Goal: Information Seeking & Learning: Learn about a topic

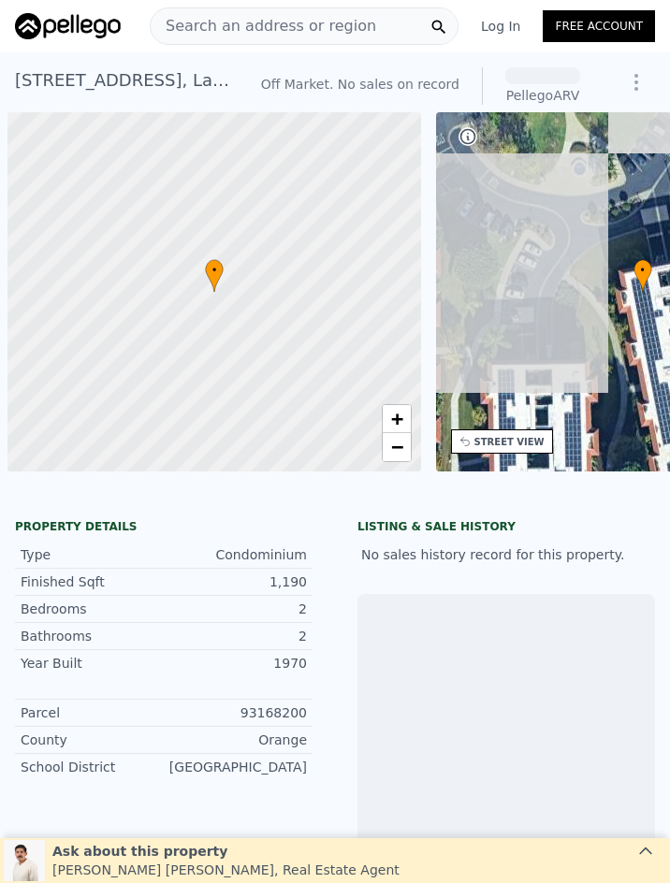
scroll to position [0, 7]
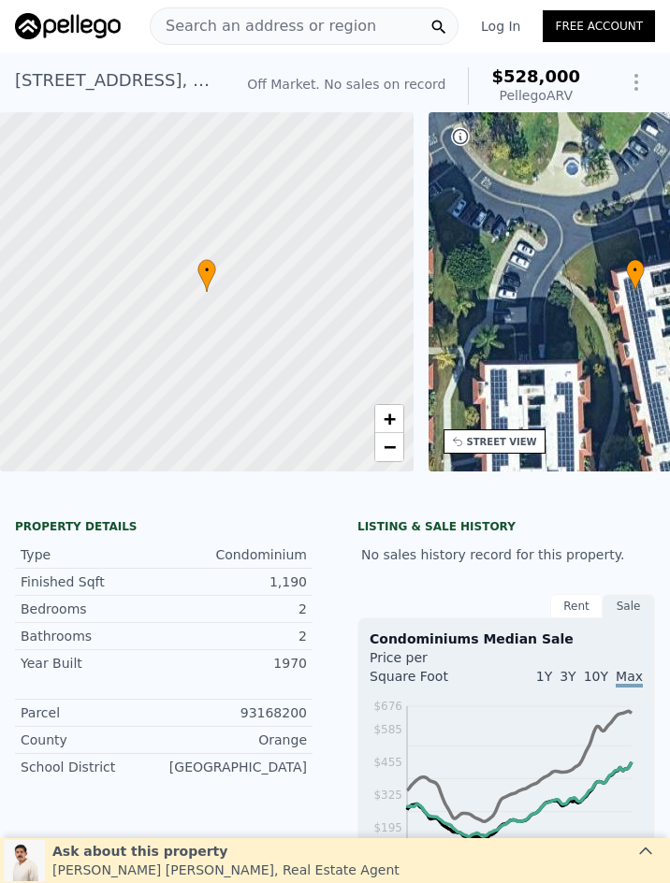
click at [242, 30] on span "Search an address or region" at bounding box center [263, 26] width 225 height 22
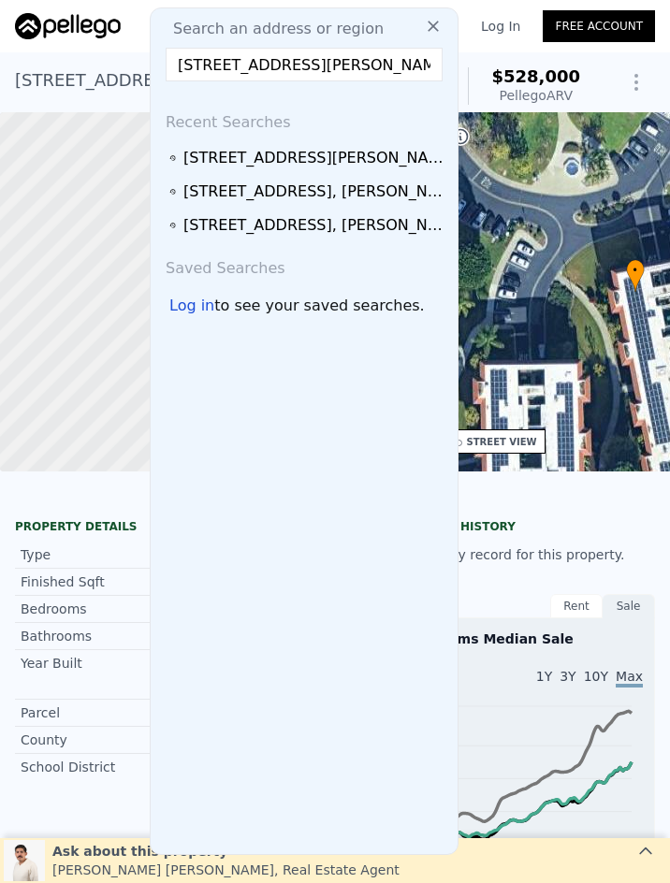
scroll to position [0, 140]
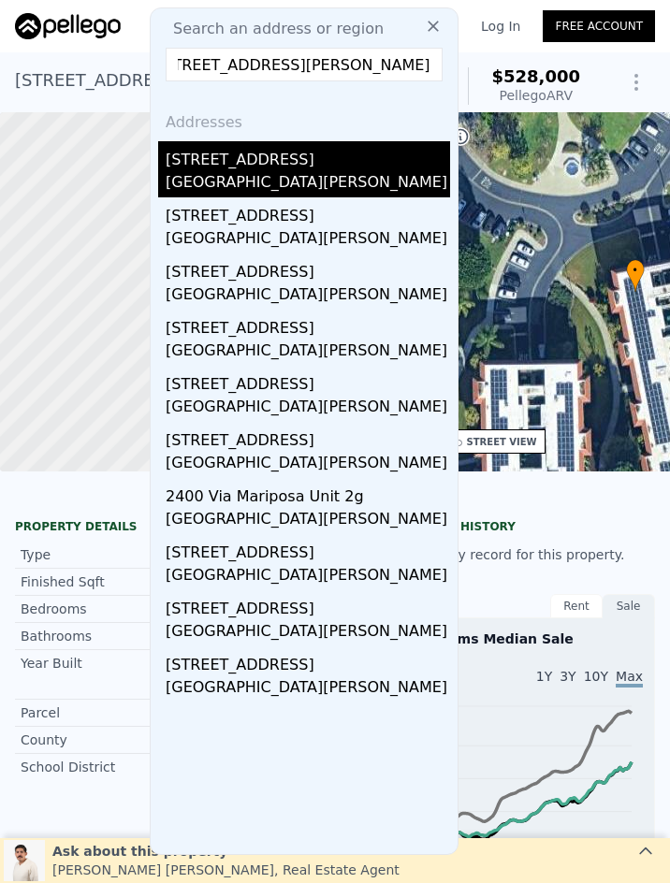
type input "[STREET_ADDRESS][PERSON_NAME]"
click at [362, 177] on div "[GEOGRAPHIC_DATA][PERSON_NAME]" at bounding box center [308, 184] width 284 height 26
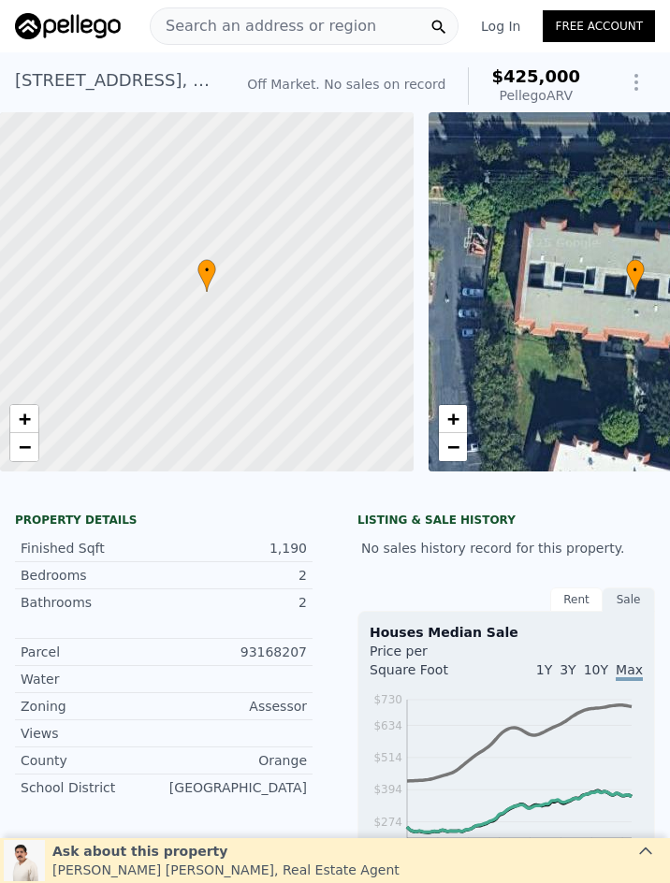
click at [311, 22] on span "Search an address or region" at bounding box center [263, 26] width 225 height 22
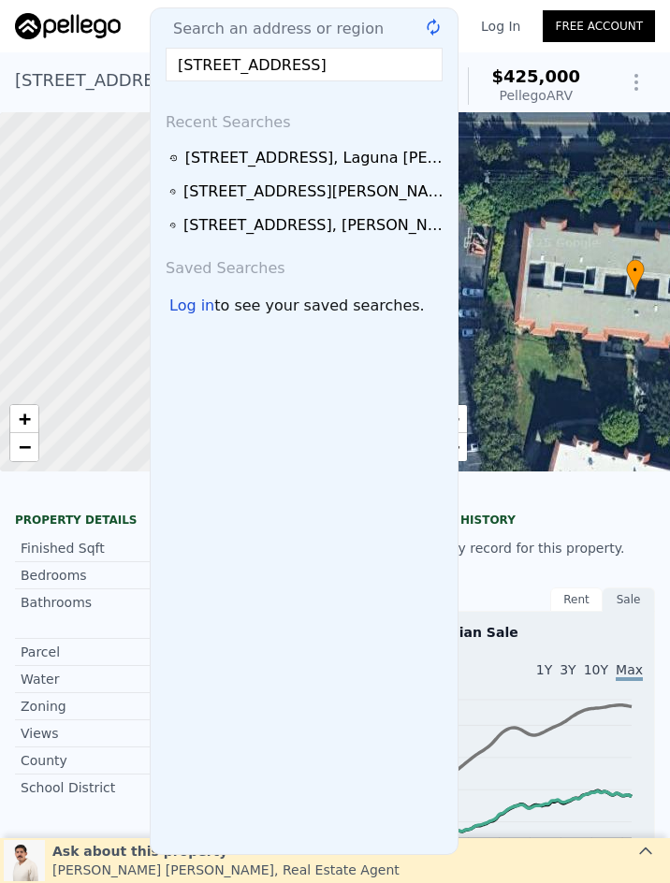
scroll to position [0, 42]
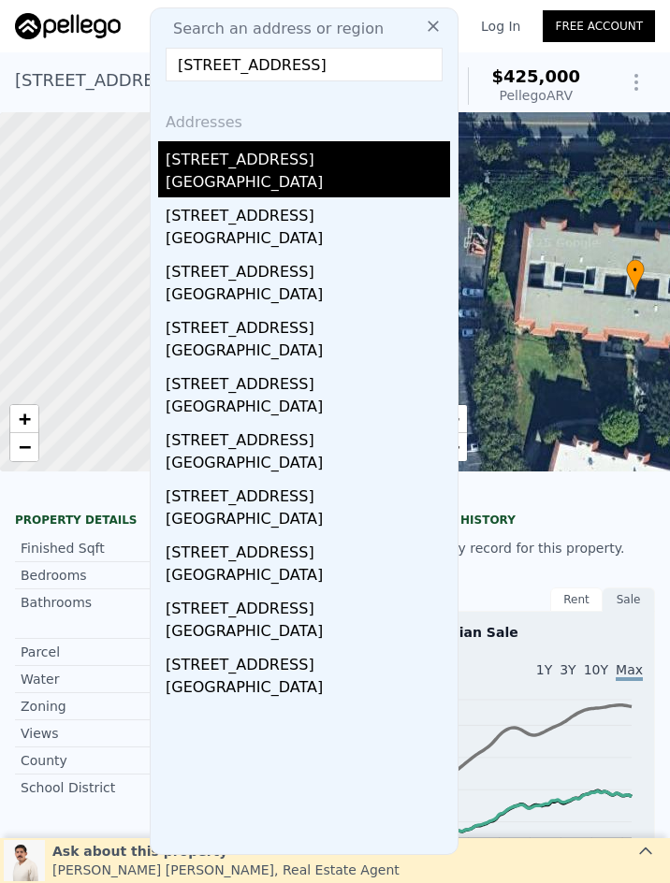
type input "[STREET_ADDRESS]"
click at [336, 163] on div "[STREET_ADDRESS]" at bounding box center [308, 156] width 284 height 30
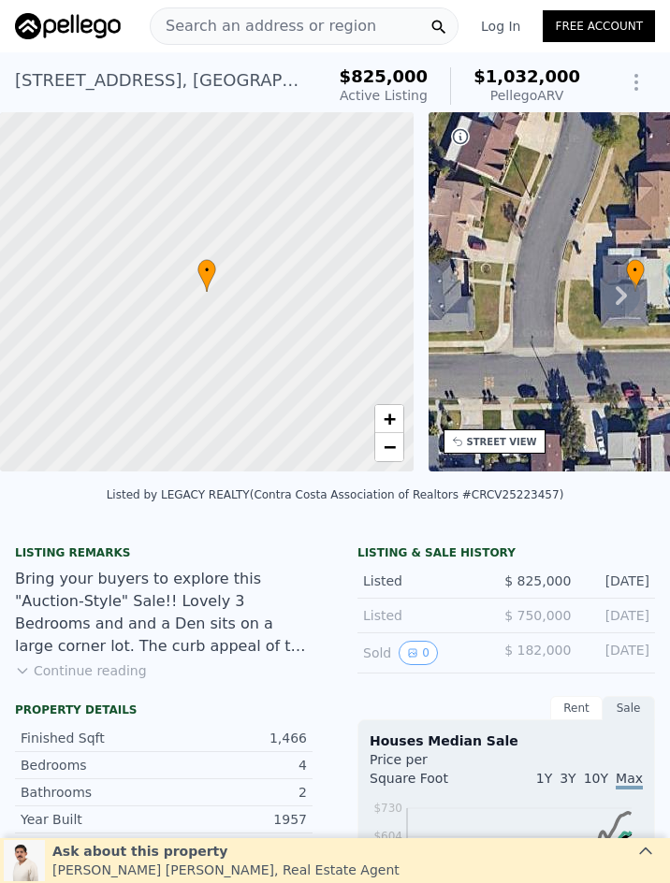
click at [221, 26] on span "Search an address or region" at bounding box center [263, 26] width 225 height 22
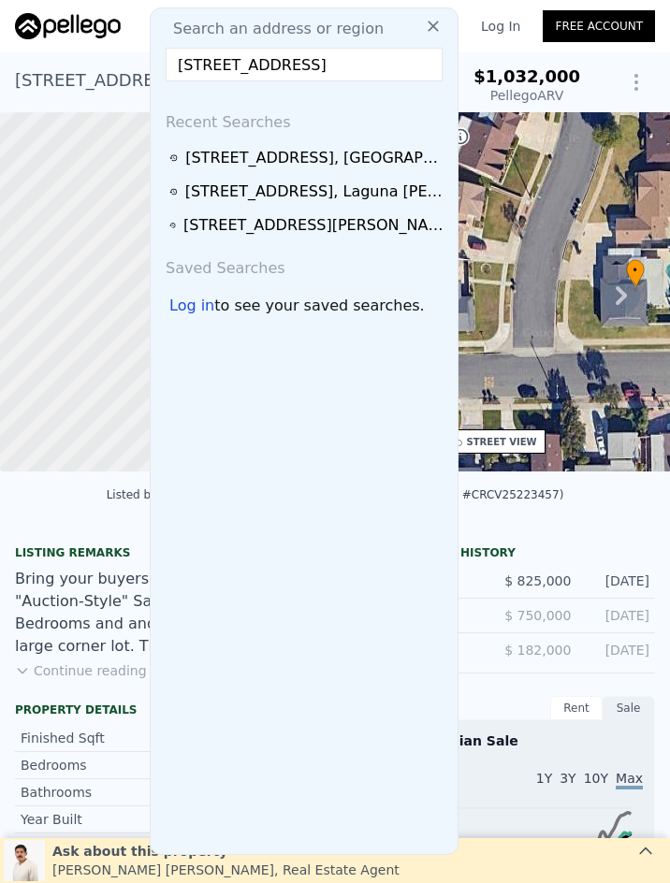
scroll to position [0, 8]
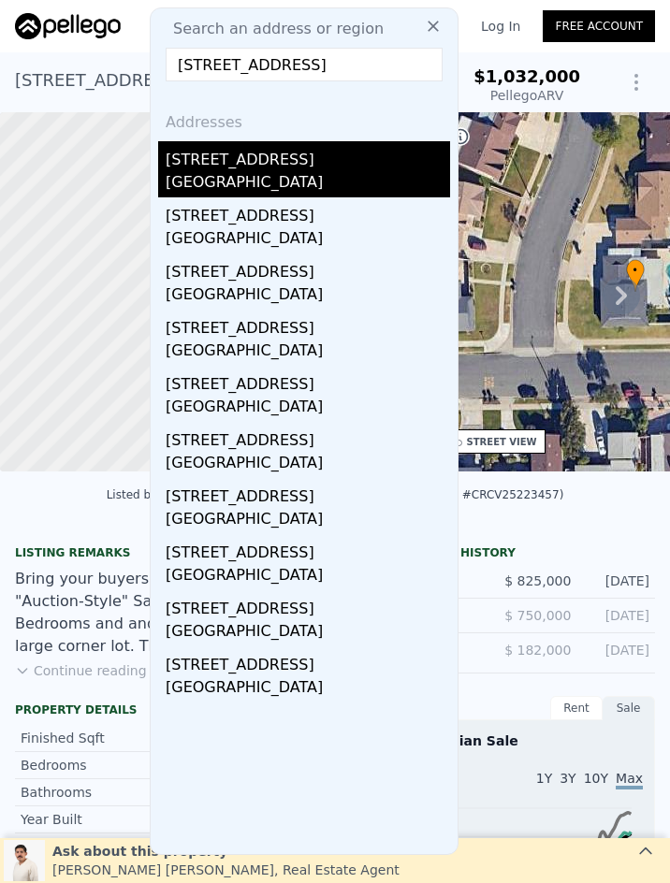
type input "21324 Balsam, Lake Forest, CA 92630"
click at [268, 164] on div "21324 Balsam Lane" at bounding box center [308, 156] width 284 height 30
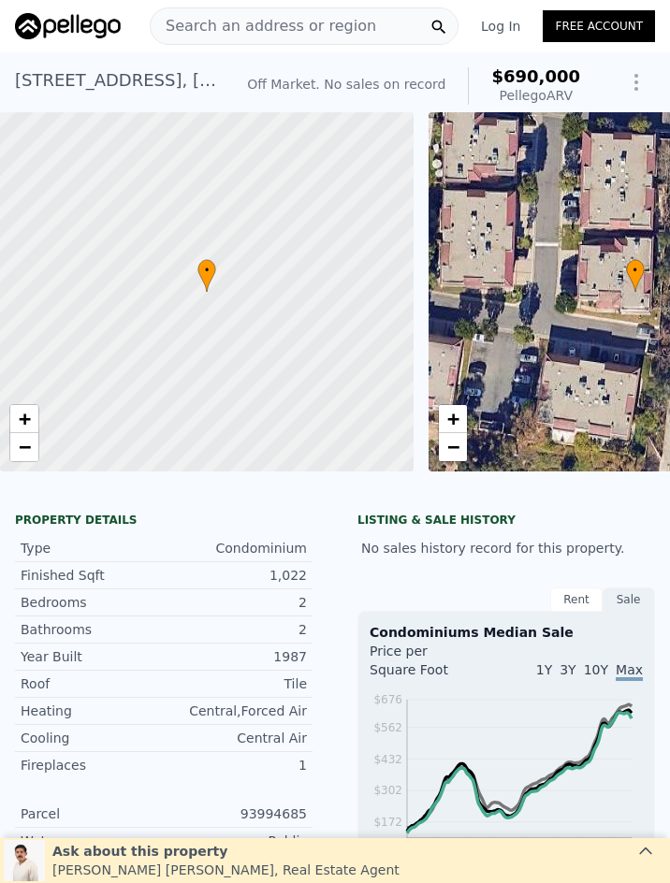
click at [252, 16] on span "Search an address or region" at bounding box center [263, 26] width 225 height 22
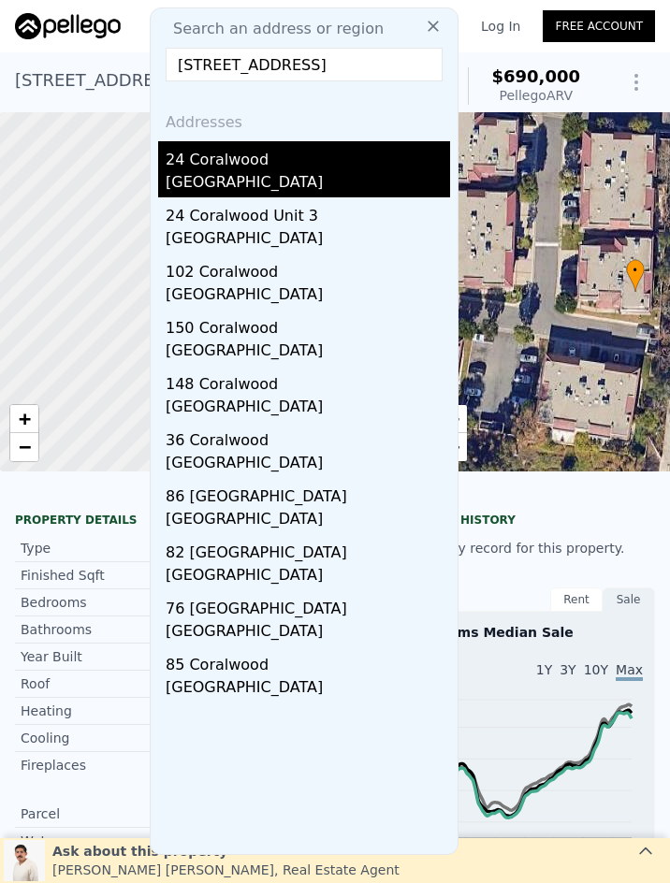
type input "24 Coralwood, Irvine, CA 92618"
click at [335, 181] on div "Irvine, CA 92618" at bounding box center [308, 184] width 284 height 26
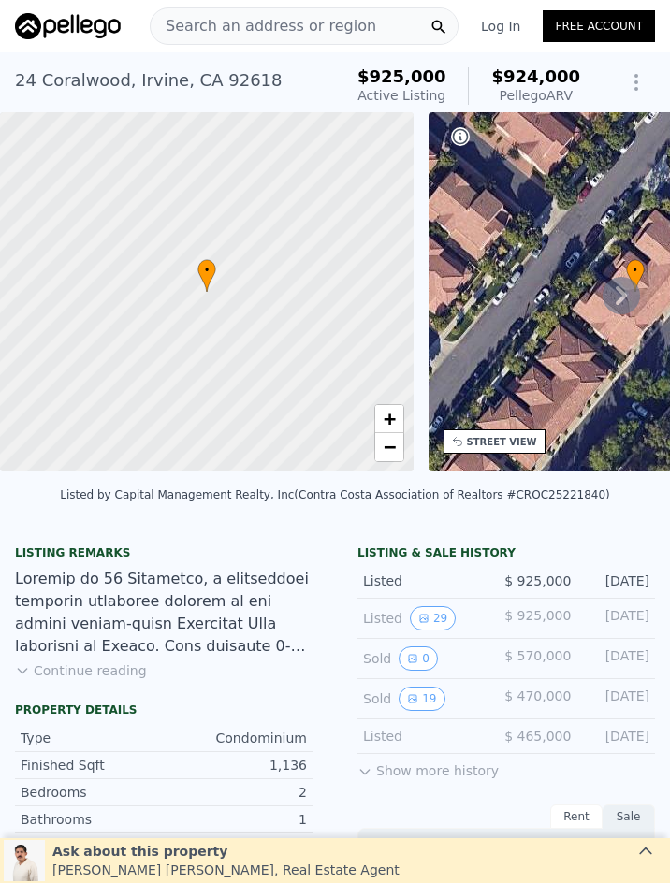
click at [325, 27] on span "Search an address or region" at bounding box center [263, 26] width 225 height 22
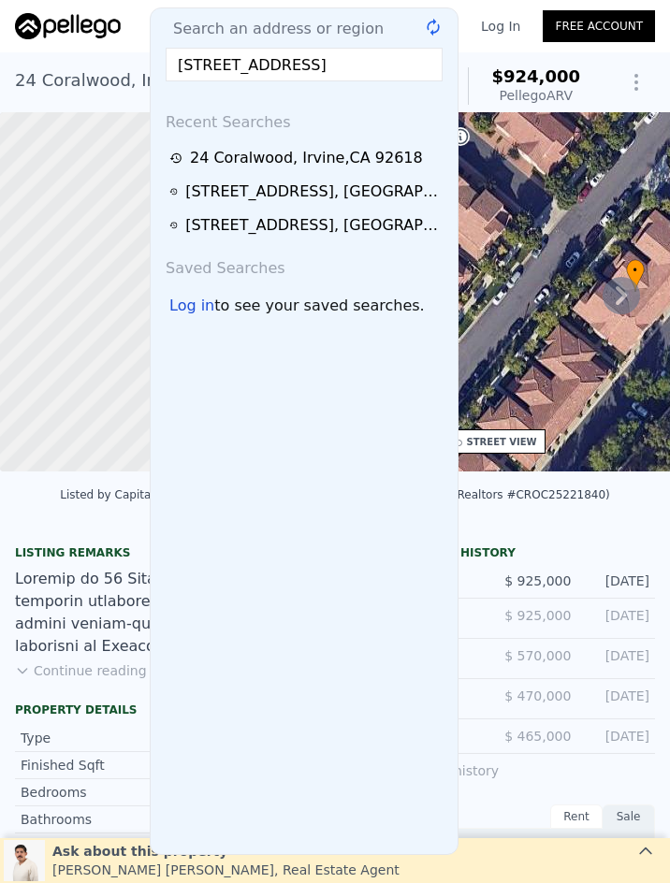
scroll to position [0, 88]
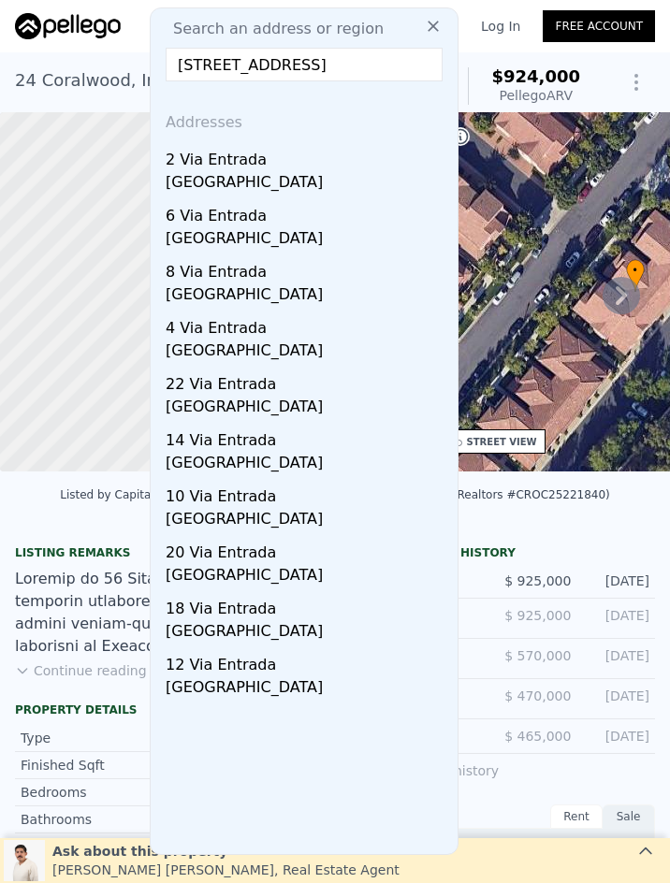
type input "2 Via Entrada, Rancho Santa Margarita, CA 92688"
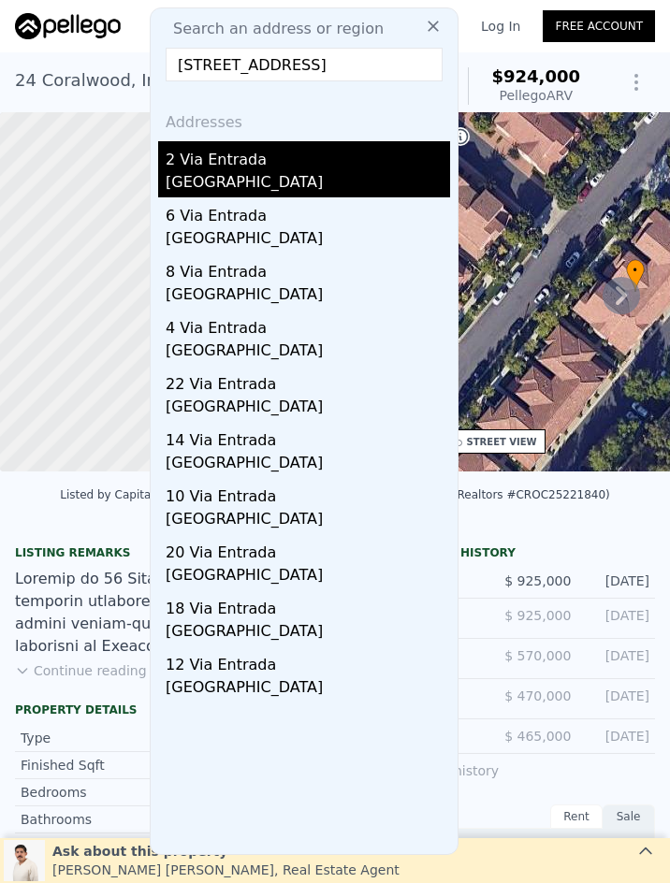
click at [263, 182] on div "Rancho Santa Margarita, CA 92688" at bounding box center [308, 184] width 284 height 26
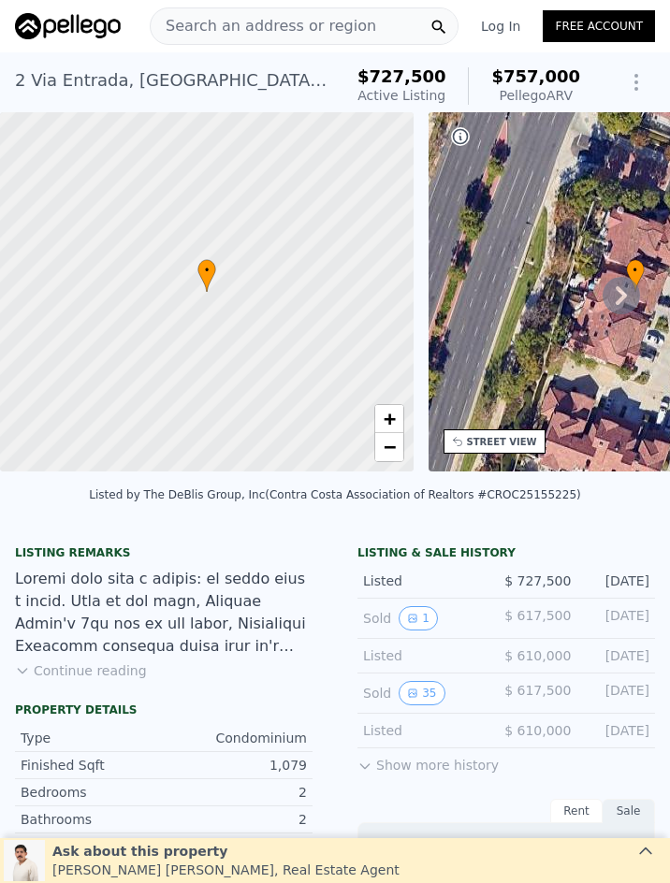
click at [283, 24] on span "Search an address or region" at bounding box center [263, 26] width 225 height 22
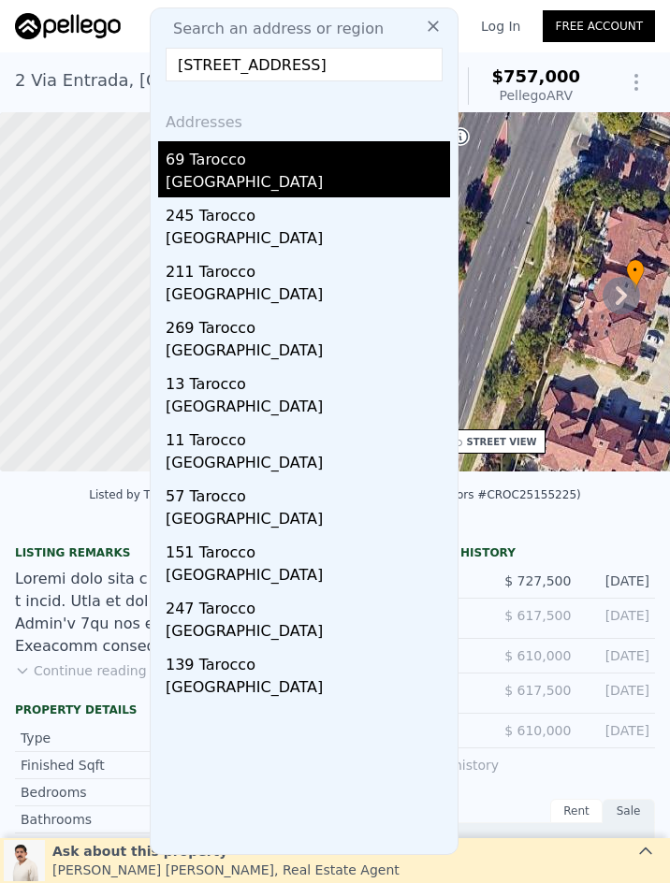
type input "69 Tarocco, Irvine, CA 92618"
click at [292, 181] on div "Irvine, CA 92618" at bounding box center [308, 184] width 284 height 26
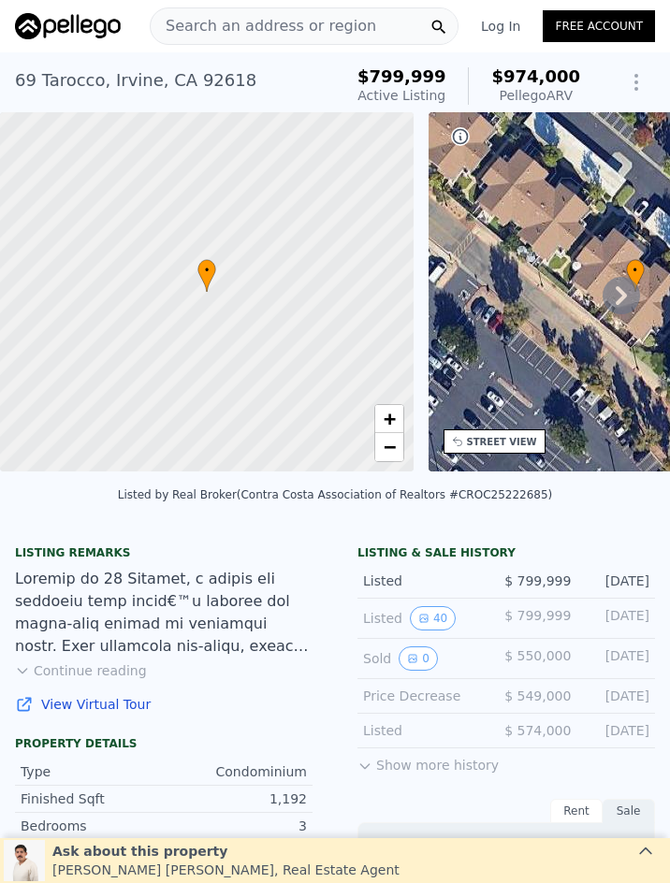
click at [220, 16] on span "Search an address or region" at bounding box center [263, 26] width 225 height 22
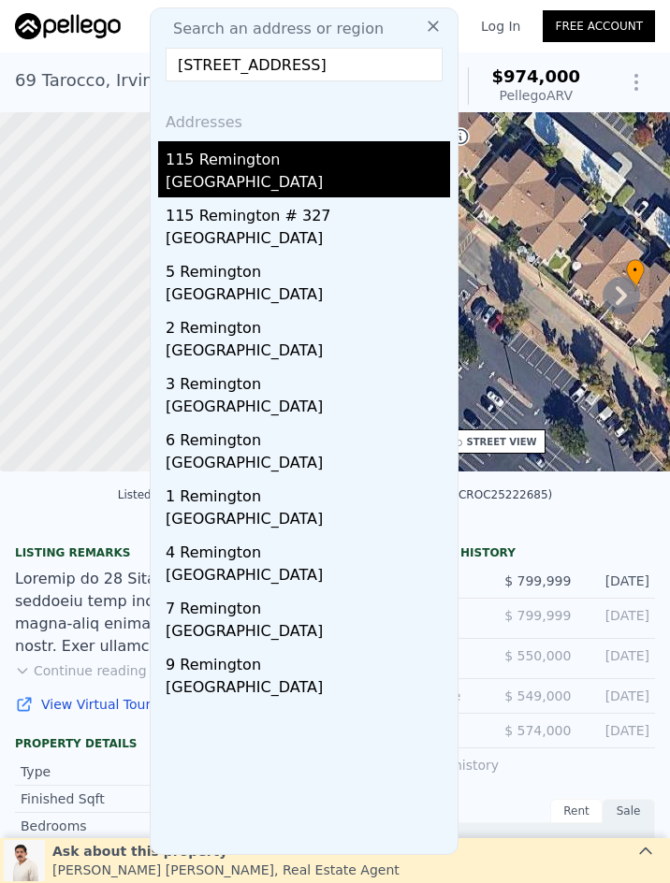
type input "115 Remington, Irvine, CA 92620"
click at [247, 167] on div "115 Remington" at bounding box center [308, 156] width 284 height 30
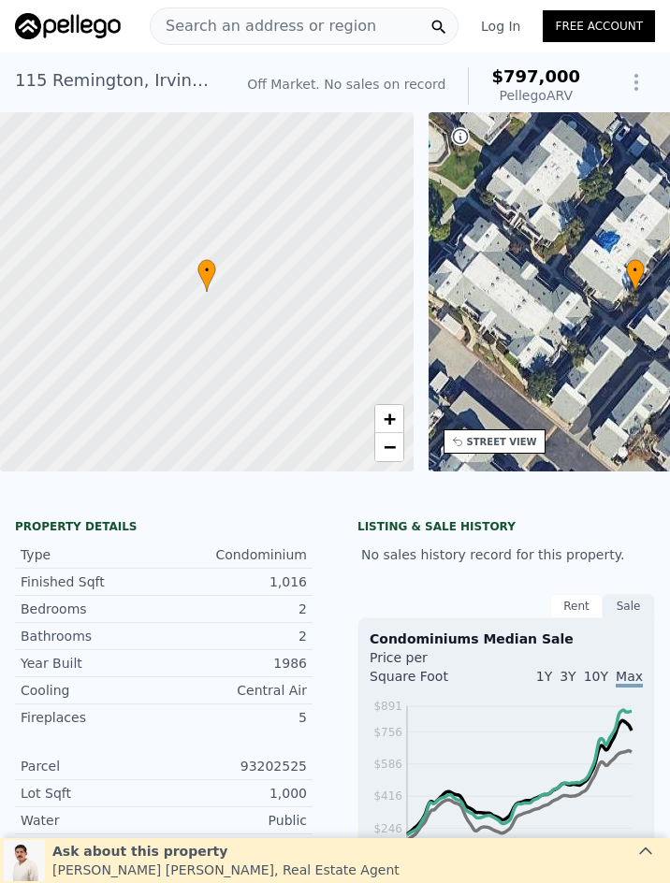
click at [304, 25] on span "Search an address or region" at bounding box center [263, 26] width 225 height 22
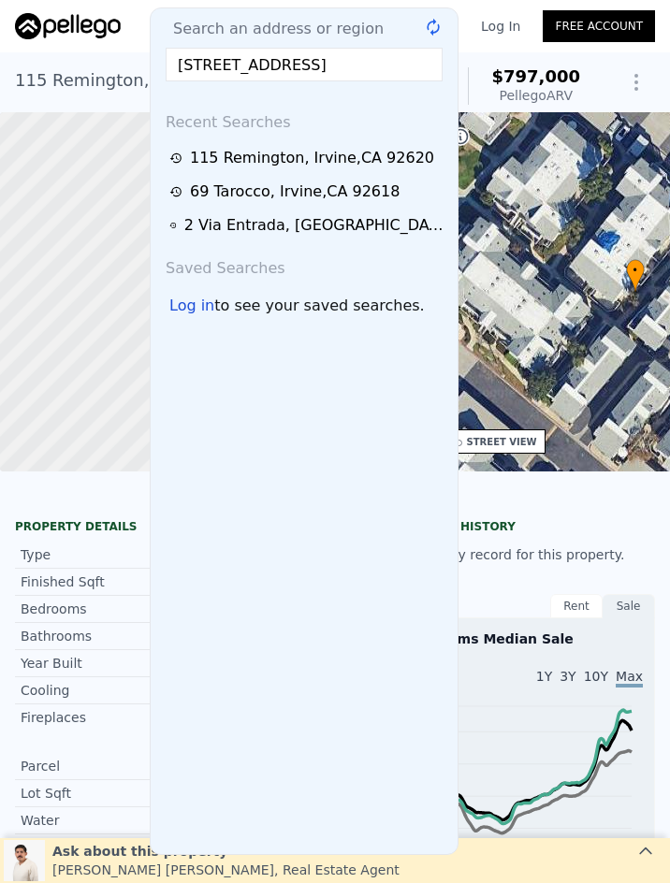
scroll to position [0, 84]
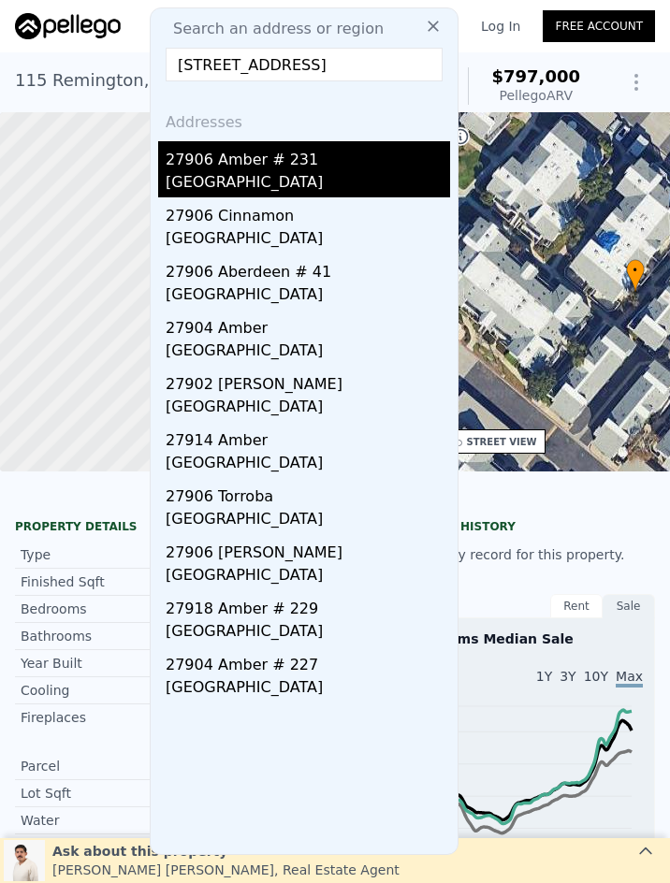
type input "27906 Amber Unit#231, Mission Viejo, CA 92691"
click at [250, 165] on div "27906 Amber # 231" at bounding box center [308, 156] width 284 height 30
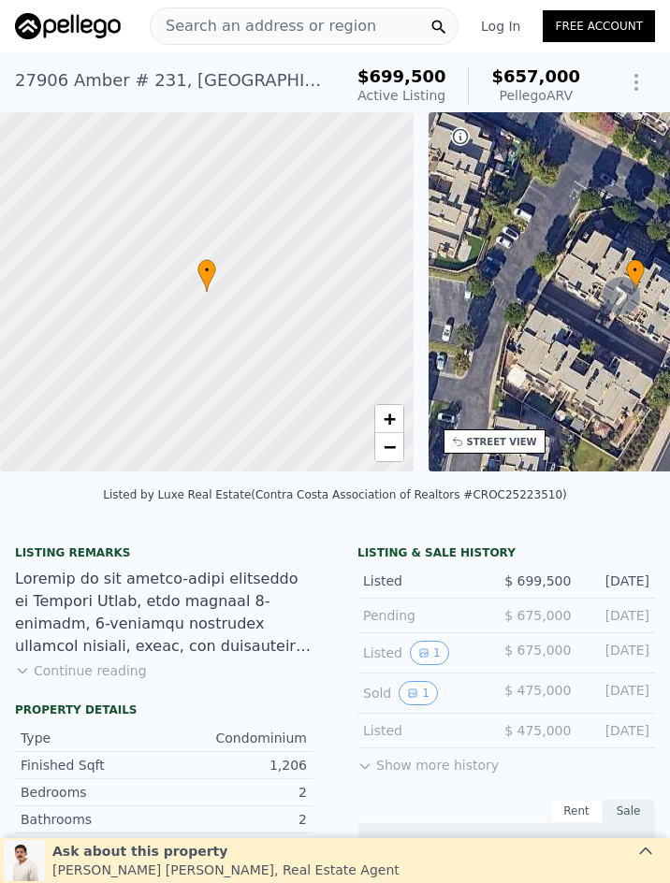
click at [231, 30] on span "Search an address or region" at bounding box center [263, 26] width 225 height 22
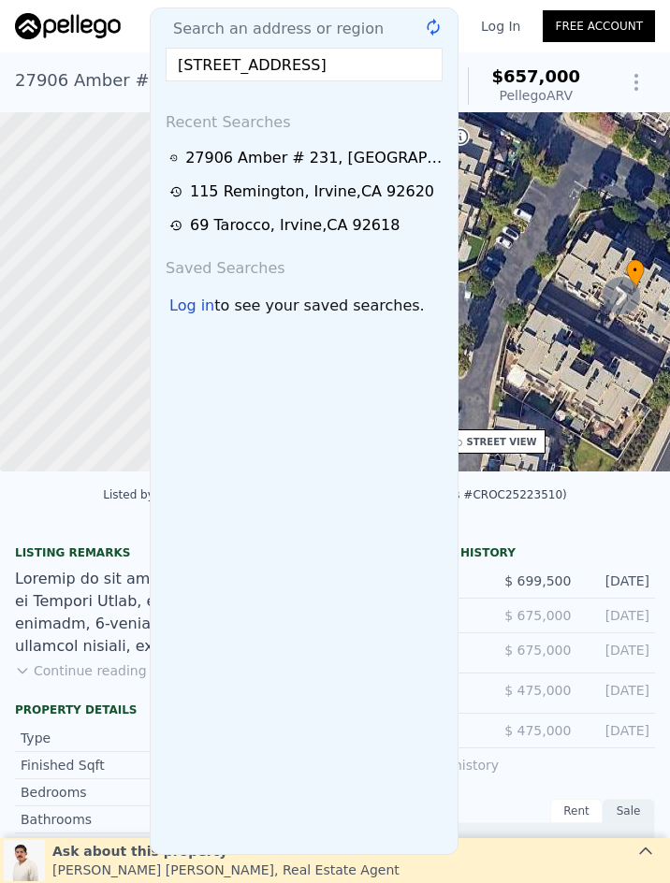
scroll to position [0, 27]
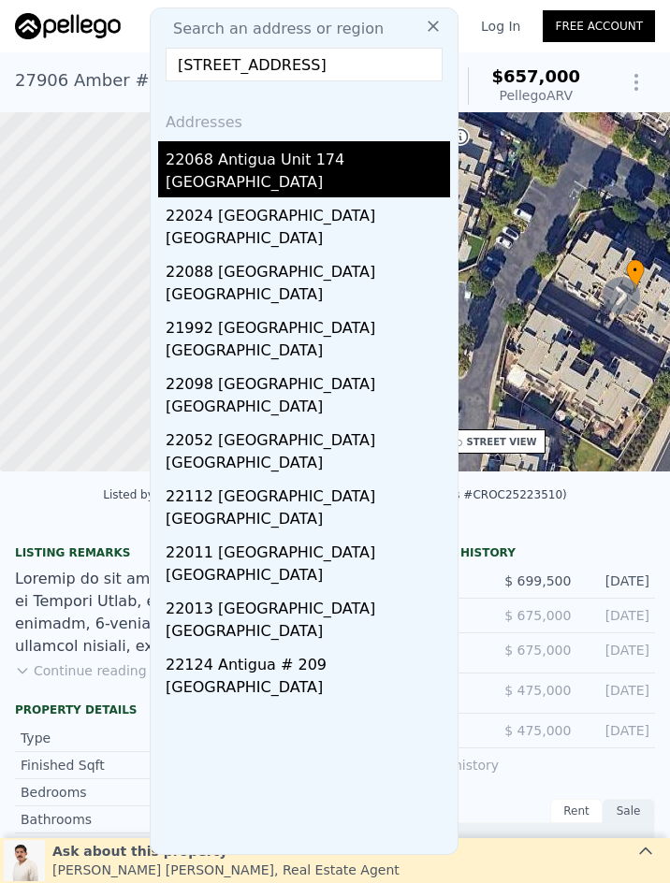
type input "22068 Antigua, Mission Viejo, CA 92692"
click at [329, 161] on div "22068 Antigua Unit 174" at bounding box center [308, 156] width 284 height 30
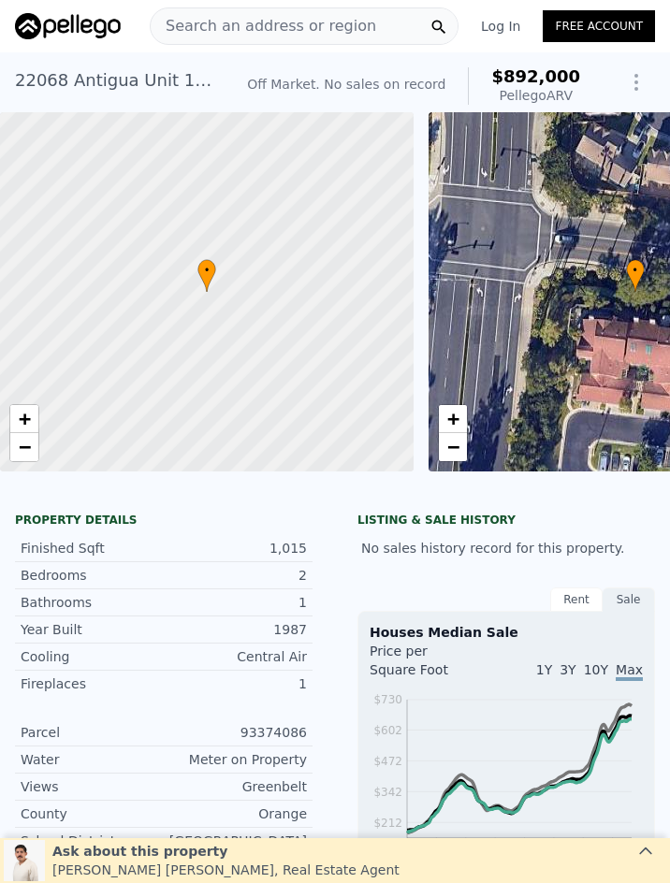
click at [340, 34] on span "Search an address or region" at bounding box center [263, 26] width 225 height 22
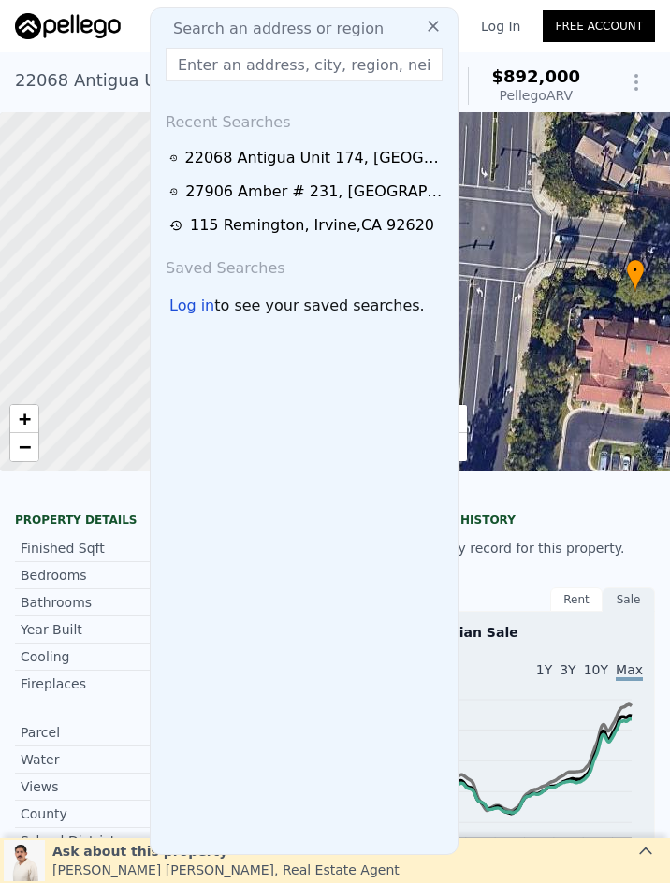
type input "27798 27798 ESPINOZA, Mission Viejo, CA 92692"
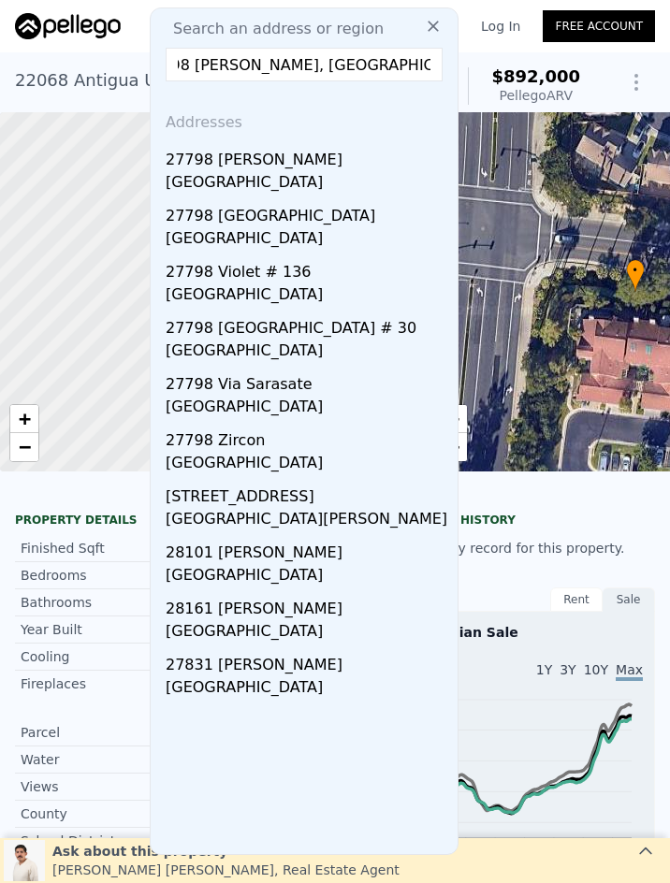
click at [300, 169] on div "27798 Espinoza" at bounding box center [308, 156] width 284 height 30
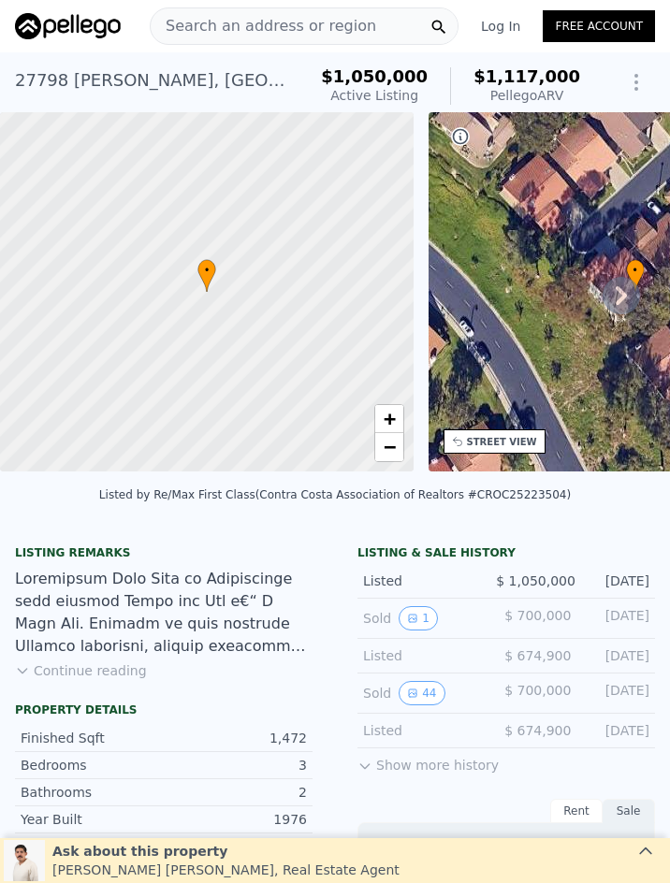
click at [296, 30] on span "Search an address or region" at bounding box center [263, 26] width 225 height 22
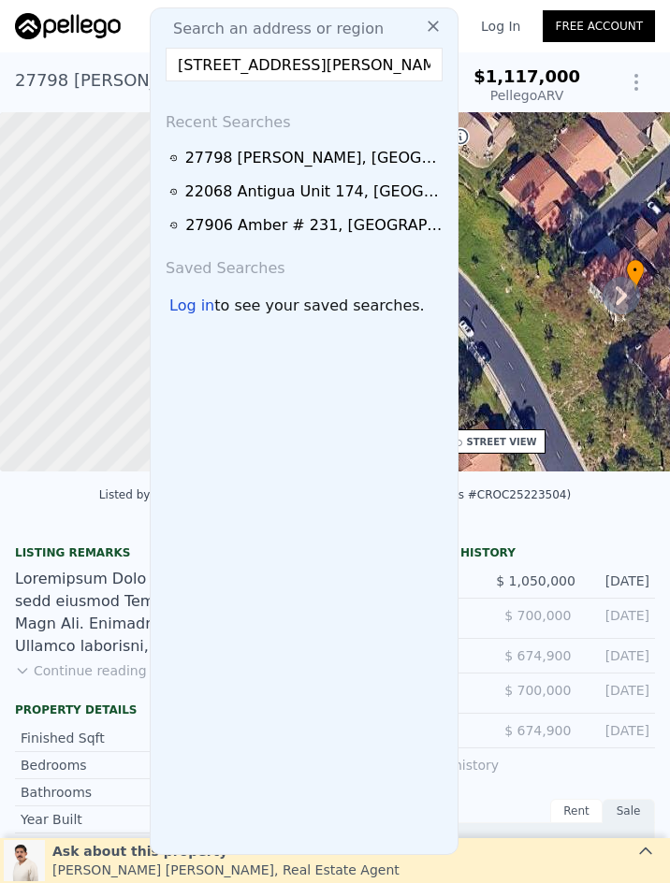
scroll to position [0, 144]
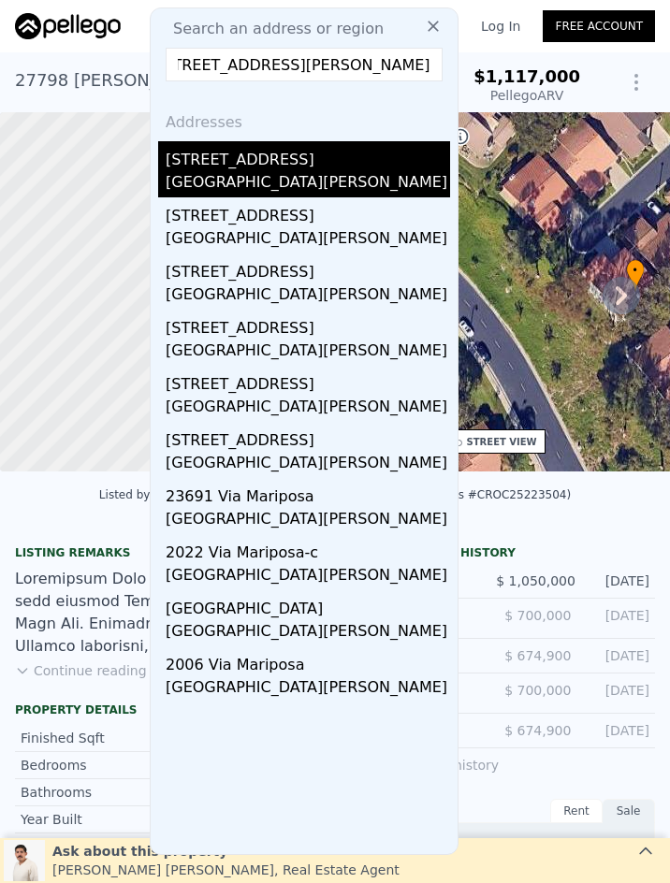
type input "2037 Via Mariposa East Unit#C, Laguna Woods, CA 92637"
click at [256, 180] on div "Laguna Woods, CA 92637" at bounding box center [308, 184] width 284 height 26
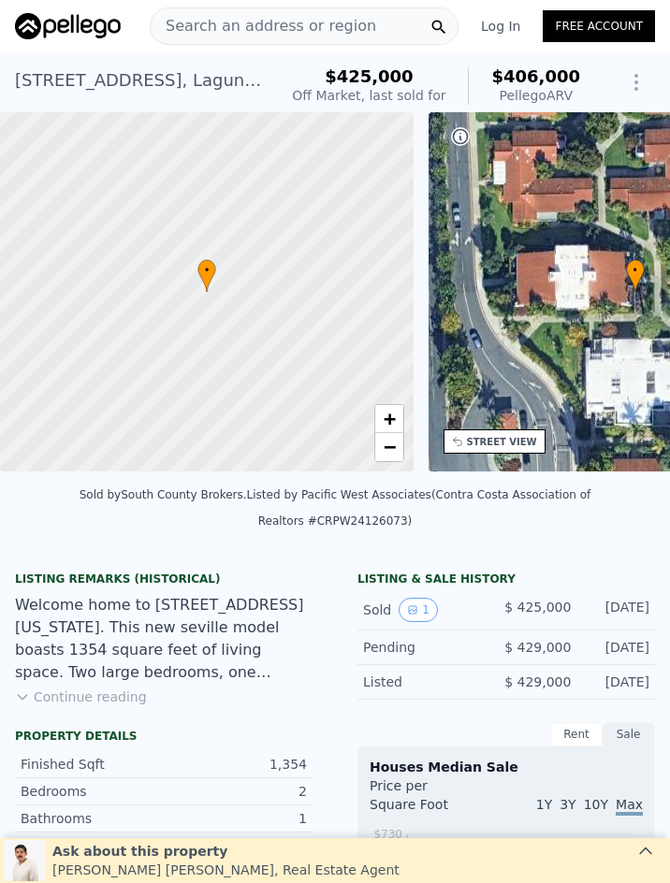
click at [329, 32] on span "Search an address or region" at bounding box center [263, 26] width 225 height 22
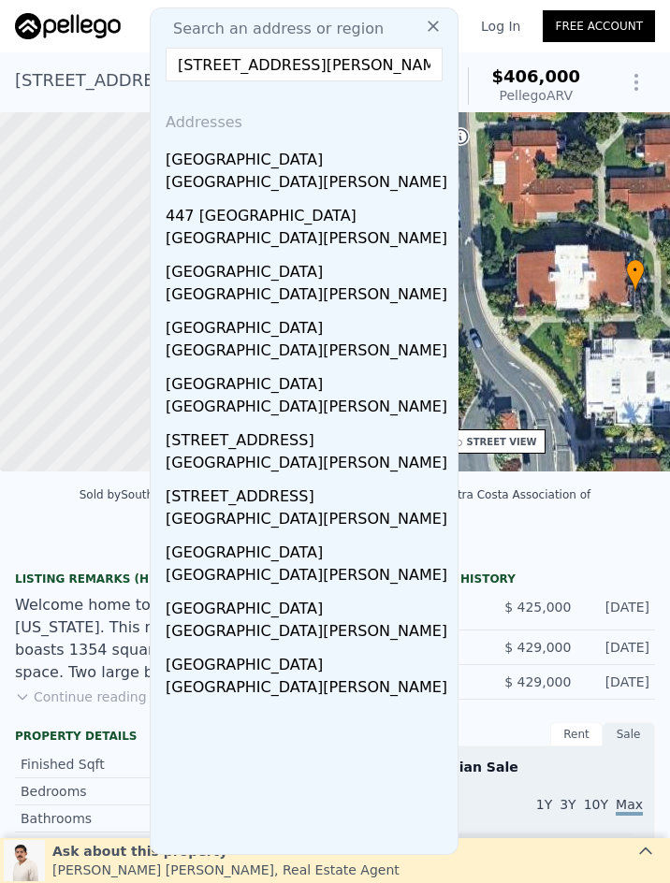
click at [276, 74] on input "305 Avenida Sevilla Unit#A, Laguna Woods, CA 92637" at bounding box center [304, 65] width 277 height 34
click at [275, 74] on input "305 Avenida Sevilla Unit#A, Laguna Woods, CA 92637" at bounding box center [304, 65] width 277 height 34
click at [275, 73] on input "305 Avenida Sevilla Unit#A, Laguna Woods, CA 92637" at bounding box center [304, 65] width 277 height 34
paste input "1085 31085 Montesa, Laguna Niguel, CA 9267"
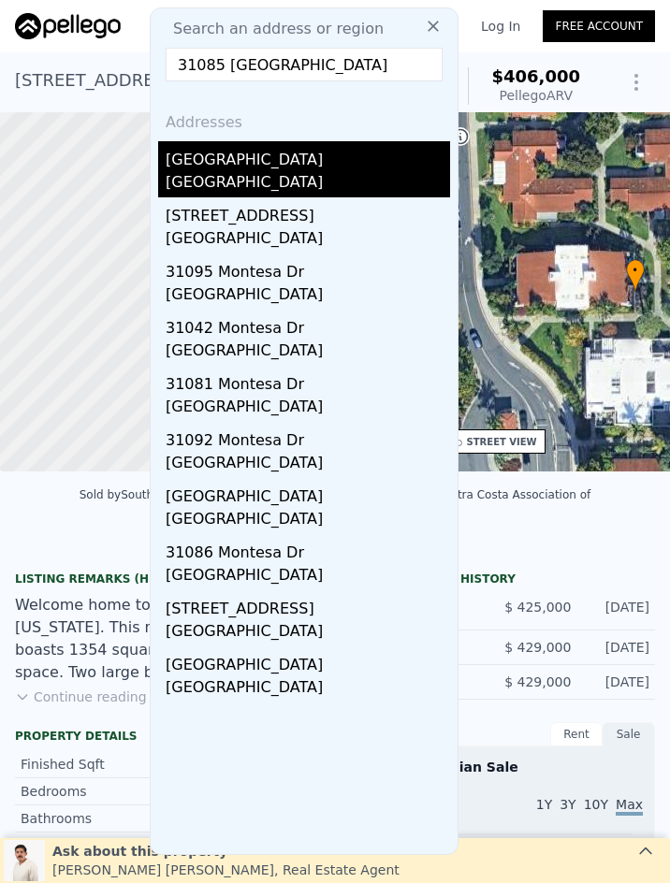
type input "31085 31085 Montesa, Laguna Niguel, CA 92677"
click at [300, 173] on div "Laguna Niguel, CA 92677" at bounding box center [308, 184] width 284 height 26
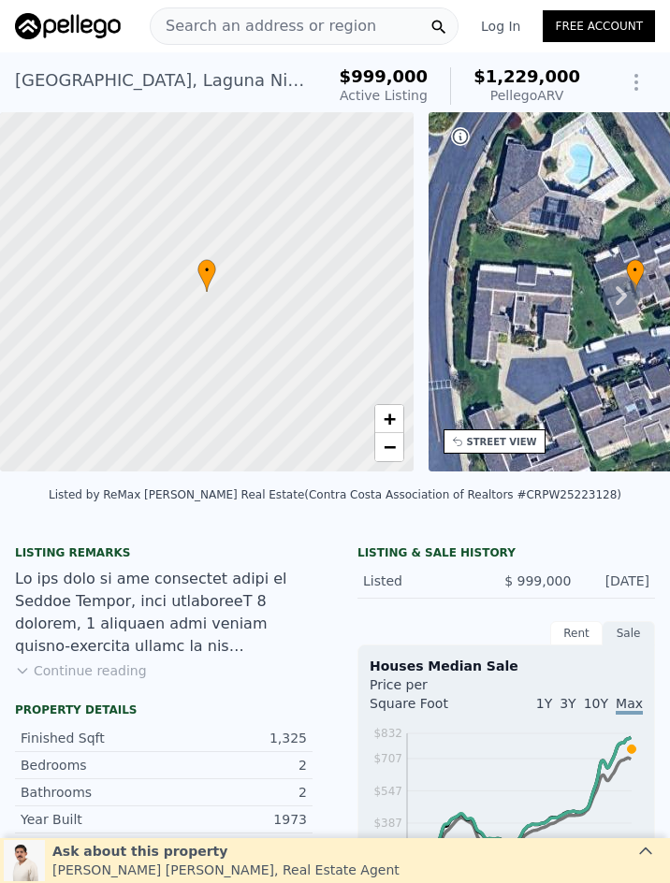
click at [276, 22] on span "Search an address or region" at bounding box center [263, 26] width 225 height 22
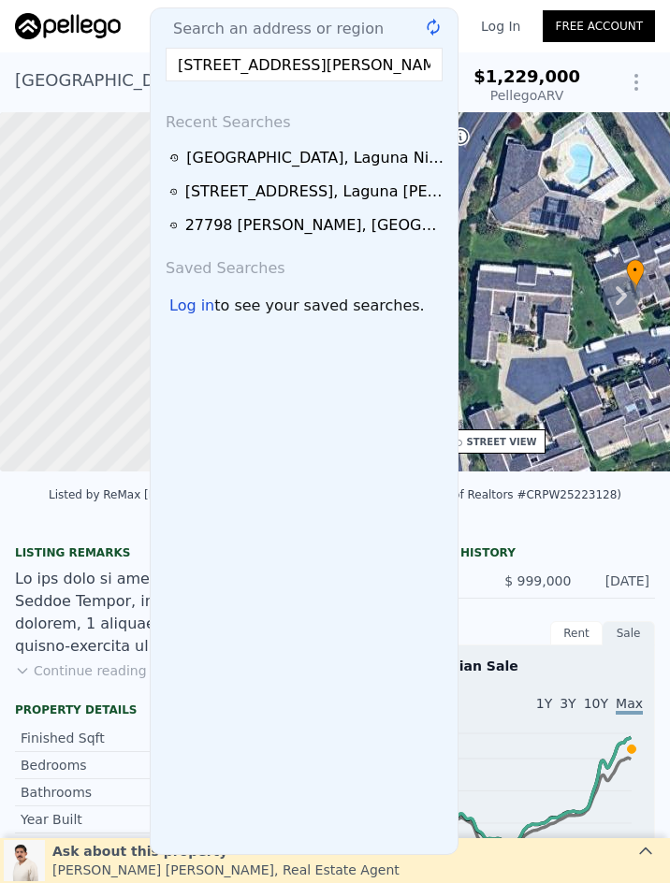
scroll to position [0, 49]
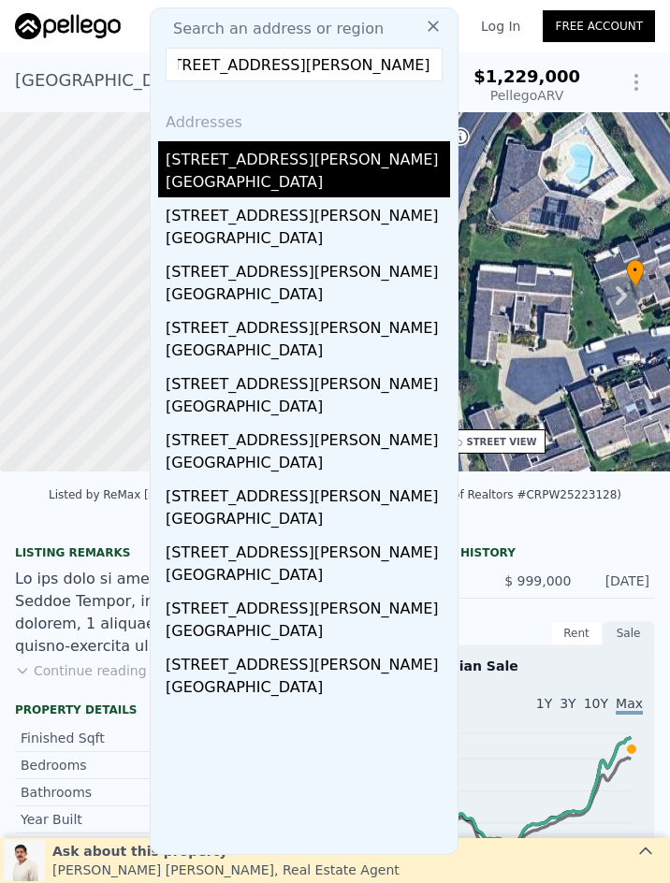
type input "2400 Elden Unit#23, Costa Mesa, CA 92627"
click at [196, 193] on div "Costa Mesa, CA 92627" at bounding box center [308, 184] width 284 height 26
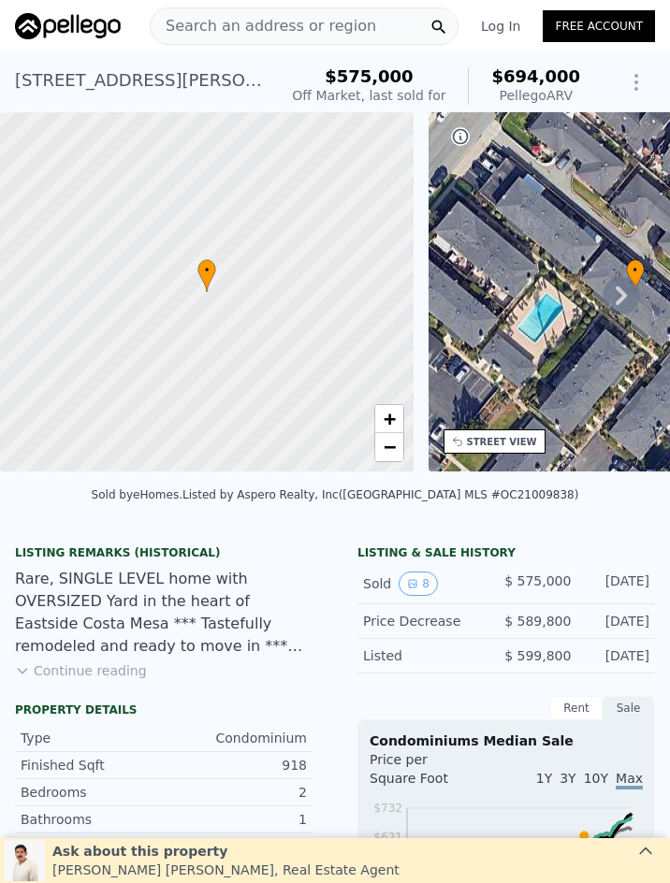
click at [276, 32] on span "Search an address or region" at bounding box center [263, 26] width 225 height 22
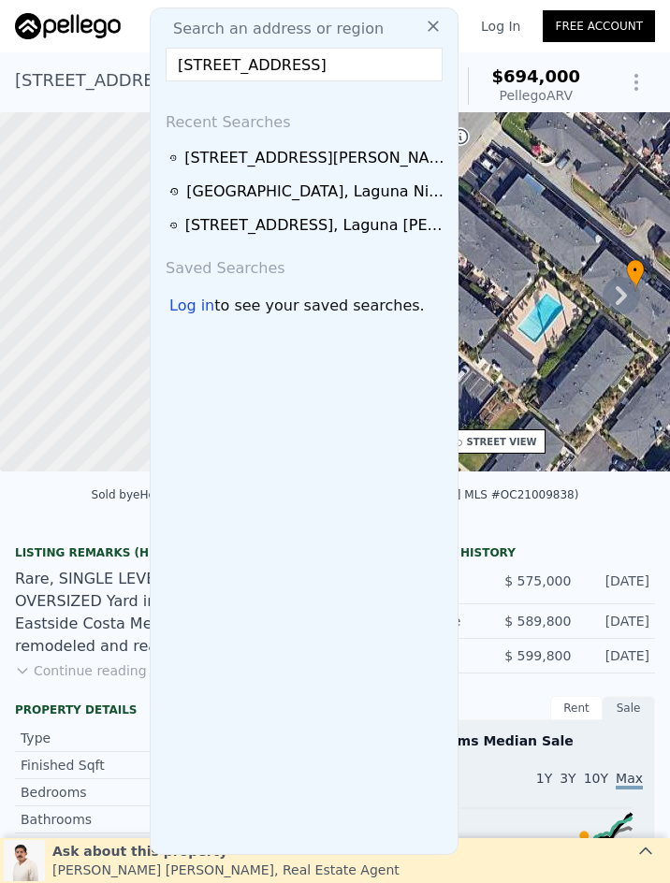
scroll to position [0, 55]
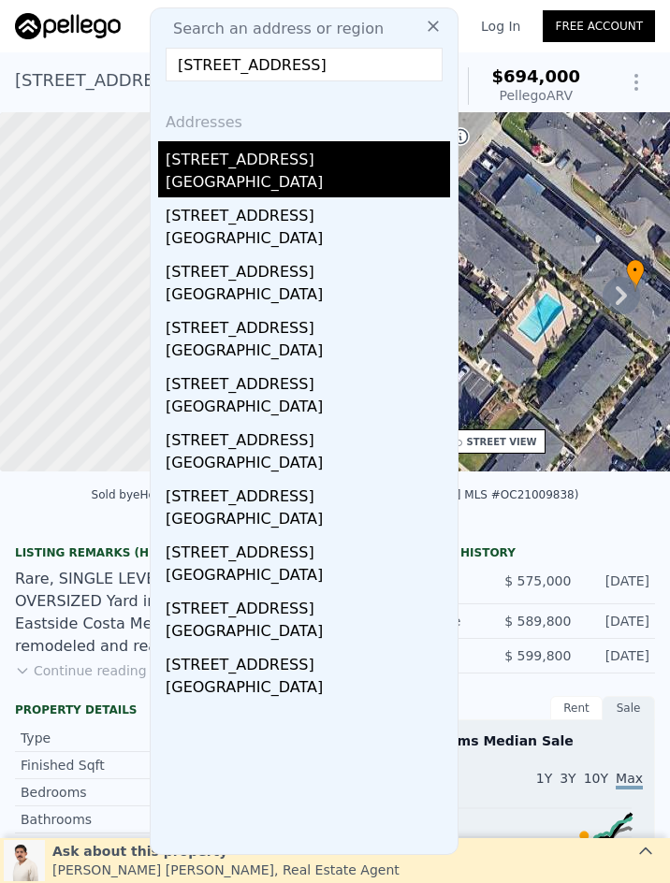
type input "15 Harvest Point Lane, Aliso Viejo, CA 92656"
click at [301, 178] on div "Aliso Viejo, CA 92656" at bounding box center [308, 184] width 284 height 26
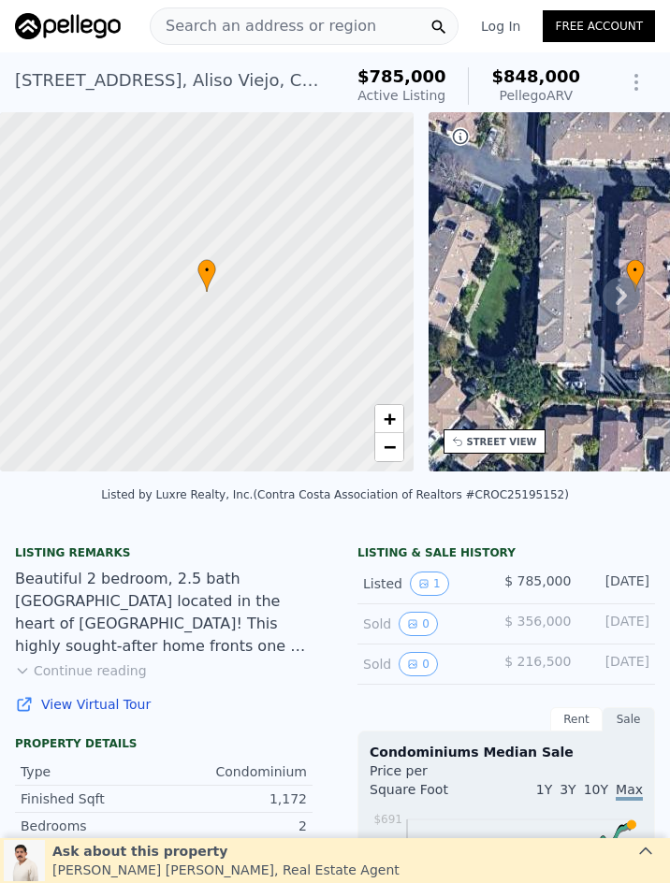
click at [285, 22] on span "Search an address or region" at bounding box center [263, 26] width 225 height 22
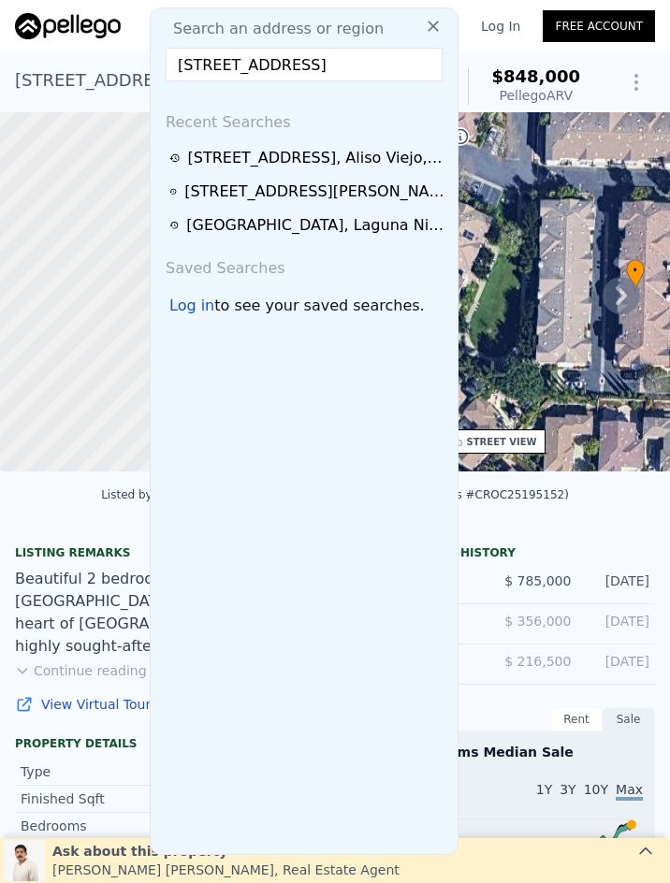
scroll to position [0, 127]
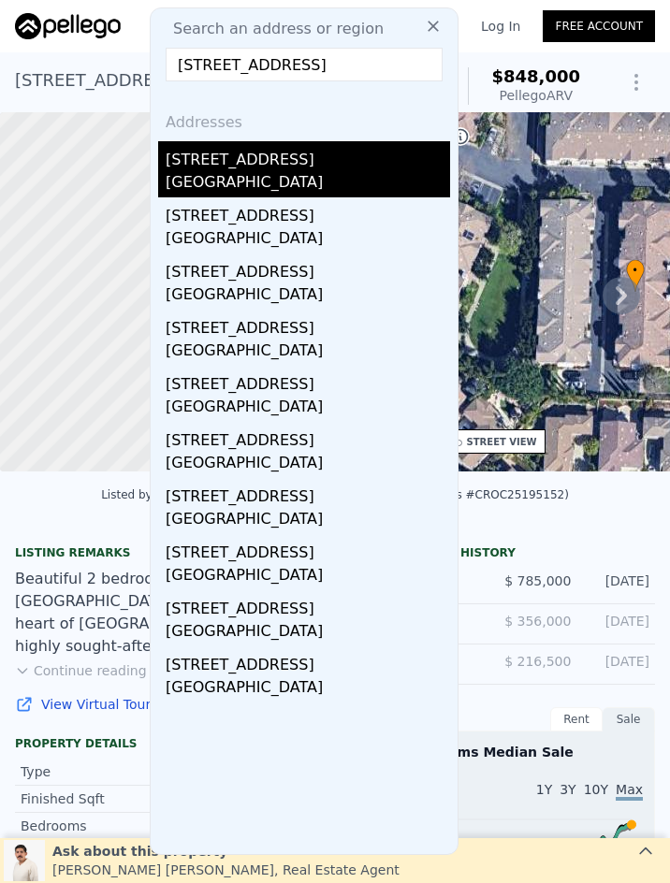
type input "23412 Pacific Park Drive Unit#5H, Aliso Viejo, CA 92656"
click at [294, 170] on div "23412 Pacific Park Dr Unit 5h" at bounding box center [308, 156] width 284 height 30
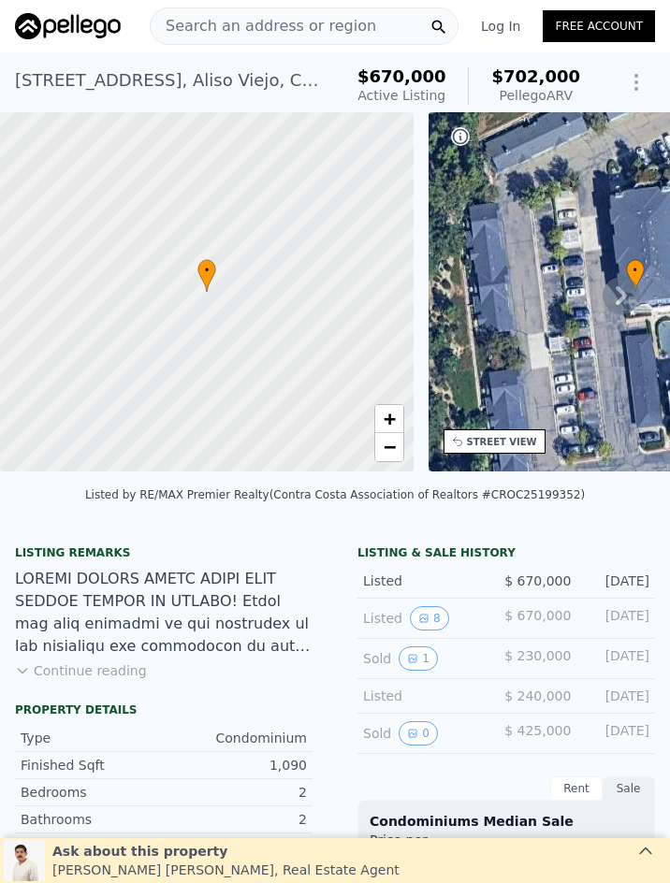
click at [285, 24] on span "Search an address or region" at bounding box center [263, 26] width 225 height 22
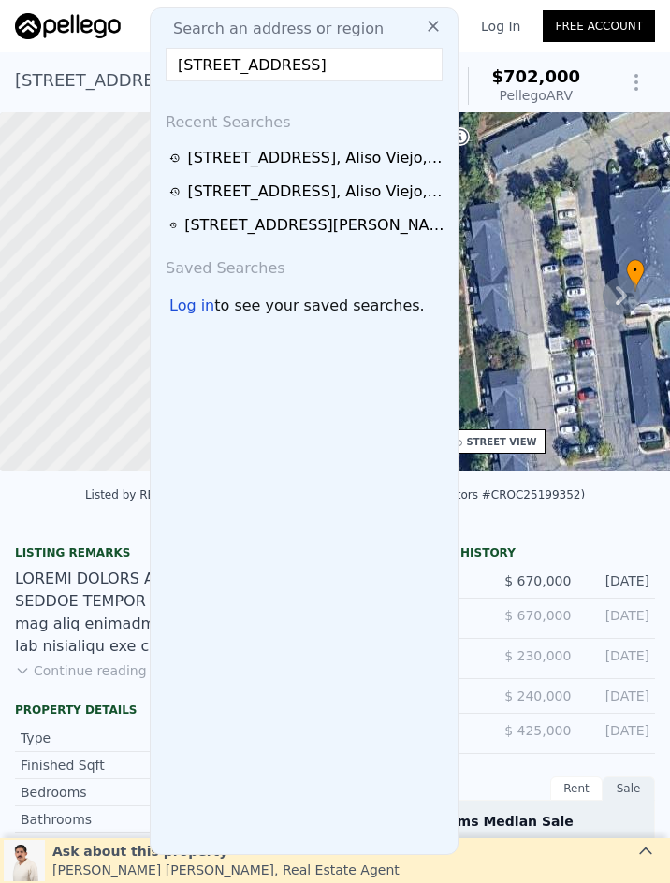
scroll to position [0, 48]
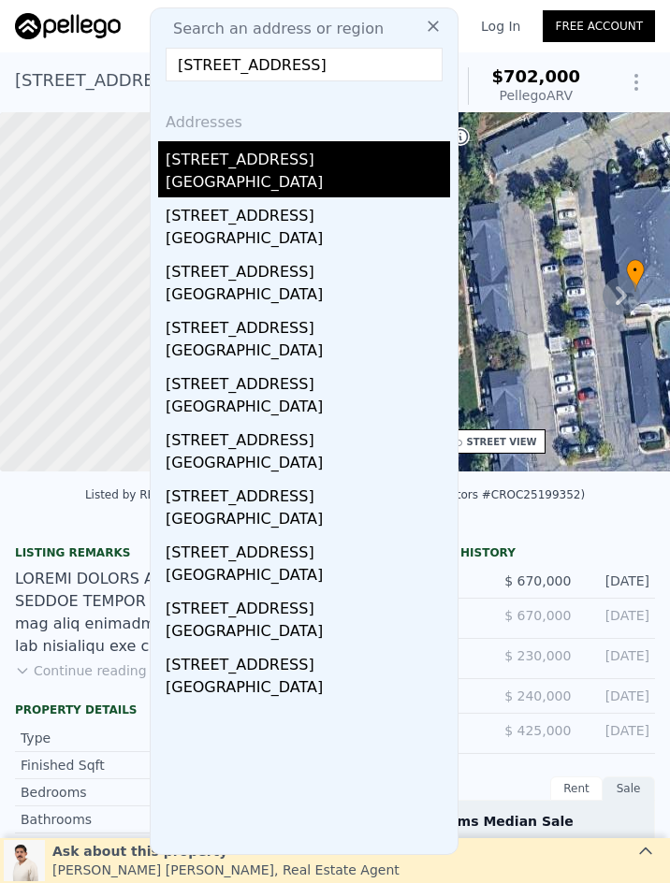
type input "405 W Mountain View, La Habra, CA 90631"
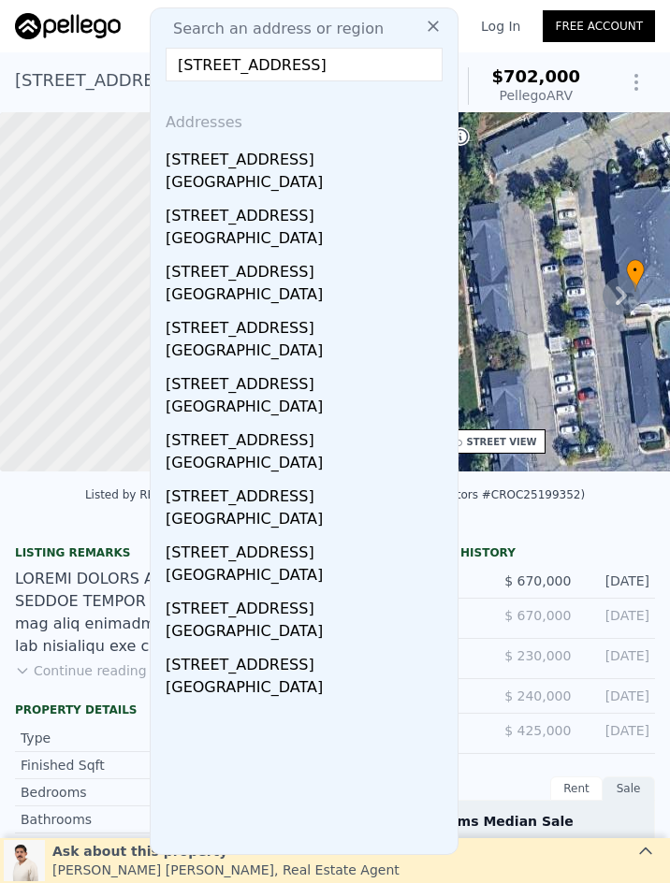
scroll to position [0, 0]
click at [322, 187] on div "La Habra, CA 90631" at bounding box center [308, 184] width 284 height 26
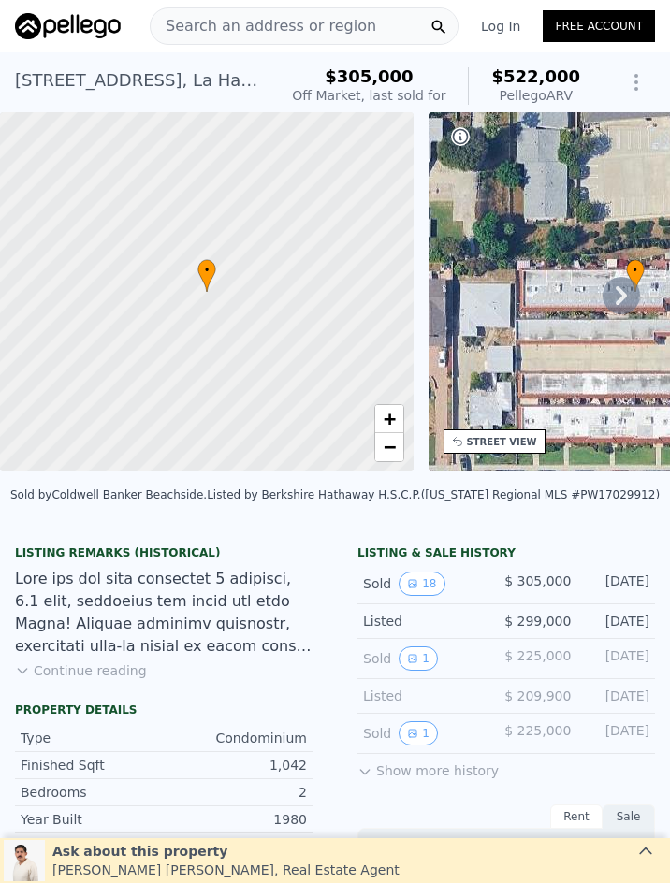
click at [280, 29] on span "Search an address or region" at bounding box center [263, 26] width 225 height 22
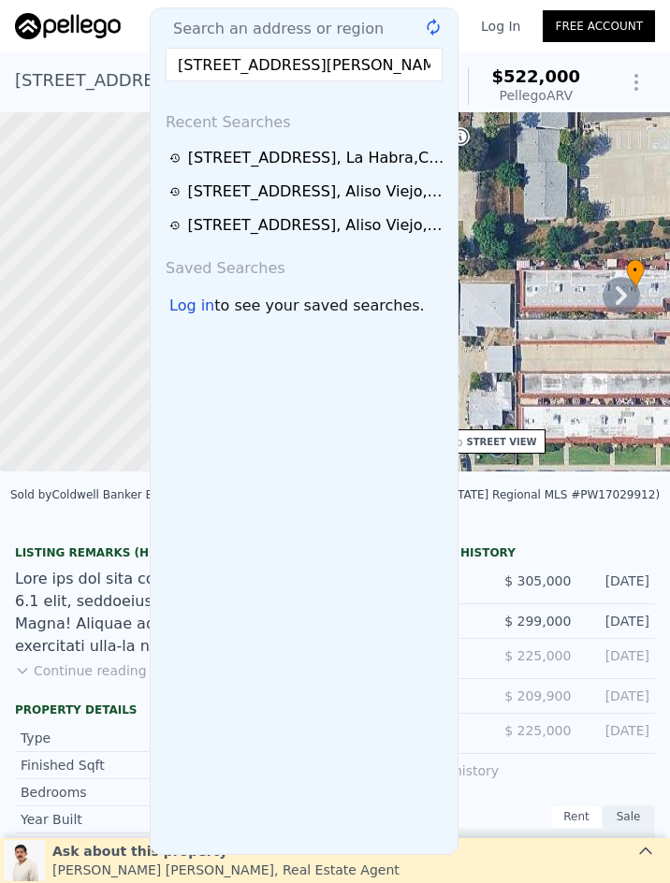
scroll to position [0, 34]
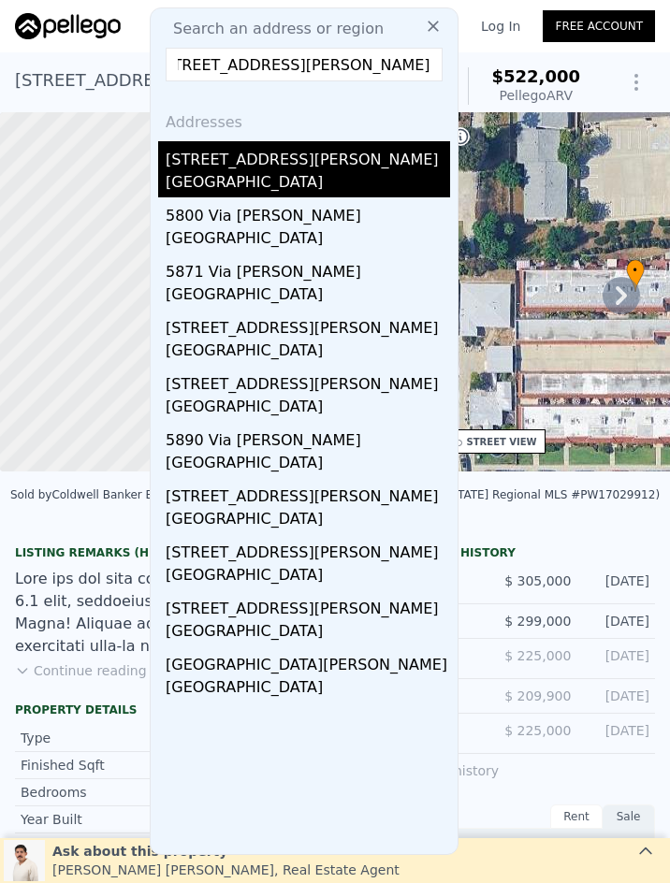
type input "5851 Via Santana, Yorba Linda, CA 92887"
click at [331, 188] on div "Yorba Linda, CA 92887" at bounding box center [308, 184] width 284 height 26
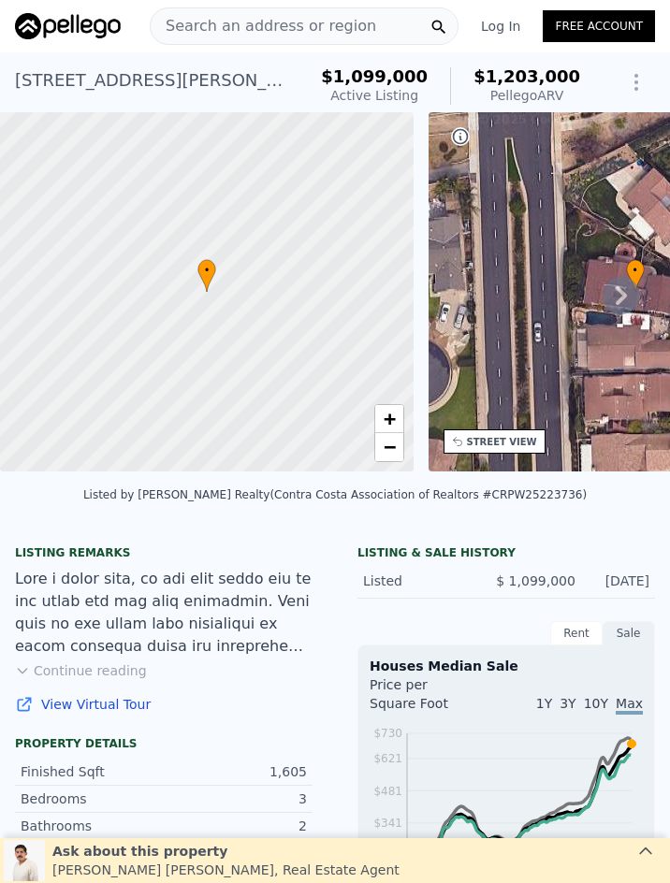
click at [284, 24] on span "Search an address or region" at bounding box center [263, 26] width 225 height 22
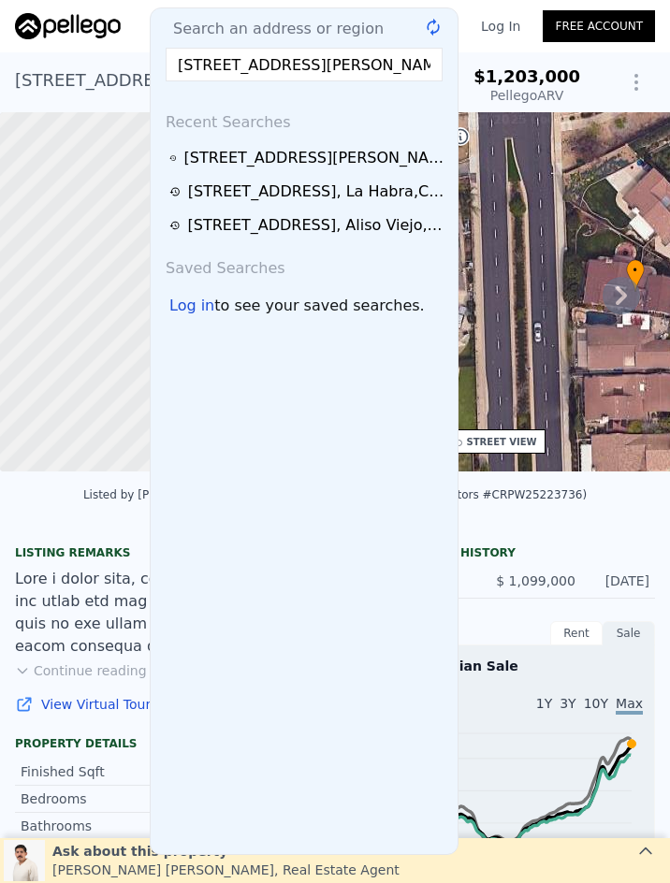
scroll to position [0, 11]
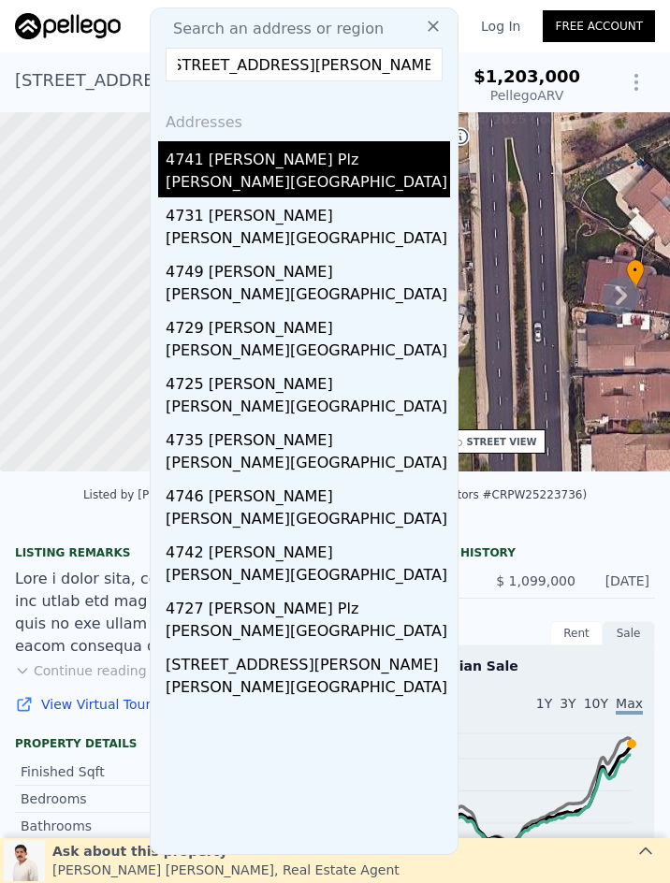
type input "4741 Cardena, Yorba Linda, CA 92886"
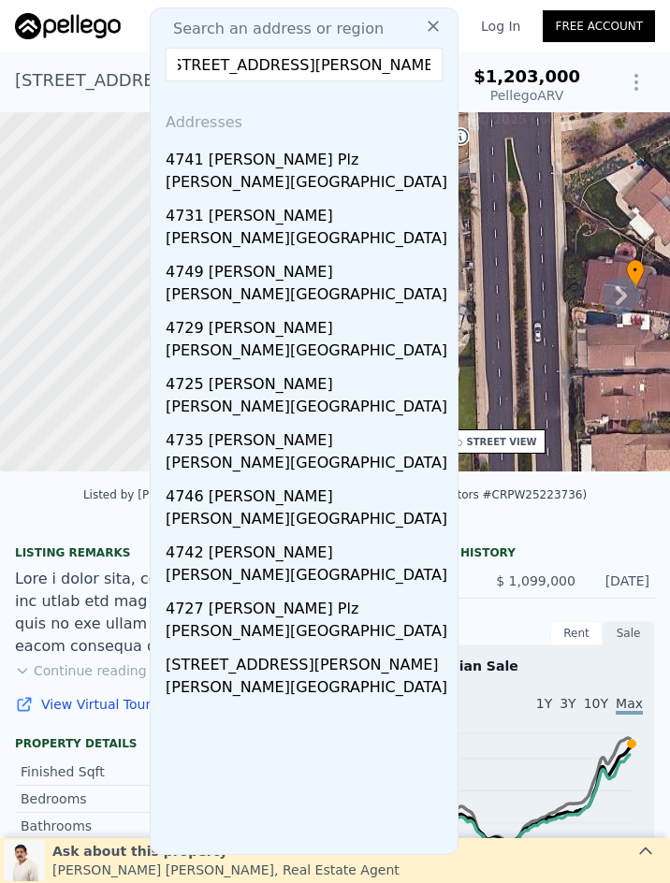
click at [270, 171] on div "Yorba Linda, CA 92886" at bounding box center [308, 184] width 284 height 26
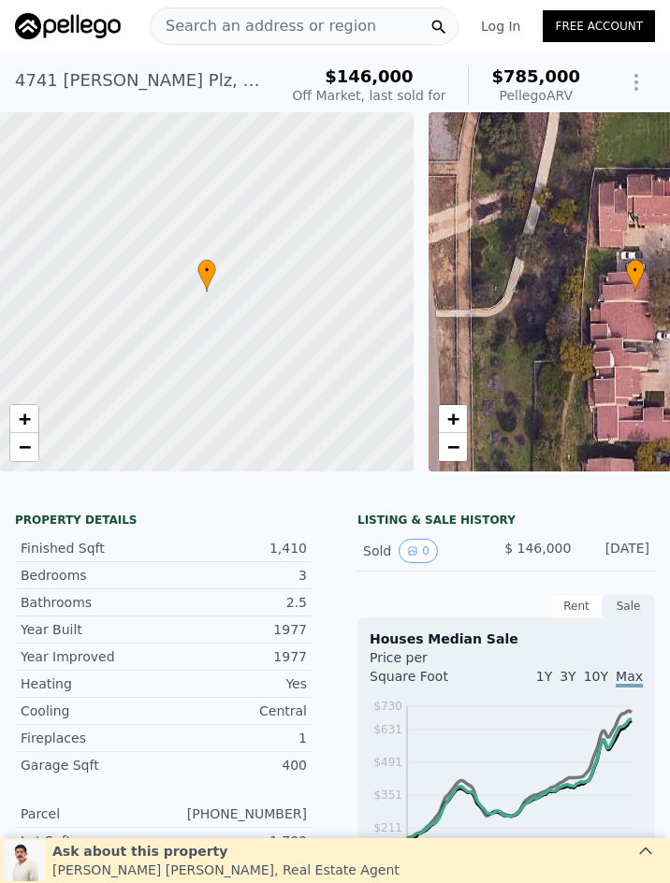
click at [247, 18] on span "Search an address or region" at bounding box center [263, 26] width 225 height 22
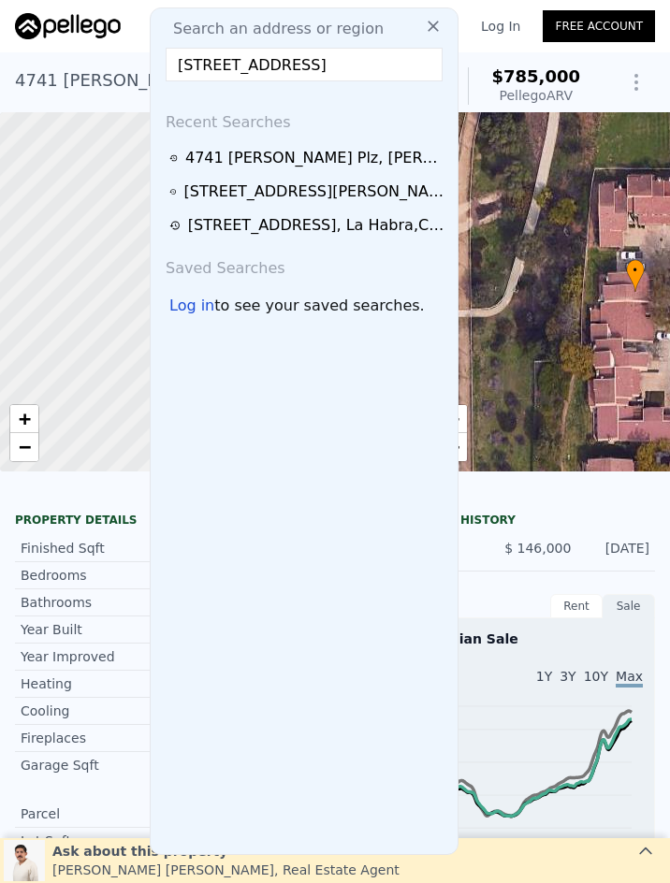
scroll to position [0, 76]
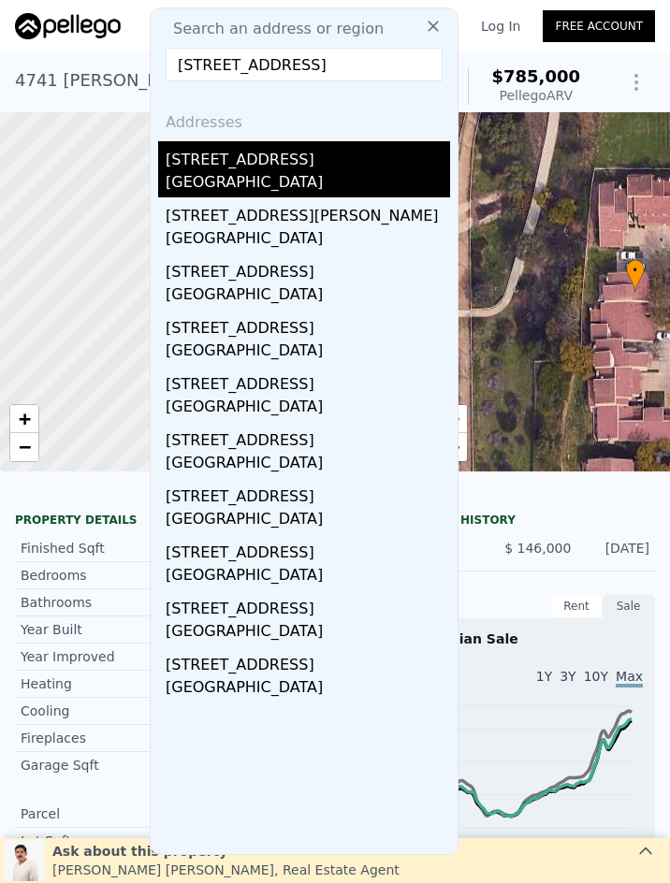
type input "8451 San Clemente Way, Buena Park, CA 90620"
click at [256, 158] on div "8451 San Clemente Way" at bounding box center [308, 156] width 284 height 30
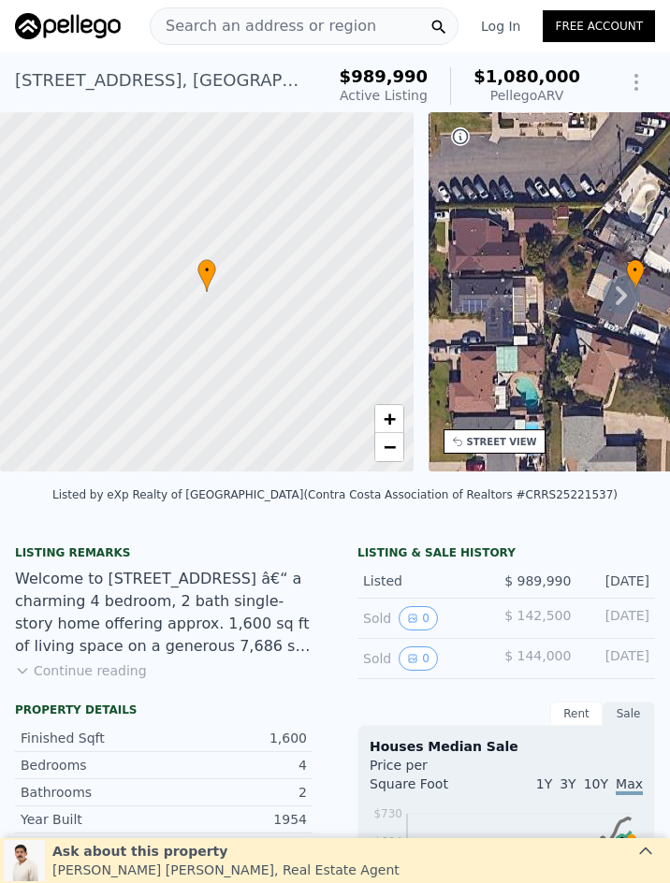
click at [278, 25] on span "Search an address or region" at bounding box center [263, 26] width 225 height 22
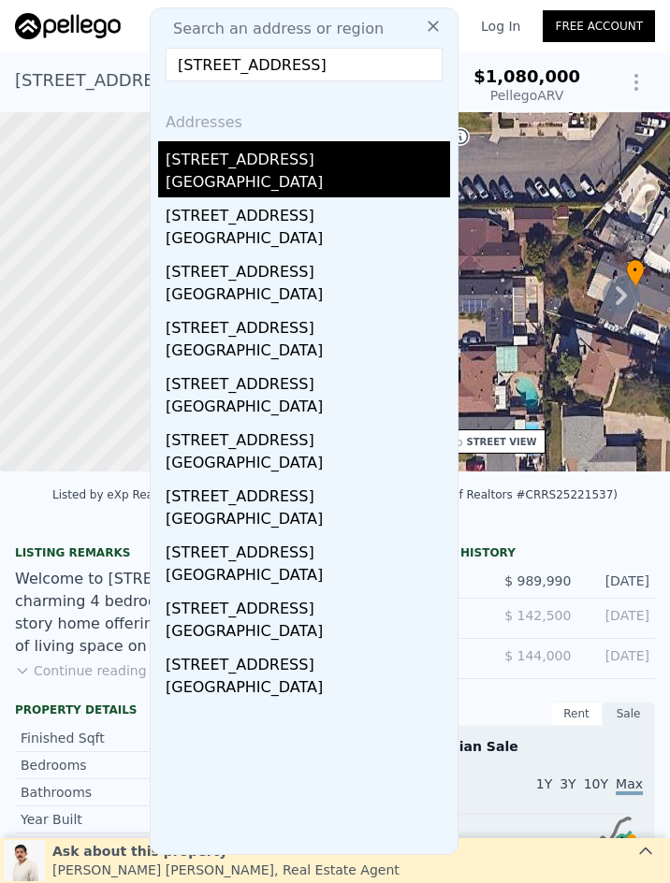
type input "1302 S Feather, Anaheim, CA 92802"
click at [278, 170] on div "1302 S Feather St" at bounding box center [308, 156] width 284 height 30
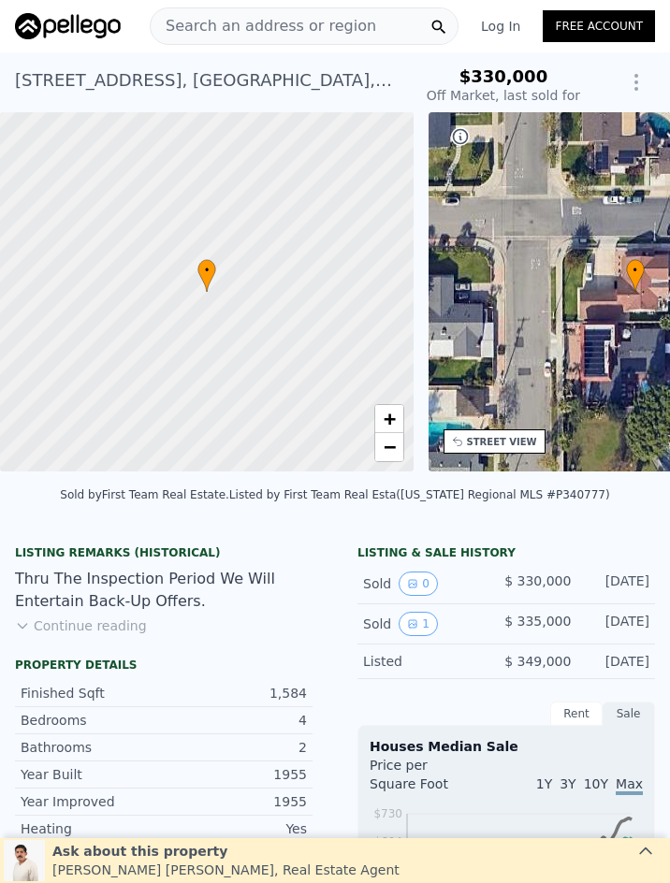
click at [293, 24] on span "Search an address or region" at bounding box center [263, 26] width 225 height 22
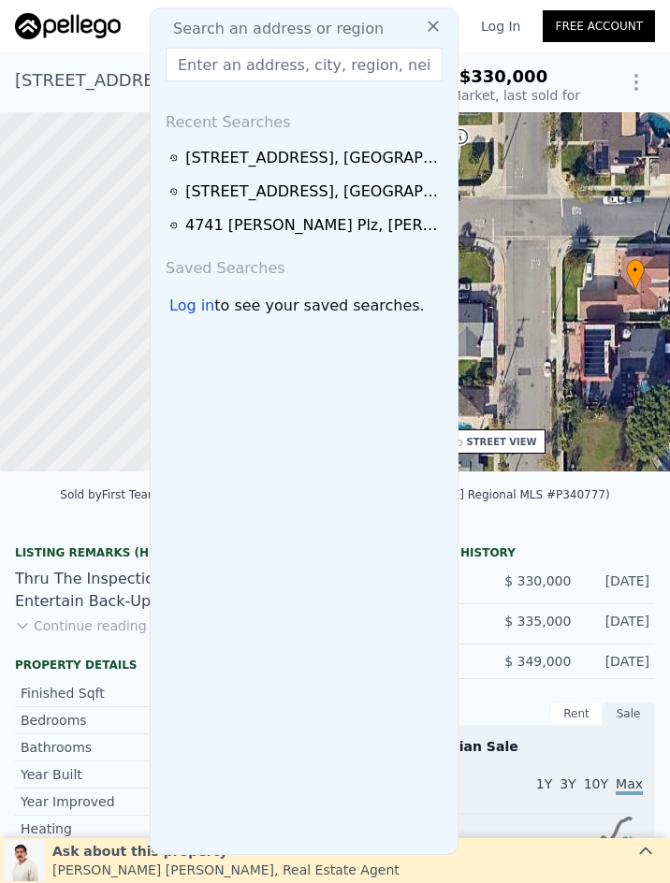
type input "526 526 W Water Street, Anaheim, CA 92805"
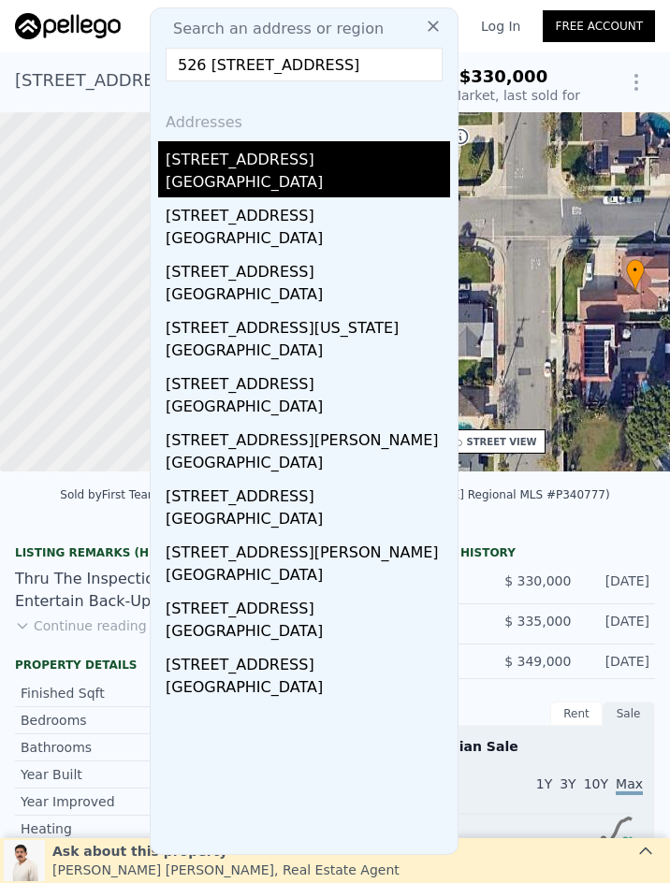
type input "$ 1,156,000"
type input "$ 727,580"
type input "526 526 W Water Street, Anaheim, CA 92805"
click at [282, 182] on div "Anaheim, CA 92805" at bounding box center [308, 184] width 284 height 26
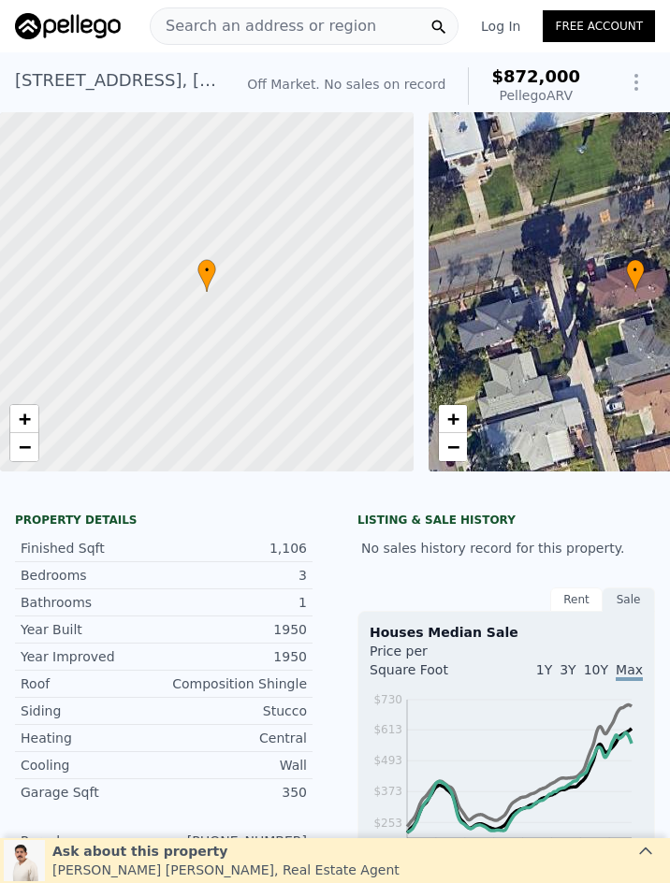
click at [286, 17] on span "Search an address or region" at bounding box center [263, 26] width 225 height 22
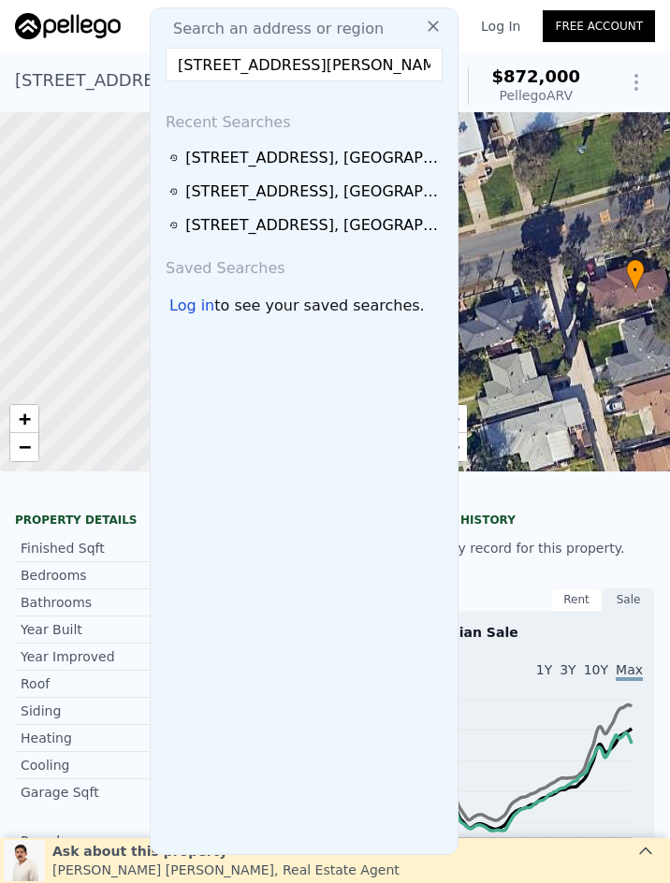
scroll to position [0, 68]
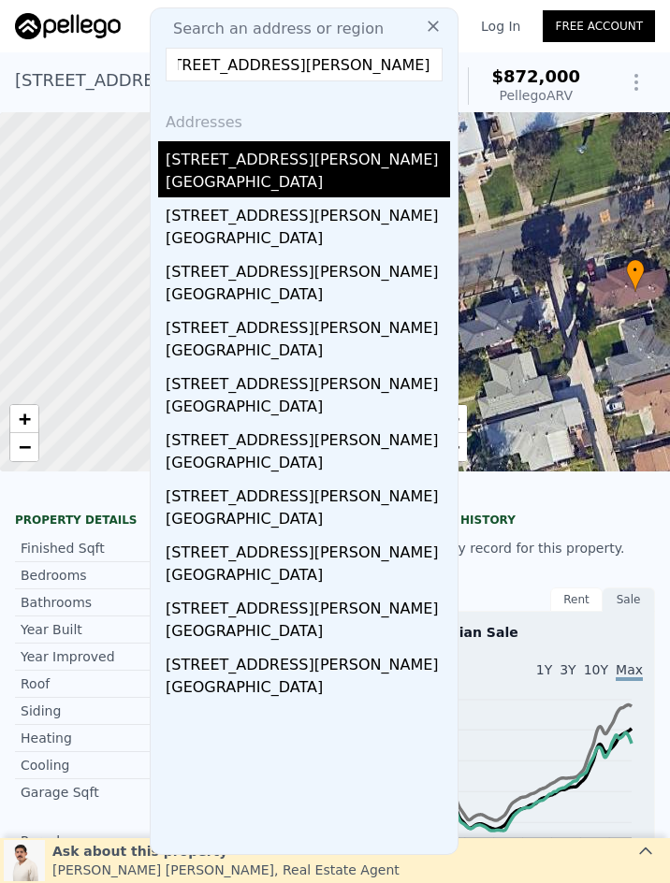
type input "9006 Stacie Lane Unit#26, Anaheim, CA 92804"
click at [312, 191] on div "Stanton, CA 92804" at bounding box center [308, 184] width 284 height 26
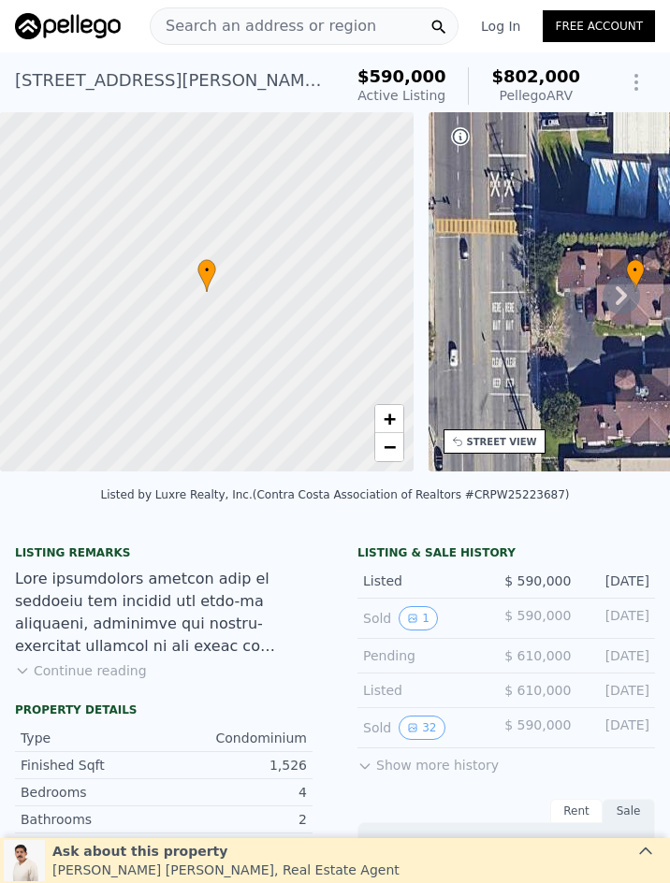
click at [214, 19] on span "Search an address or region" at bounding box center [263, 26] width 225 height 22
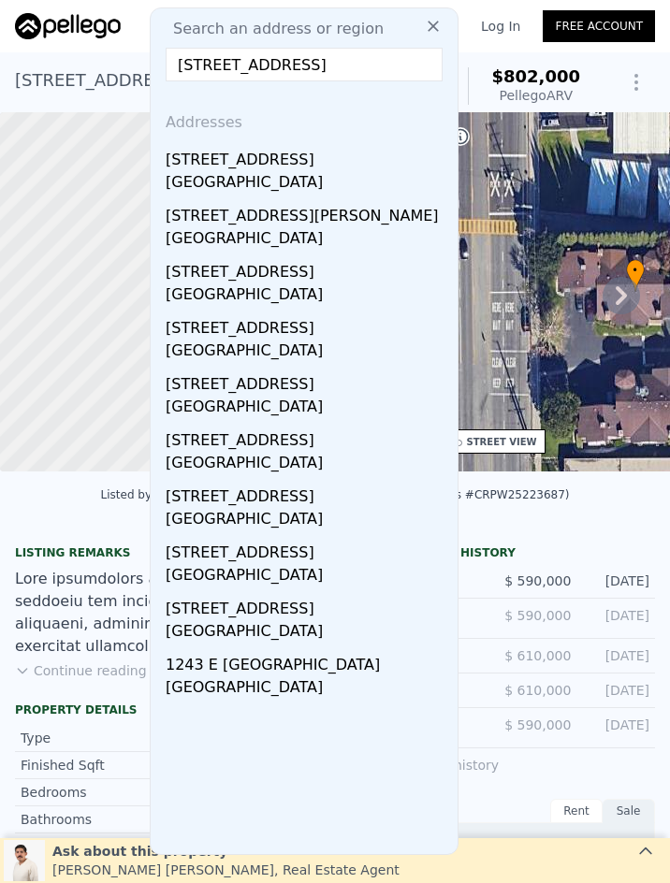
click at [255, 69] on input "1720 E Park Street Unit#12, Anaheim, CA 92805" at bounding box center [304, 65] width 277 height 34
paste input "4530 E Langdon, Anaheim Hills, CA 92807"
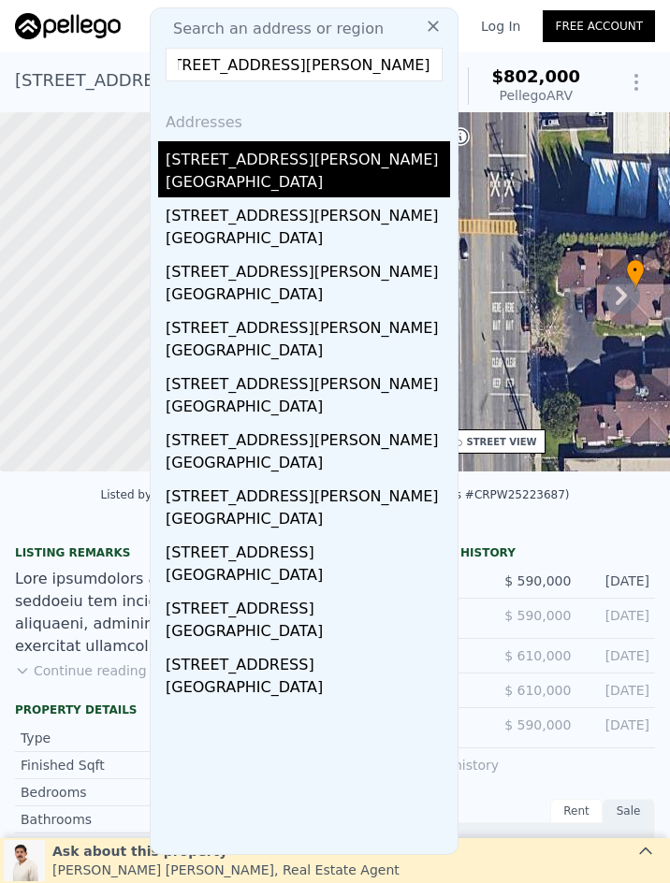
type input "4530 E Langdon, Anaheim Hills, CA 92807"
click at [283, 163] on div "4530 E Langdon Dr" at bounding box center [308, 156] width 284 height 30
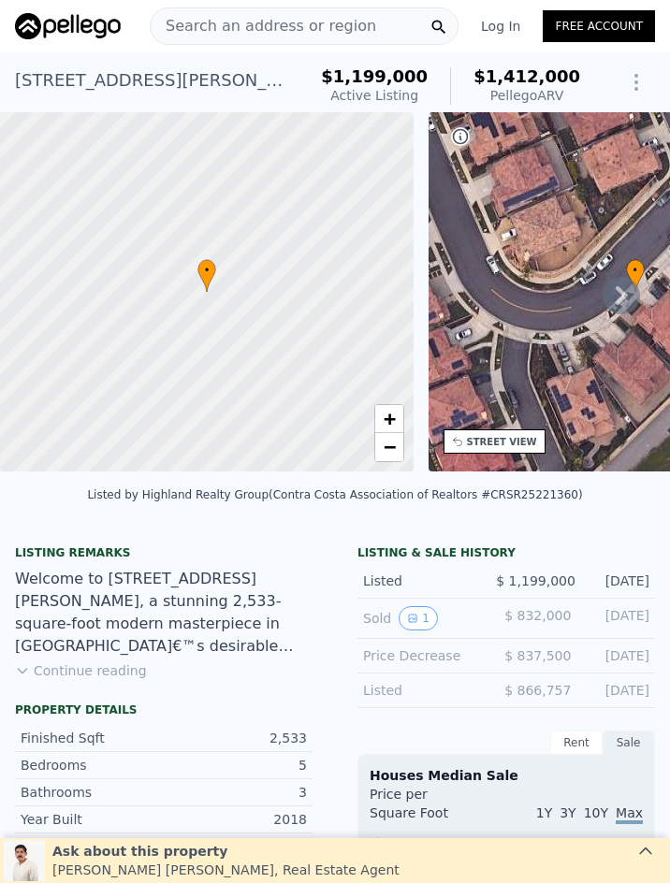
click at [276, 32] on span "Search an address or region" at bounding box center [263, 26] width 225 height 22
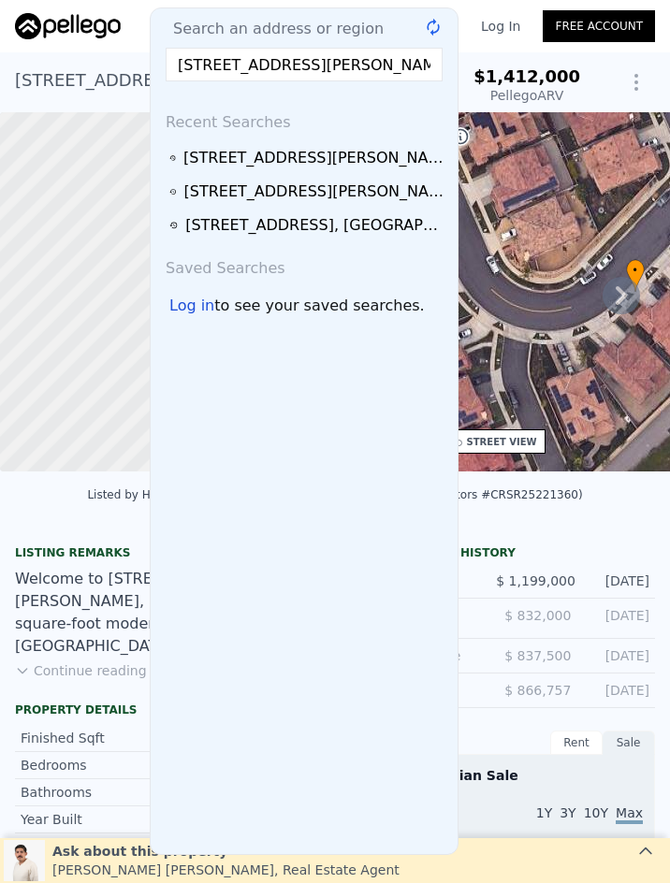
scroll to position [0, 45]
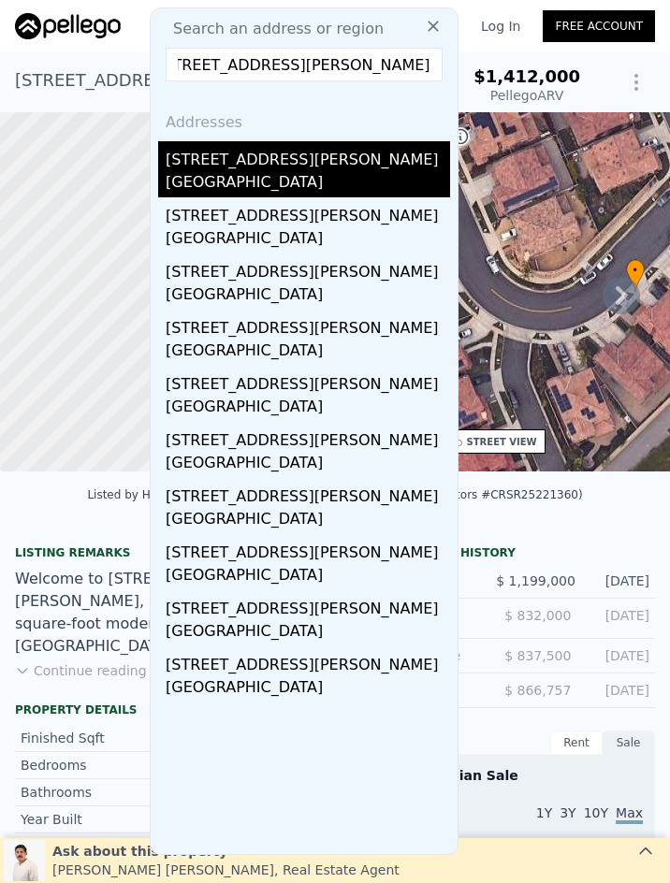
type input "242 N Camino Arroyo, Anaheim, CA 92807"
click at [333, 175] on div "Anaheim, CA 92807" at bounding box center [308, 184] width 284 height 26
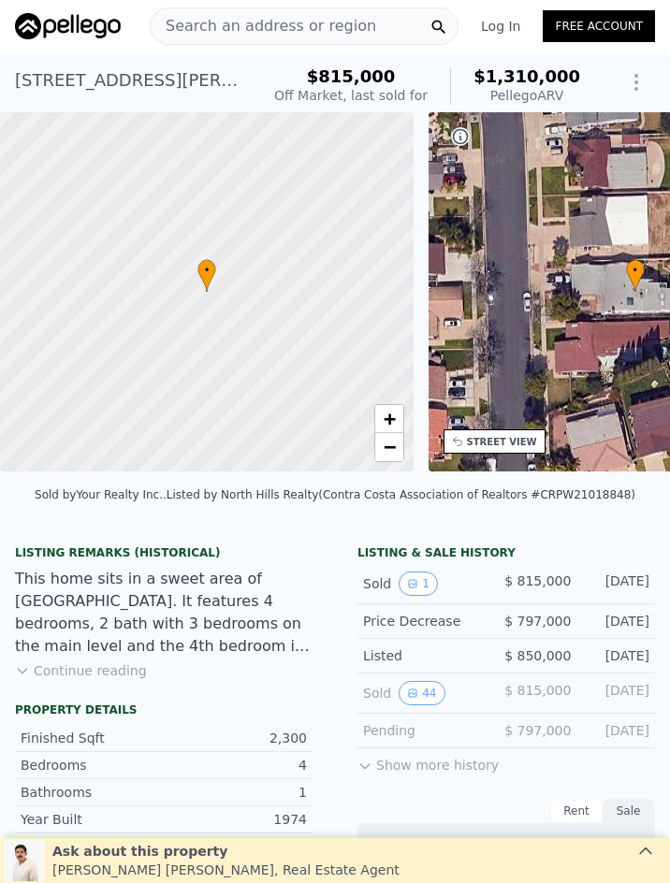
click at [288, 23] on span "Search an address or region" at bounding box center [263, 26] width 225 height 22
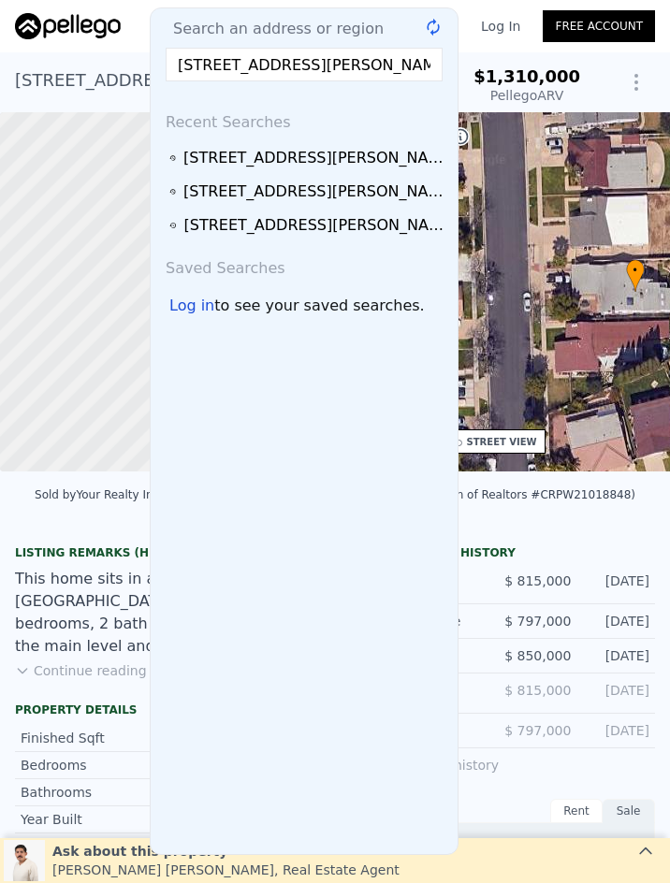
scroll to position [0, 71]
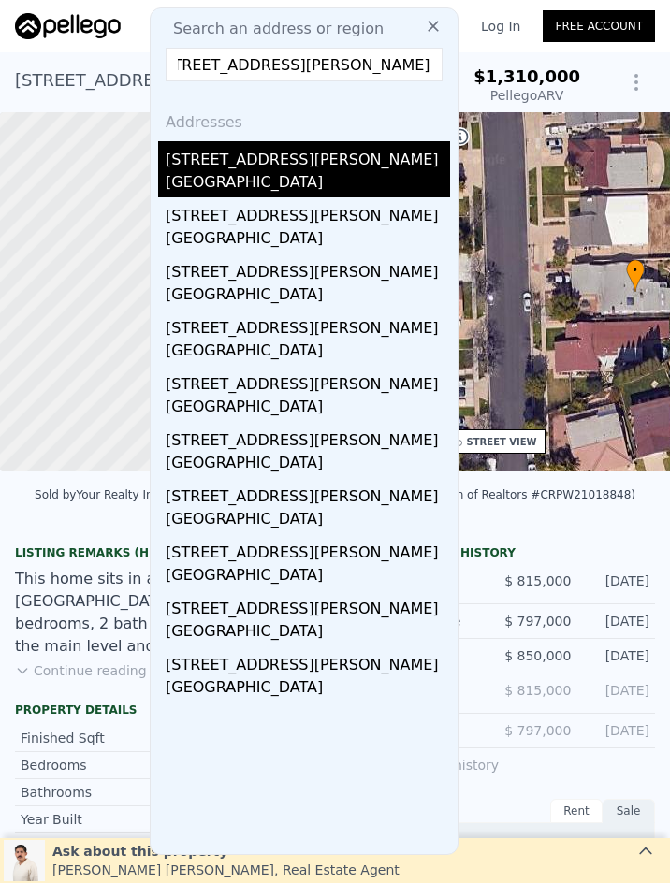
type input "840 S Shanada Court, Anaheim Hills, CA 92807"
click at [298, 172] on div "Anaheim, CA 92807" at bounding box center [308, 184] width 284 height 26
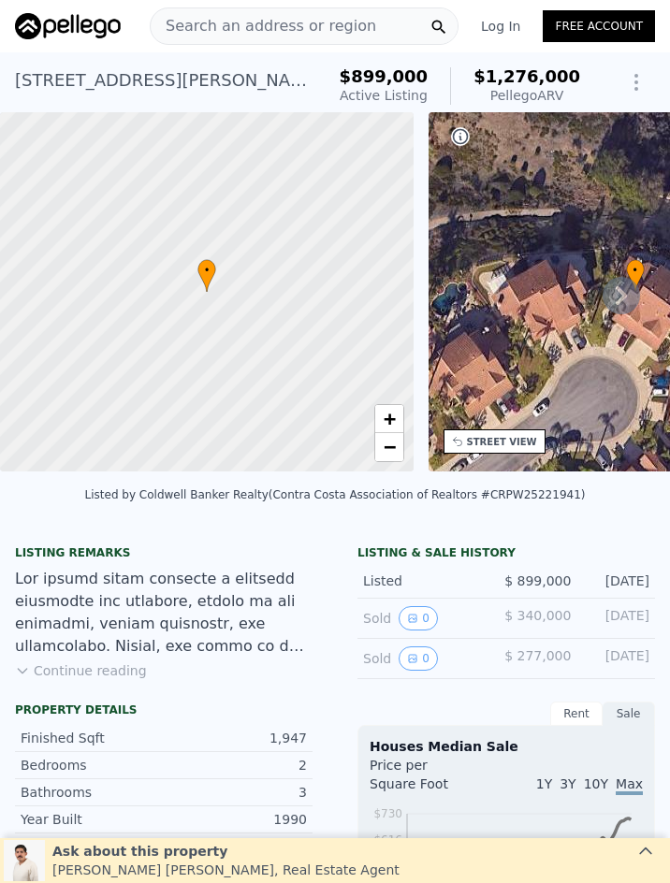
click at [299, 29] on span "Search an address or region" at bounding box center [263, 26] width 225 height 22
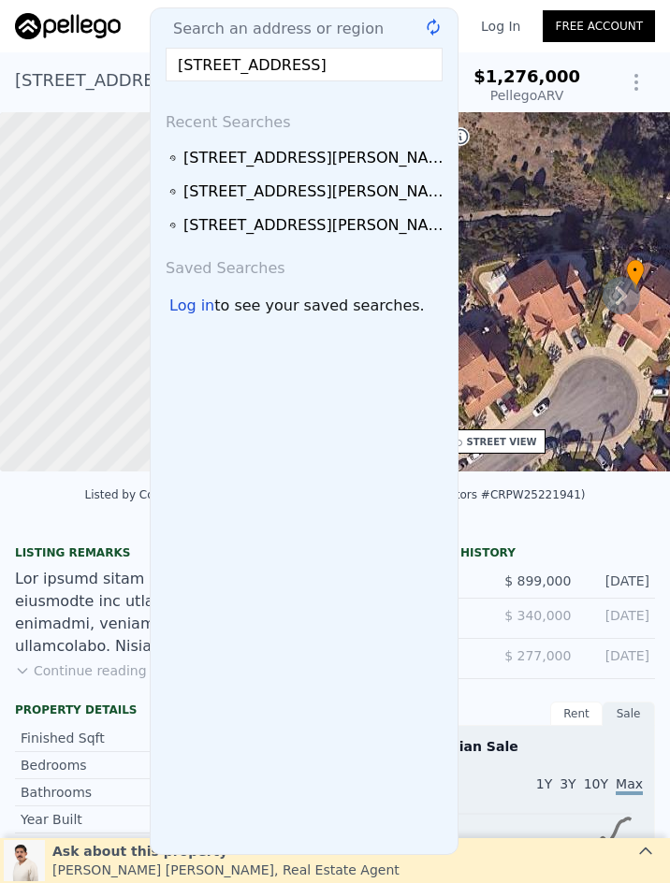
scroll to position [0, 39]
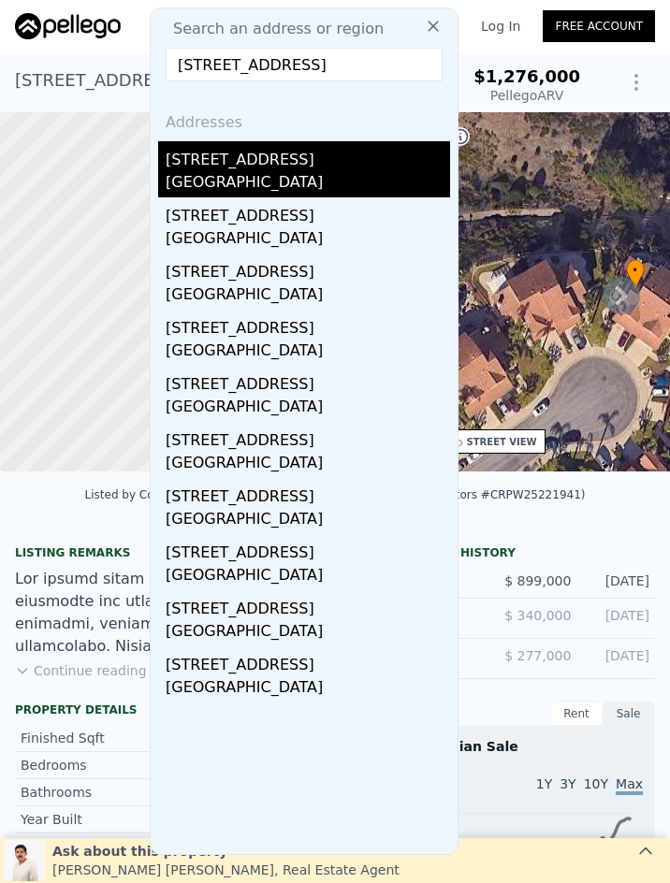
type input "773 N Elmwood Street, Orange, CA 92867"
click at [266, 173] on div "Orange, CA 92867" at bounding box center [308, 184] width 284 height 26
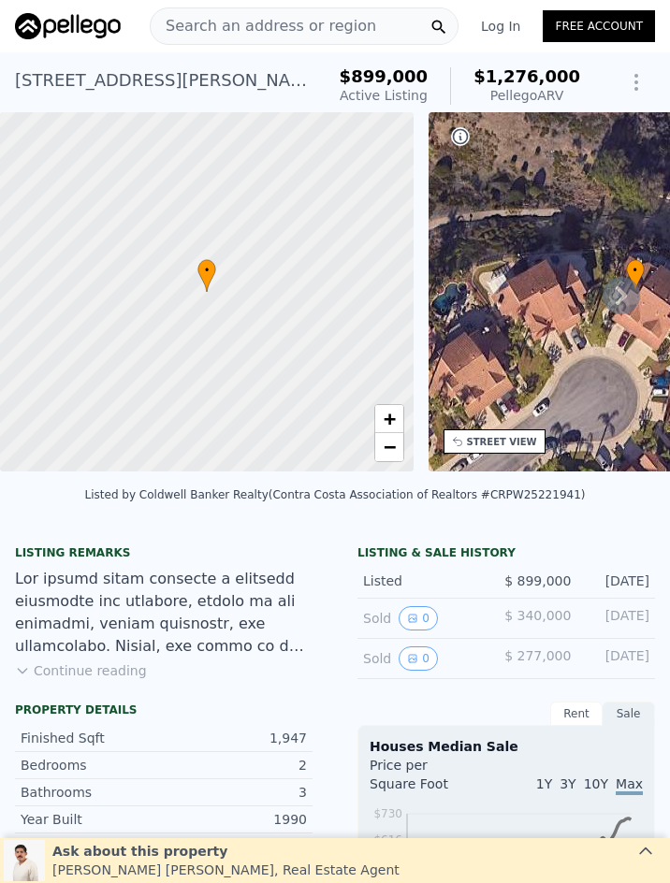
type input "$ 1,184,000"
type input "7"
type input "$ 109,832"
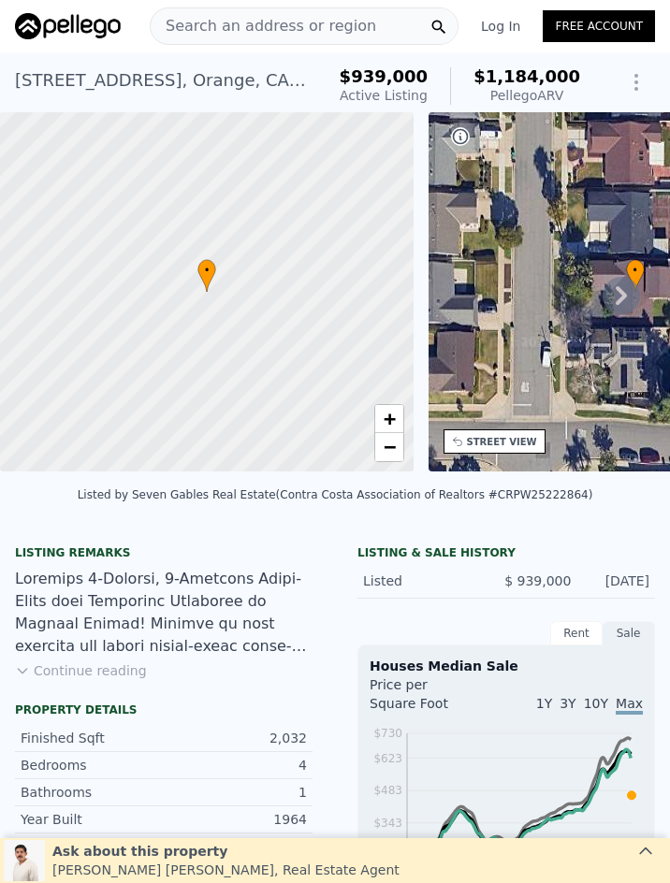
click at [297, 37] on div "Search an address or region" at bounding box center [263, 26] width 225 height 36
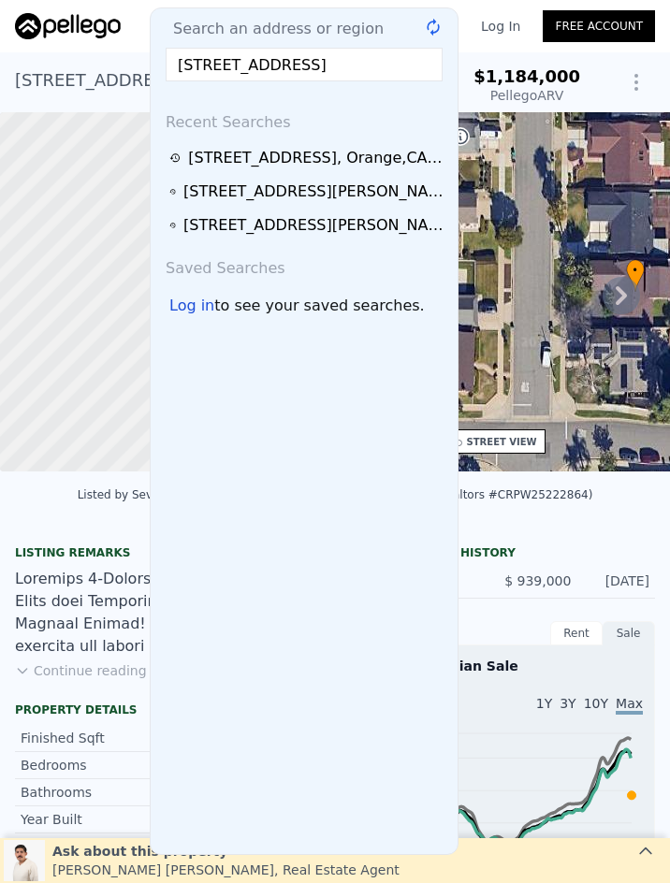
scroll to position [0, 53]
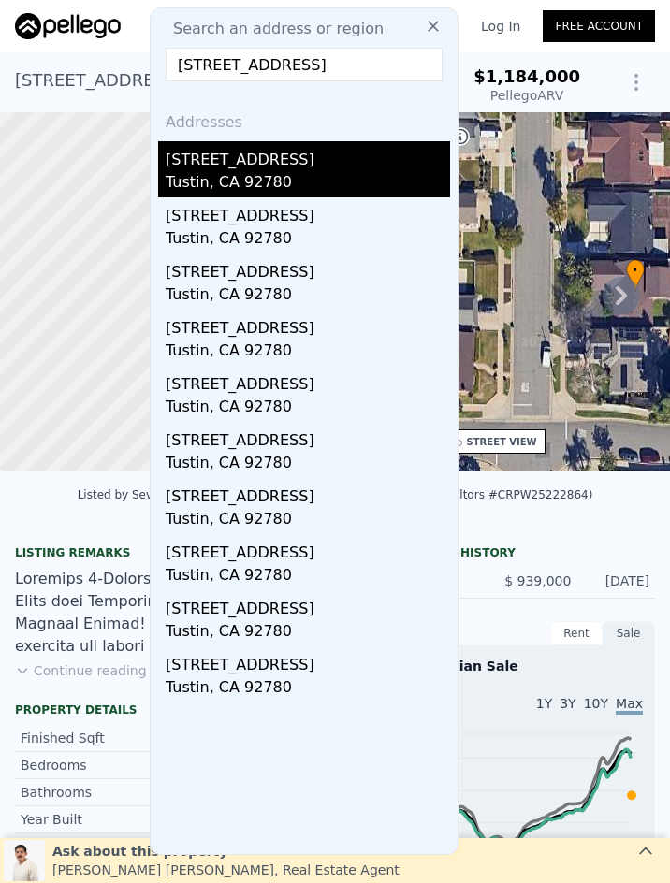
type input "654 W Main Street Unit#B, Tustin, CA 92780"
click at [329, 167] on div "654 W Main St Apt B" at bounding box center [308, 156] width 284 height 30
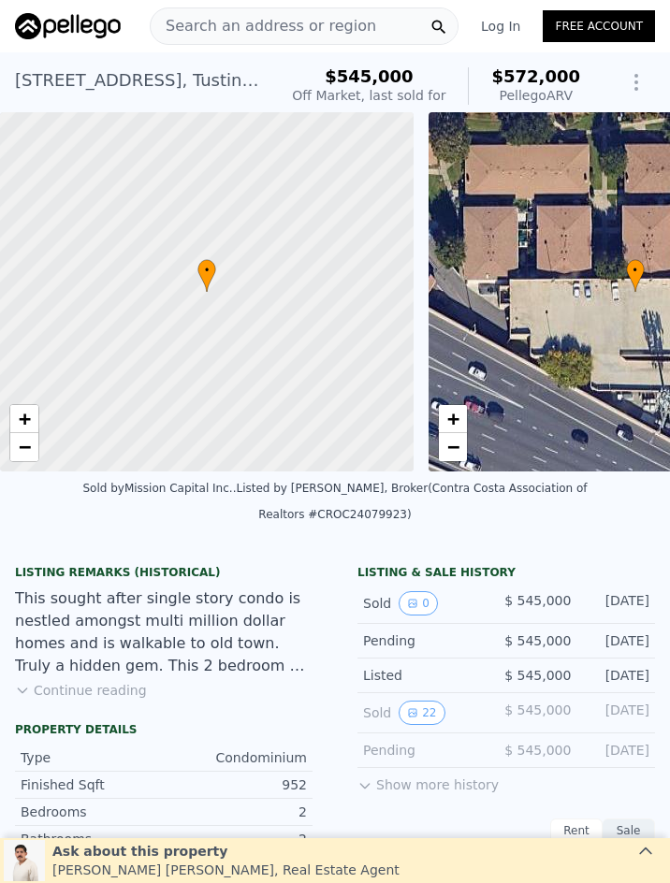
click at [293, 30] on span "Search an address or region" at bounding box center [263, 26] width 225 height 22
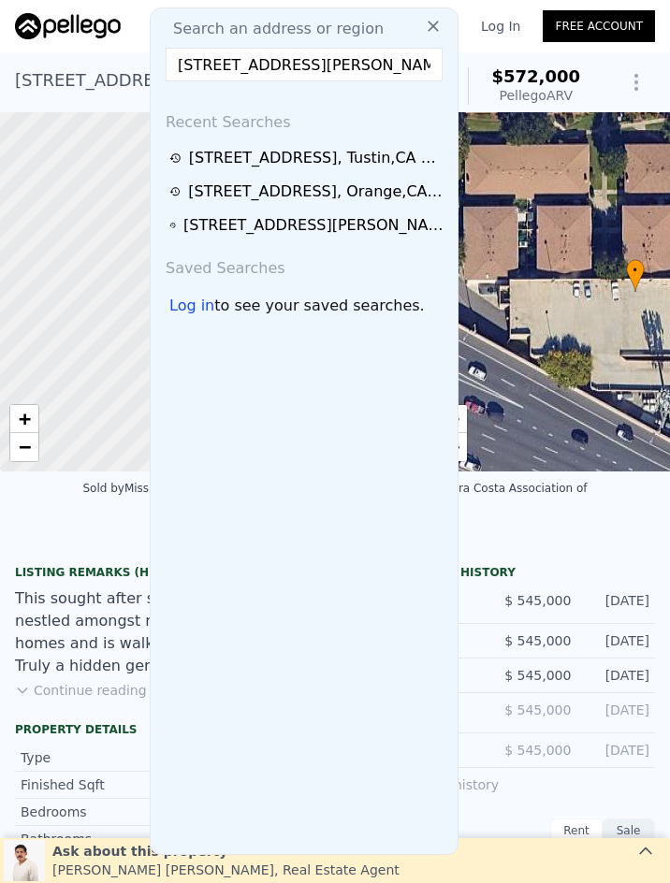
scroll to position [0, 107]
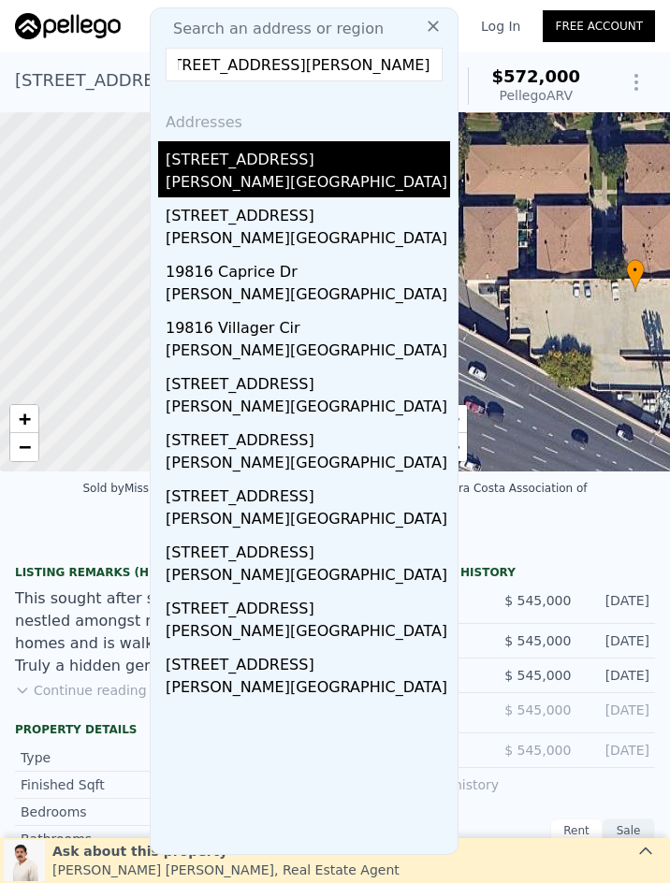
type input "19816 White Spring Unit#36, Yorba Linda, CA 92886"
click at [319, 175] on div "Yorba Linda, CA 92886" at bounding box center [308, 184] width 284 height 26
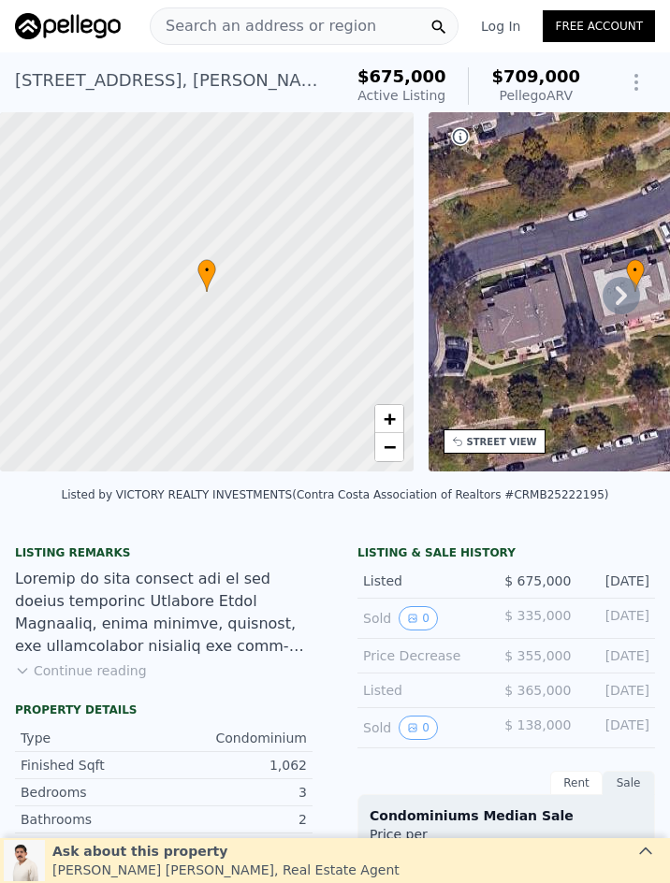
click at [257, 27] on span "Search an address or region" at bounding box center [263, 26] width 225 height 22
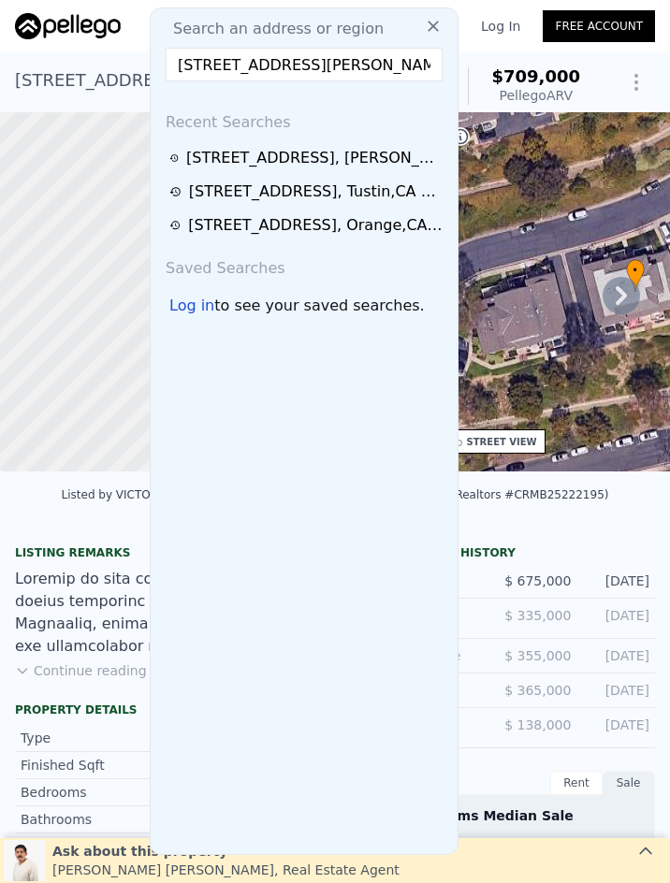
scroll to position [0, 18]
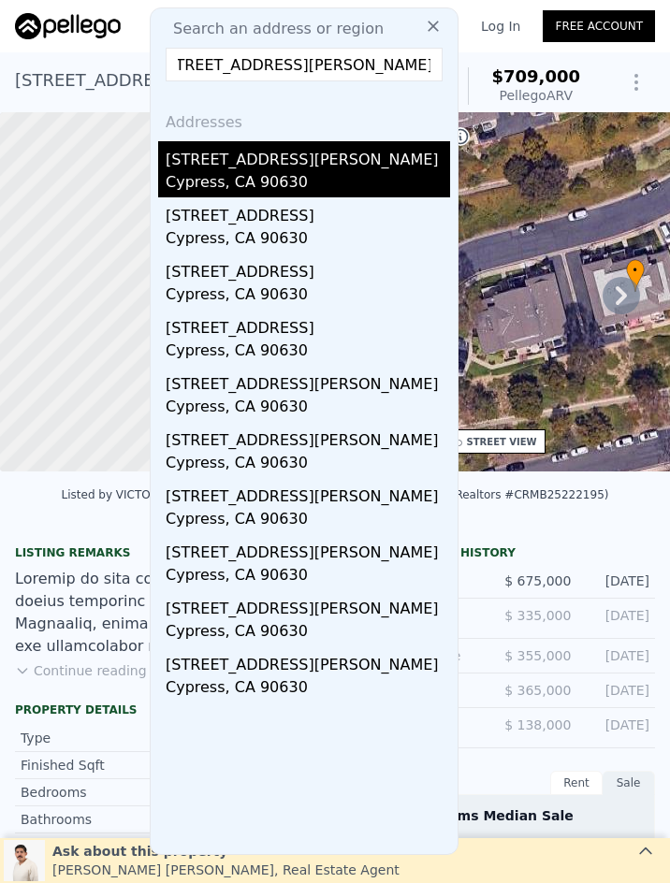
type input "9556 Walker Street, Cypress, CA 90630"
click at [293, 166] on div "9556 Walker Street" at bounding box center [308, 156] width 284 height 30
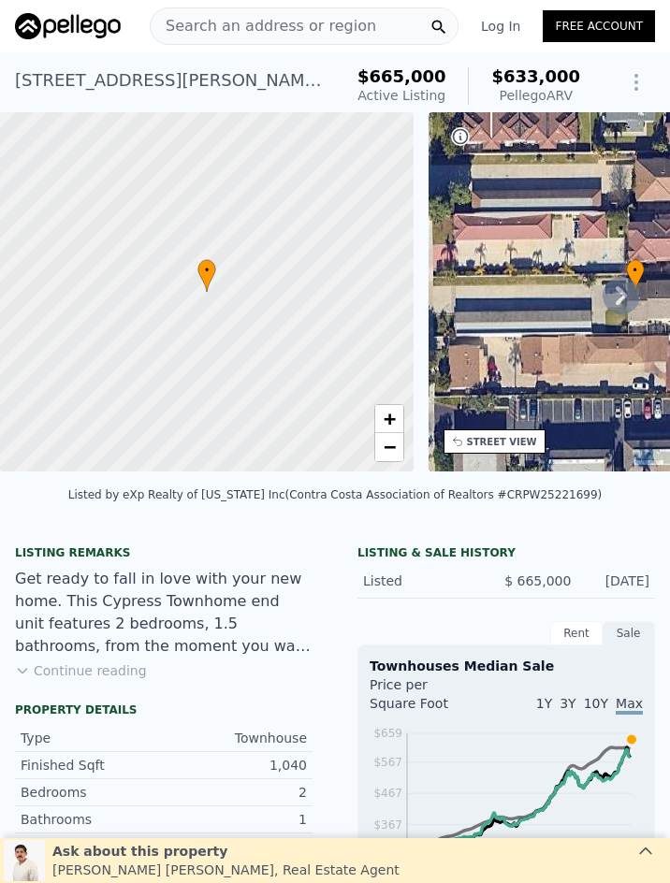
click at [271, 25] on span "Search an address or region" at bounding box center [263, 26] width 225 height 22
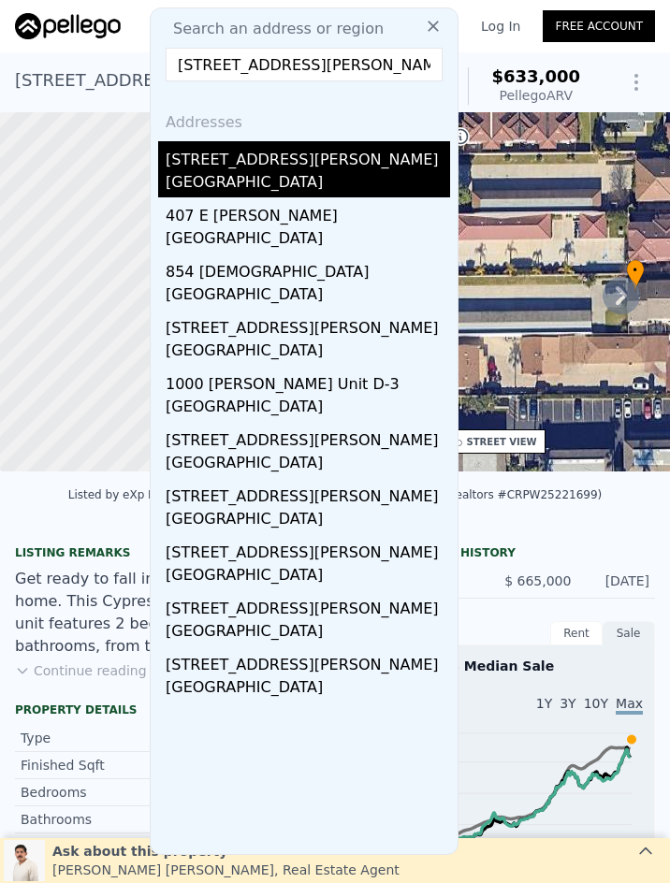
type input "627 E Bishop, Santa Ana, CA 92701"
click at [267, 172] on div "Santa Ana, CA 92701" at bounding box center [308, 184] width 284 height 26
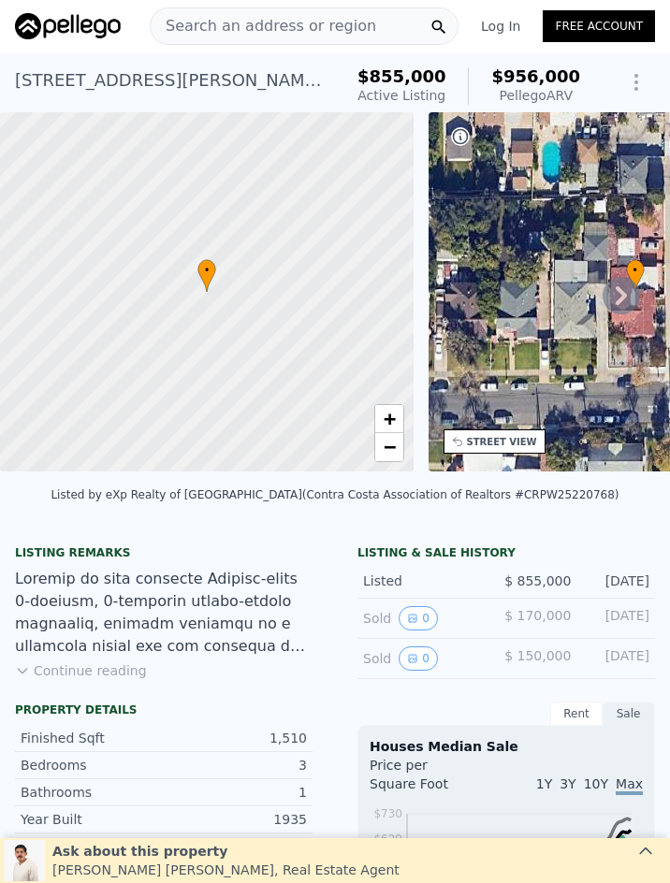
click at [267, 28] on span "Search an address or region" at bounding box center [263, 26] width 225 height 22
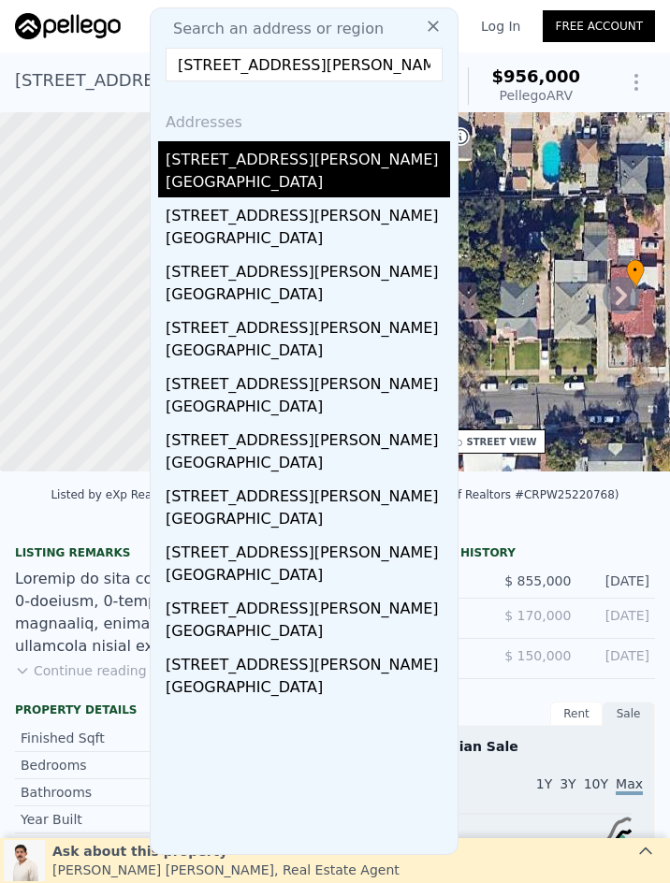
type input "2517 W Merle, Anaheim, CA 92804"
click at [325, 163] on div "2517 W Merle Pl" at bounding box center [308, 156] width 284 height 30
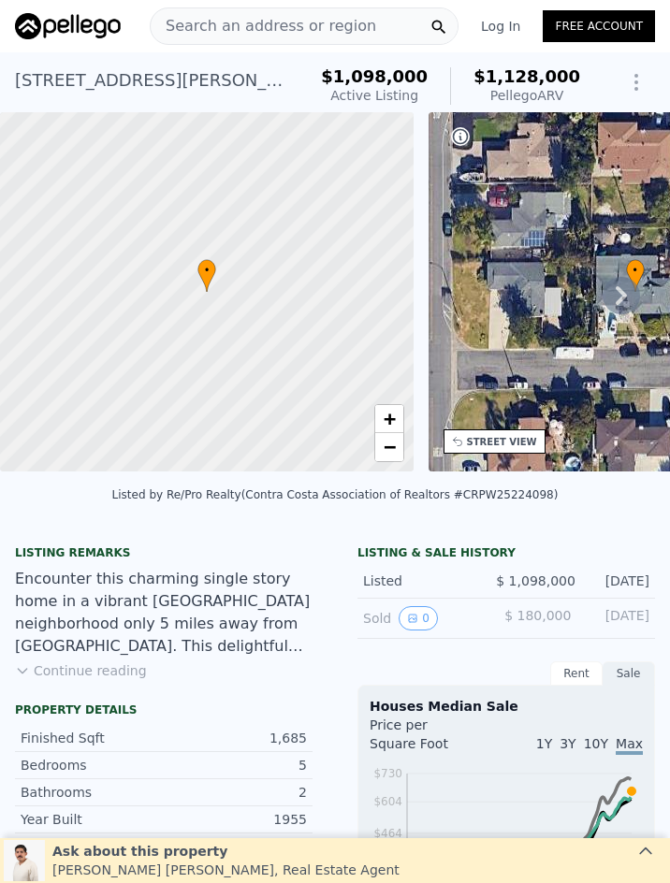
click at [288, 22] on span "Search an address or region" at bounding box center [263, 26] width 225 height 22
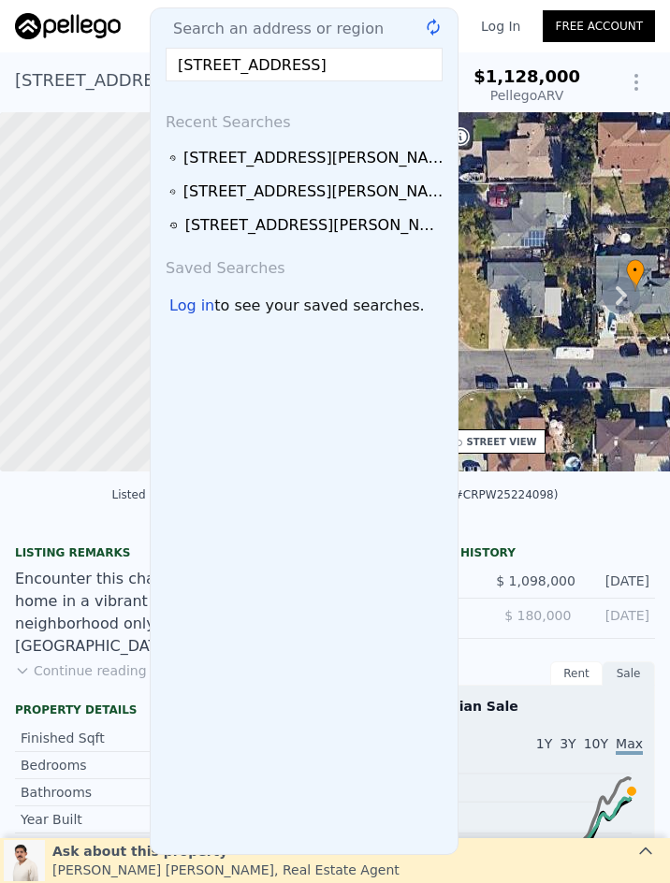
scroll to position [0, 47]
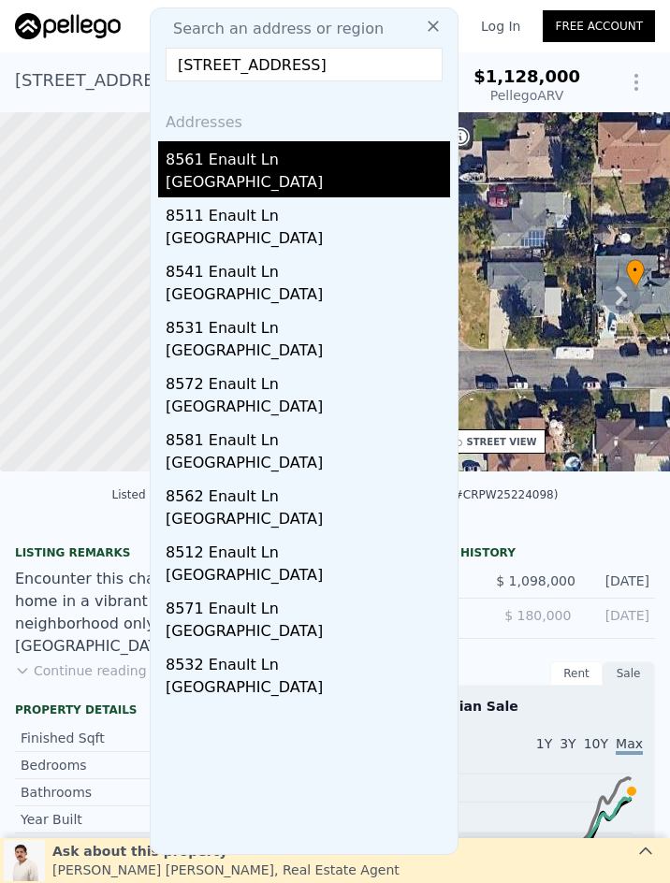
type input "8561 Enault Lane, Garden Grove, CA 92841"
click at [320, 167] on div "8561 Enault Ln" at bounding box center [308, 156] width 284 height 30
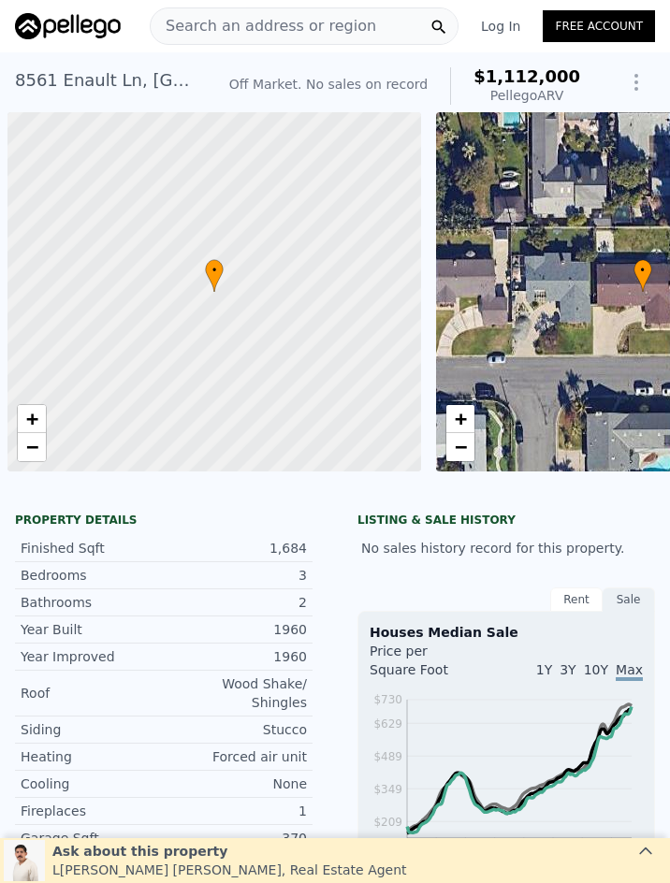
scroll to position [0, 7]
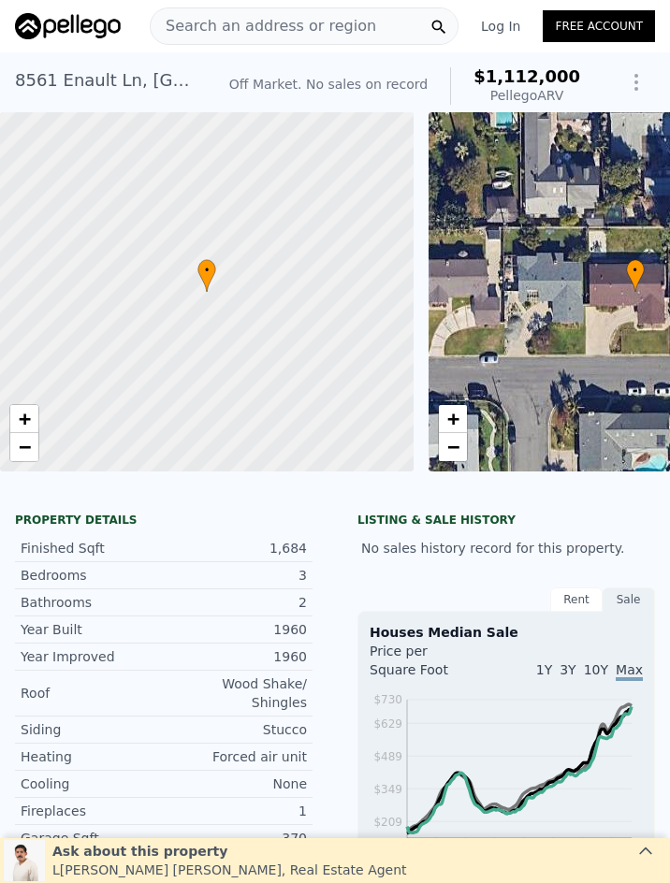
click at [290, 34] on span "Search an address or region" at bounding box center [263, 26] width 225 height 22
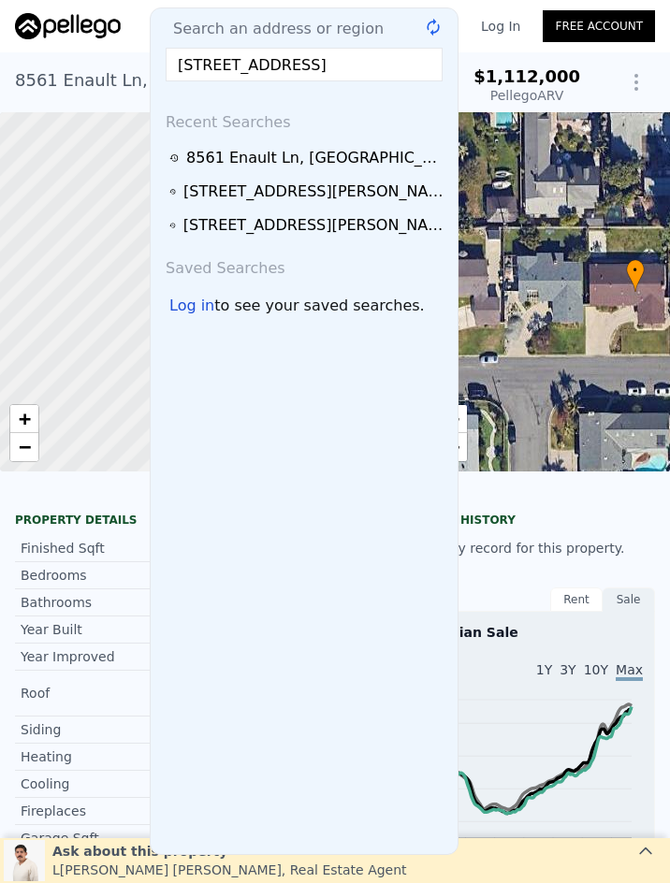
scroll to position [0, 54]
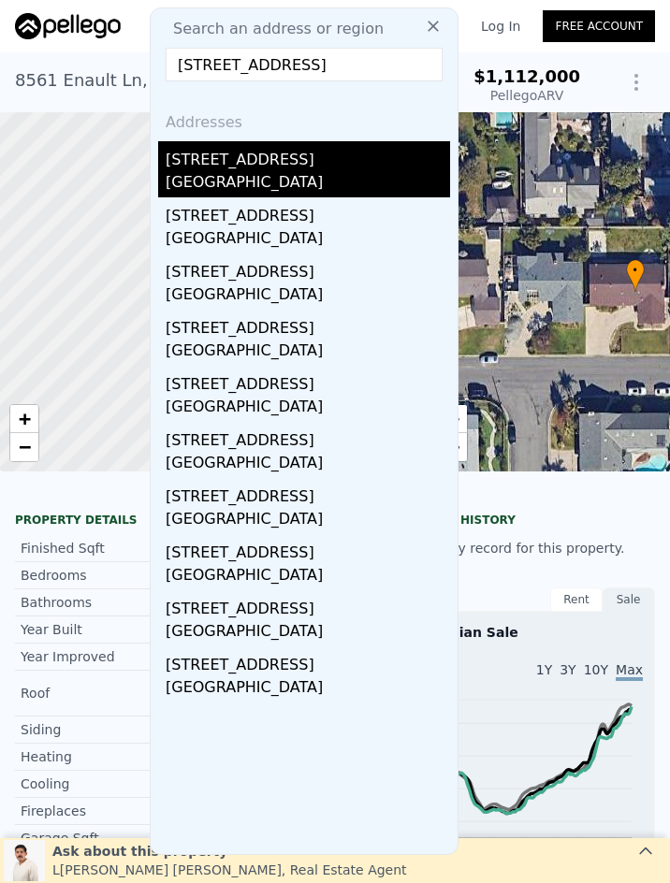
type input "11051 Tarawa Drive, Los Alamitos, CA 90720"
click at [327, 151] on div "11051 Tarawa Dr" at bounding box center [308, 156] width 284 height 30
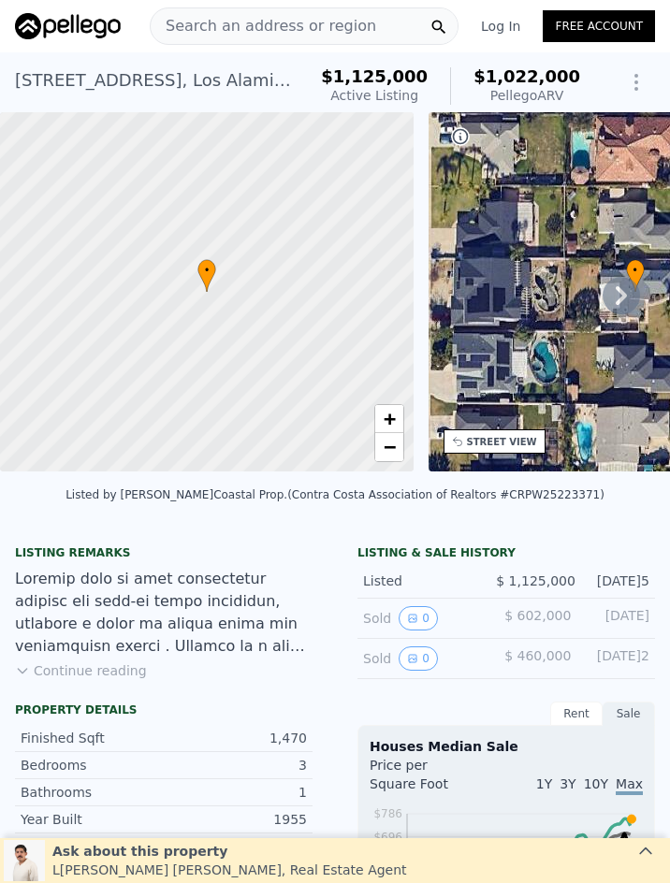
click at [238, 26] on span "Search an address or region" at bounding box center [263, 26] width 225 height 22
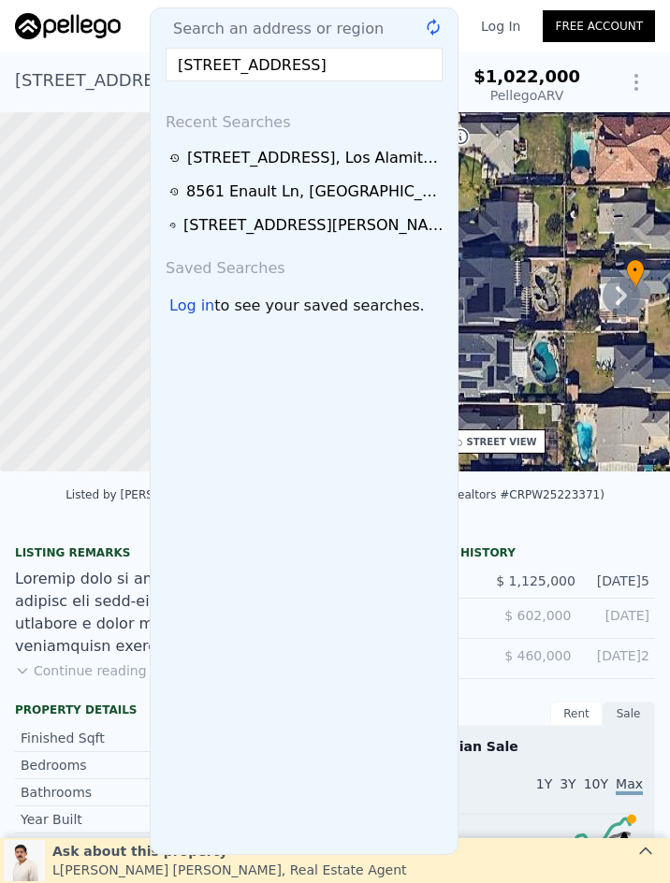
scroll to position [0, 67]
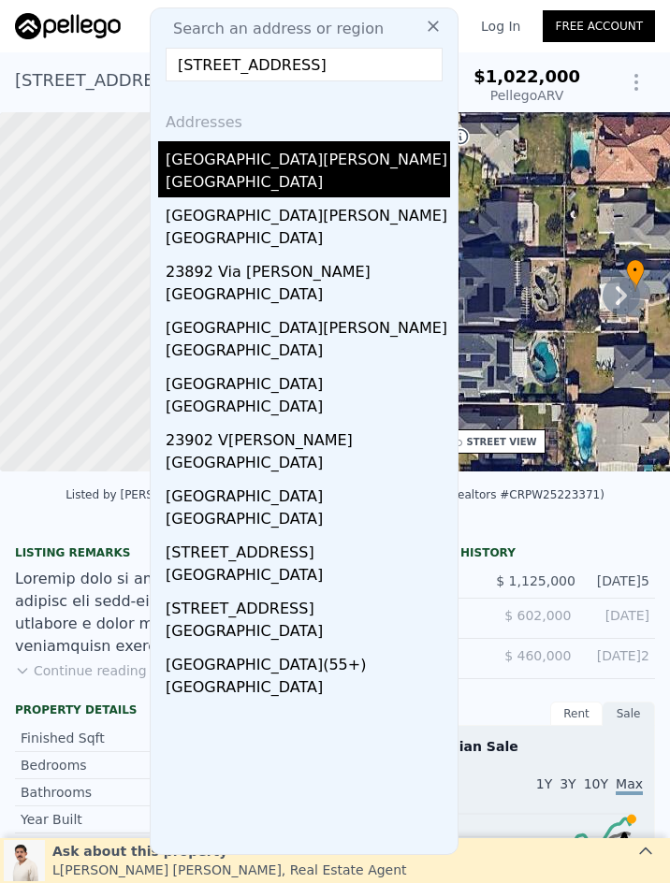
type input "23902 VIA LUGONES, Mission Viejo, CA 92692"
click at [278, 175] on div "[GEOGRAPHIC_DATA]" at bounding box center [308, 184] width 284 height 26
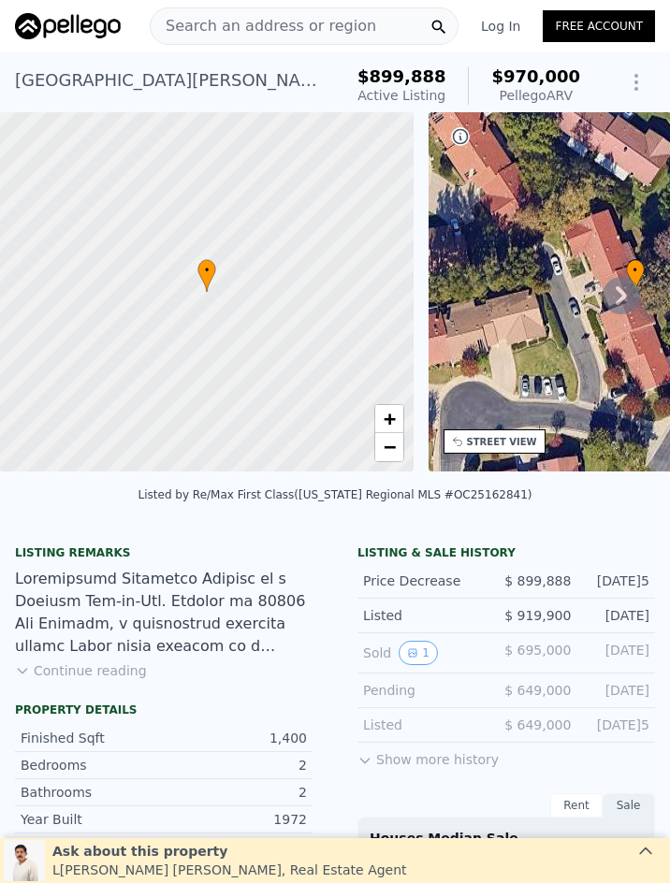
click at [269, 22] on span "Search an address or region" at bounding box center [263, 26] width 225 height 22
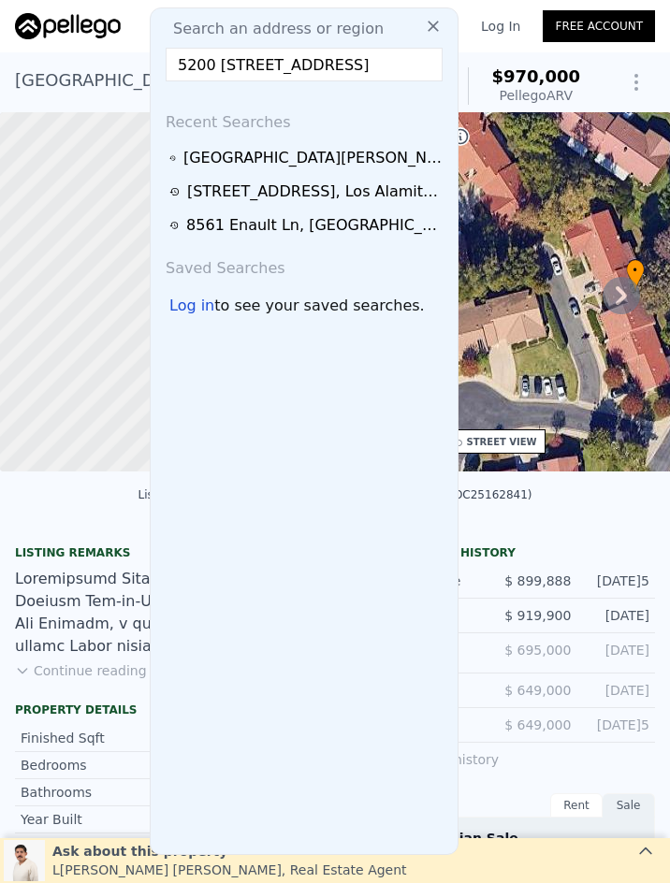
scroll to position [0, 45]
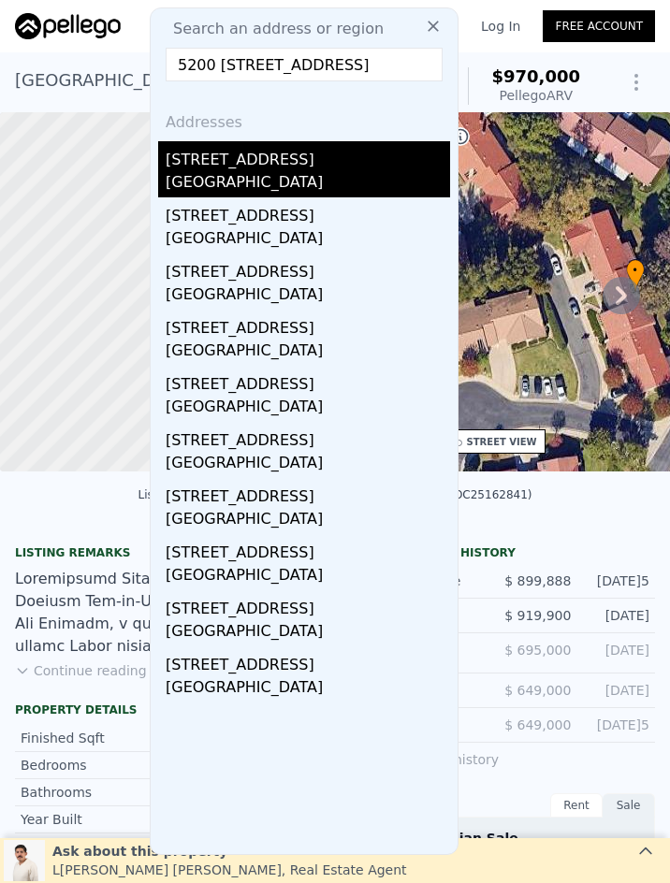
type input "5200 5200 Irvine Unit#21, Irvine, CA 92620"
click at [316, 177] on div "Irvine, CA 92620" at bounding box center [308, 184] width 284 height 26
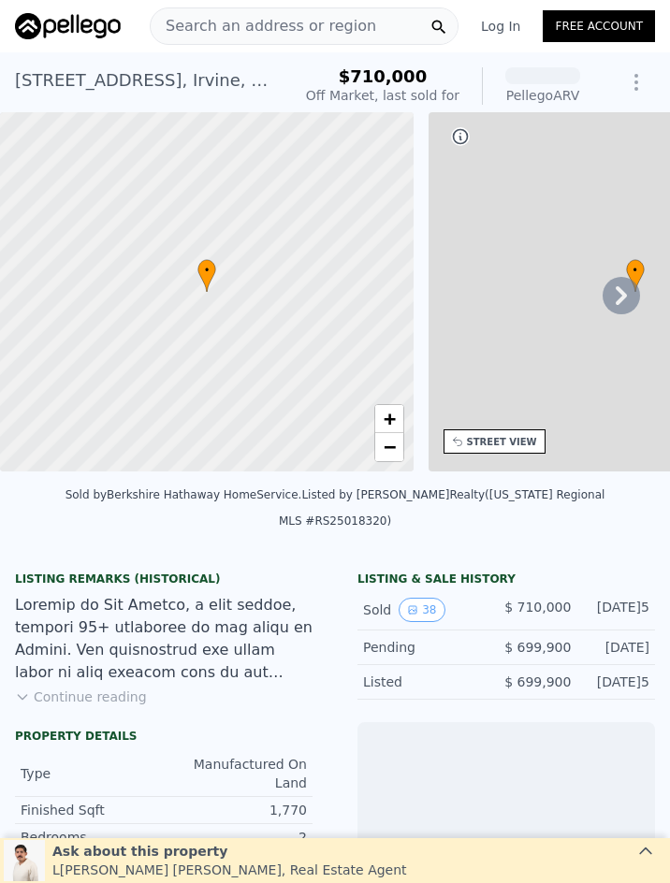
click at [347, 28] on span "Search an address or region" at bounding box center [263, 26] width 225 height 22
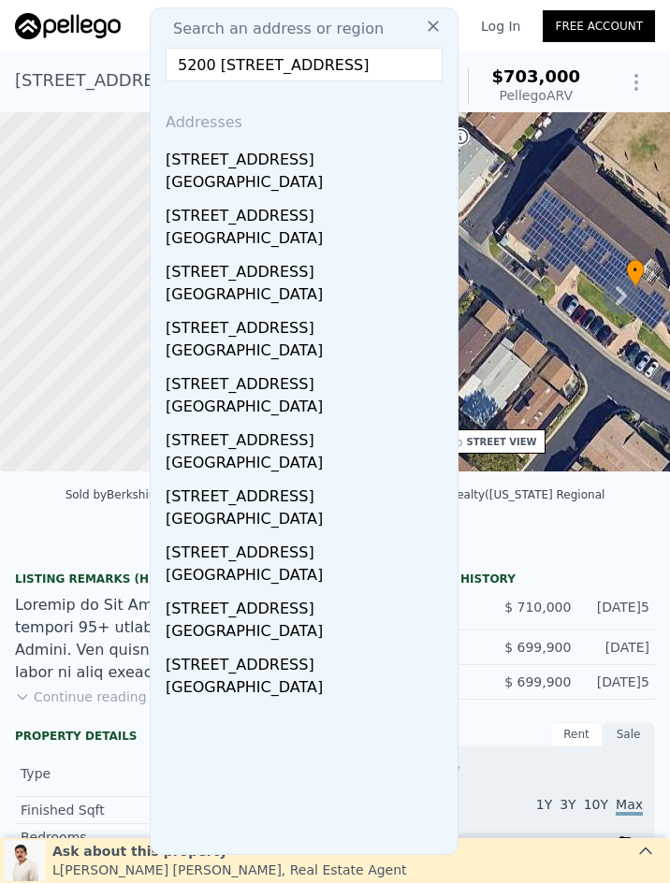
click at [327, 70] on input "5200 5200 Irvine Unit#21, Irvine, CA 92620" at bounding box center [304, 65] width 277 height 34
paste input "543 Avenida Sosiega W Unit#A, Laguna Woods, CA 92637"
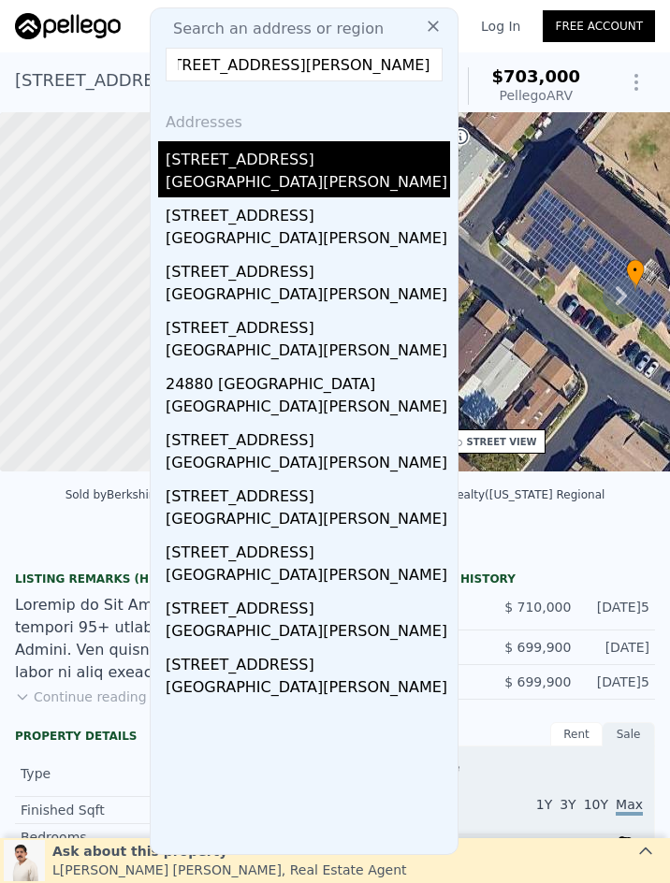
type input "5543 Avenida Sosiega W Unit#A, Laguna Woods, CA 92637"
click at [339, 169] on div "5543 Avenida Sosiega W Unit A" at bounding box center [308, 156] width 284 height 30
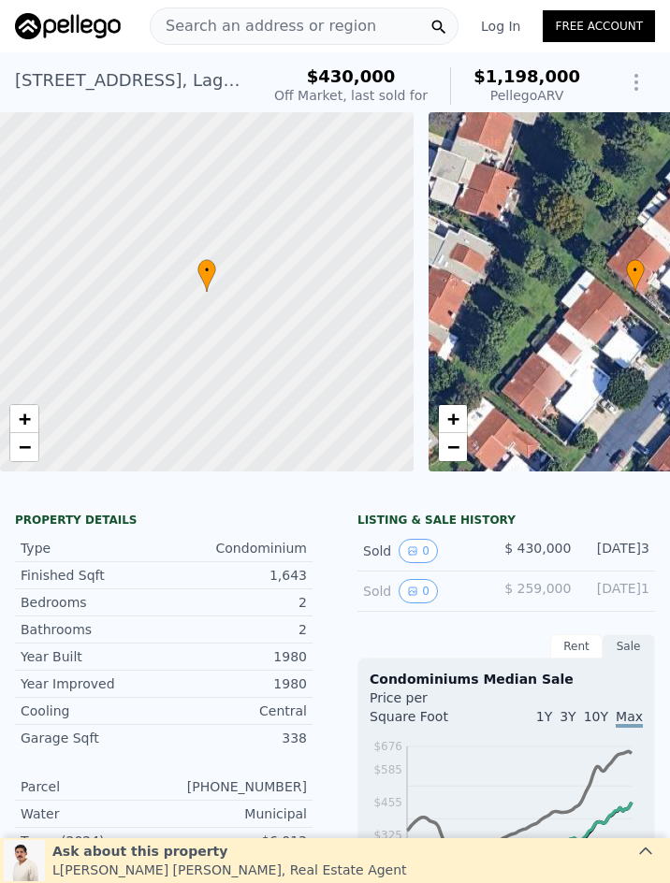
click at [330, 22] on span "Search an address or region" at bounding box center [263, 26] width 225 height 22
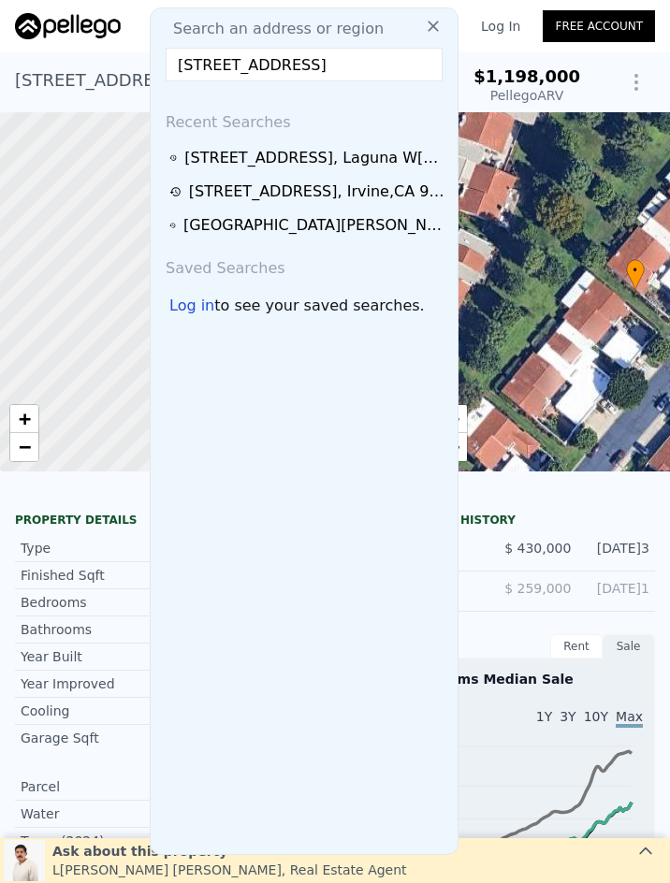
scroll to position [0, 15]
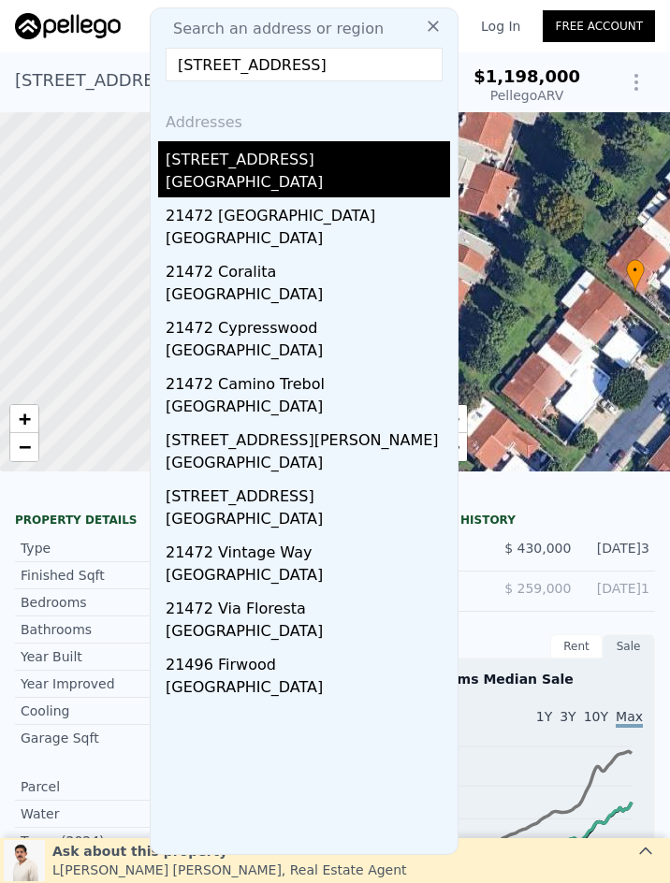
type input "21472 Firwood, Lake Forest, CA 92630"
click at [283, 167] on div "21472 Firwood Unit 9" at bounding box center [308, 156] width 284 height 30
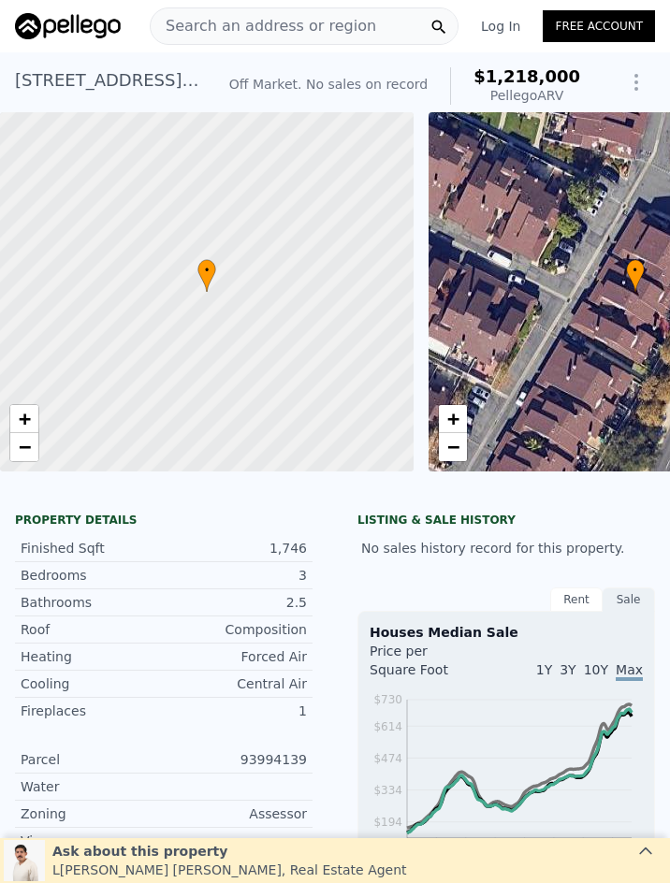
click at [296, 30] on span "Search an address or region" at bounding box center [263, 26] width 225 height 22
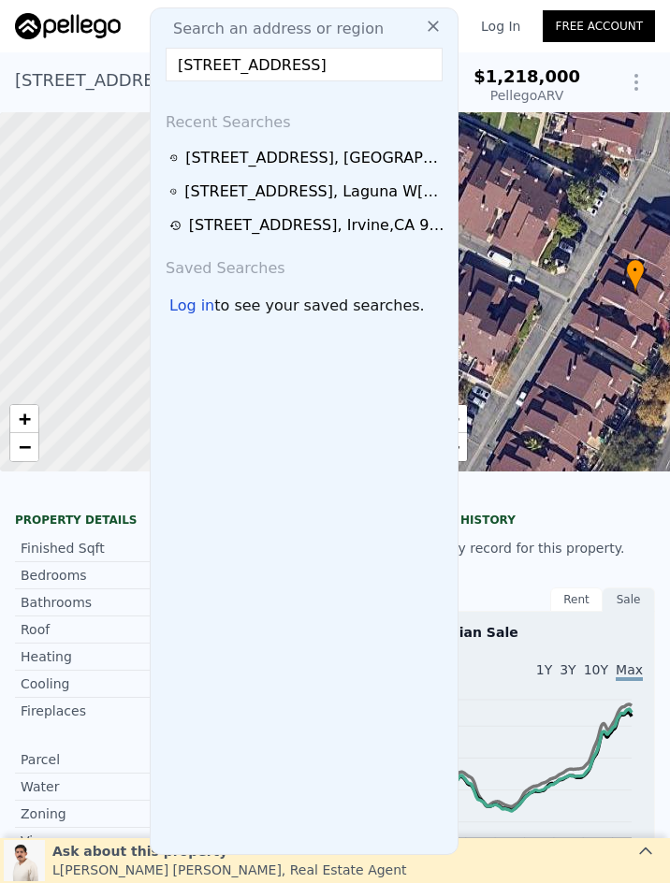
scroll to position [0, 114]
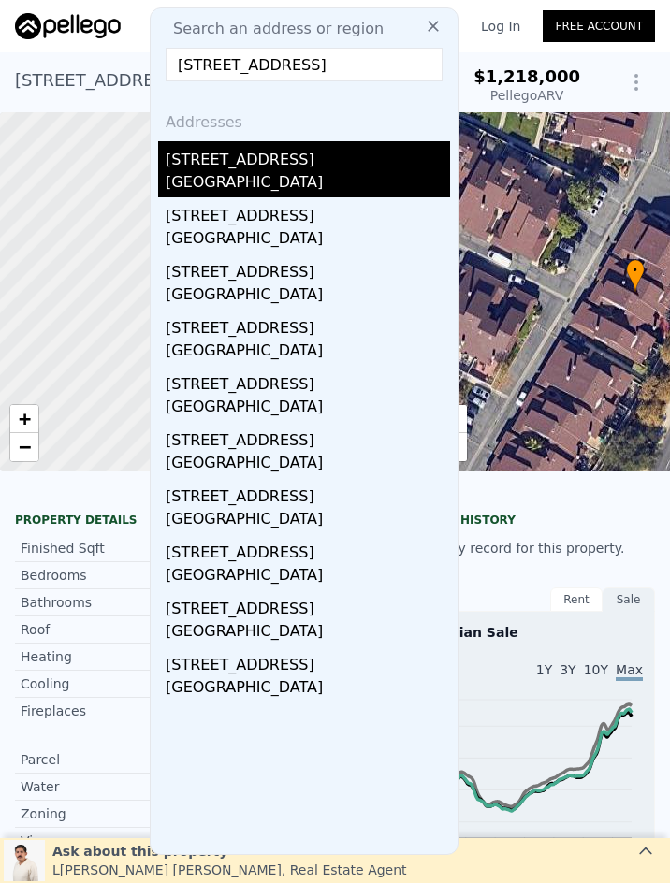
type input "5846 E Creekside Avenue Unit#20, Orange, CA 92869"
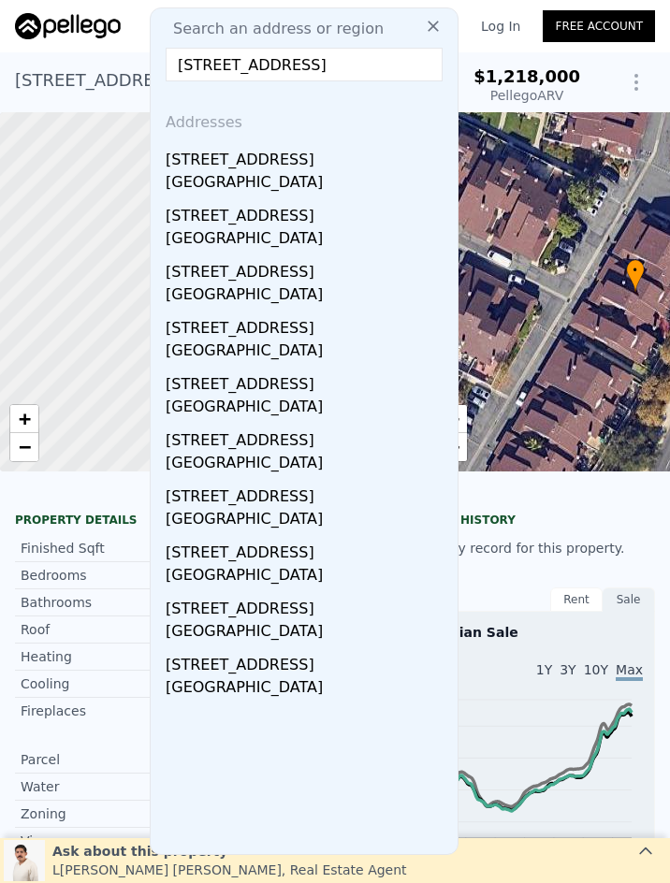
scroll to position [0, 0]
click at [307, 170] on div "5846 E Creekside Ave Unit 20 Orange, CA 92869" at bounding box center [308, 169] width 284 height 56
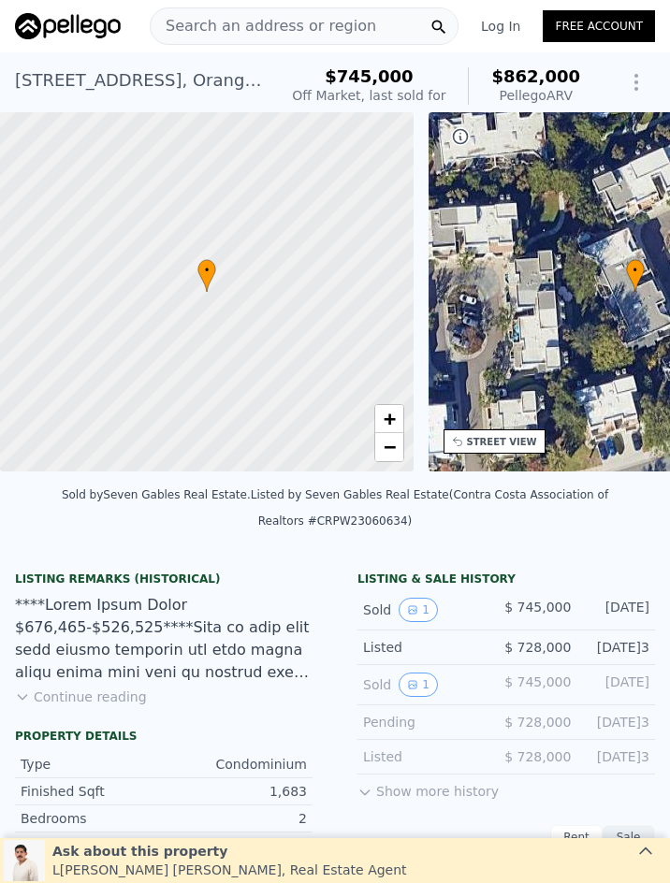
click at [294, 26] on span "Search an address or region" at bounding box center [263, 26] width 225 height 22
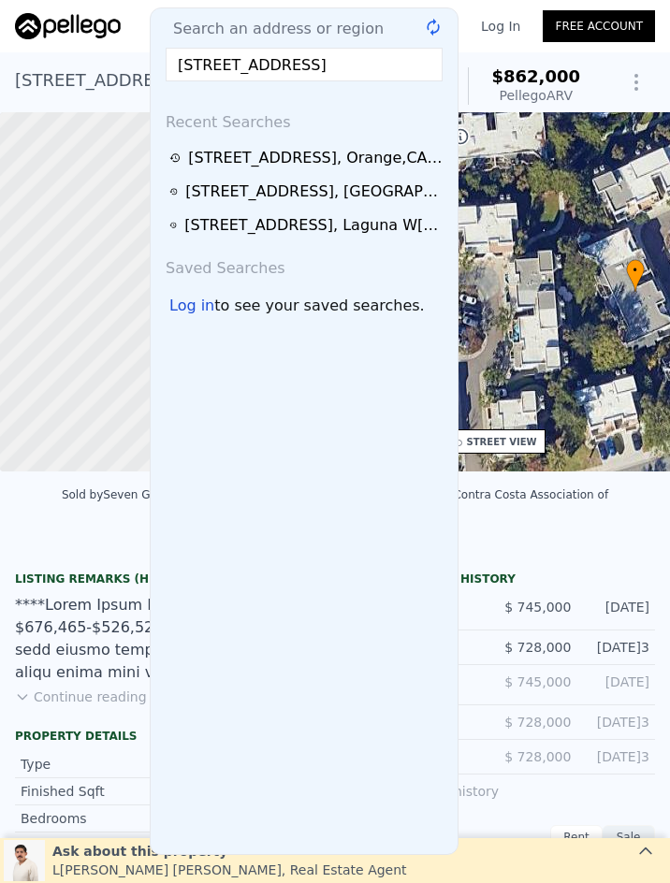
scroll to position [0, 56]
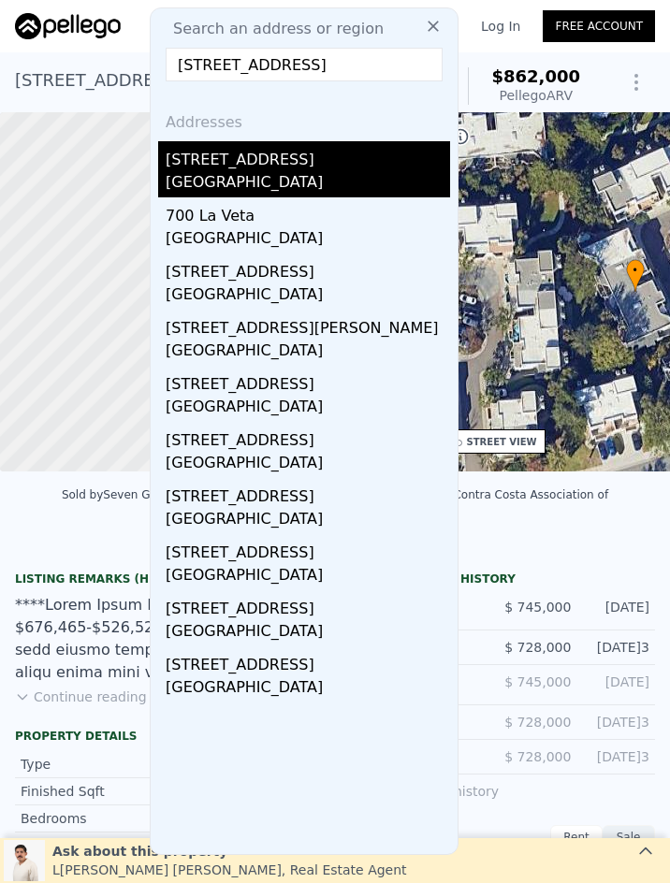
type input "700 W La Veta Unit#M12, Orange, CA 92868"
click at [283, 174] on div "Orange, CA 92868" at bounding box center [308, 184] width 284 height 26
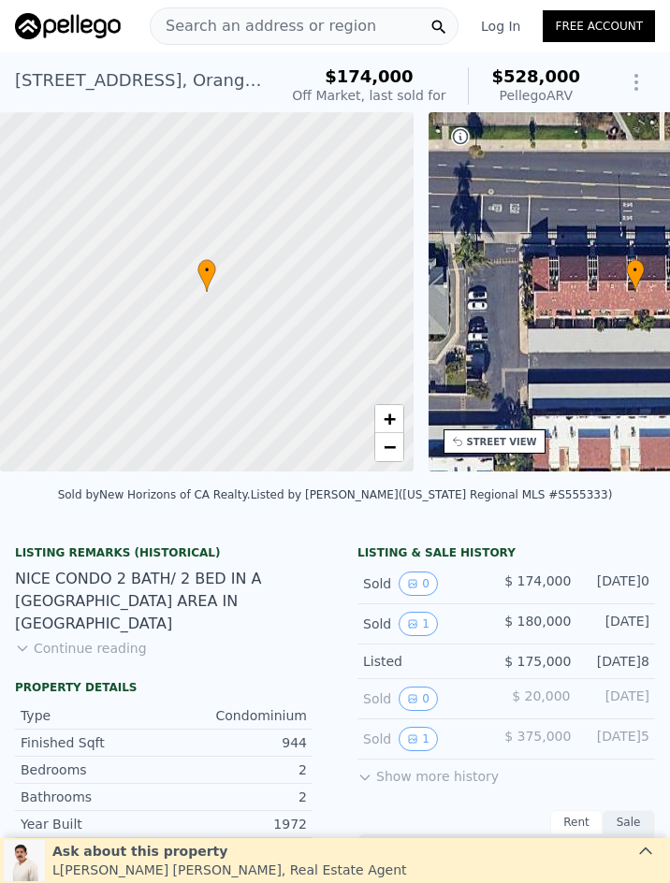
click at [267, 22] on span "Search an address or region" at bounding box center [263, 26] width 225 height 22
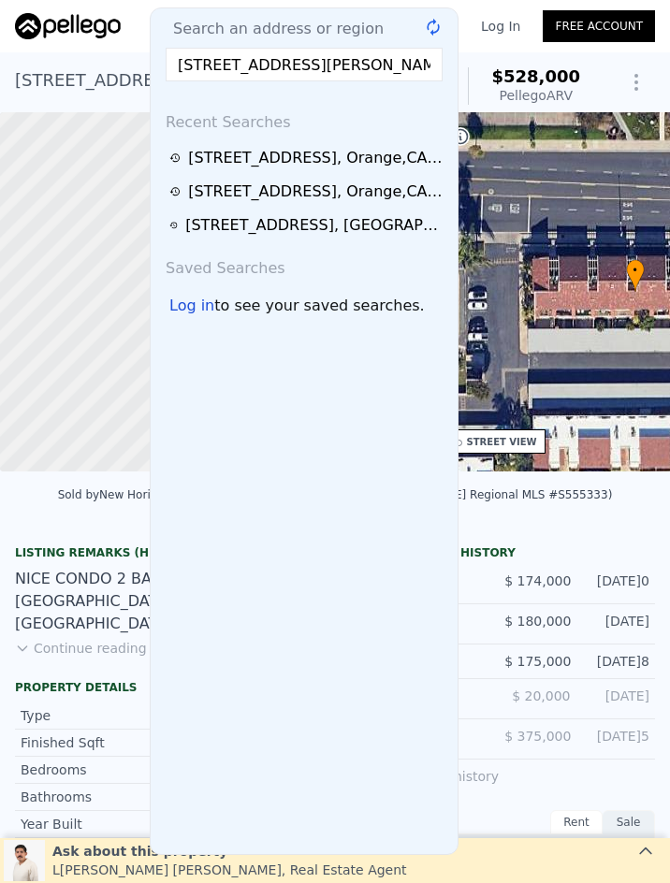
scroll to position [0, 18]
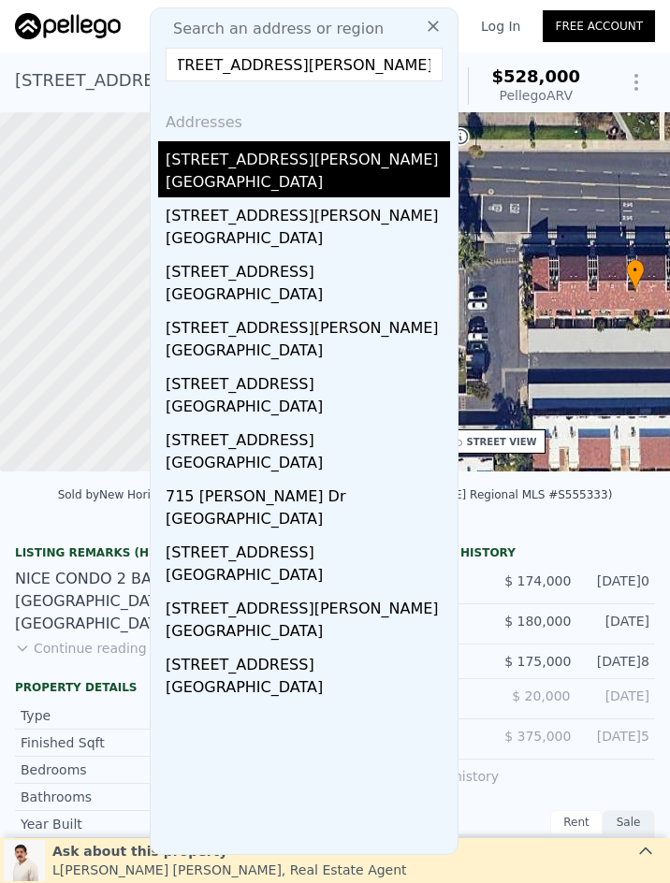
type input "715 E McFadden, Santa Ana, CA 92701"
click at [303, 182] on div "Santa Ana, CA 92707" at bounding box center [308, 184] width 284 height 26
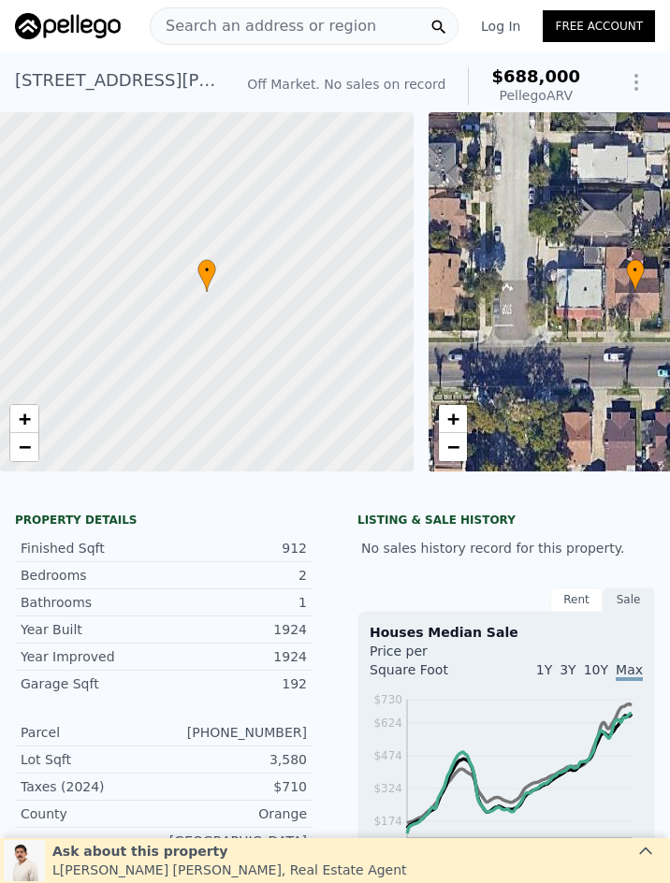
click at [277, 26] on span "Search an address or region" at bounding box center [263, 26] width 225 height 22
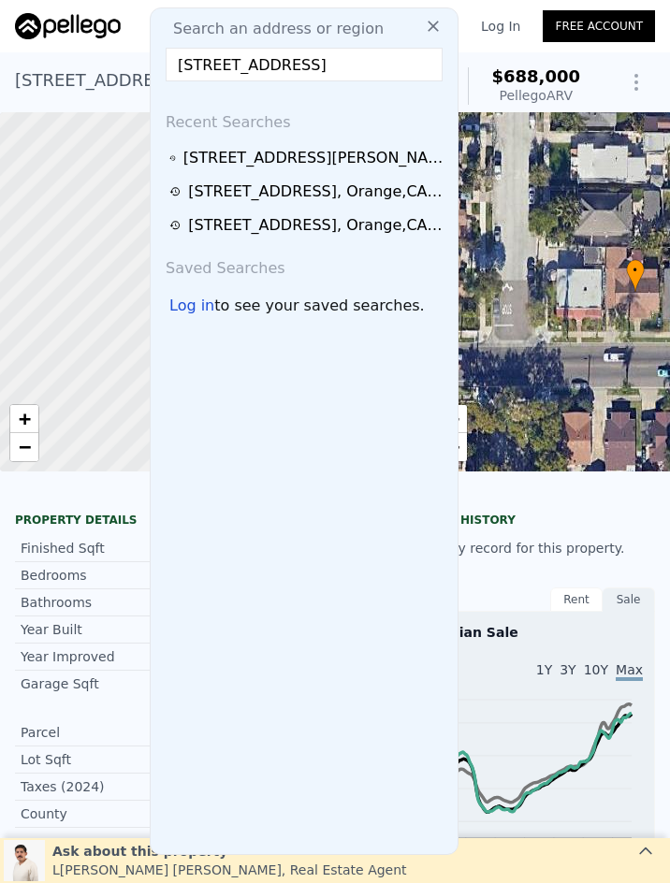
scroll to position [0, 49]
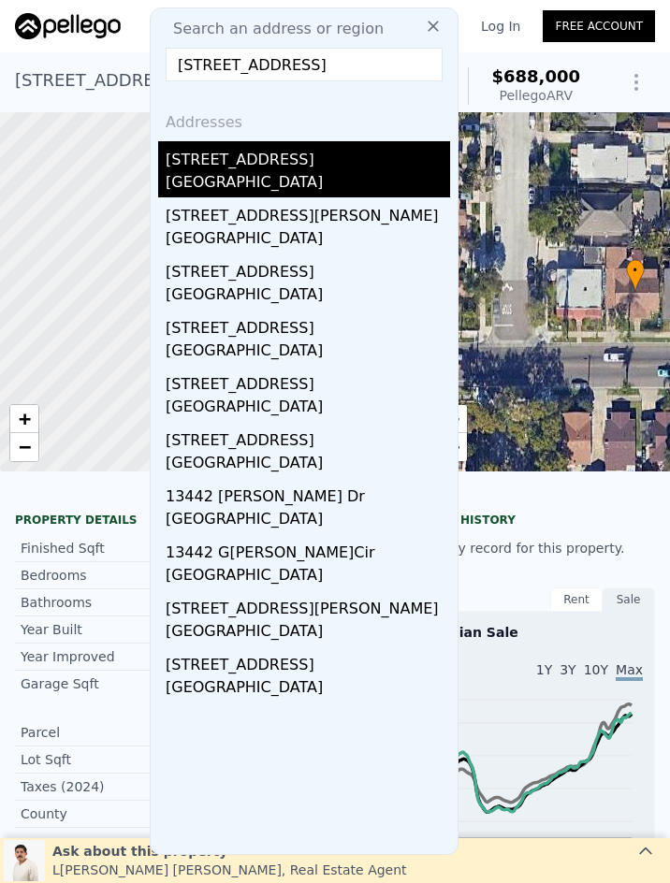
type input "13442 Milan Street, Westminster, CA 92683"
click at [314, 171] on div "Westminster, CA 92683" at bounding box center [308, 184] width 284 height 26
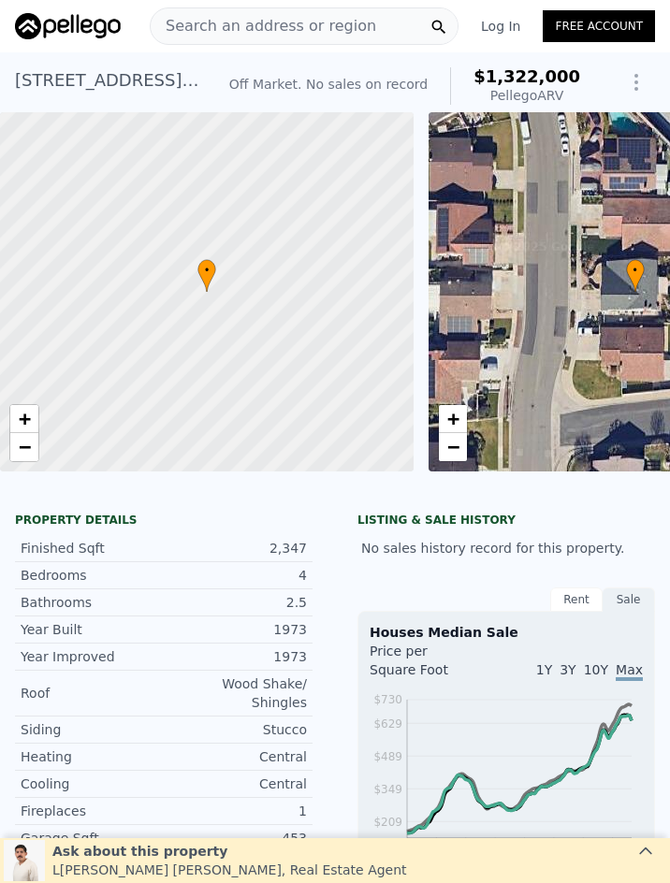
click at [276, 15] on span "Search an address or region" at bounding box center [263, 26] width 225 height 22
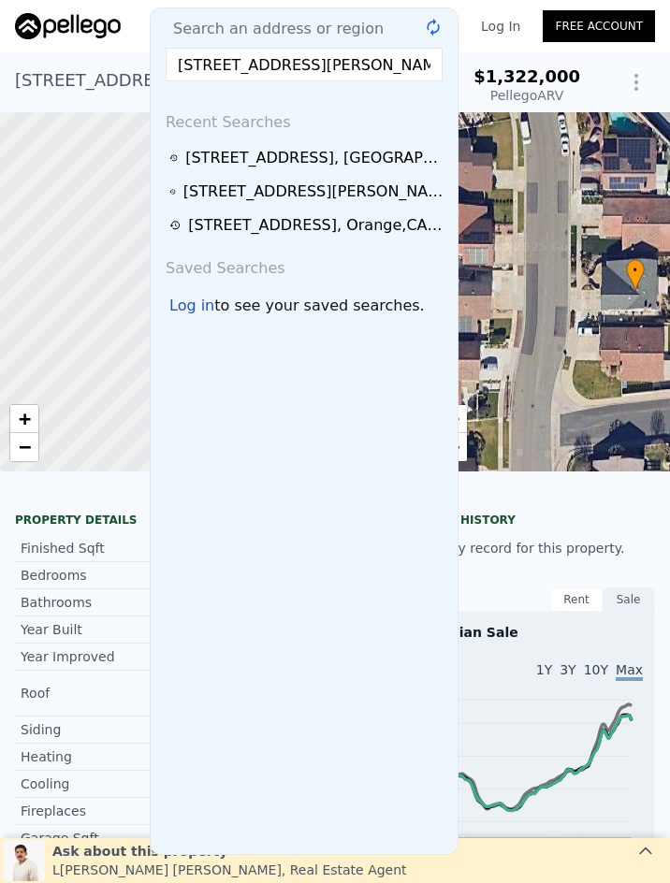
scroll to position [0, 87]
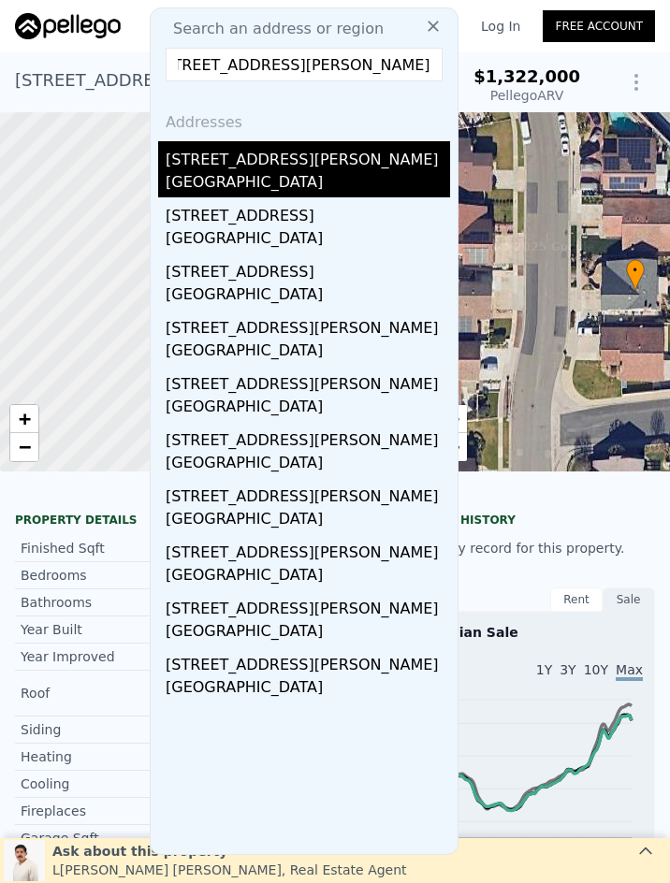
type input "9015 La Linda Avenue, Fountain Valley, CA 92708"
click at [306, 167] on div "9015 La Linda Ave" at bounding box center [308, 156] width 284 height 30
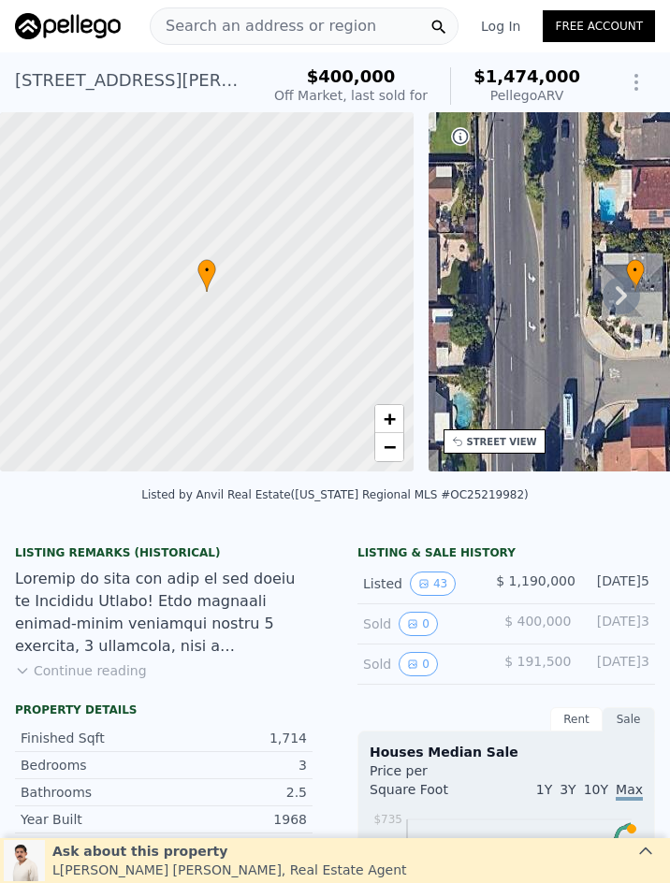
click at [208, 18] on span "Search an address or region" at bounding box center [263, 26] width 225 height 22
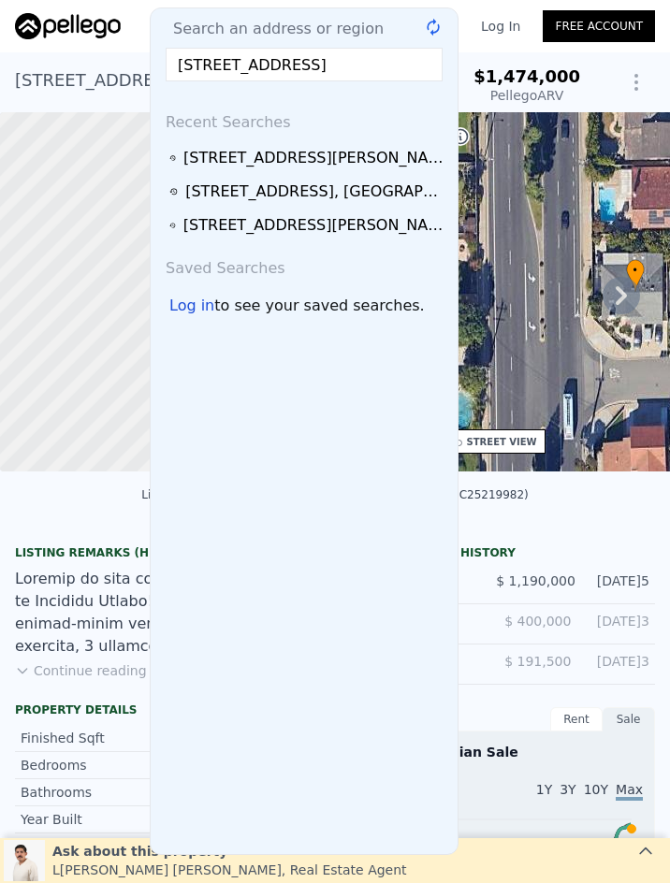
scroll to position [0, 51]
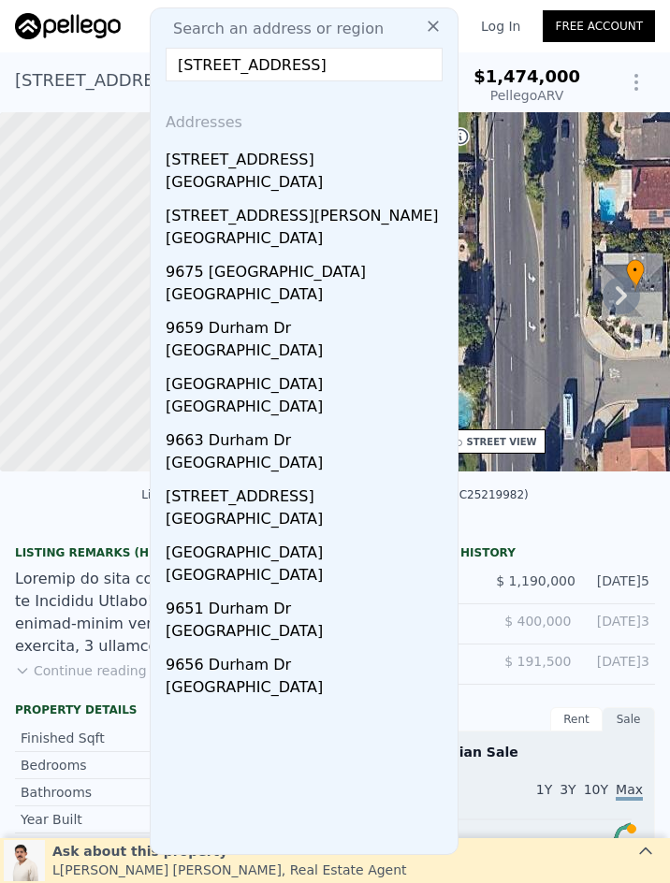
type input "9667 Durham, Huntington Beach, CA 92646"
click at [298, 176] on div "Huntington Beach, CA 92646" at bounding box center [308, 184] width 284 height 26
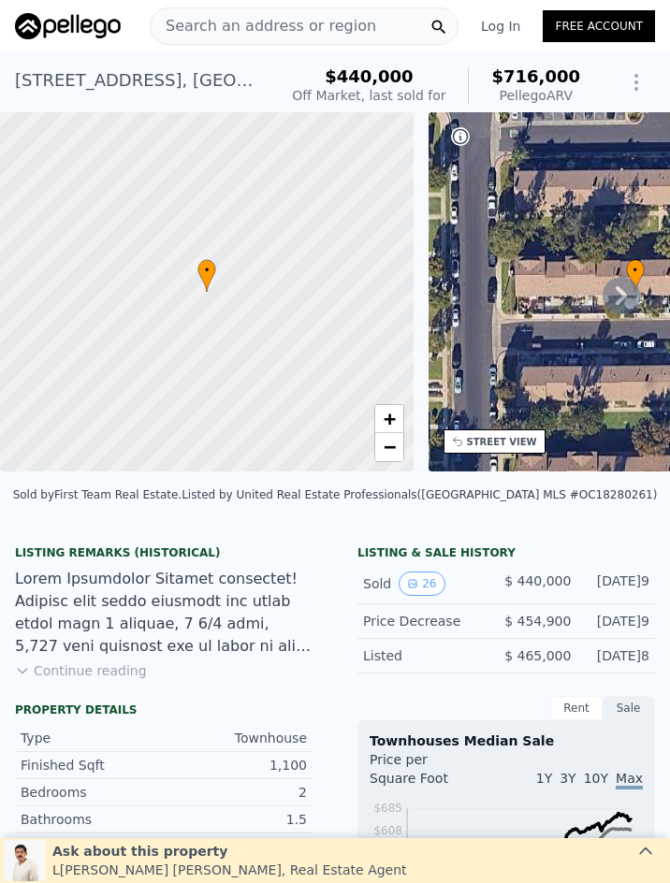
click at [297, 21] on span "Search an address or region" at bounding box center [263, 26] width 225 height 22
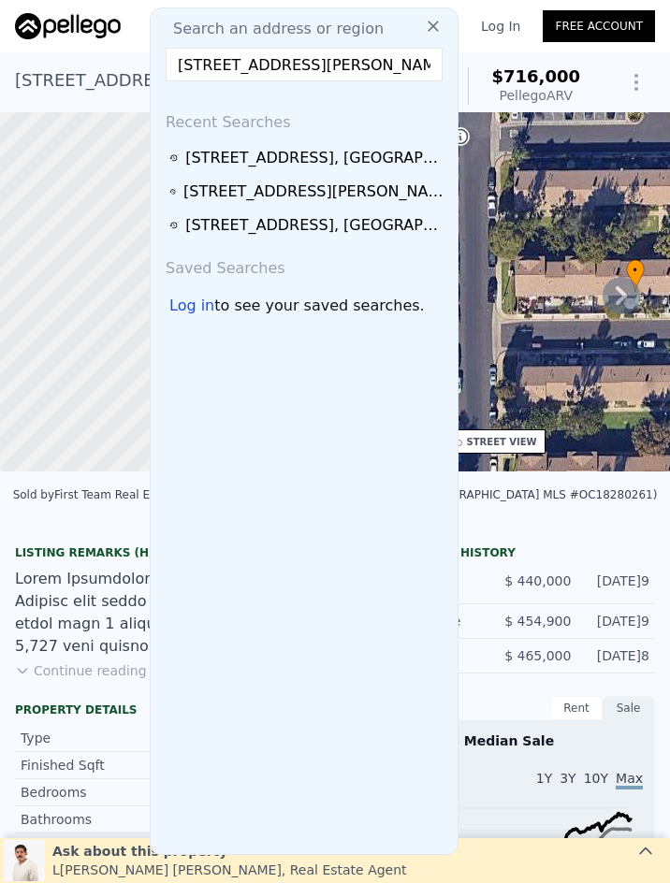
scroll to position [0, 9]
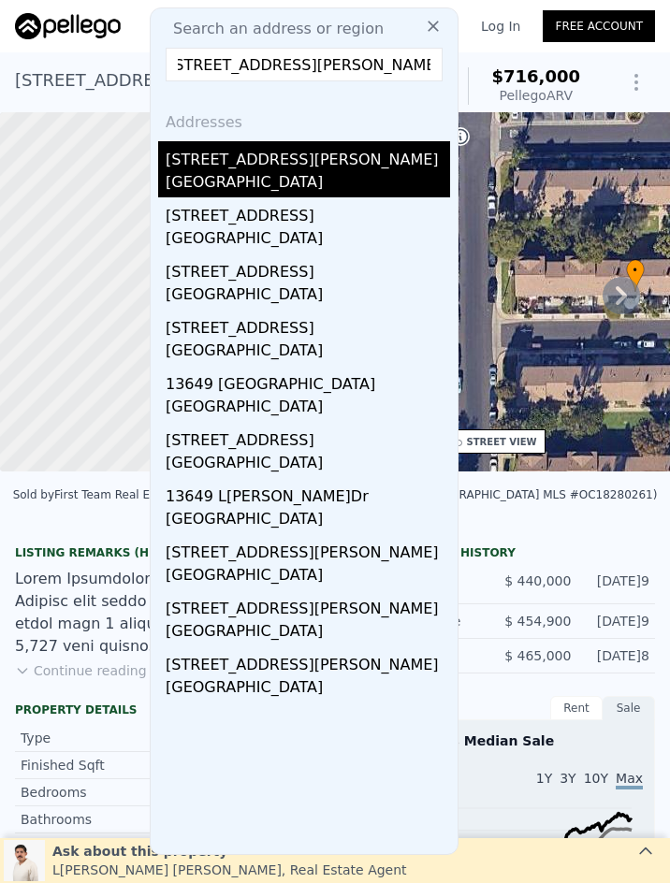
type input "13649 Reis Street, Whittier, CA 90605"
click at [306, 181] on div "South Whittier, CA 90605" at bounding box center [308, 184] width 284 height 26
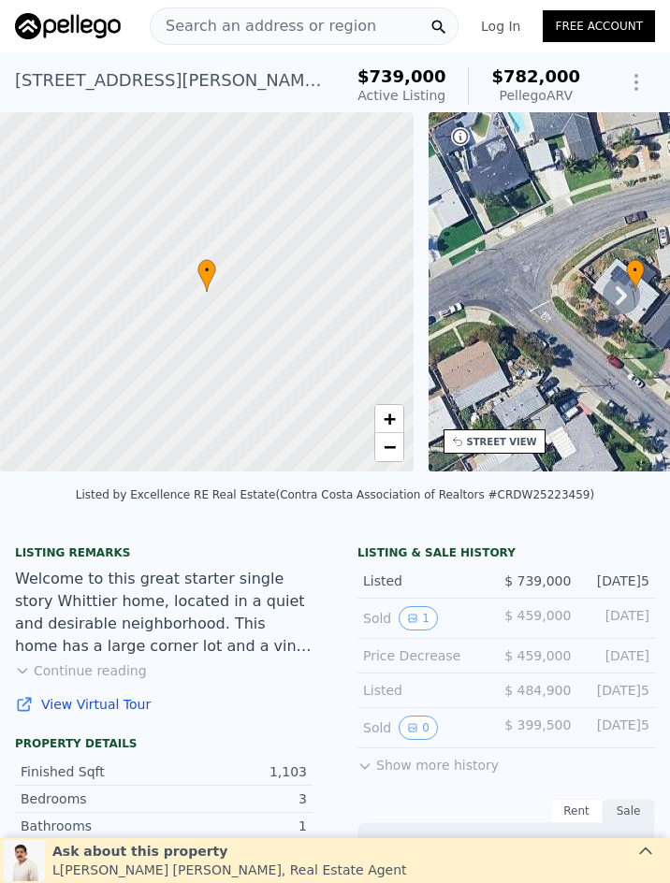
click at [207, 22] on span "Search an address or region" at bounding box center [263, 26] width 225 height 22
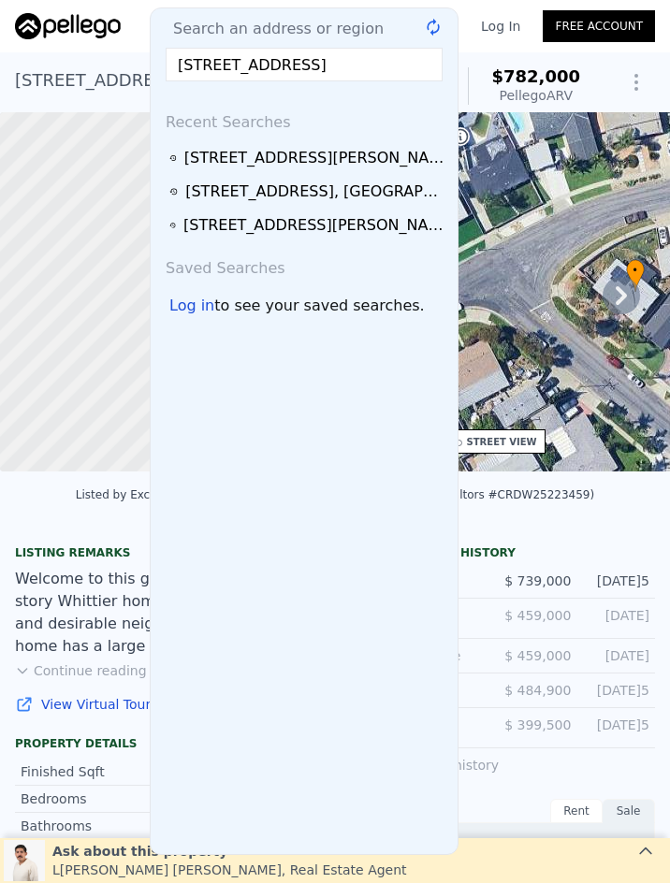
scroll to position [0, 146]
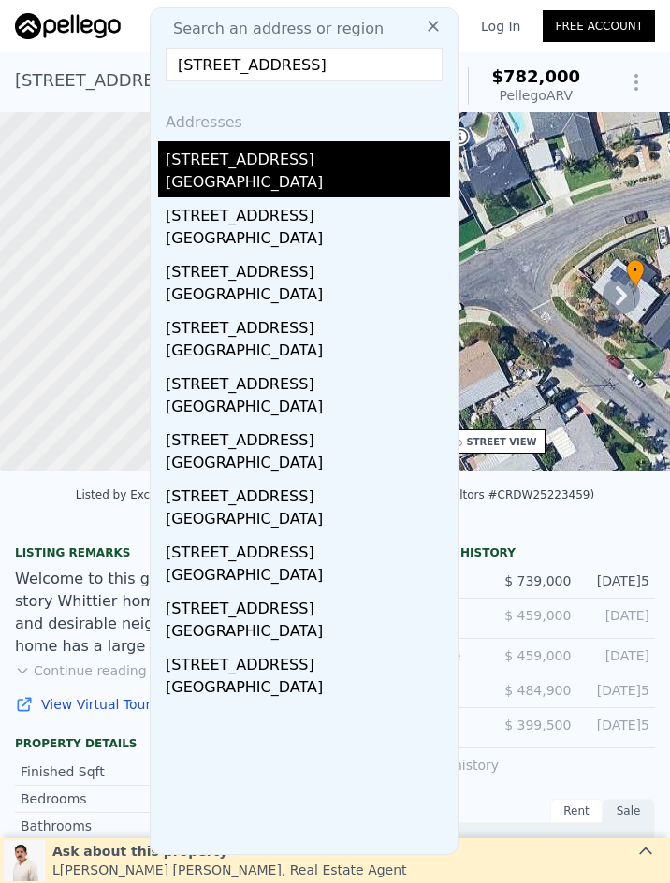
type input "9760 Jersey Avenue Unit#173, Santa Fe Springs, CA 90670"
click at [336, 153] on div "9760 Jersey Ave Apt 173" at bounding box center [308, 156] width 284 height 30
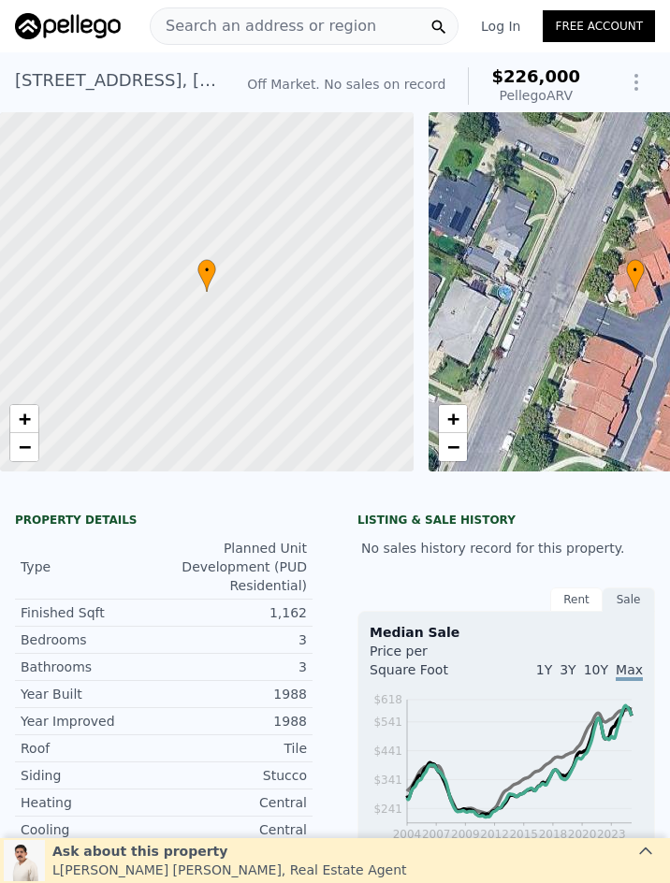
click at [343, 28] on span "Search an address or region" at bounding box center [263, 26] width 225 height 22
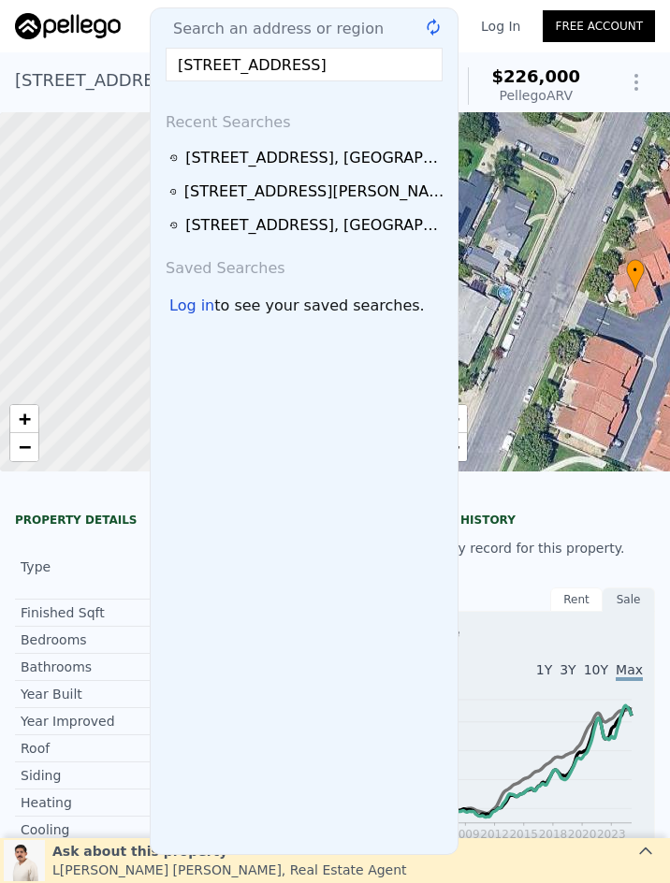
scroll to position [0, 37]
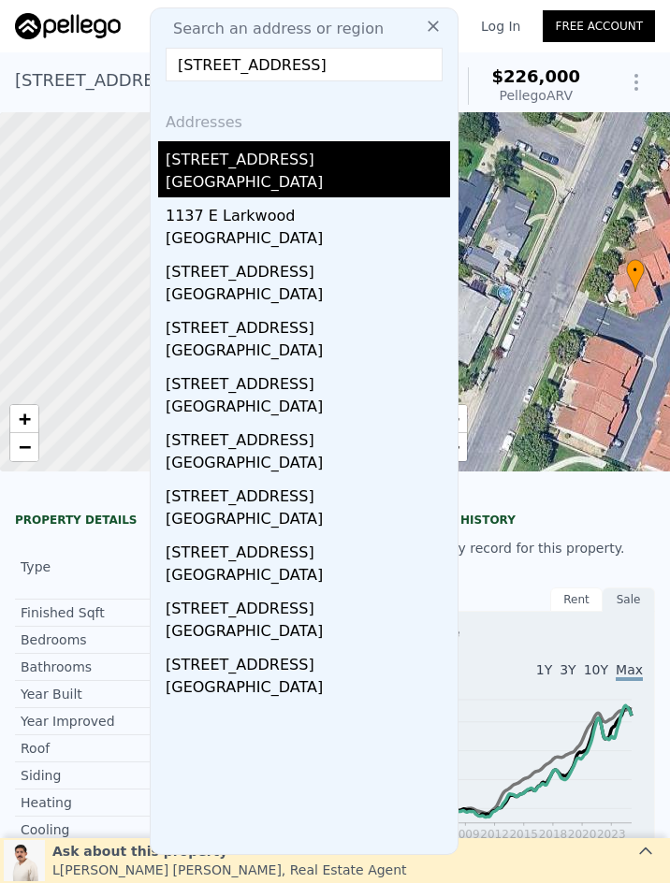
type input "1337 E Larkwood, West Covina, CA 91790"
click at [345, 167] on div "1337 E Larkwood St" at bounding box center [308, 156] width 284 height 30
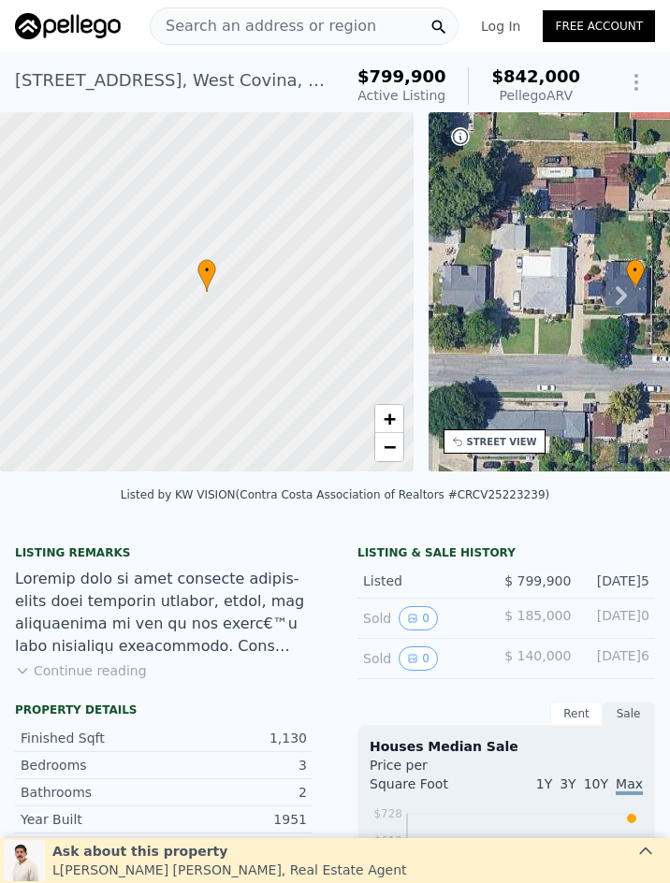
click at [284, 26] on span "Search an address or region" at bounding box center [263, 26] width 225 height 22
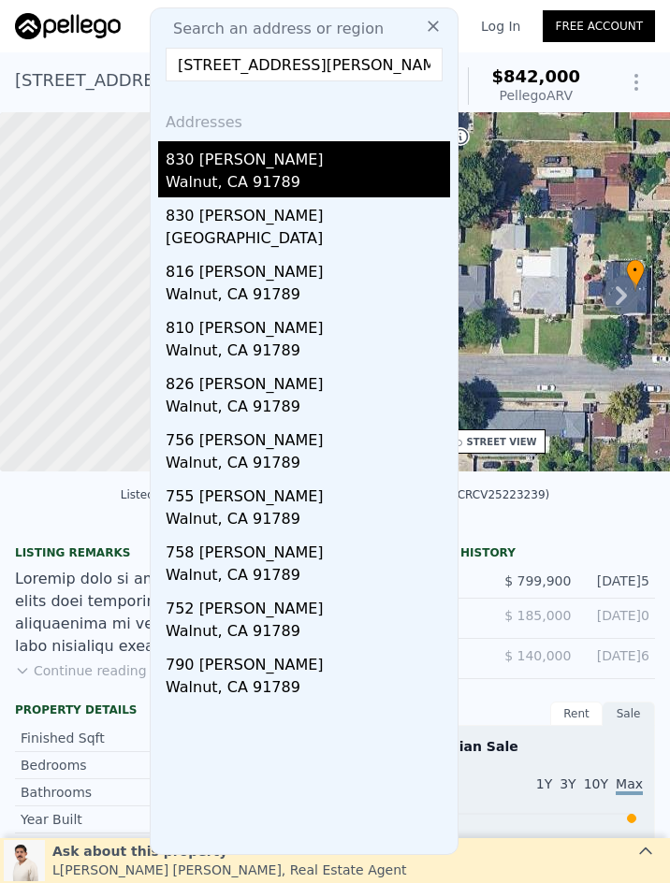
type input "830 Francesca, Walnut, CA 91789"
click at [226, 171] on div "Walnut, CA 91789" at bounding box center [308, 184] width 284 height 26
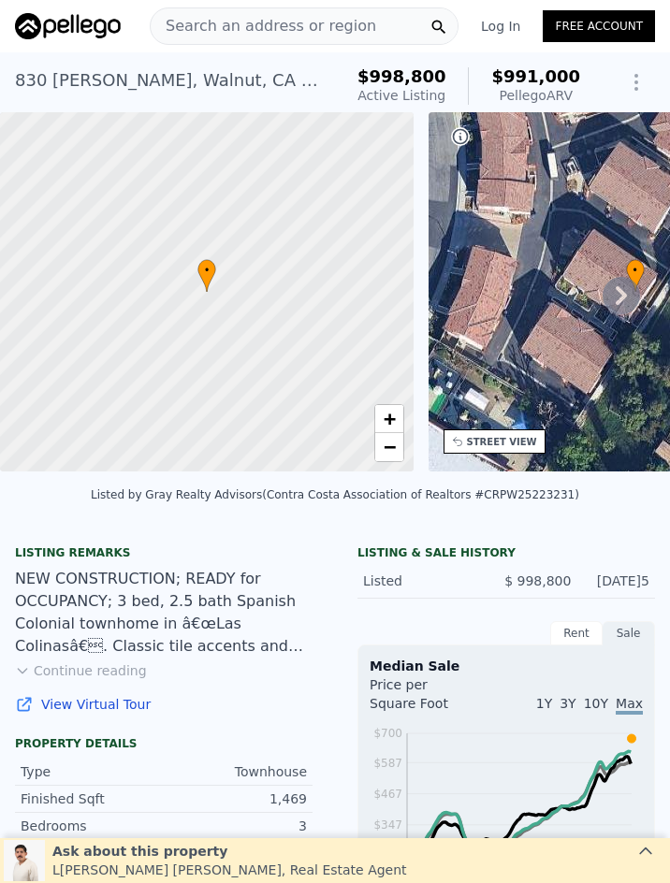
click at [260, 22] on span "Search an address or region" at bounding box center [263, 26] width 225 height 22
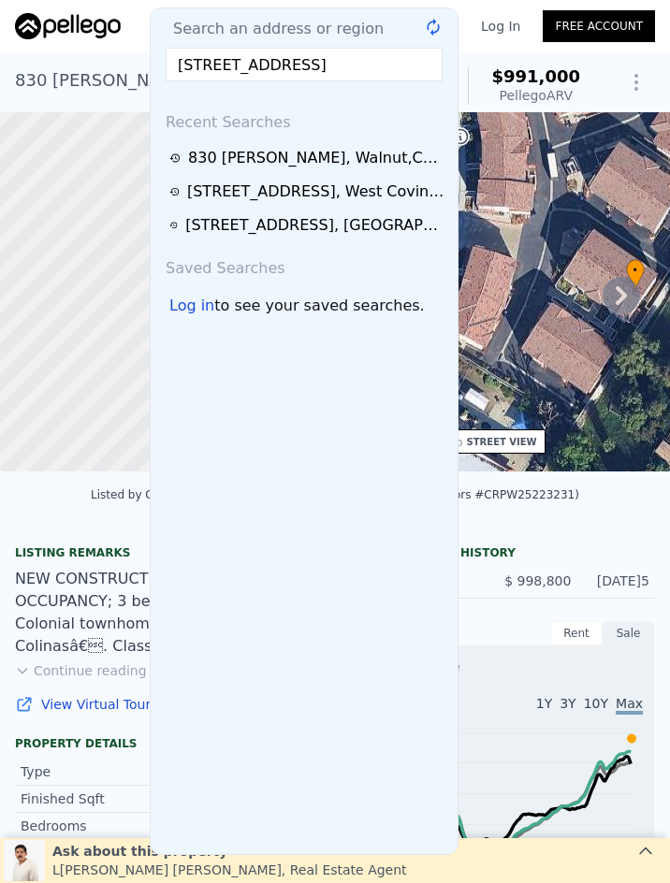
scroll to position [0, 99]
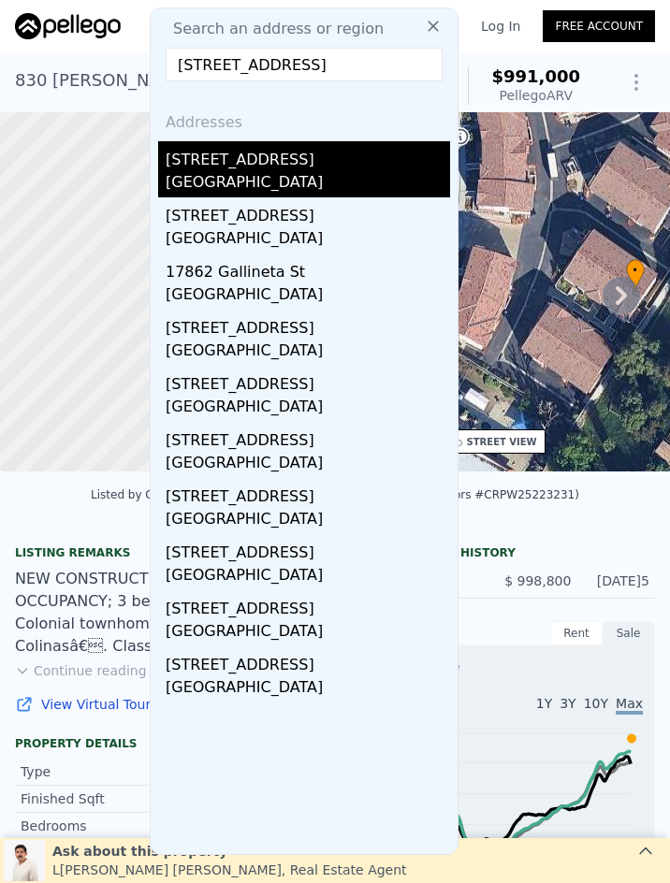
type input "18220 Gallineta Street, Rowland Heights, CA 91748"
click at [312, 173] on div "Rowland Heights, CA 91748" at bounding box center [308, 184] width 284 height 26
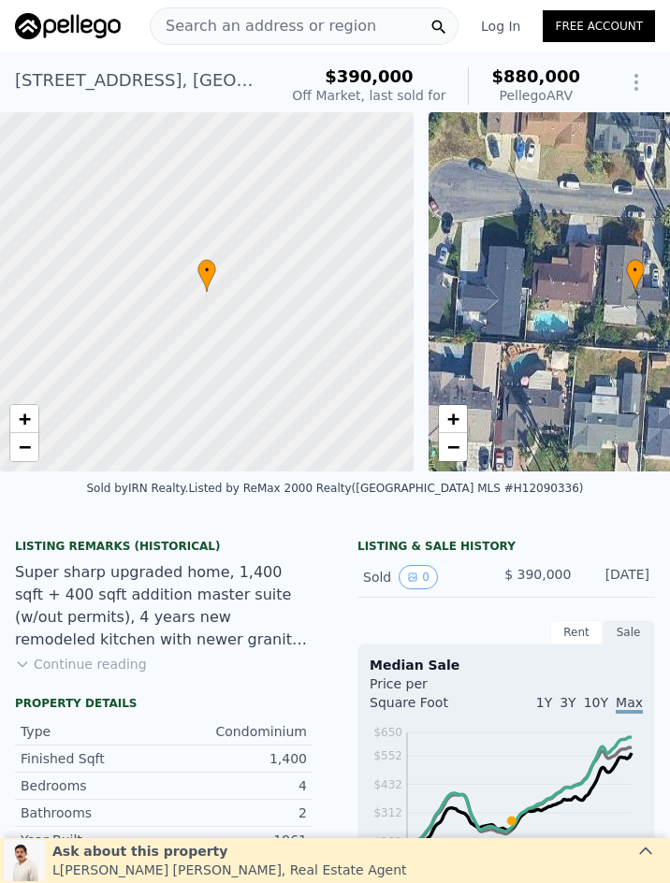
click at [286, 23] on span "Search an address or region" at bounding box center [263, 26] width 225 height 22
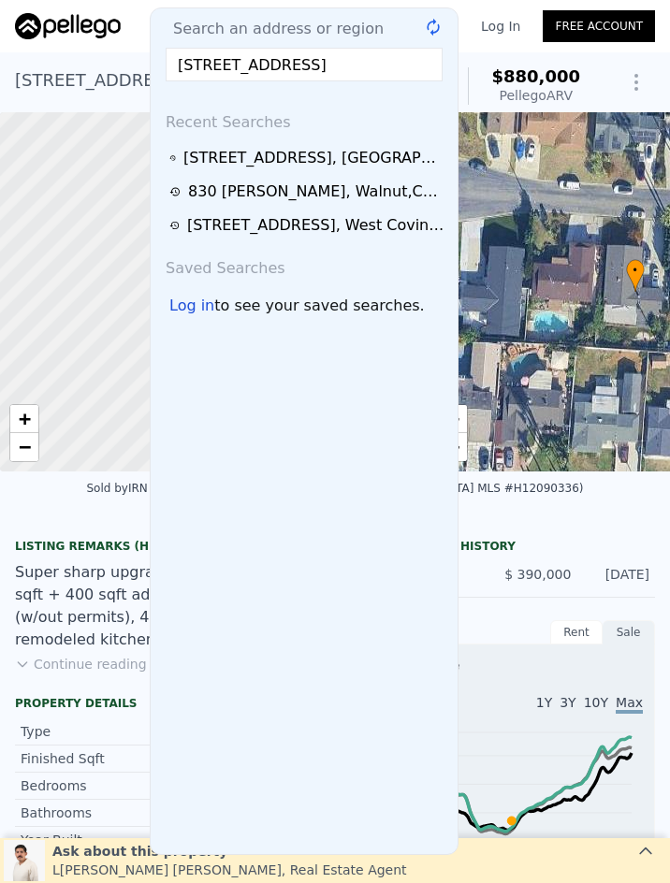
scroll to position [0, 16]
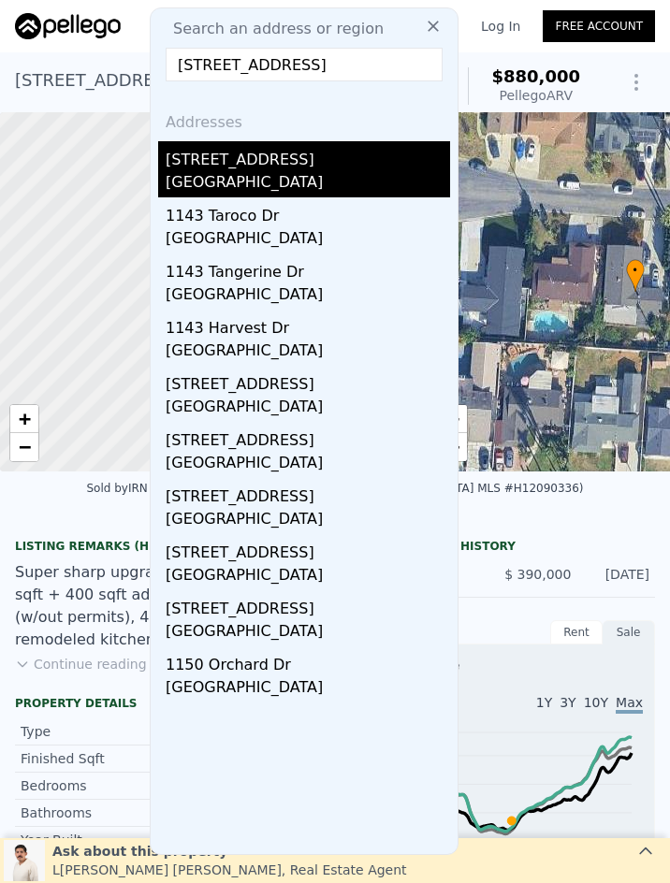
type input "1143 Orchard Drive, Covina, CA 91722"
click at [282, 169] on div "1143 Orchard Dr" at bounding box center [308, 156] width 284 height 30
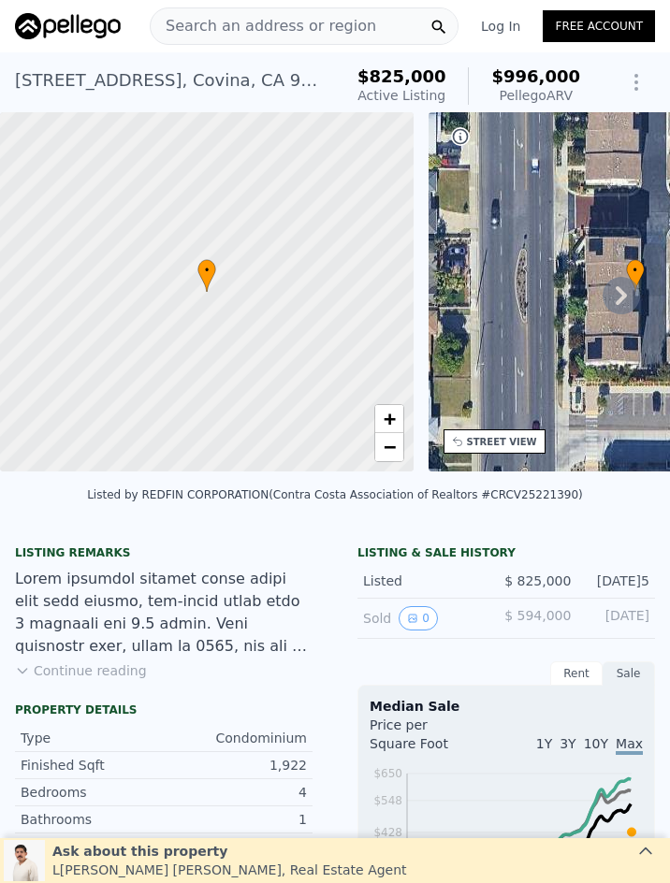
click at [285, 22] on span "Search an address or region" at bounding box center [263, 26] width 225 height 22
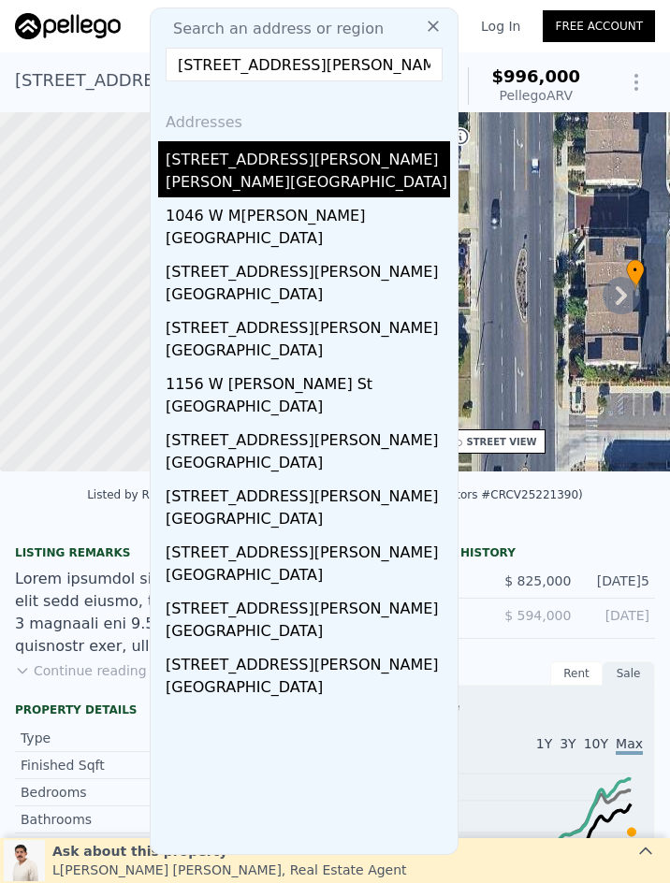
type input "16501 E Masline, Covina, CA 91722"
click at [298, 182] on div "Vincent, CA 91722" at bounding box center [308, 184] width 284 height 26
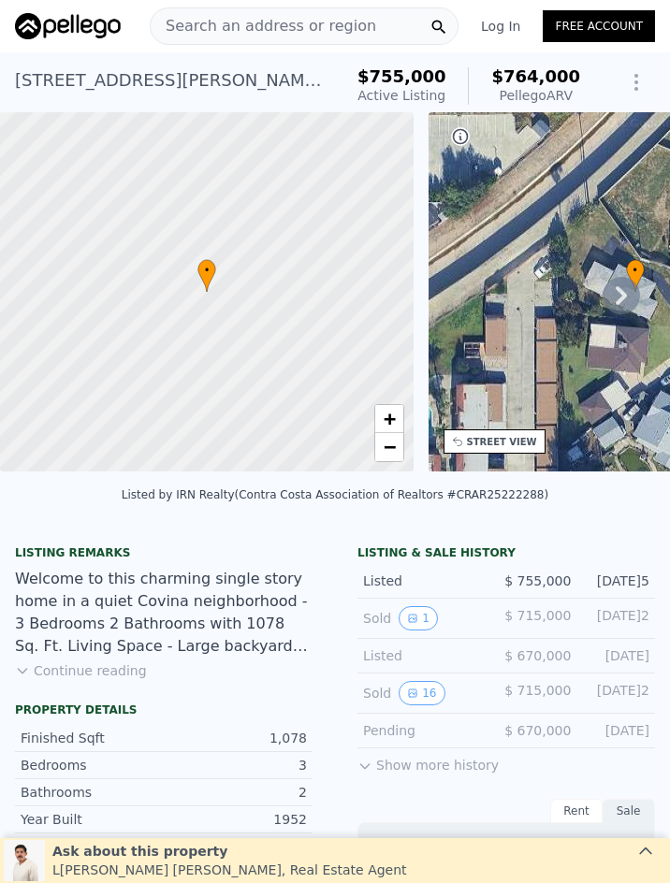
click at [305, 26] on span "Search an address or region" at bounding box center [263, 26] width 225 height 22
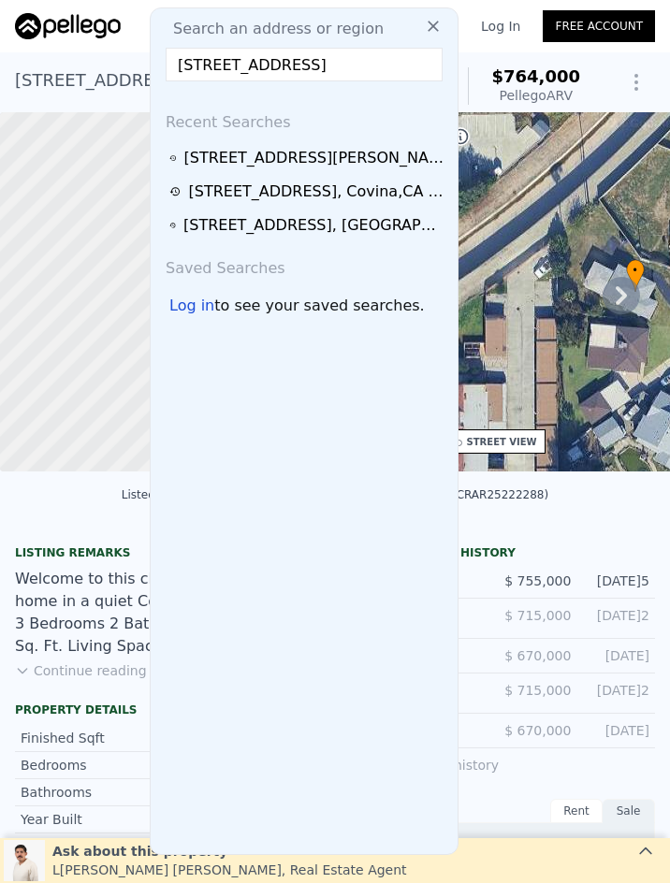
scroll to position [0, 52]
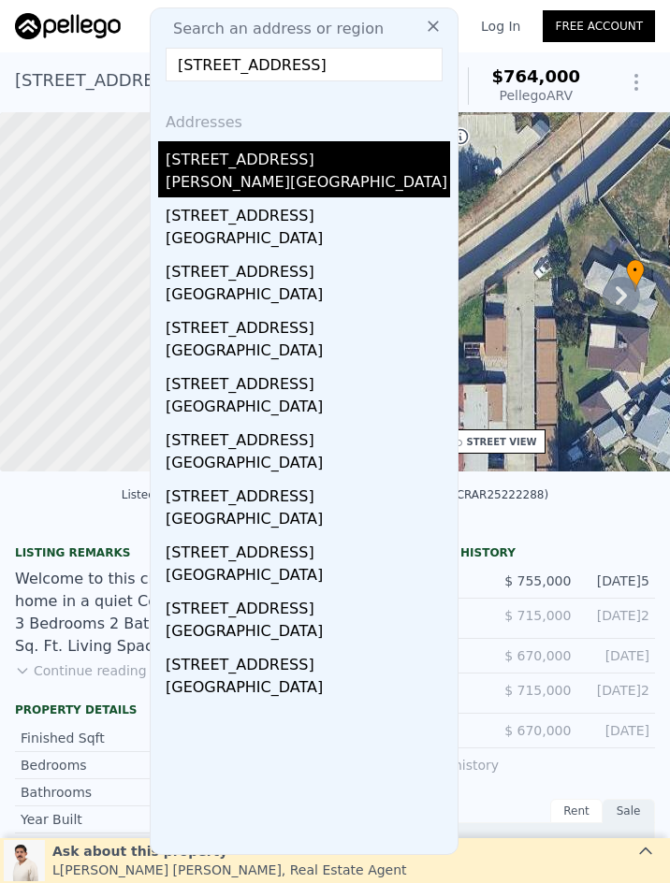
type input "16150 E Queenside Drive, Covina, CA 91722"
click at [296, 168] on div "16150 E Queenside Dr" at bounding box center [308, 156] width 284 height 30
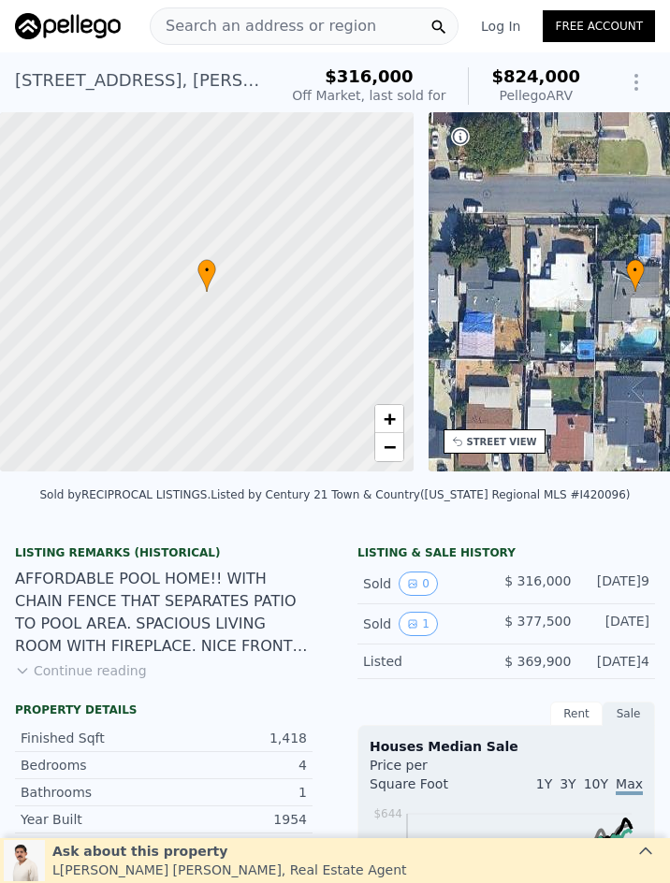
click at [327, 22] on span "Search an address or region" at bounding box center [263, 26] width 225 height 22
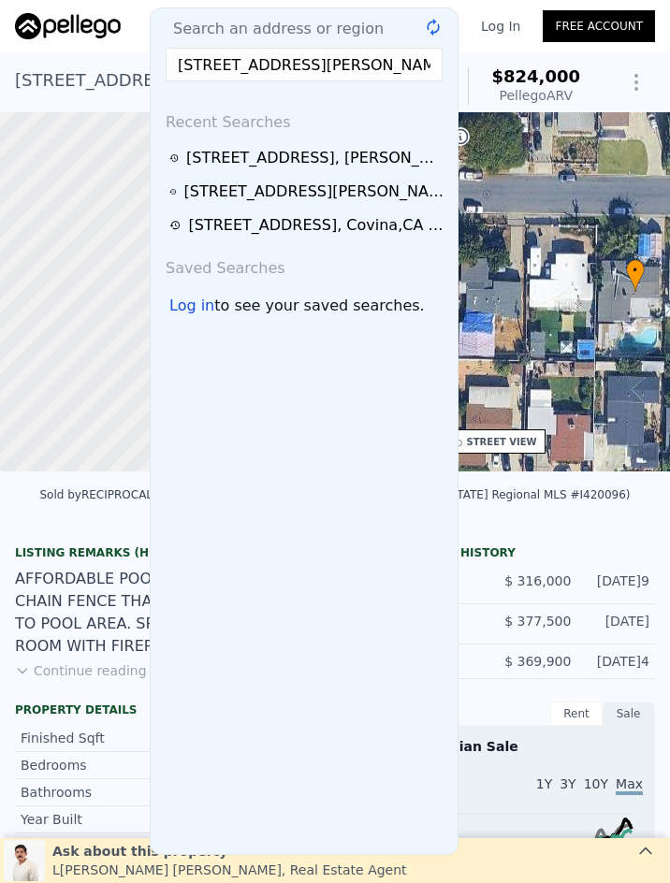
scroll to position [0, 37]
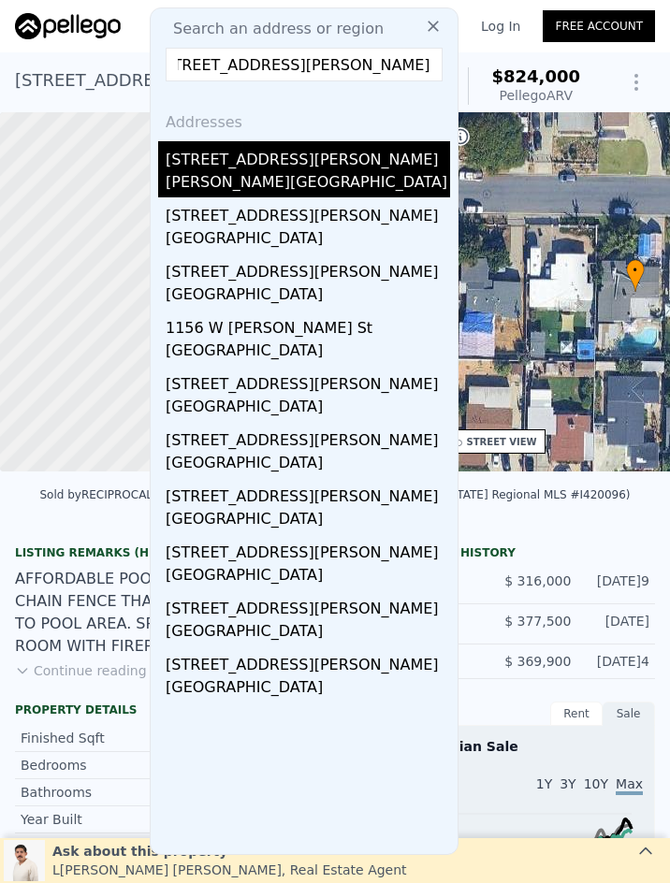
type input "16652 E Masline Street, Covina, CA 91722"
click at [315, 172] on div "Vincent, CA 91722" at bounding box center [308, 184] width 284 height 26
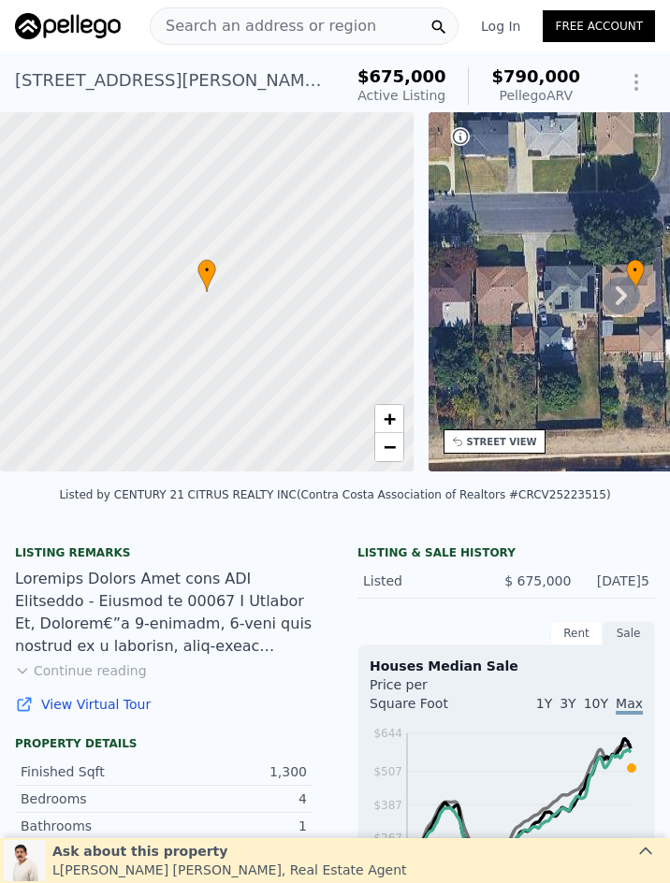
click at [308, 34] on span "Search an address or region" at bounding box center [263, 26] width 225 height 22
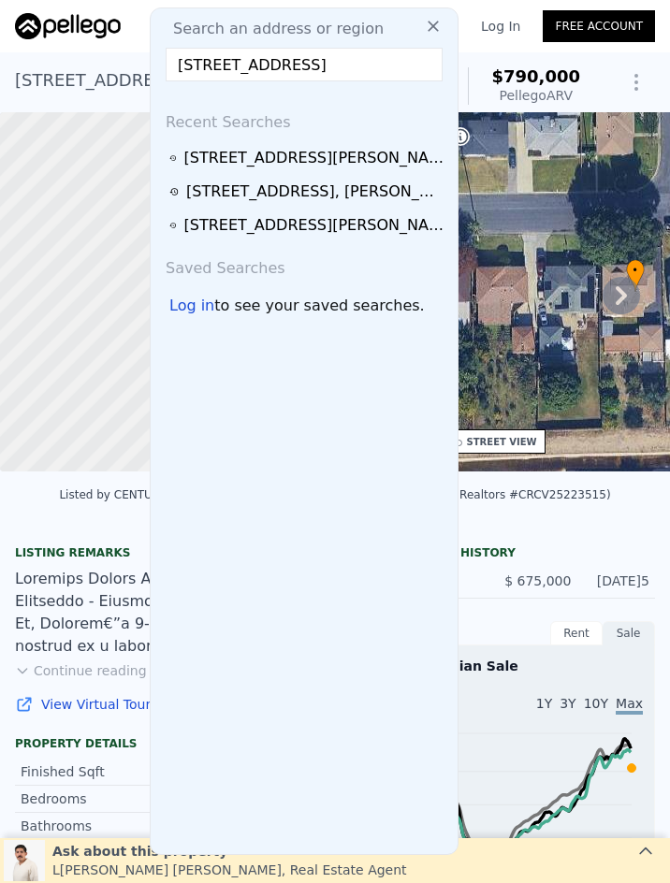
scroll to position [0, 16]
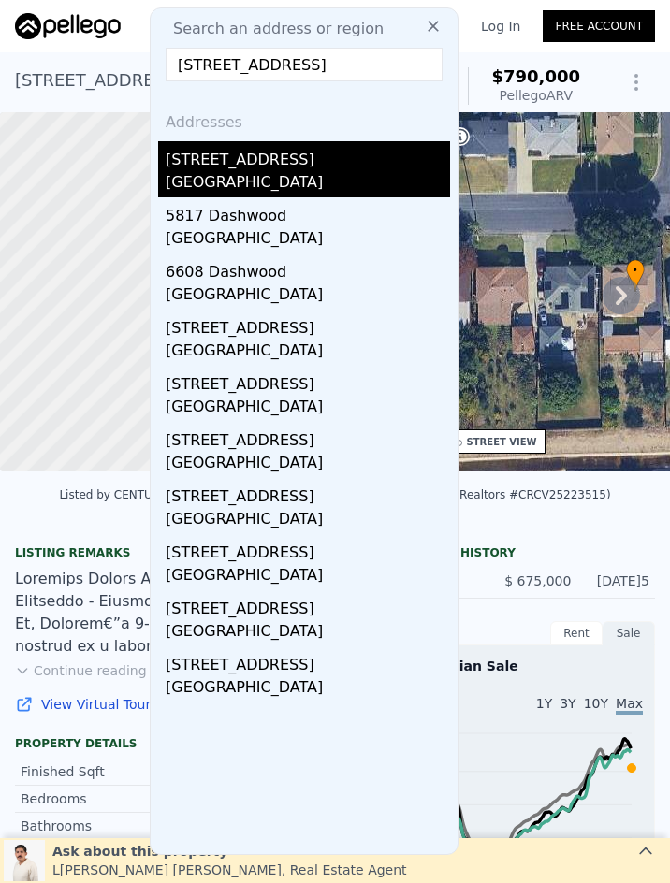
type input "5824 Dashwood, Lakewood, CA 90713"
click at [295, 189] on div "Lakewood, CA 90713" at bounding box center [308, 184] width 284 height 26
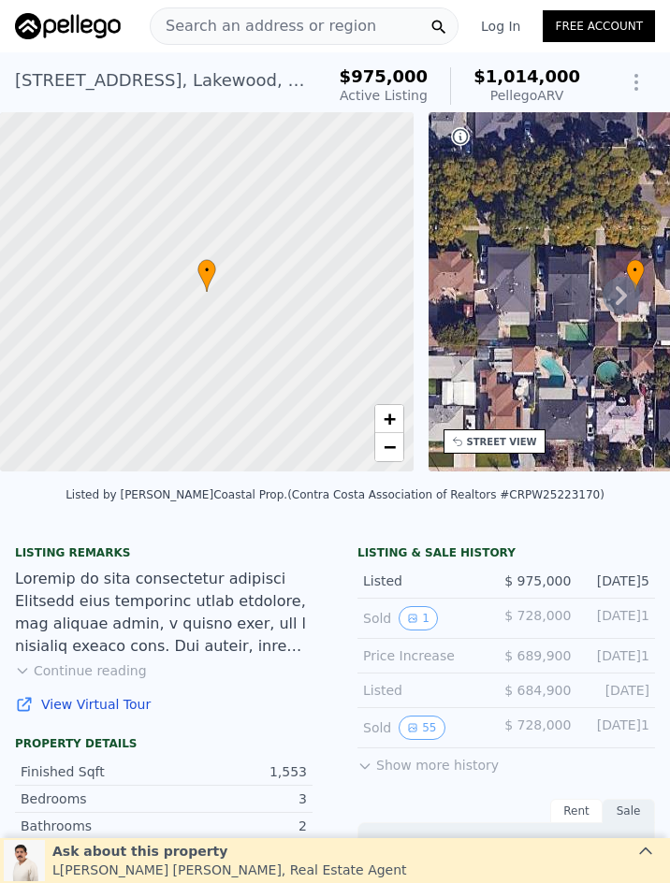
click at [293, 22] on span "Search an address or region" at bounding box center [263, 26] width 225 height 22
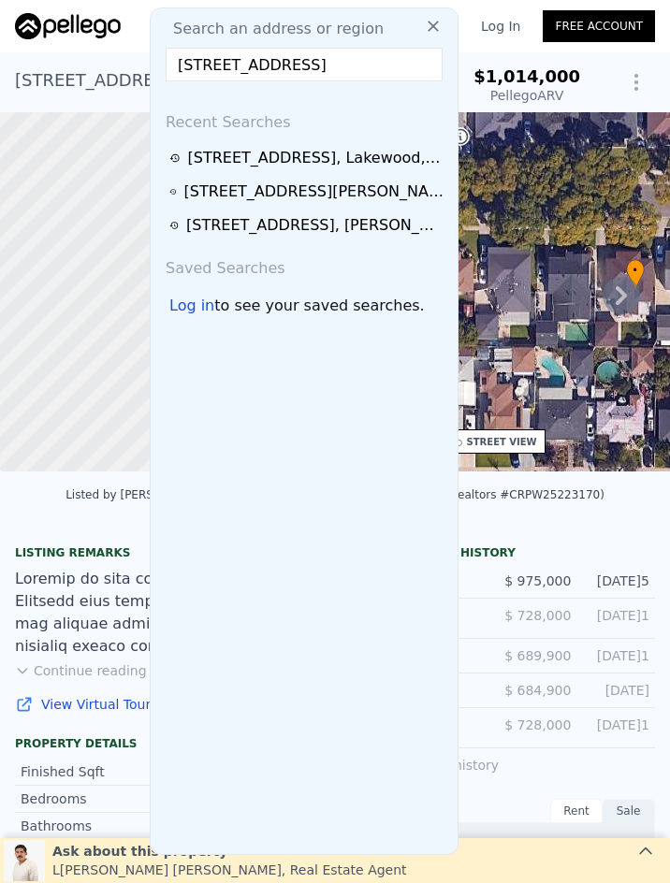
scroll to position [0, 36]
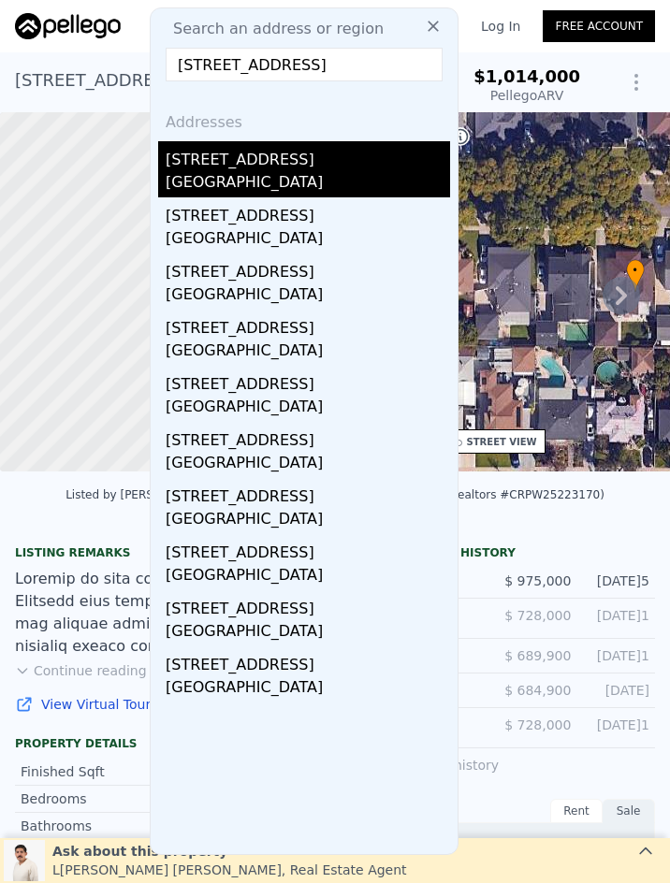
type input "14426 Piuma Avenue, Norwalk, CA 90650"
click at [290, 177] on div "Norwalk, CA 90650" at bounding box center [308, 184] width 284 height 26
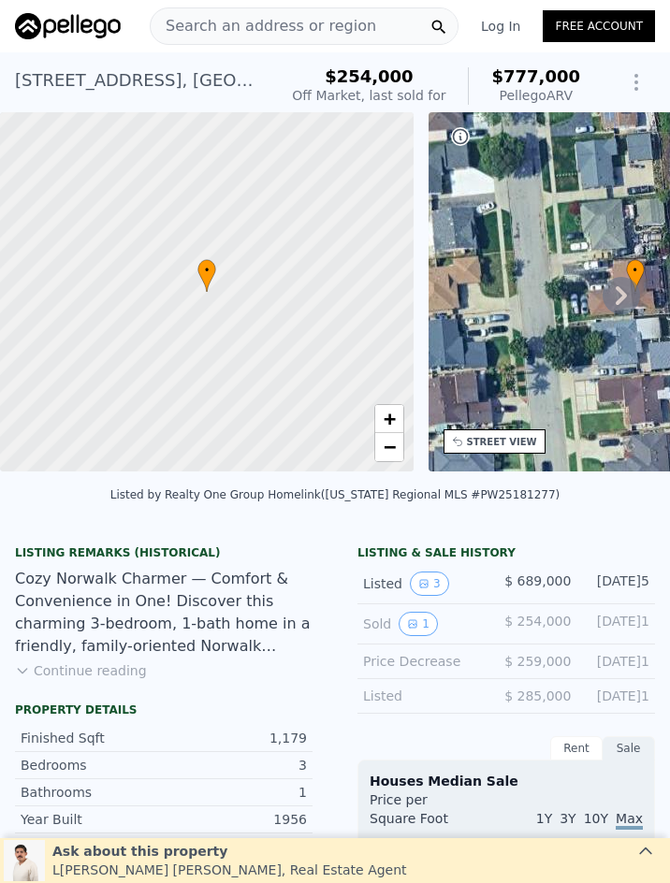
click at [276, 14] on div "Search an address or region" at bounding box center [263, 26] width 225 height 36
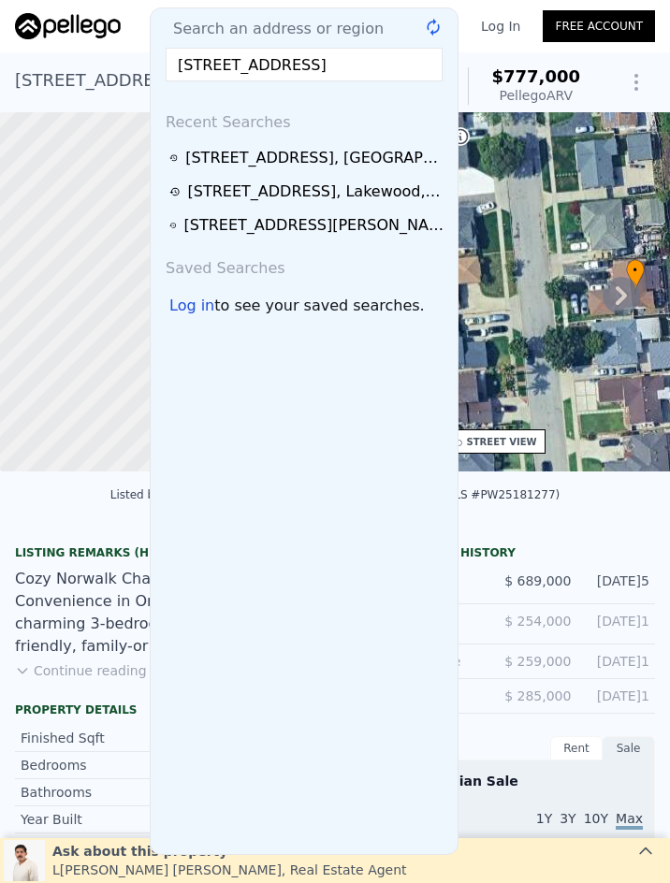
scroll to position [0, 47]
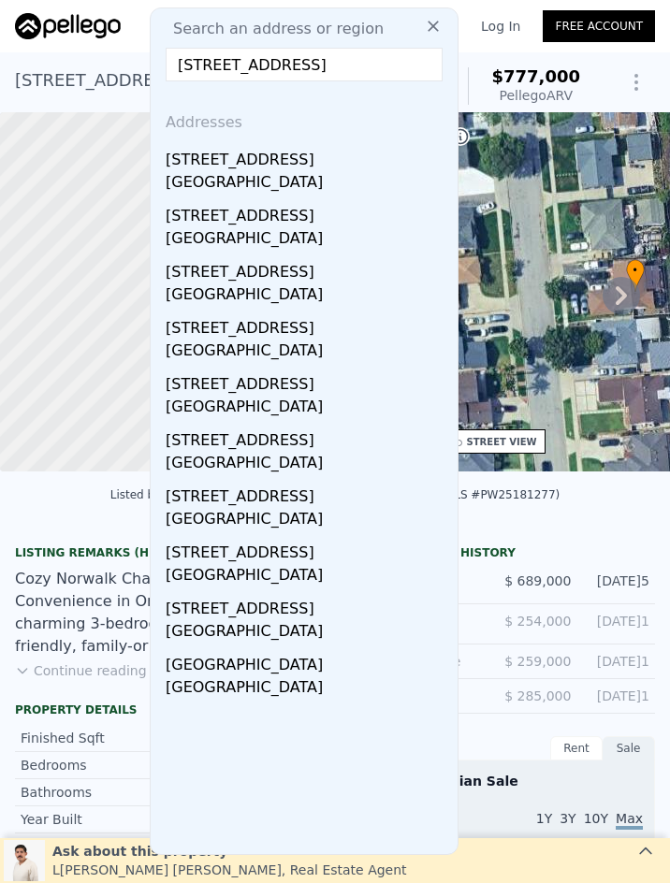
click at [203, 65] on input "7636 Elm Street, San Bernardino, CA 92410" at bounding box center [304, 65] width 277 height 34
click at [205, 65] on input "7636 Elm Street, San Bernardino, CA 92410" at bounding box center [304, 65] width 277 height 34
click at [206, 65] on input "7636 Elm Street, San Bernardino, CA 92410" at bounding box center [304, 65] width 277 height 34
click at [226, 71] on input "7636 Elm Street, San Bernardino, CA 92410" at bounding box center [304, 65] width 277 height 34
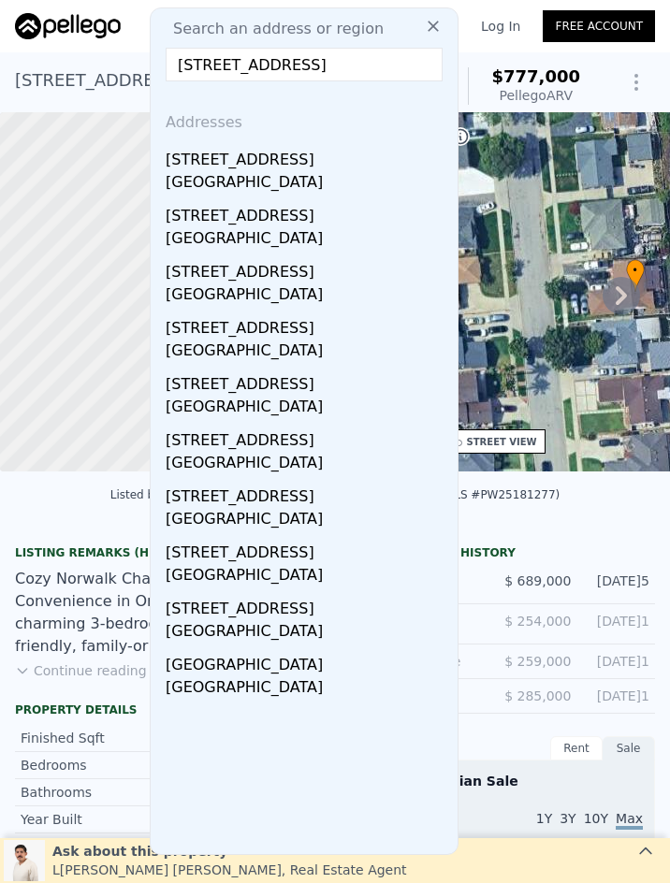
click at [226, 71] on input "7636 Elm Street, San Bernardino, CA 92410" at bounding box center [304, 65] width 277 height 34
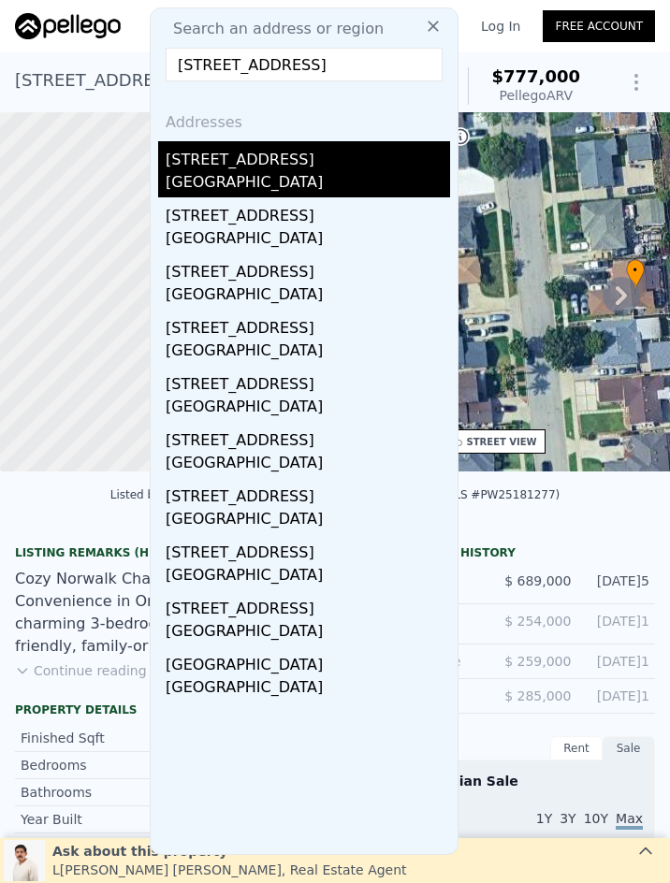
type input "7636 Elm Street, San Bernardino, CA 92410"
click at [220, 160] on div "2362 Saint Elmo Dr" at bounding box center [308, 156] width 284 height 30
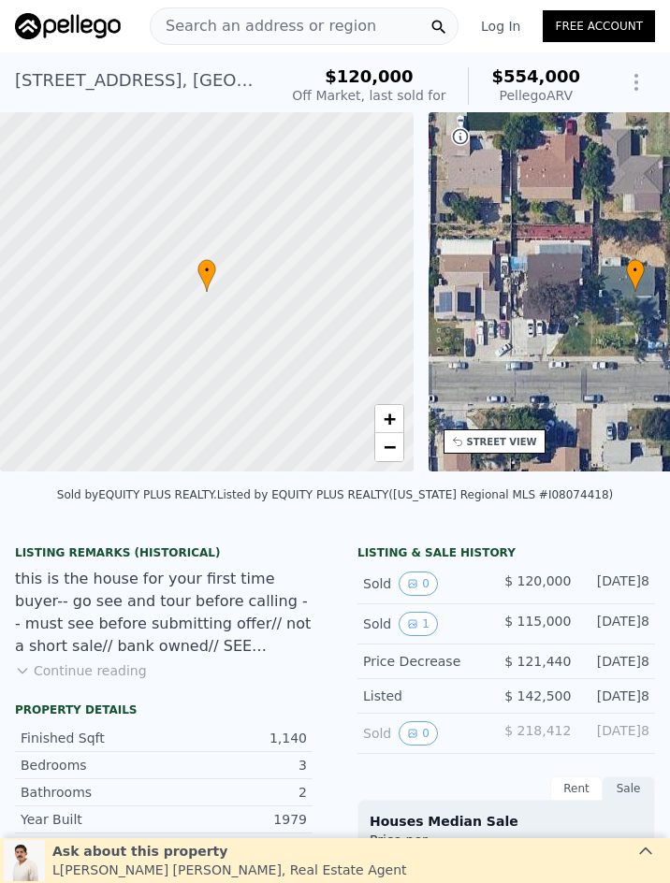
click at [303, 23] on span "Search an address or region" at bounding box center [263, 26] width 225 height 22
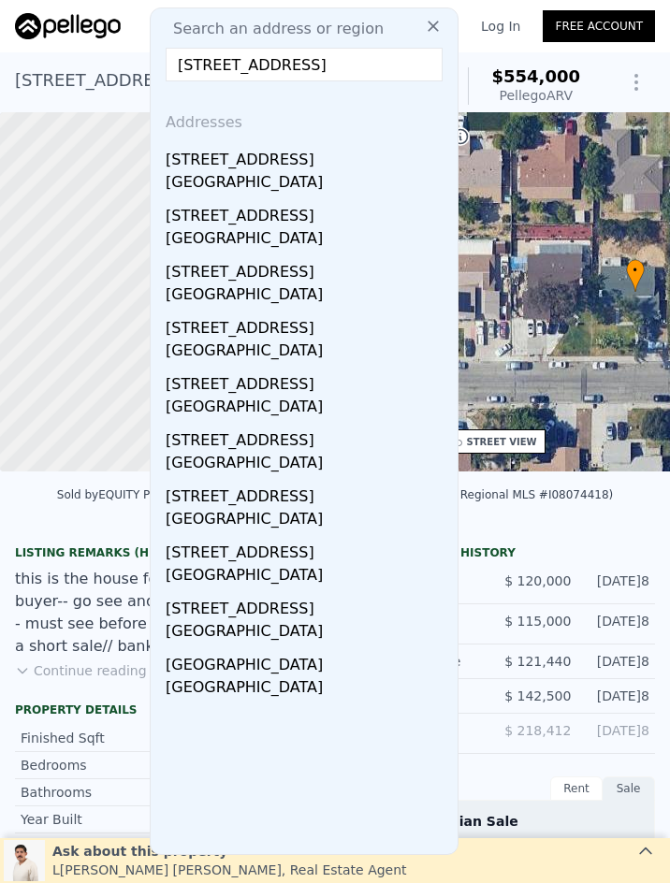
click at [260, 72] on input "7636 Elm Street, San Bernardino, CA 92410" at bounding box center [304, 65] width 277 height 34
paste input "109 S Joyce Avenue, Rialto, CA 92376"
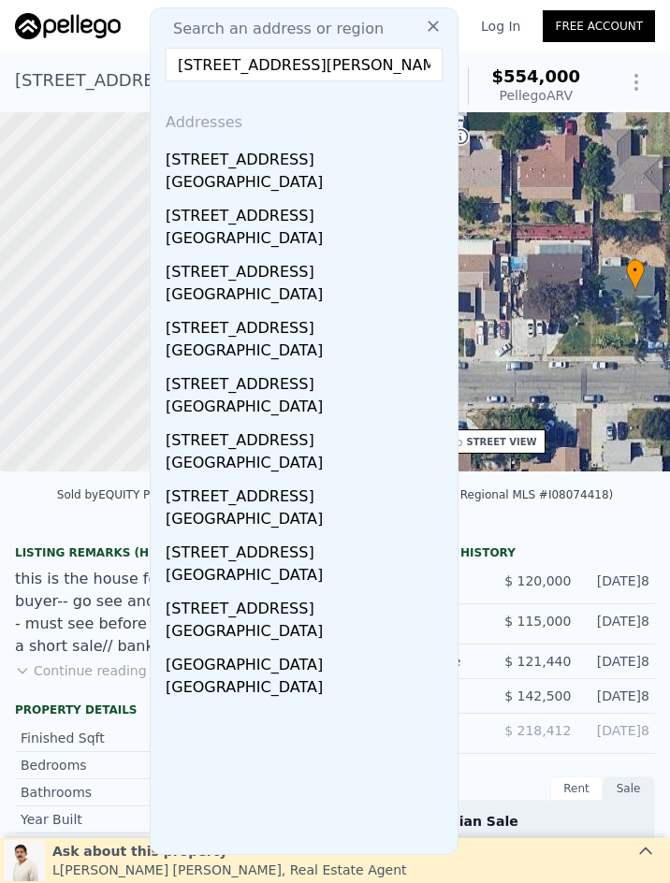
scroll to position [0, 10]
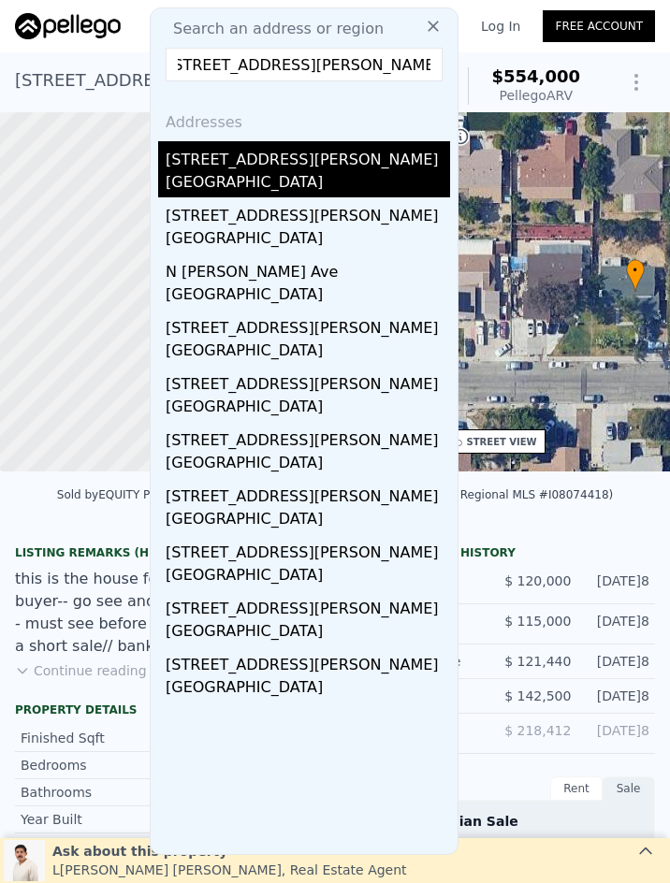
type input "109 S Joyce Avenue, Rialto, CA 92376"
click at [284, 173] on div "Rialto, CA 92376" at bounding box center [308, 184] width 284 height 26
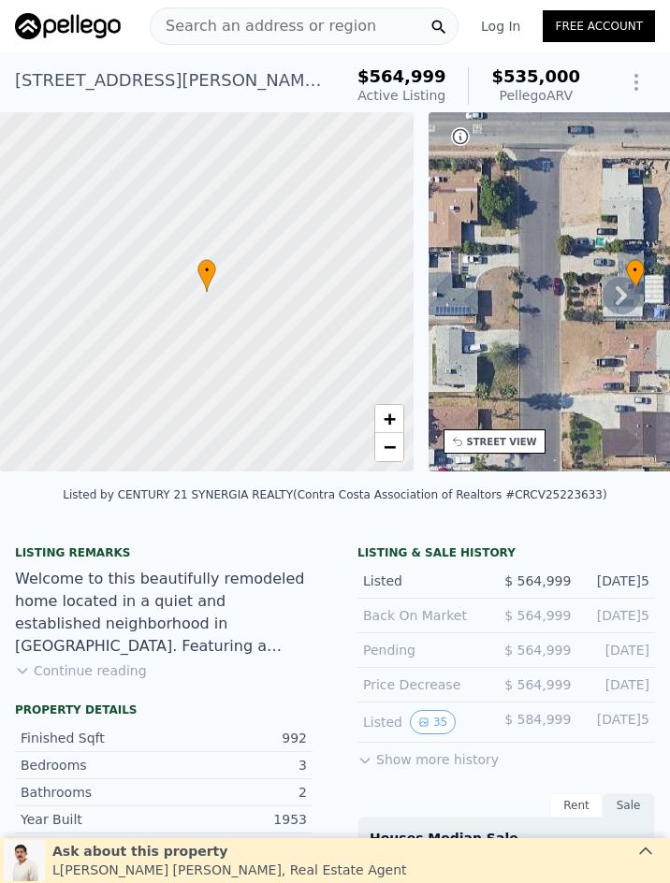
click at [250, 28] on span "Search an address or region" at bounding box center [263, 26] width 225 height 22
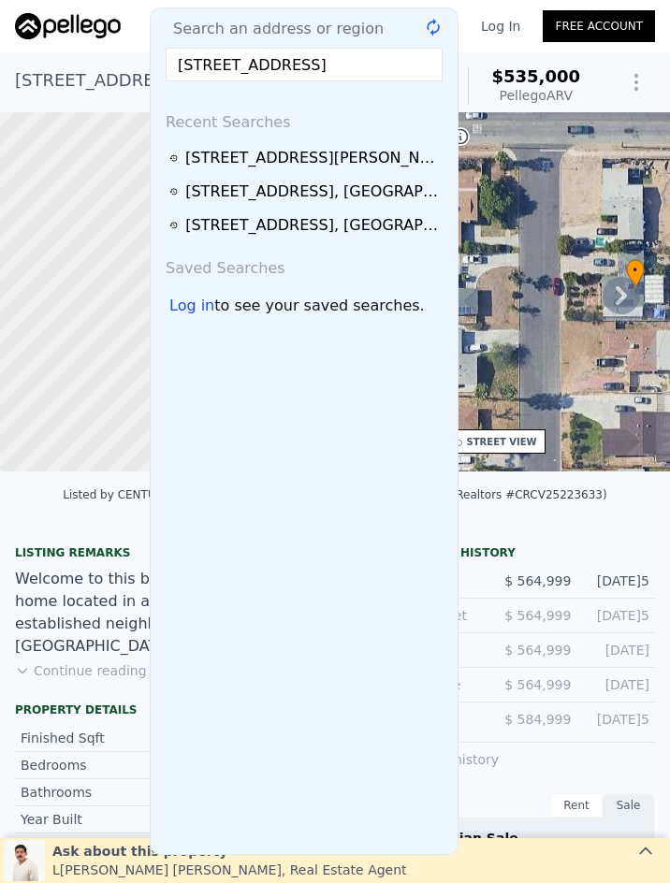
scroll to position [0, 30]
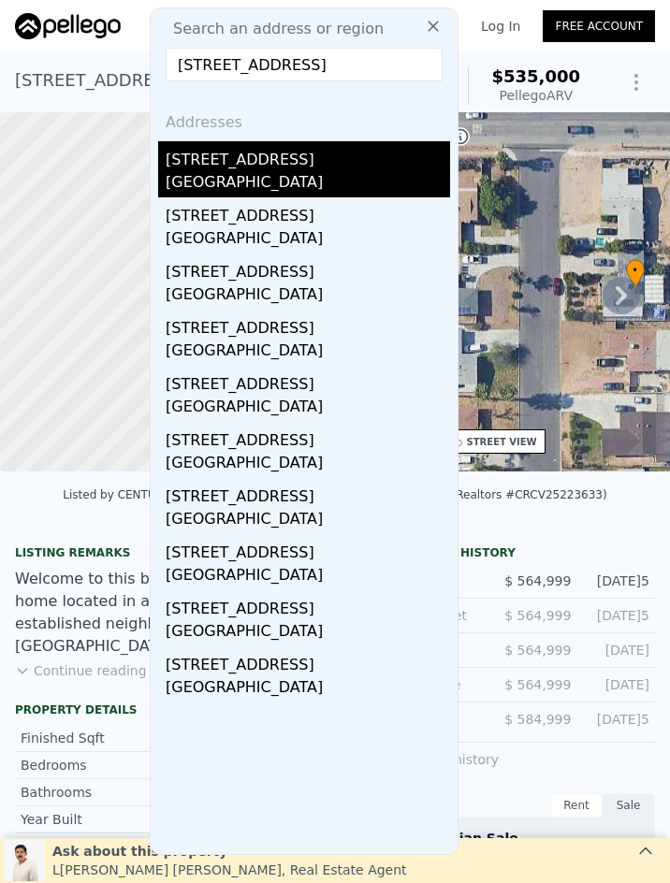
type input "15344 Regatta Way, Riverside, CA 92530"
click at [254, 183] on div "Lake Elsinore, CA 92530" at bounding box center [308, 184] width 284 height 26
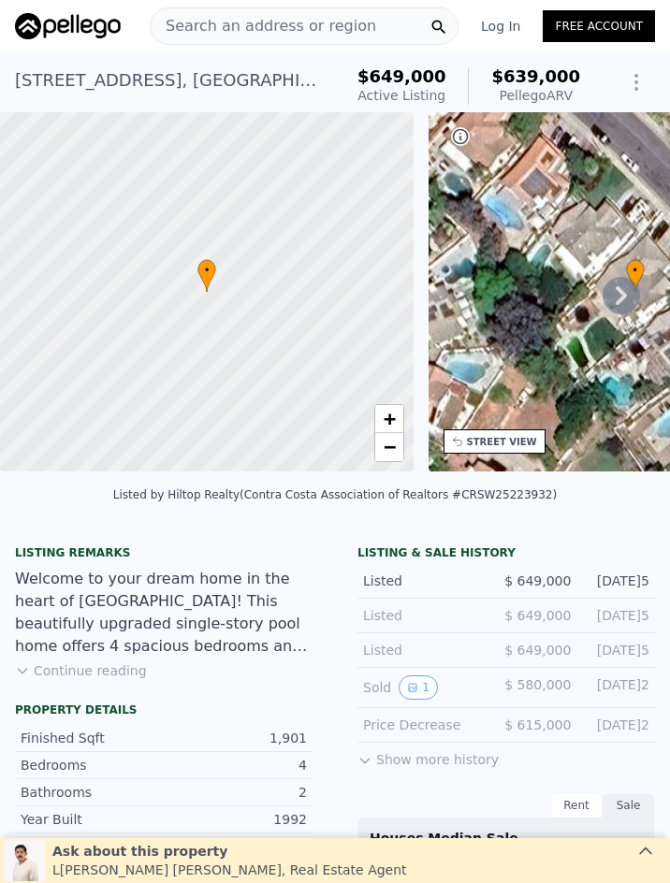
click at [281, 34] on span "Search an address or region" at bounding box center [263, 26] width 225 height 22
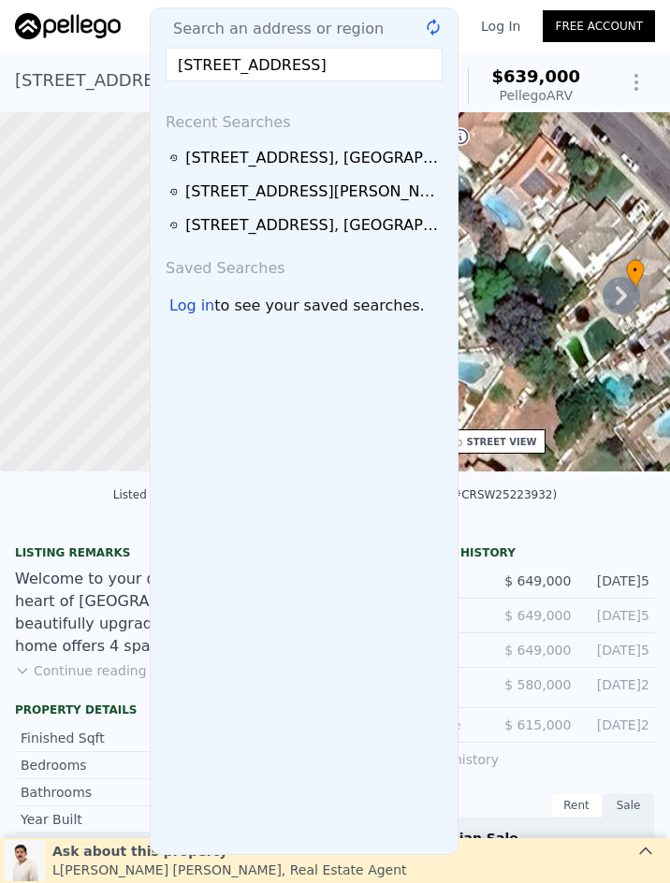
scroll to position [0, 19]
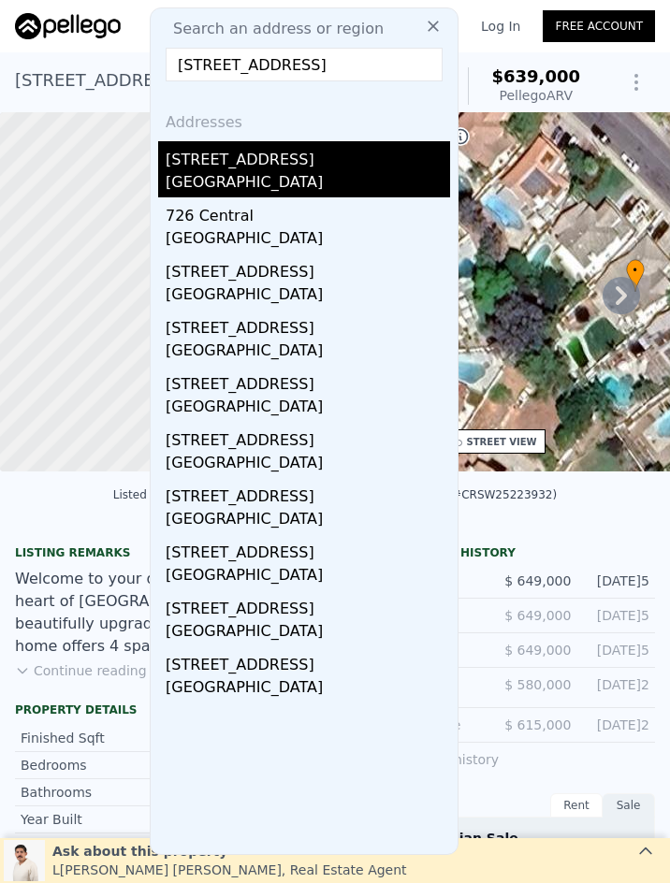
type input "726 Central Avenue, Upland, CA 91786"
click at [266, 182] on div "Upland, CA 91786" at bounding box center [308, 184] width 284 height 26
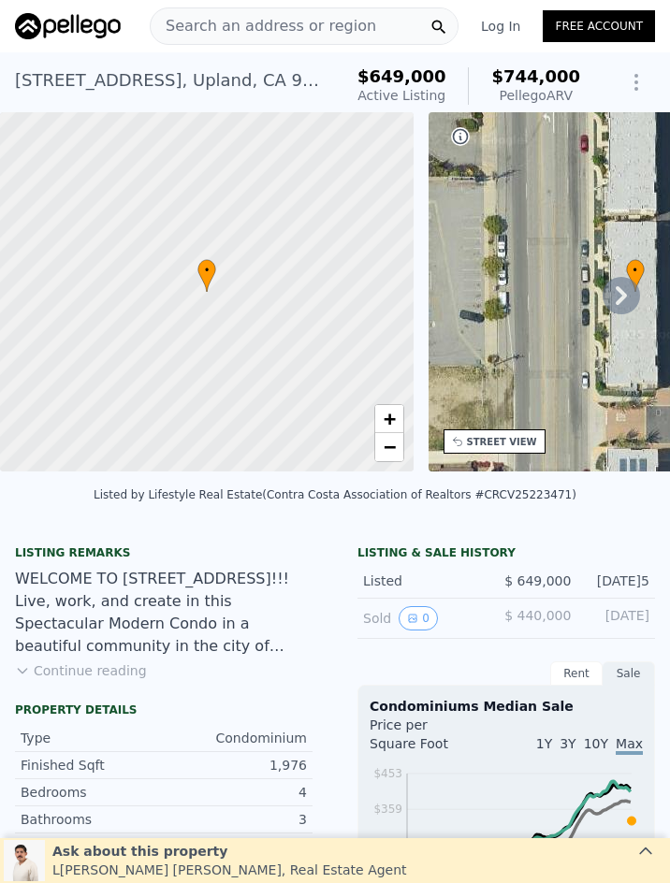
click at [310, 17] on span "Search an address or region" at bounding box center [263, 26] width 225 height 22
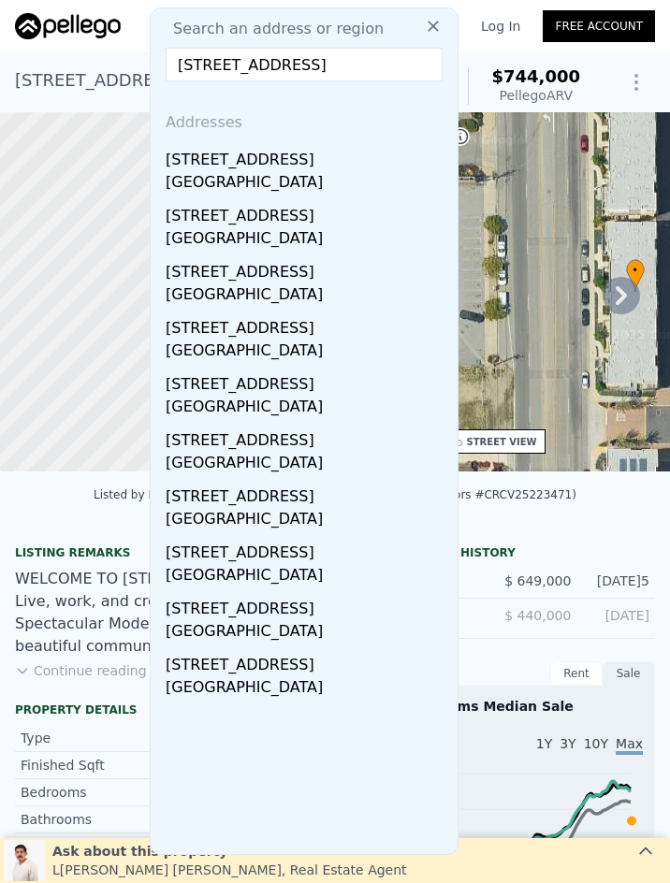
scroll to position [0, 30]
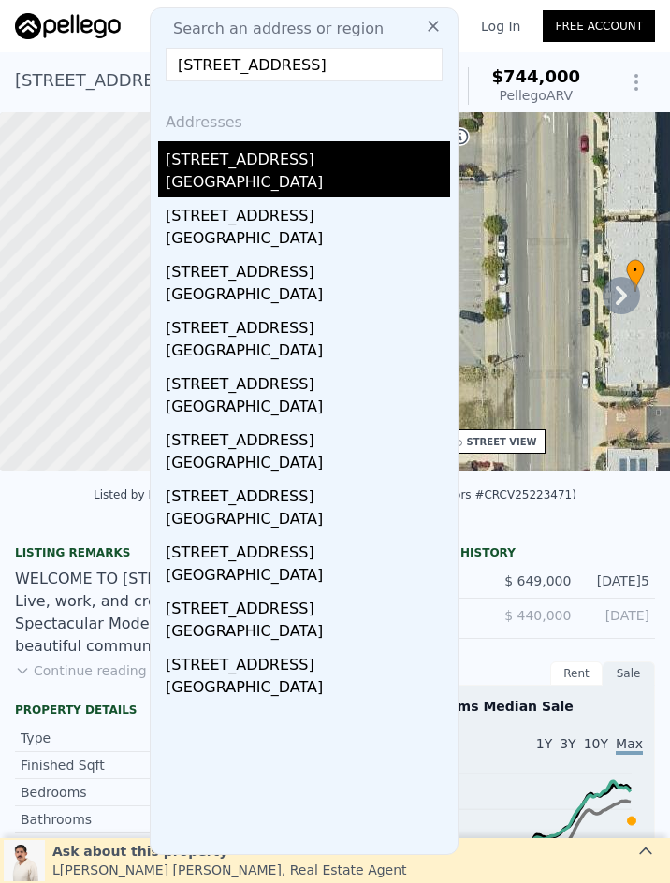
type input "15344 Regatta Way, Riverside, CA 92530"
click at [339, 189] on div "Lake Elsinore, CA 92530" at bounding box center [308, 184] width 284 height 26
type input "$ 639,000"
type input "-$ 81,944"
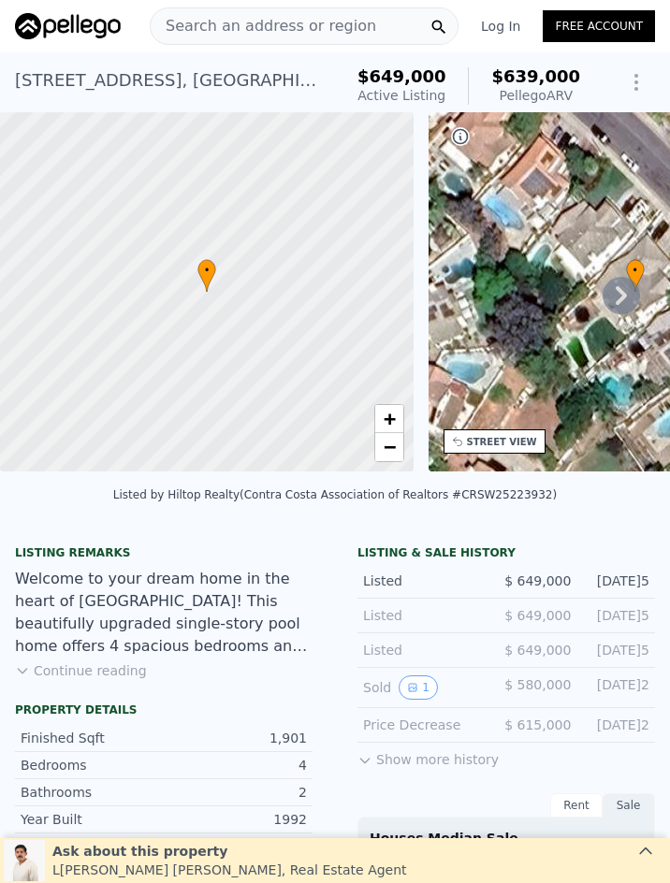
click at [320, 33] on span "Search an address or region" at bounding box center [263, 26] width 225 height 22
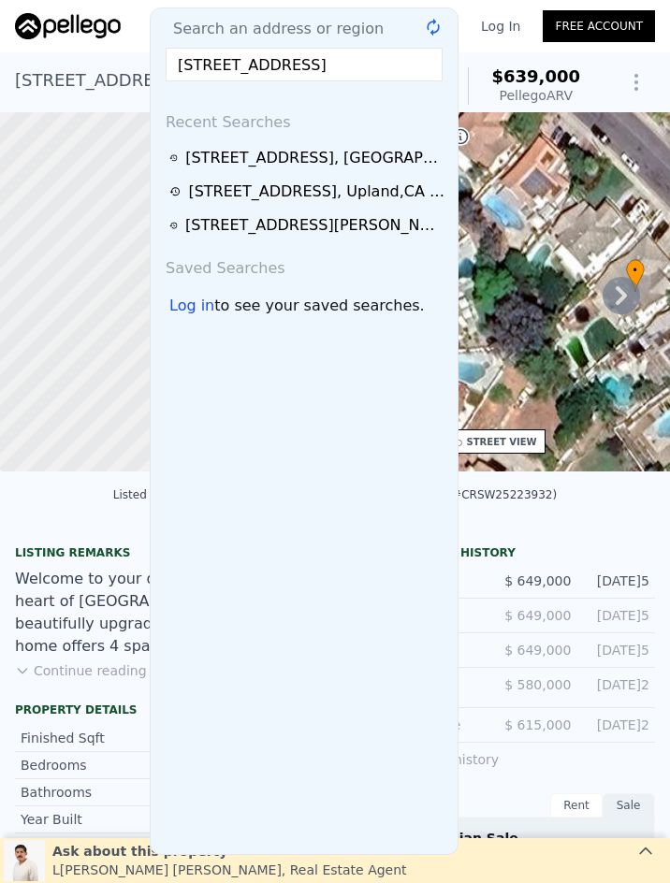
scroll to position [0, 13]
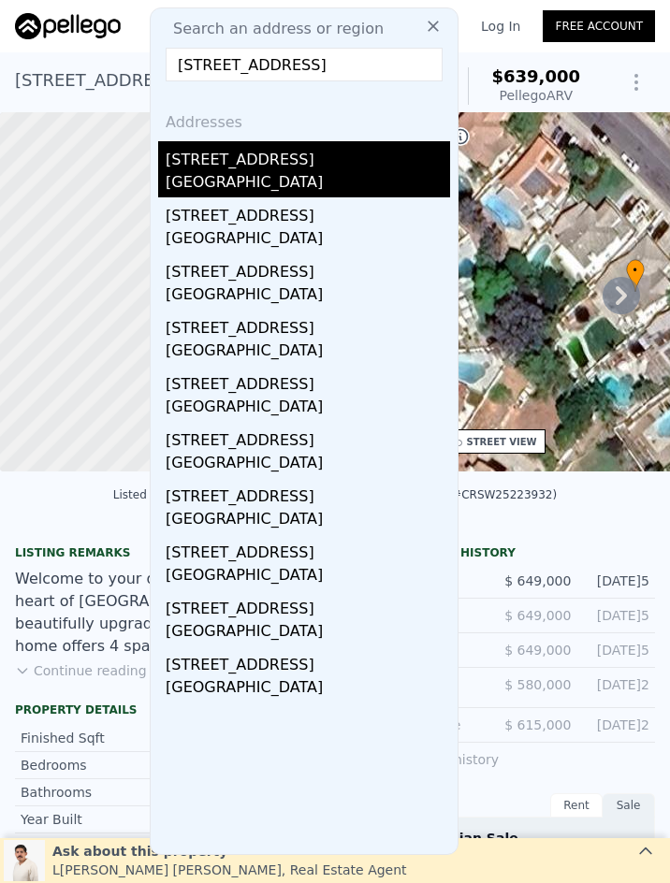
type input "121 Towns Avenue, Upland, CA 91786"
click at [284, 177] on div "Upland, CA 91786" at bounding box center [308, 184] width 284 height 26
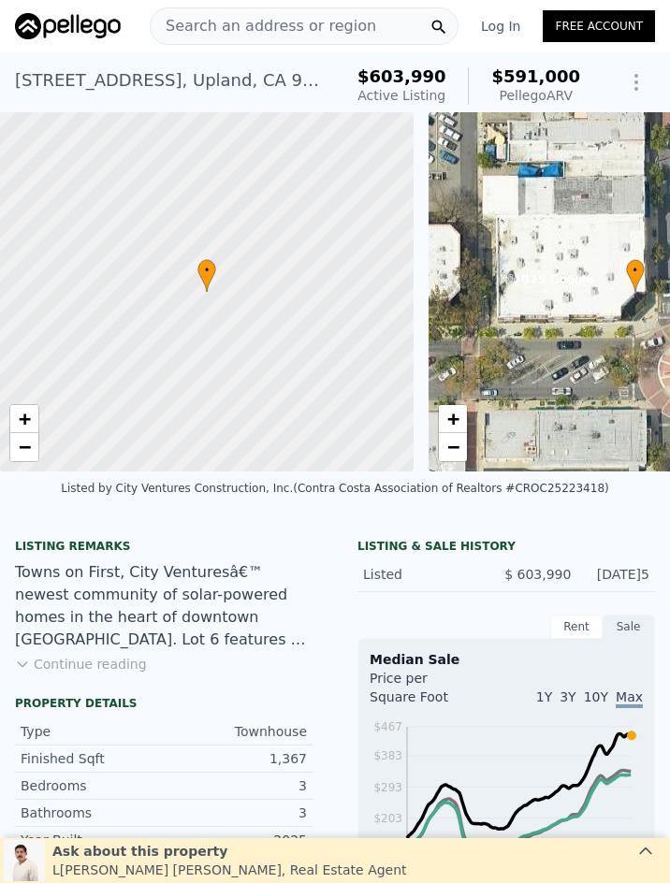
click at [268, 23] on span "Search an address or region" at bounding box center [263, 26] width 225 height 22
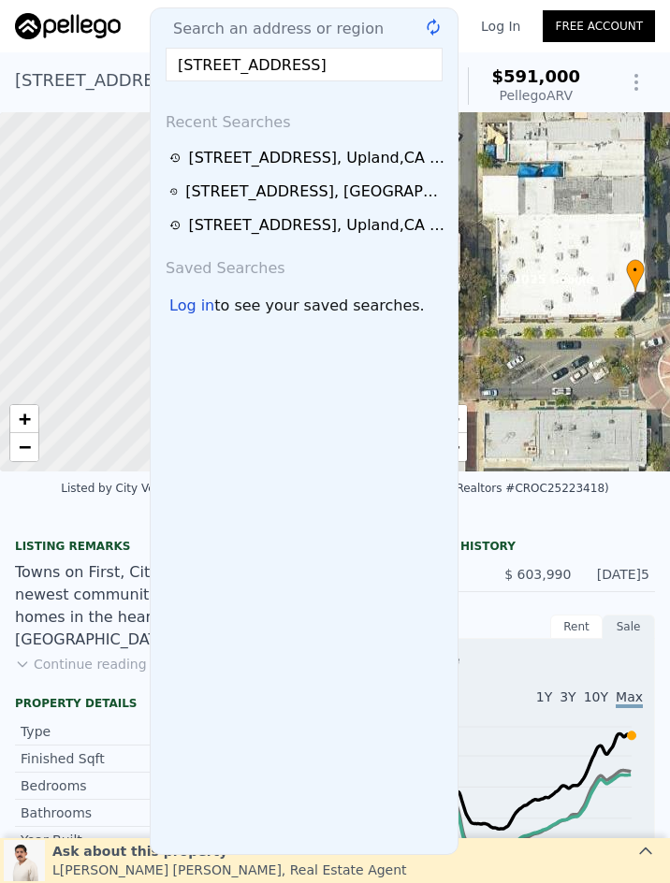
scroll to position [0, 13]
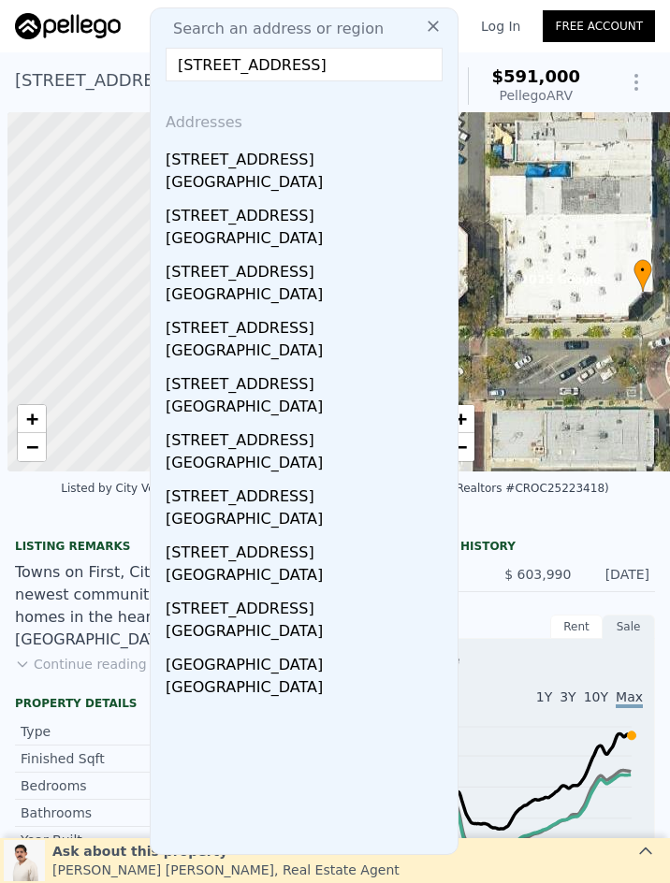
scroll to position [0, 7]
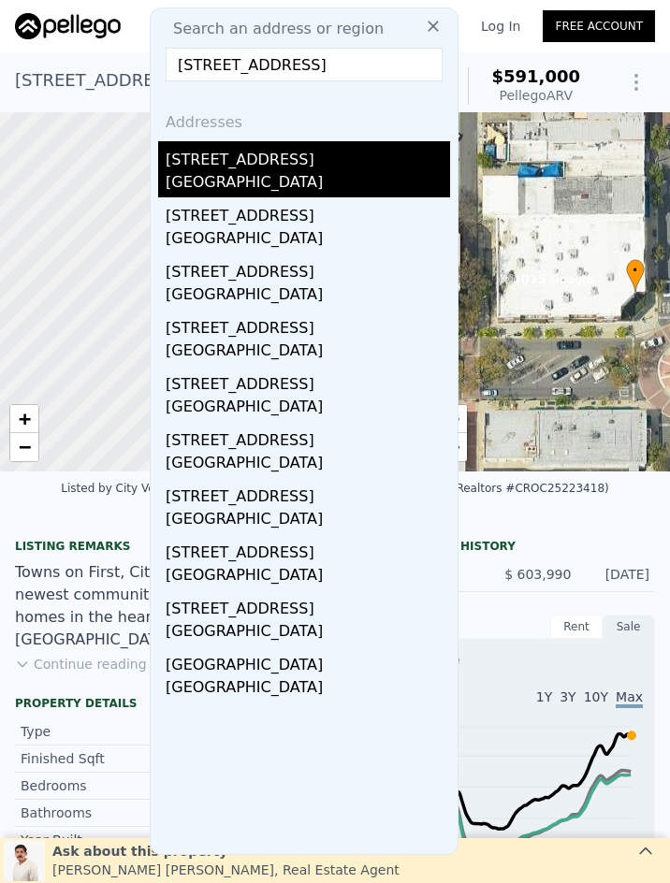
type input "125 Towns Avenue, Upland, CA 91786"
click at [270, 166] on div "125 Towns Avenue" at bounding box center [308, 156] width 284 height 30
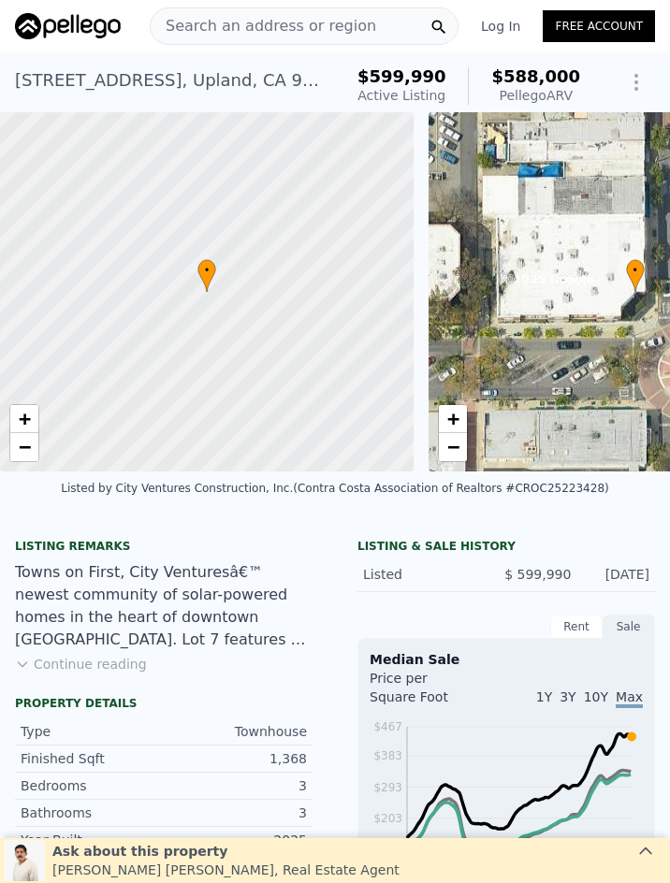
click at [342, 16] on span "Search an address or region" at bounding box center [263, 26] width 225 height 22
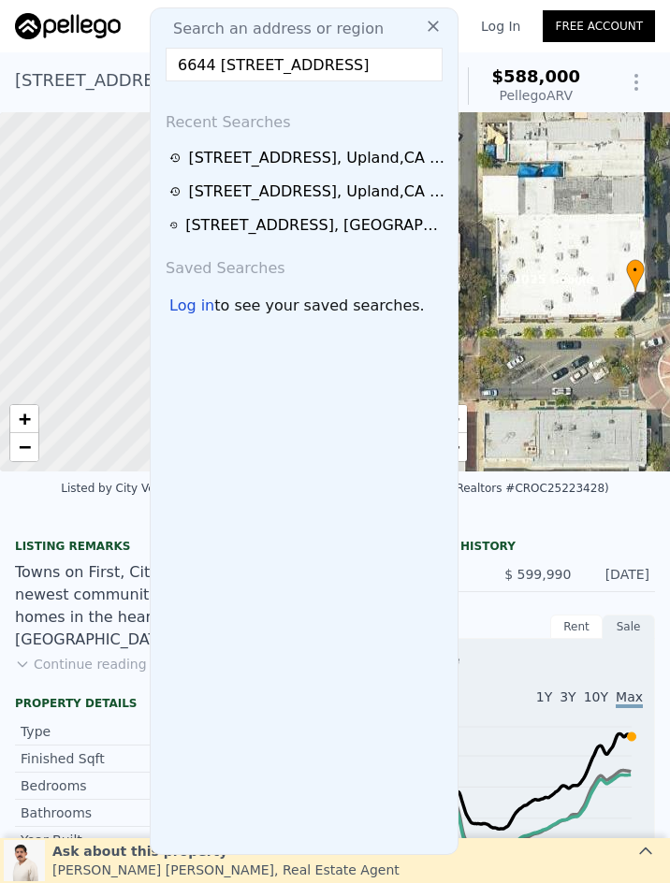
scroll to position [0, 131]
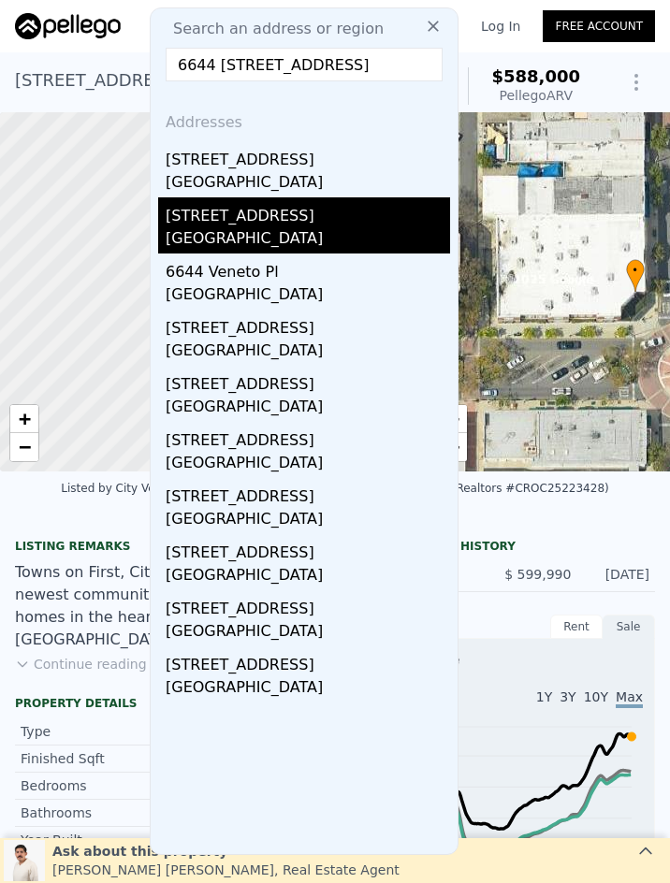
type input "6644 6644 Brissac Place, Rancho Cucamonga, CA 91737"
click at [234, 223] on div "6644 Vianza Pl" at bounding box center [308, 212] width 284 height 30
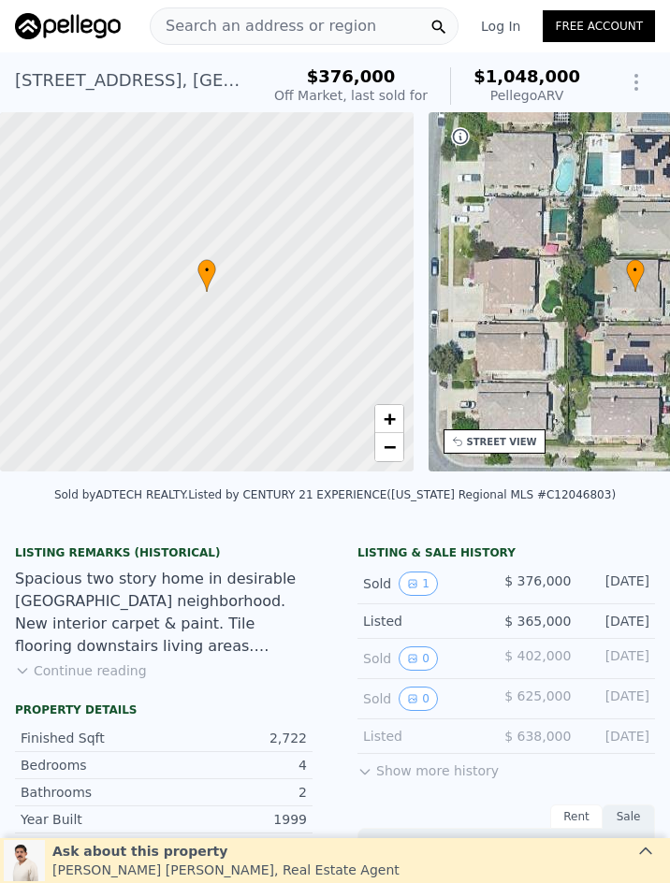
click at [260, 27] on span "Search an address or region" at bounding box center [263, 26] width 225 height 22
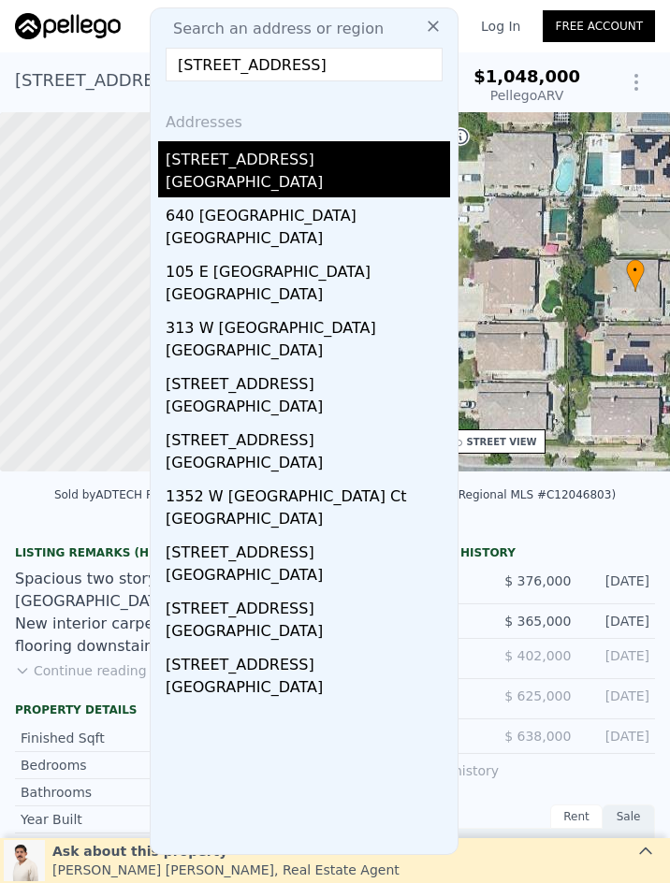
type input "513 W Granada, Ontario, CA 91762"
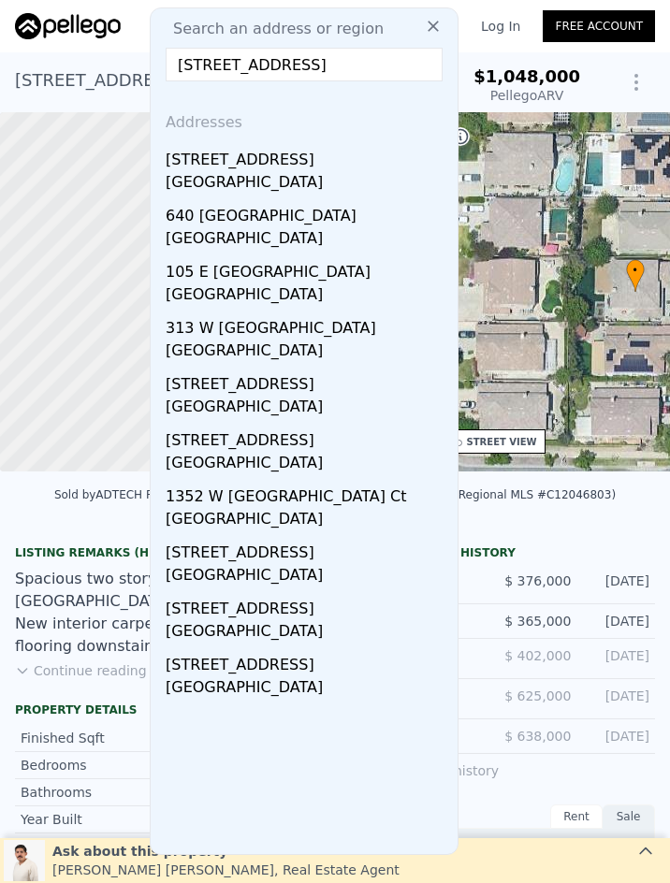
click at [295, 167] on div "513 W Granada Ct" at bounding box center [308, 156] width 284 height 30
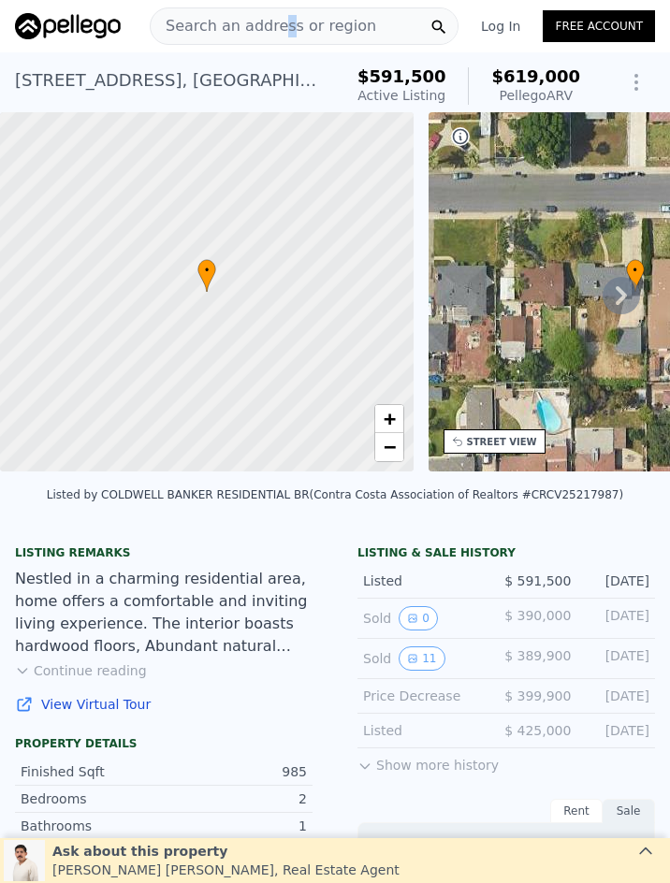
click at [274, 22] on span "Search an address or region" at bounding box center [263, 26] width 225 height 22
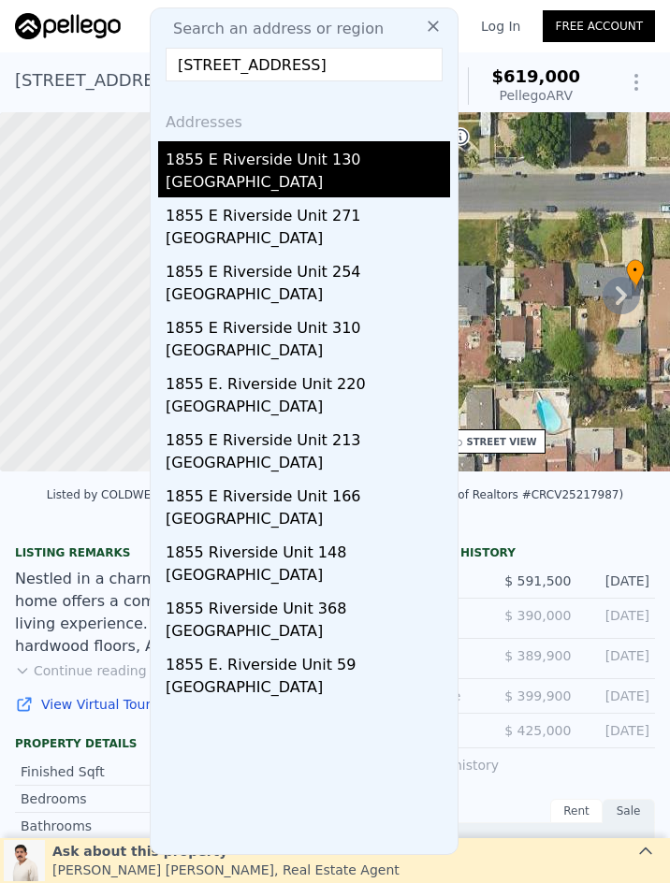
type input "1855 E Riverside, Ontario, CA 91761"
click at [317, 163] on div "1855 E Riverside Unit 130" at bounding box center [308, 156] width 284 height 30
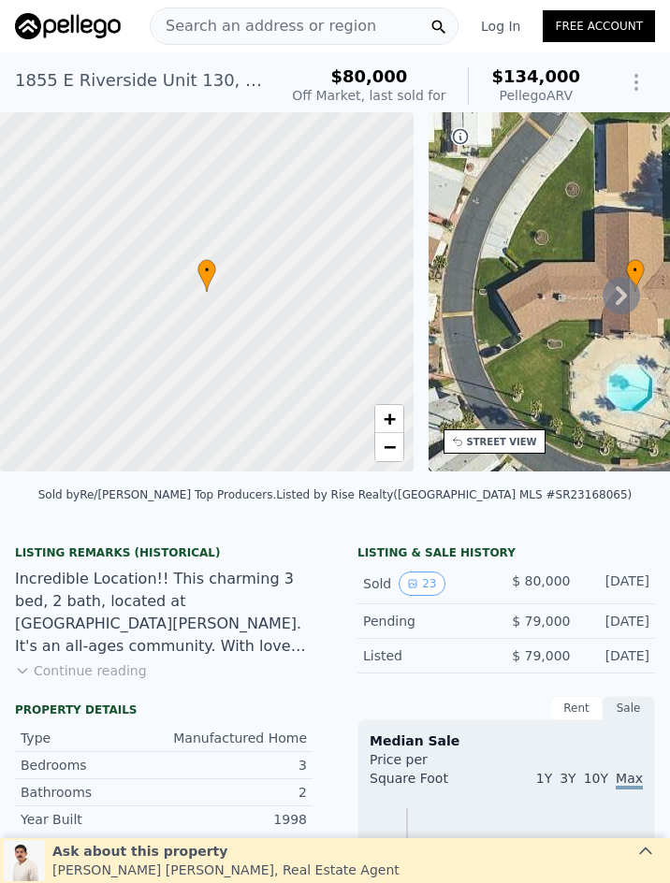
click at [281, 31] on span "Search an address or region" at bounding box center [263, 26] width 225 height 22
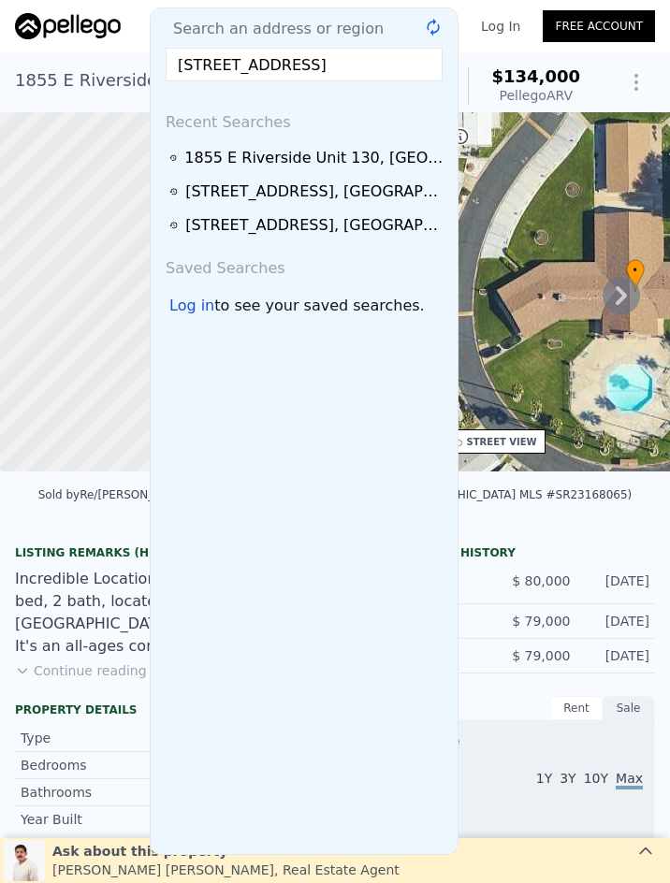
scroll to position [0, 76]
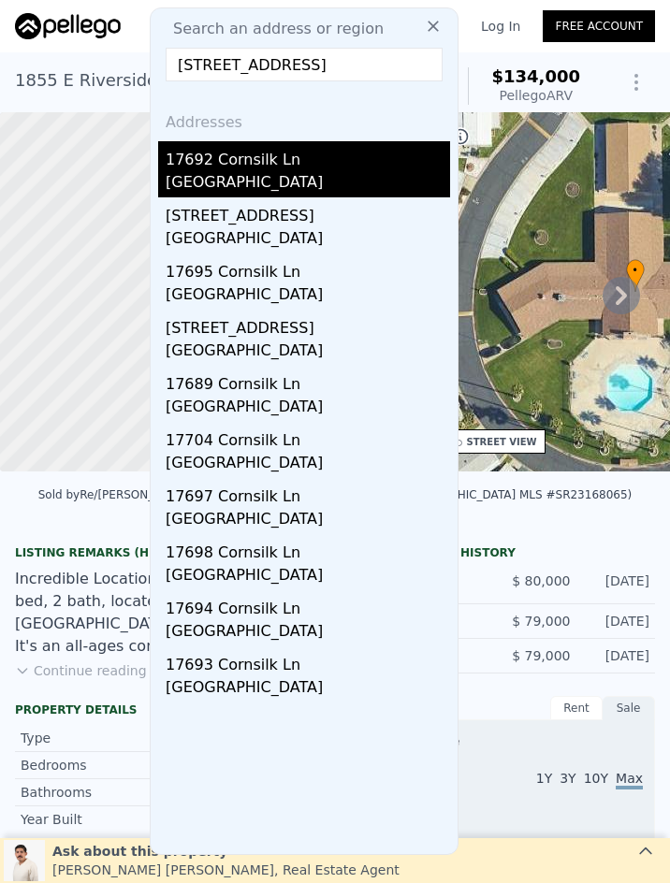
type input "17692 Cornsilk Lane, San Bernardino, CA 92407"
click at [331, 182] on div "San Bernardino County, CA 92407" at bounding box center [308, 184] width 284 height 26
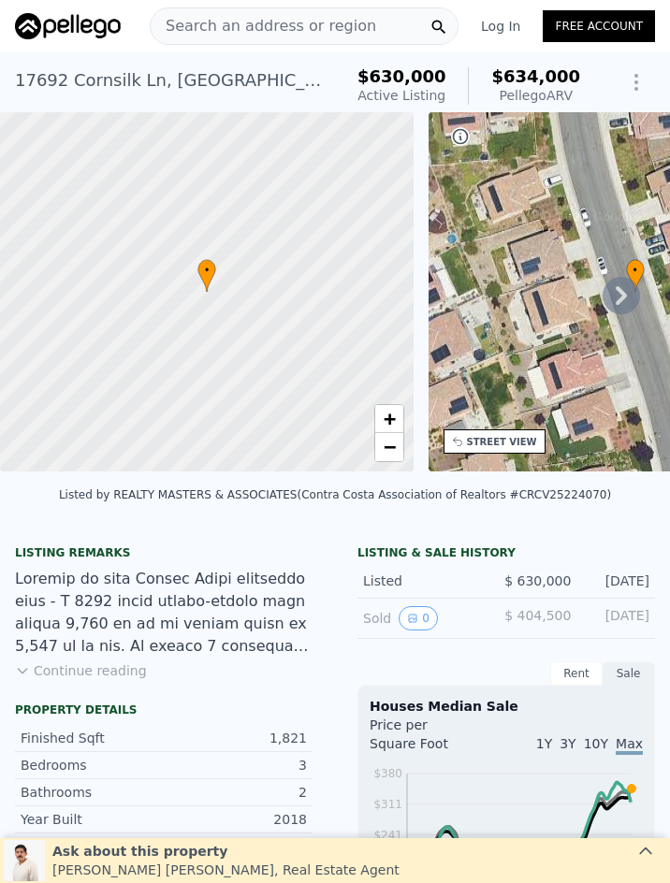
click at [264, 22] on span "Search an address or region" at bounding box center [263, 26] width 225 height 22
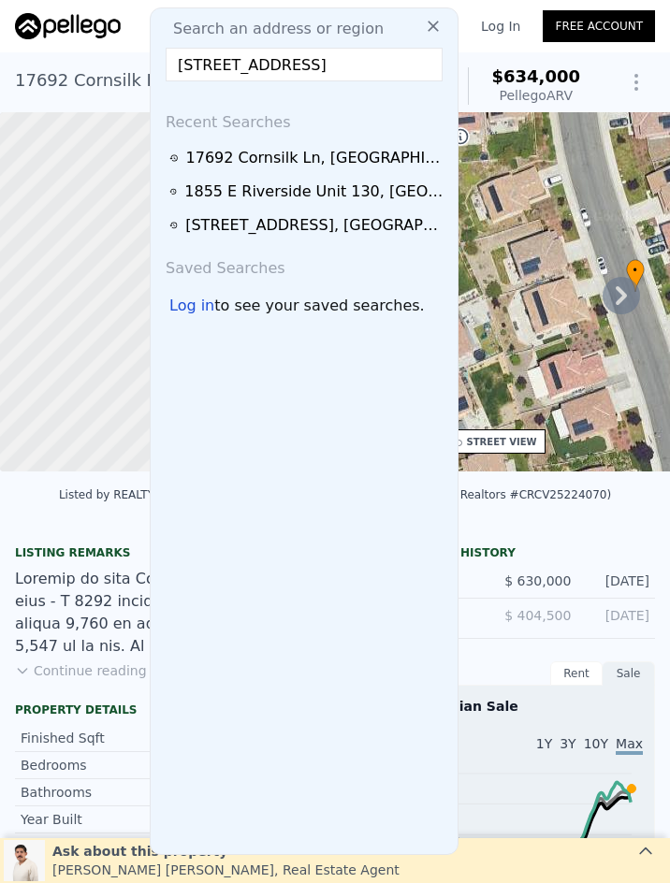
scroll to position [0, 62]
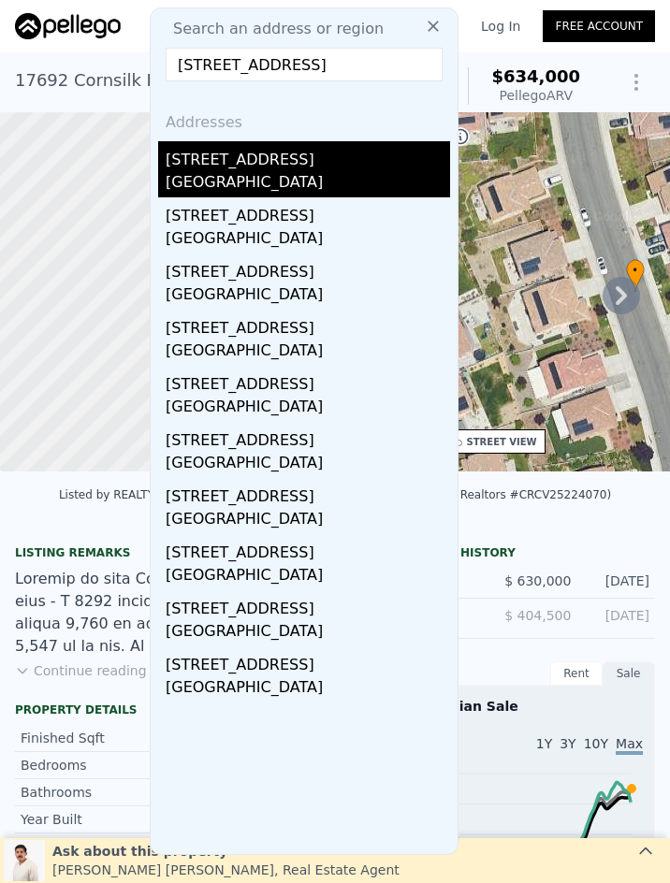
type input "464 W 14th Street, San Bernardino, CA 92405"
click at [282, 173] on div "San Bernardino, CA 92405" at bounding box center [308, 184] width 284 height 26
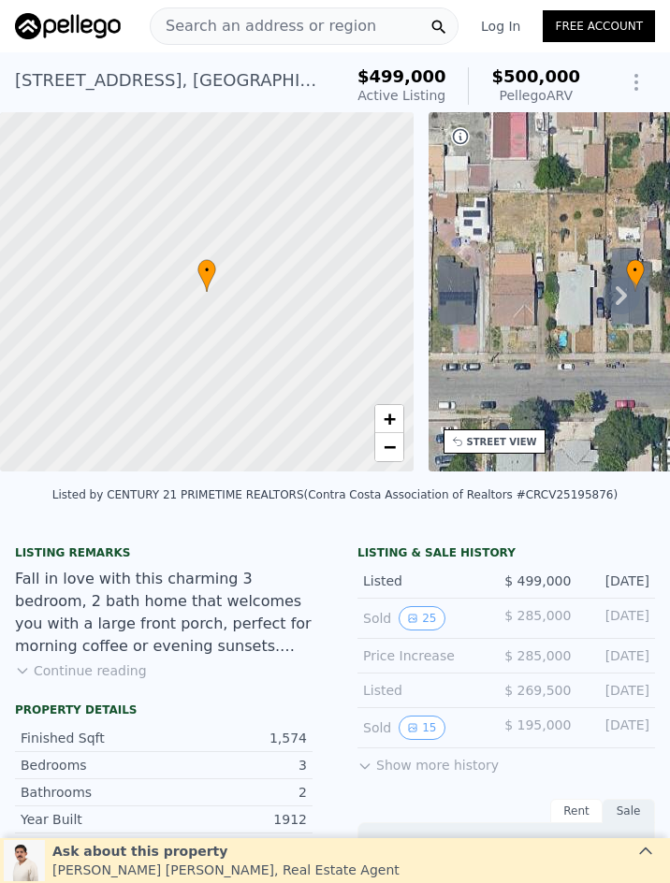
click at [321, 25] on span "Search an address or region" at bounding box center [263, 26] width 225 height 22
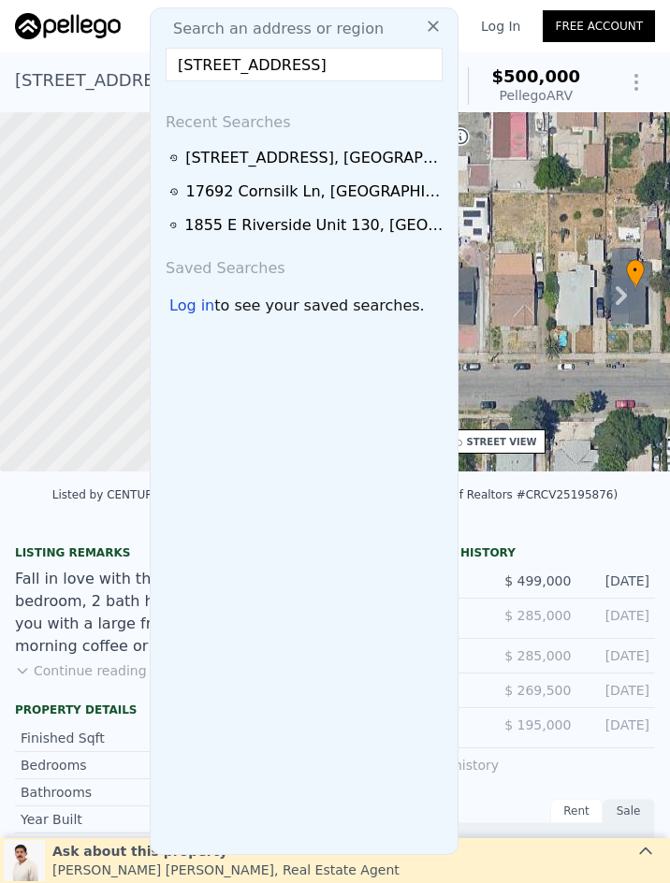
scroll to position [0, 46]
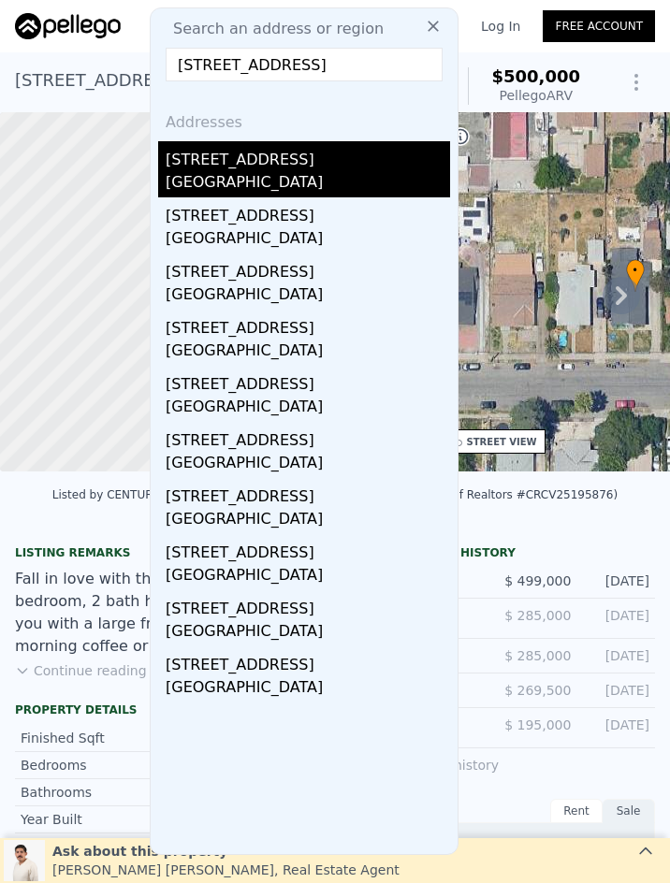
type input "25214 E 17th St, San Bernardino, CA 92404"
click at [304, 180] on div "San Bernardino County, CA 92404" at bounding box center [308, 184] width 284 height 26
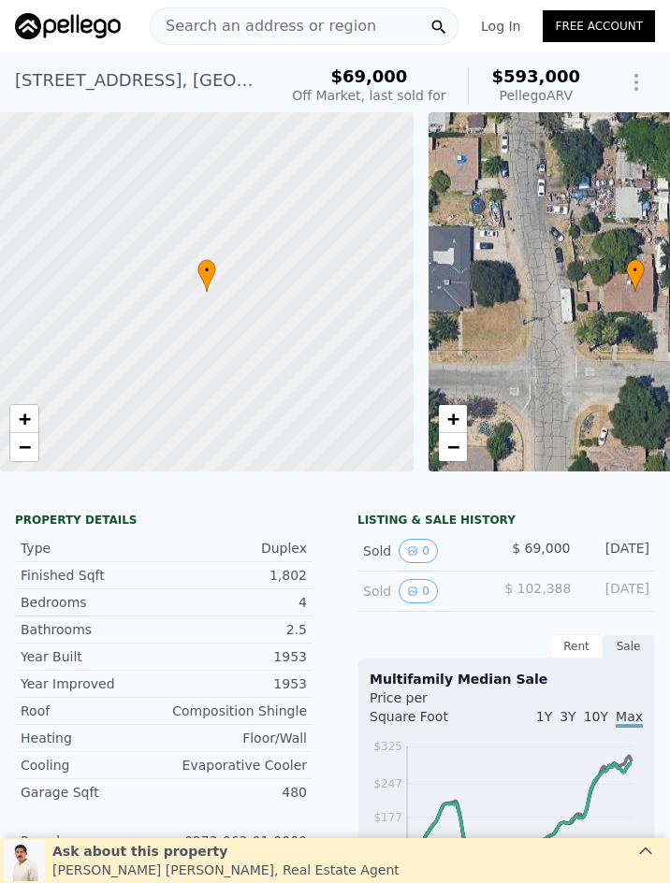
click at [229, 28] on span "Search an address or region" at bounding box center [263, 26] width 225 height 22
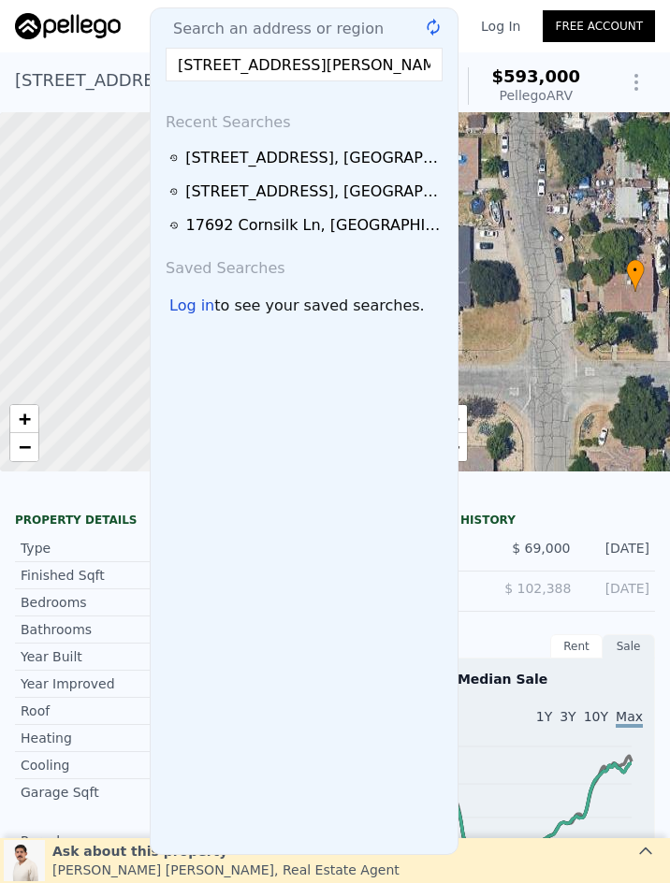
scroll to position [0, 15]
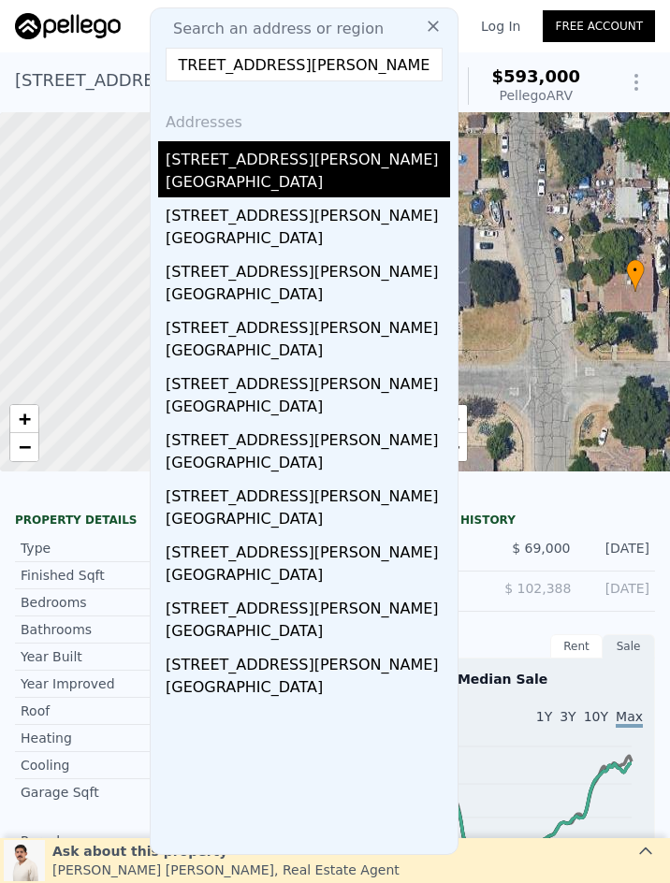
type input "526 N. Marcella Ave., Rialto, CA 92376"
click at [281, 179] on div "Rialto, CA 92376" at bounding box center [308, 184] width 284 height 26
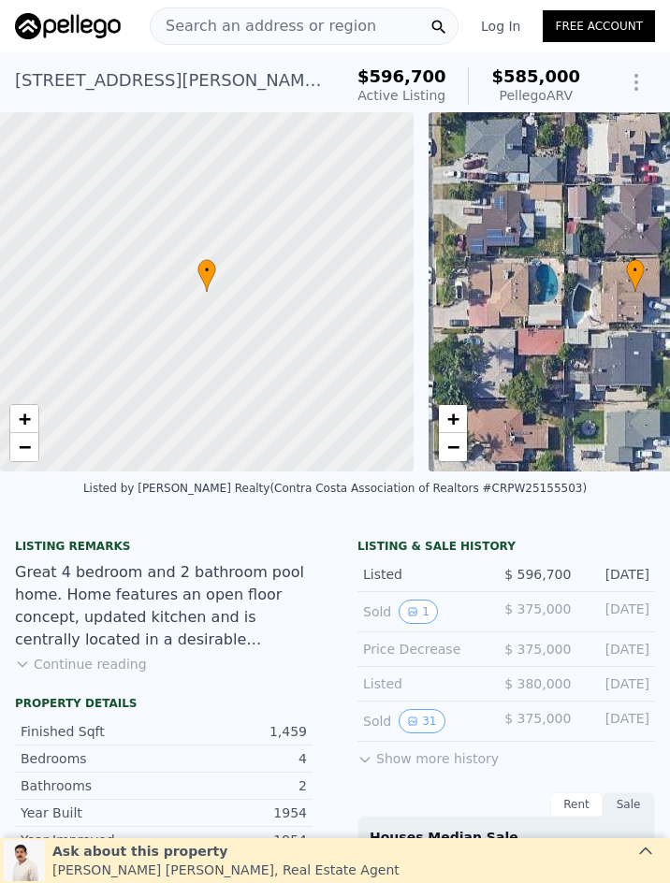
click at [313, 21] on span "Search an address or region" at bounding box center [263, 26] width 225 height 22
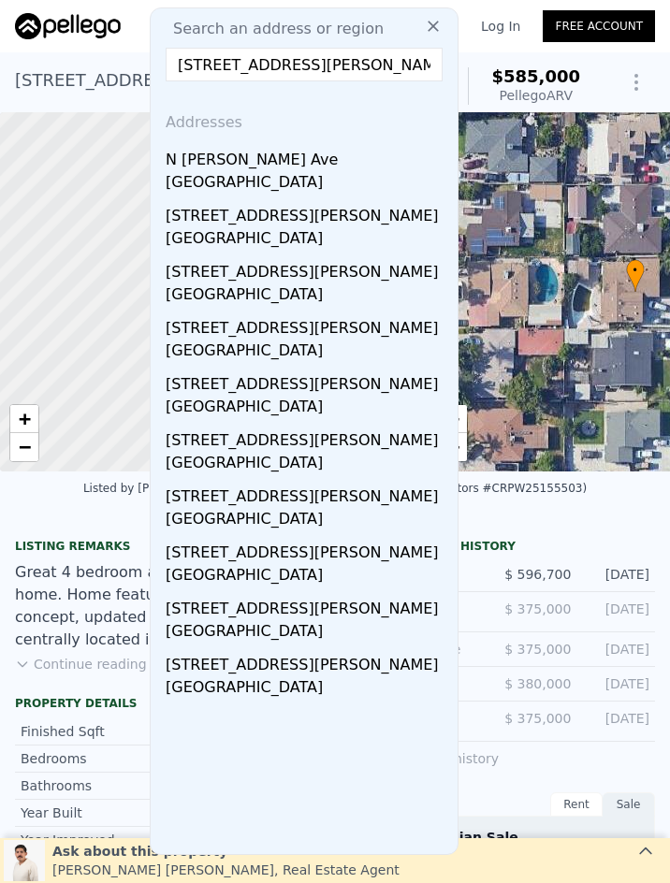
click at [339, 76] on input "484 S JOYCE Avenue, Rialto, CA 92376" at bounding box center [304, 65] width 277 height 34
paste input "22456 Canal Circle, Grand Terrace, CA 92313"
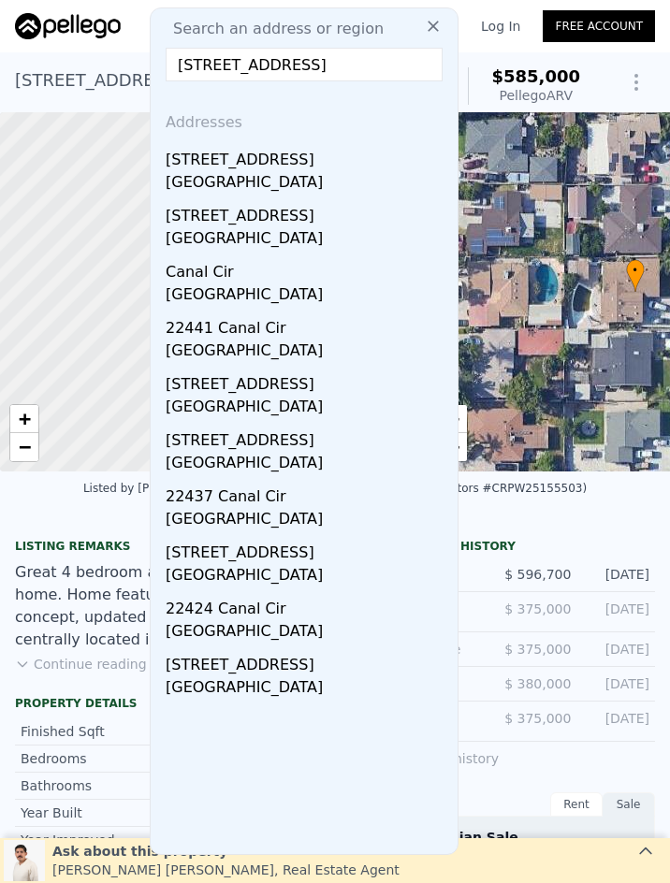
type input "22456 Canal Circle, Grand Terrace, CA 92313"
click at [334, 58] on input "22456 Canal Circle, Grand Terrace, CA 92313" at bounding box center [304, 65] width 277 height 34
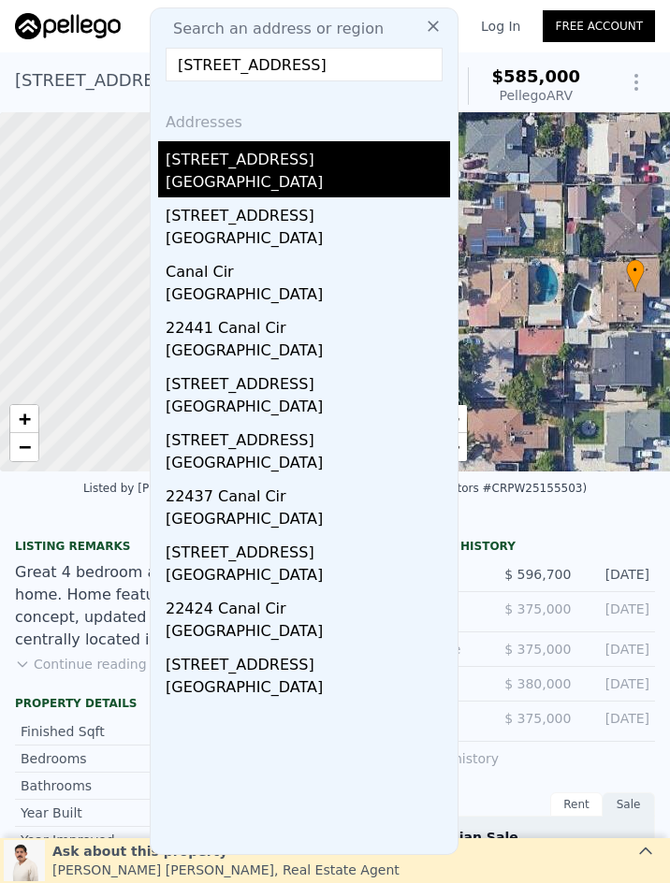
click at [312, 187] on div "Grand Terrace, CA 92313" at bounding box center [308, 184] width 284 height 26
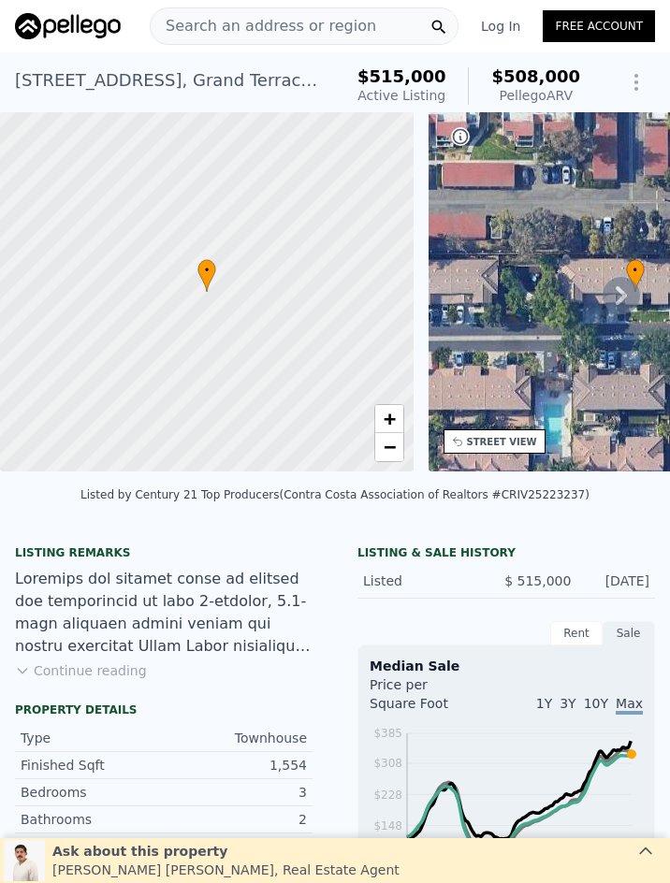
click at [294, 20] on span "Search an address or region" at bounding box center [263, 26] width 225 height 22
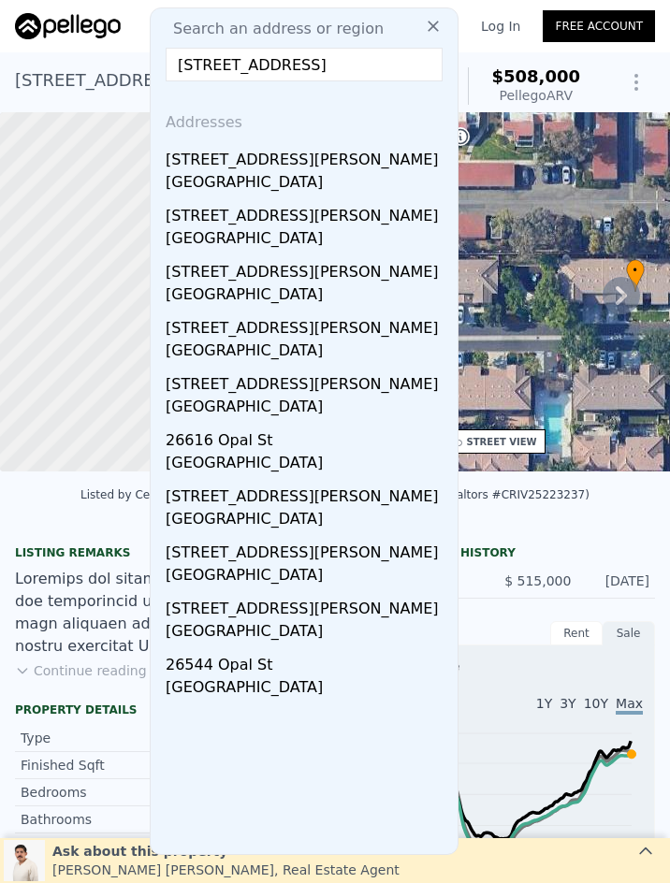
click at [324, 75] on input "14070 Carina Street, Moreno Valley, CA 92555" at bounding box center [304, 65] width 277 height 34
click at [323, 74] on input "14070 Carina Street, Moreno Valley, CA 92555" at bounding box center [304, 65] width 277 height 34
paste input "64"
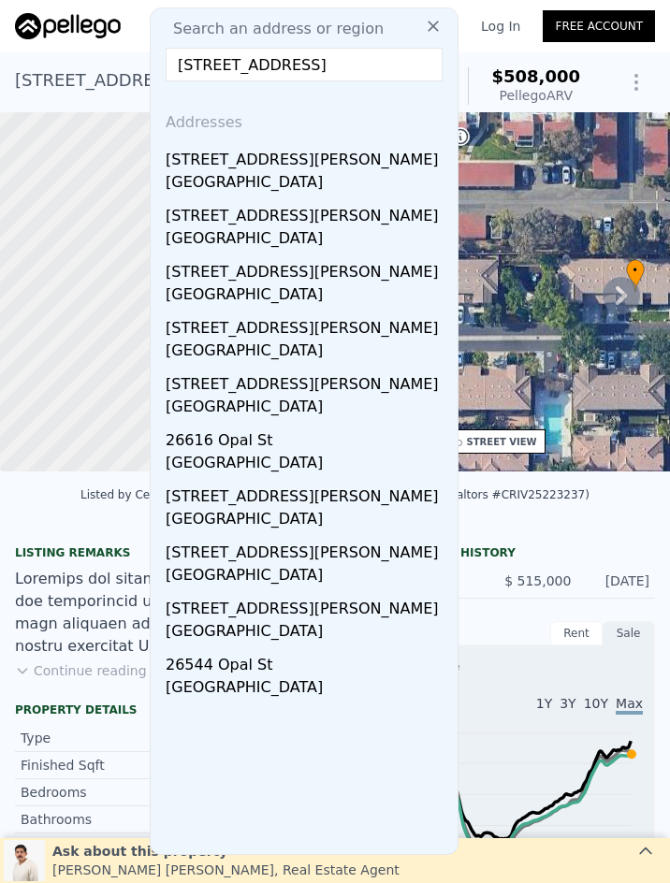
scroll to position [0, 66]
click at [203, 72] on input "14064 Carina Street, Moreno Valley, CA 92555" at bounding box center [304, 65] width 277 height 34
click at [204, 72] on input "14064 Carina Street, Moreno Valley, CA 92555" at bounding box center [304, 65] width 277 height 34
click at [327, 72] on input "14064 Carina Street, Moreno Valley, CA 92555" at bounding box center [304, 65] width 277 height 34
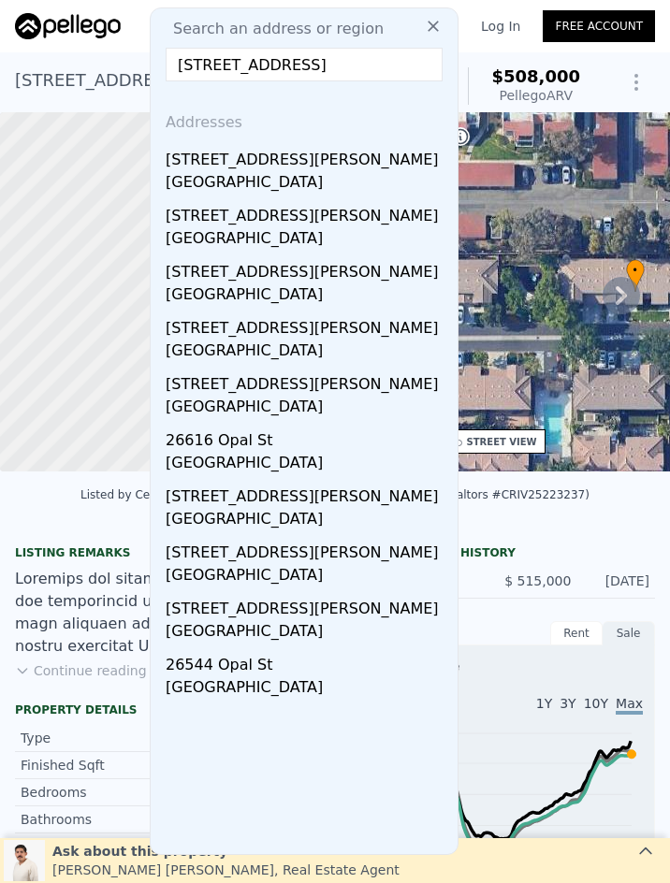
click at [328, 72] on input "14064 Carina Street, Moreno Valley, CA 92555" at bounding box center [304, 65] width 277 height 34
paste input "676 Carla Jean Dr, Moreno Valley, CA 92553"
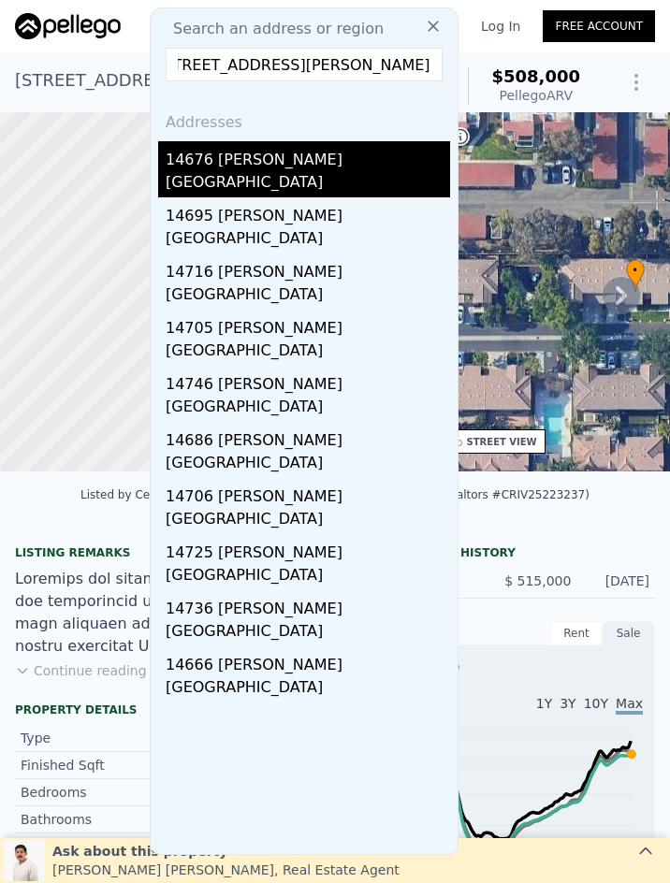
type input "14676 Carla Jean Dr, Moreno Valley, CA 92553"
click at [313, 175] on div "Moreno Valley, CA 92553" at bounding box center [308, 184] width 284 height 26
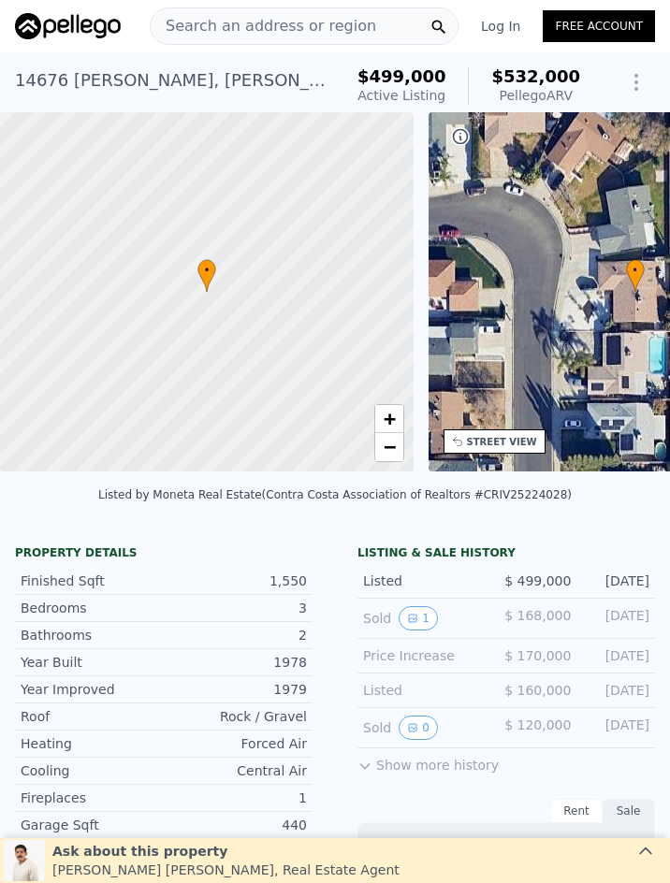
click at [311, 16] on span "Search an address or region" at bounding box center [263, 26] width 225 height 22
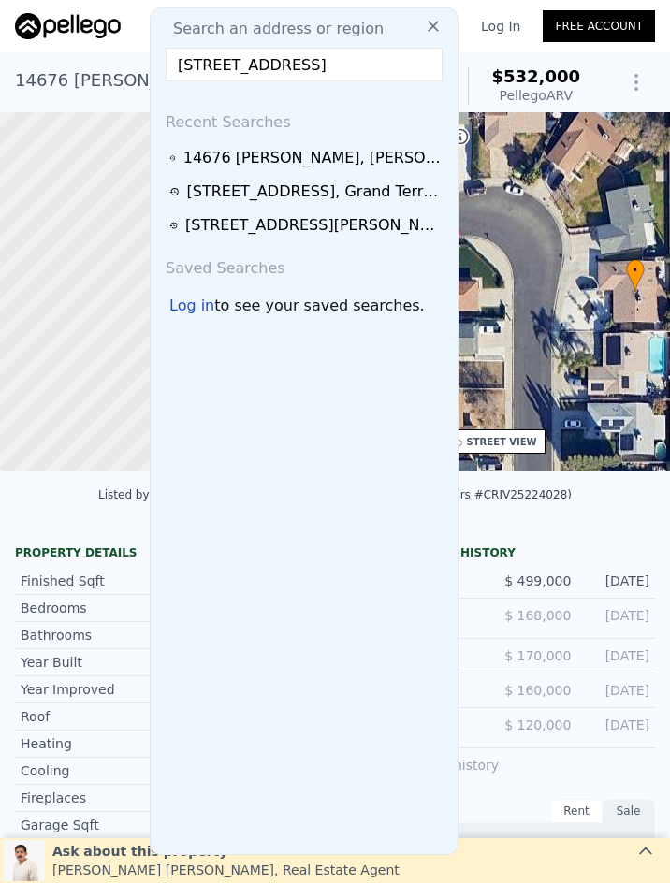
scroll to position [0, 56]
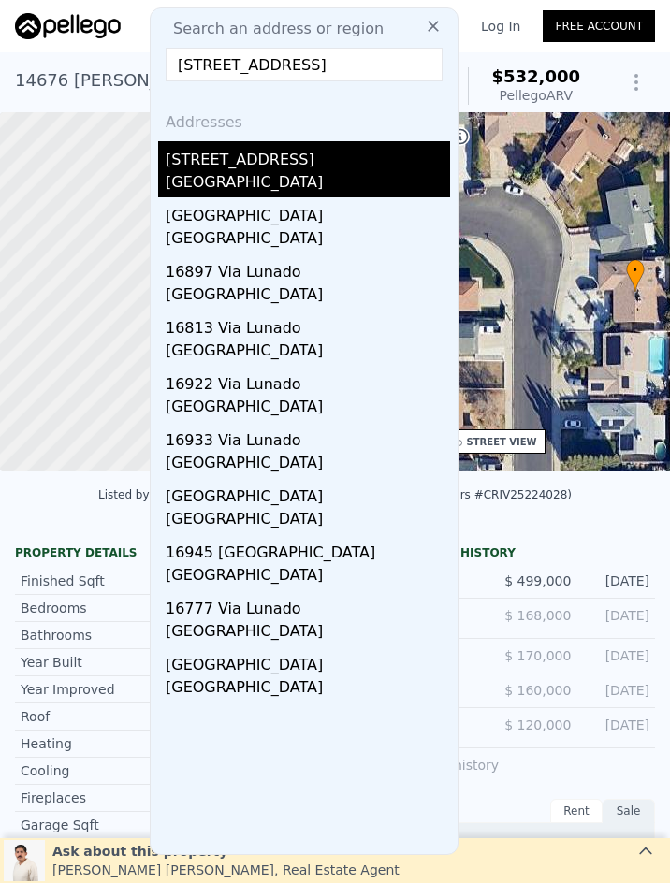
type input "16850 Via Lunado, Moreno Valley, CA 92551"
click at [356, 163] on div "16850 Via Lunado" at bounding box center [308, 156] width 284 height 30
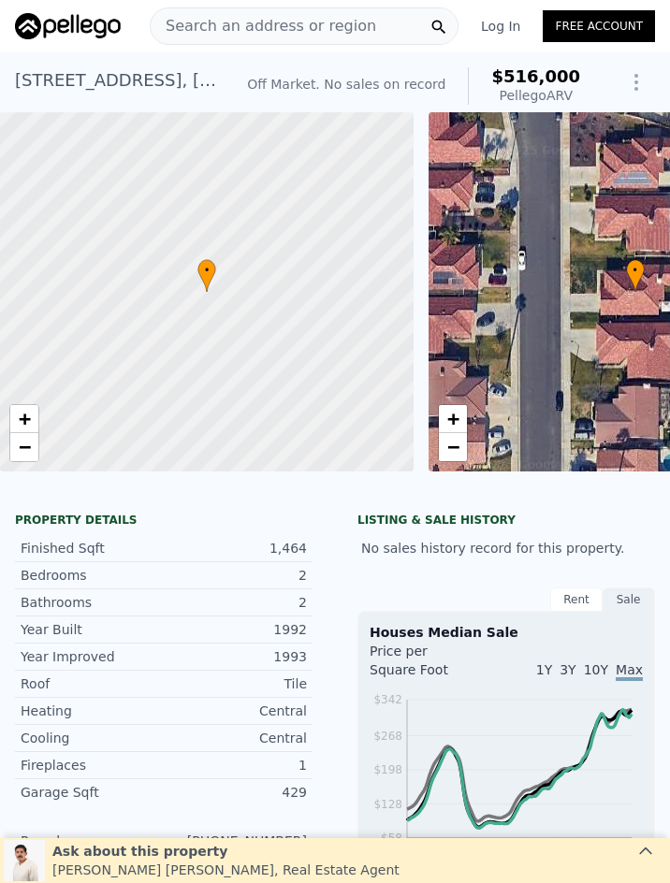
click at [269, 31] on span "Search an address or region" at bounding box center [263, 26] width 225 height 22
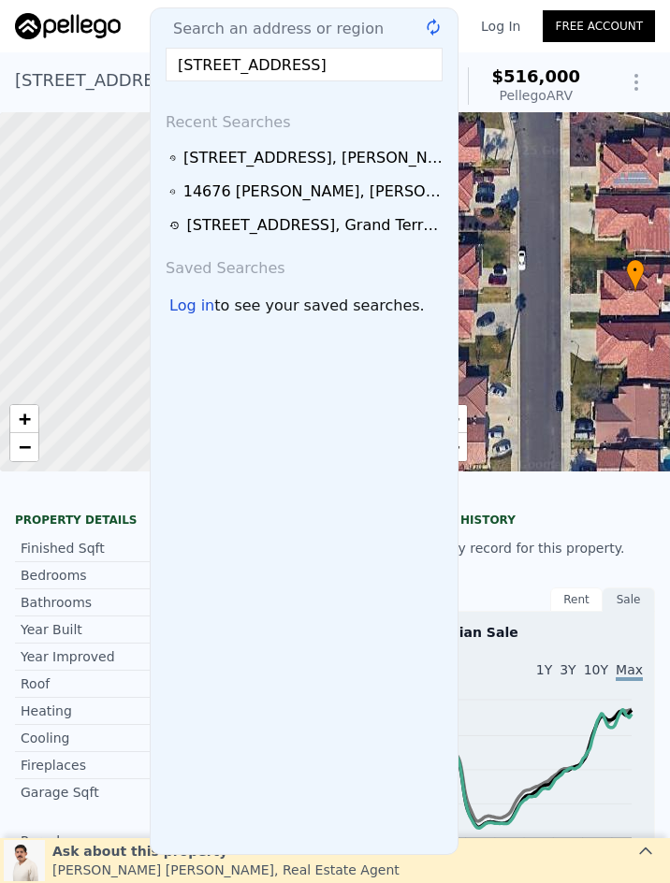
scroll to position [0, 78]
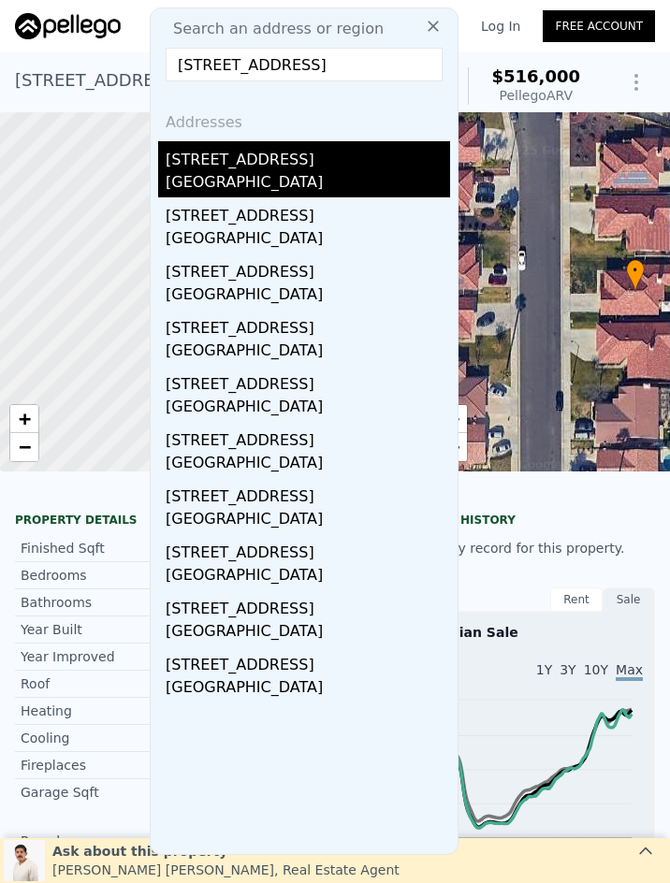
type input "24692 Ferndell Street, Moreno Valley, CA 92553"
click at [346, 178] on div "Moreno Valley, CA 92553" at bounding box center [308, 184] width 284 height 26
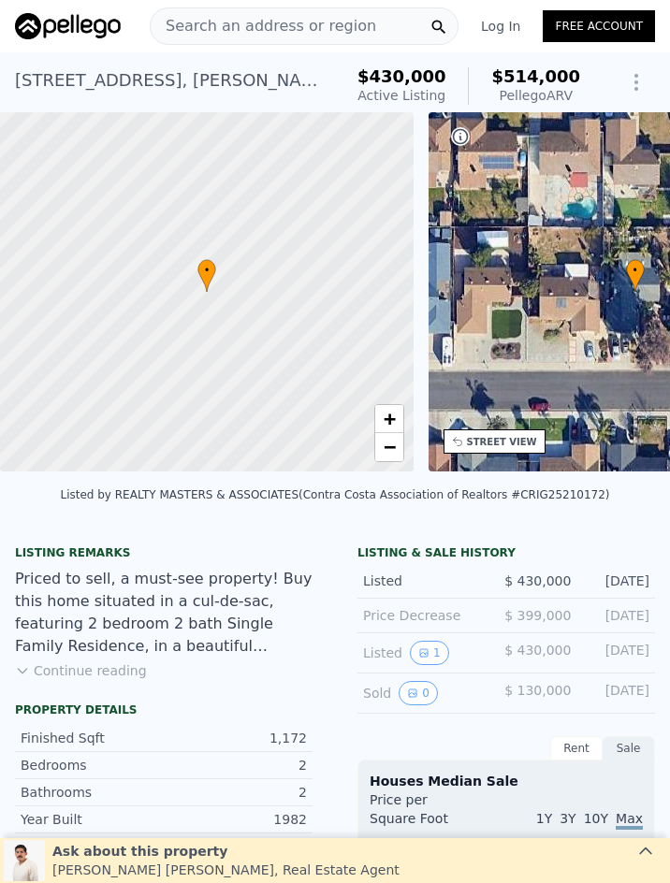
click at [311, 22] on span "Search an address or region" at bounding box center [263, 26] width 225 height 22
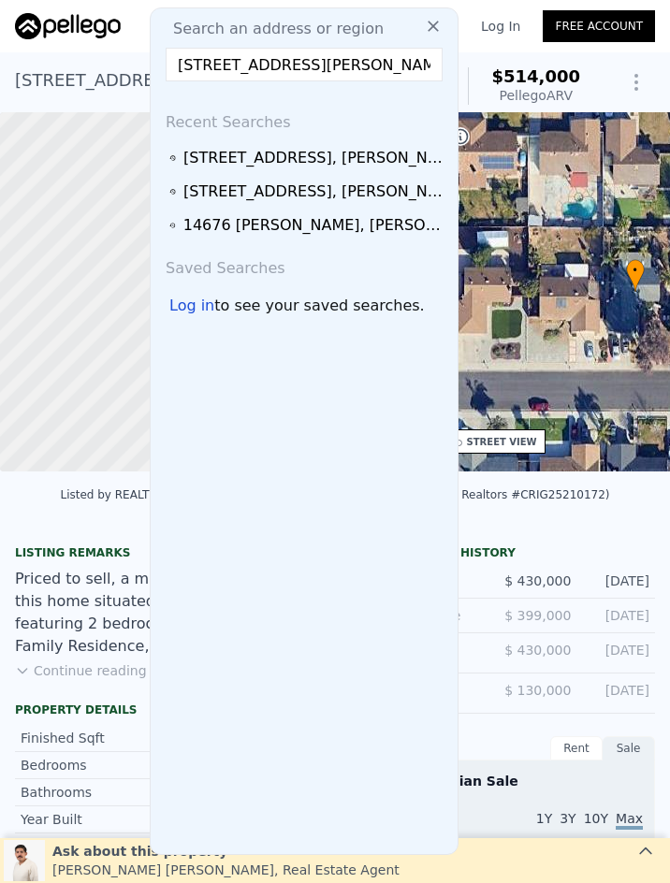
scroll to position [0, 27]
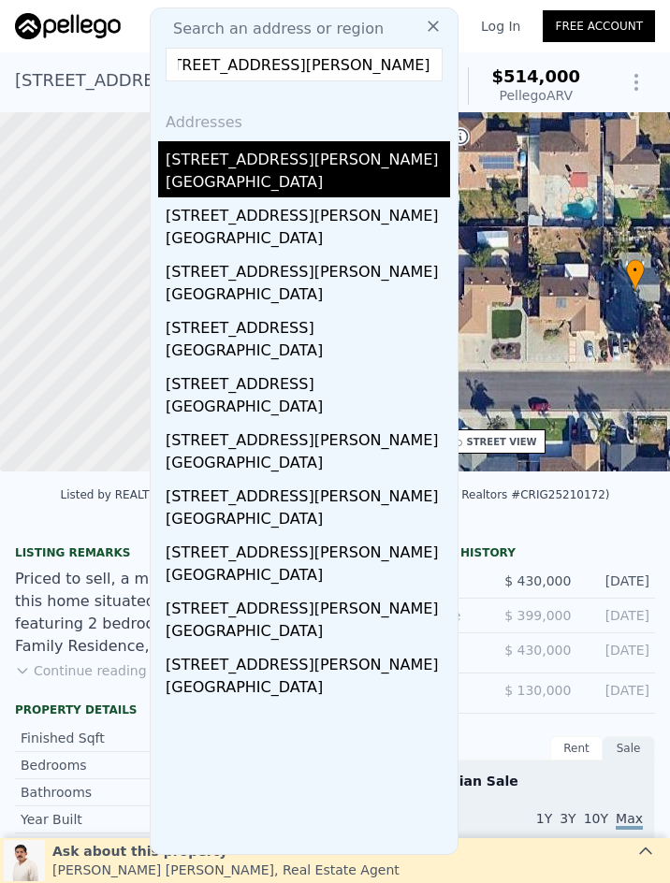
type input "4271 4271 Baggett, Riverside, CA 92505"
click at [342, 177] on div "Riverside, CA 92505" at bounding box center [308, 184] width 284 height 26
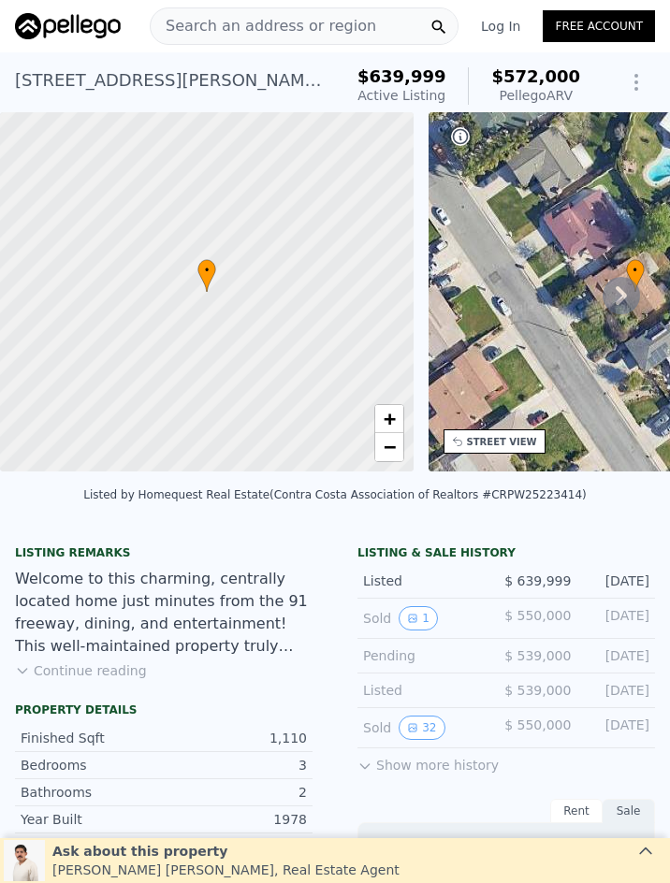
click at [331, 36] on span "Search an address or region" at bounding box center [263, 26] width 225 height 22
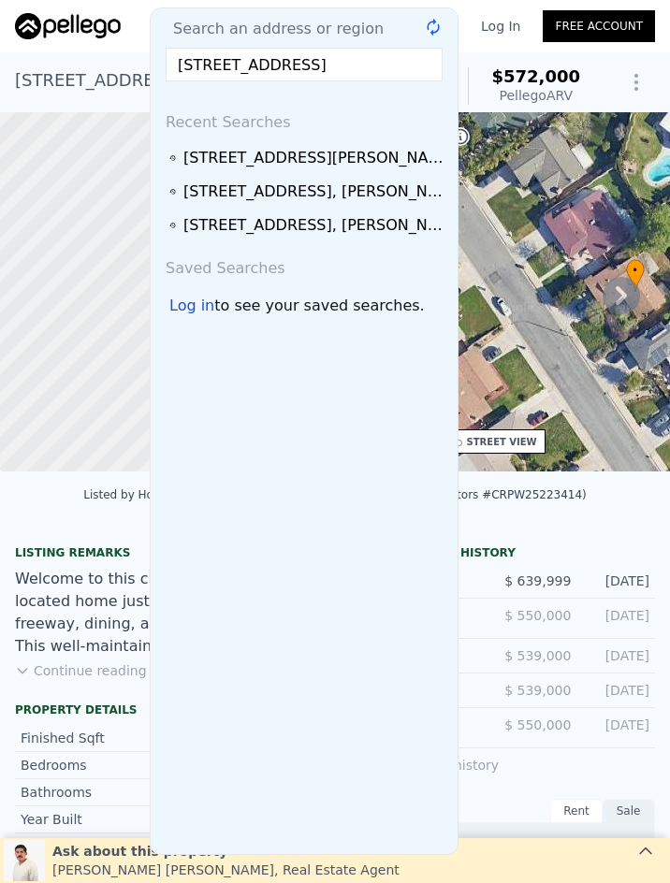
scroll to position [0, 29]
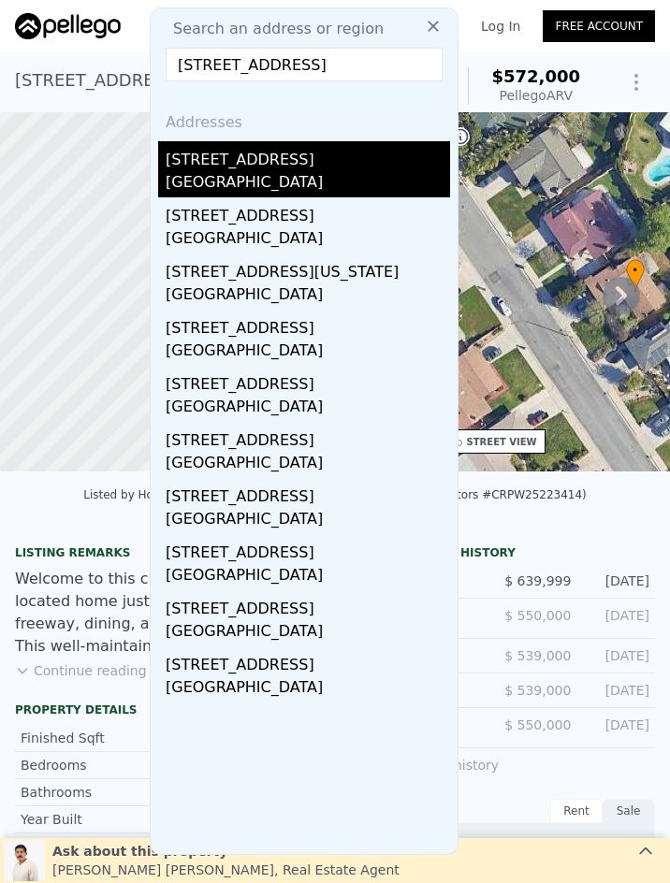
type input "7535 Magnolia Ave, Riverside, CA 92504"
click at [367, 163] on div "7535 Magnolia Ave" at bounding box center [308, 156] width 284 height 30
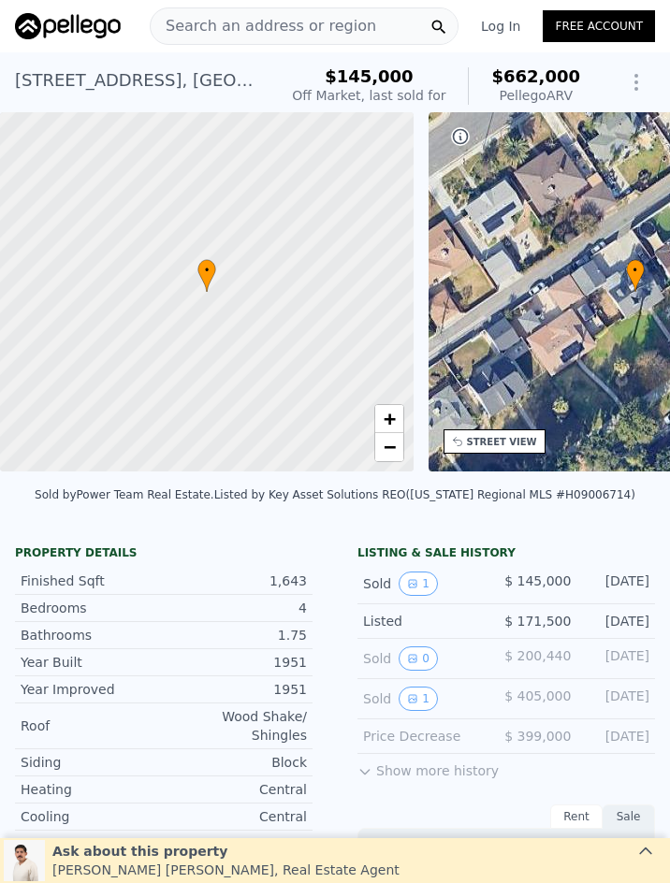
click at [305, 20] on span "Search an address or region" at bounding box center [263, 26] width 225 height 22
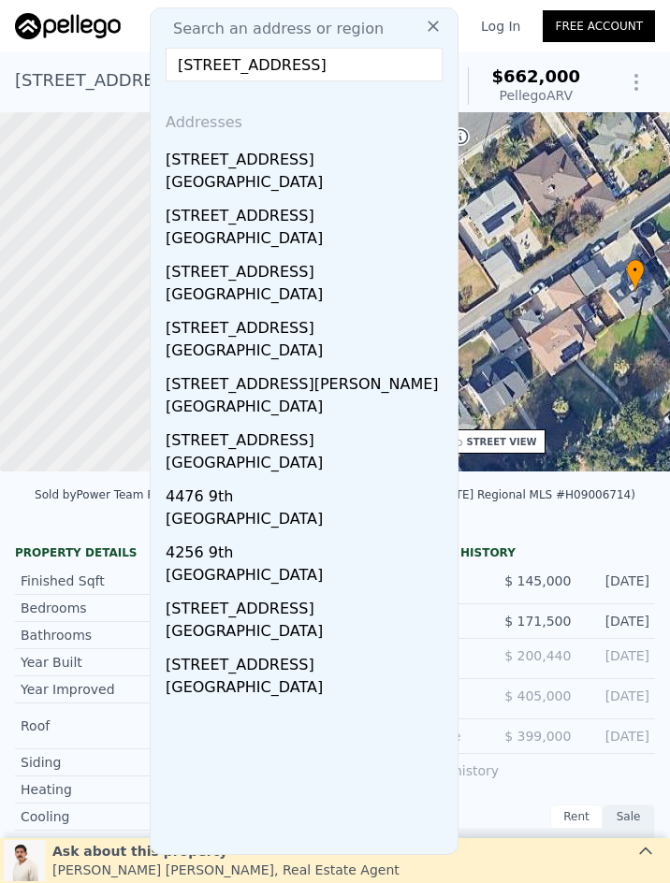
type input "4494 9th, Riverside, CA 92501"
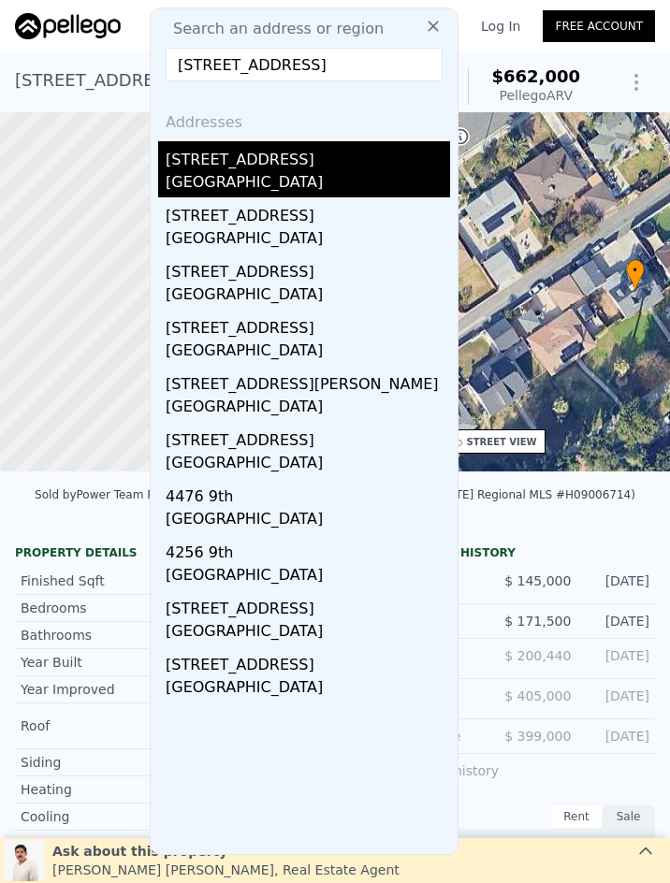
click at [361, 196] on div "Riverside, CA 92501" at bounding box center [308, 184] width 284 height 26
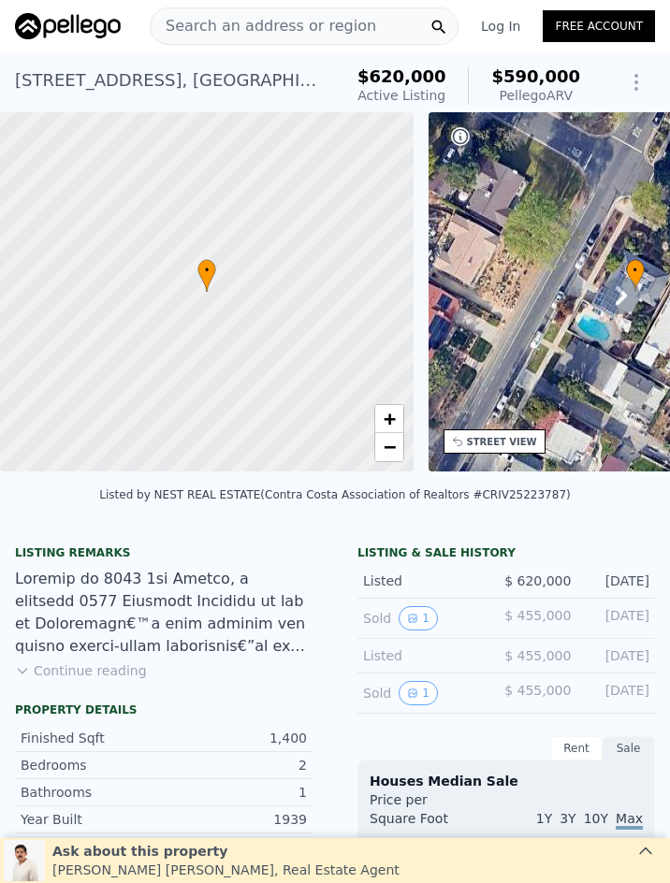
click at [317, 25] on span "Search an address or region" at bounding box center [263, 26] width 225 height 22
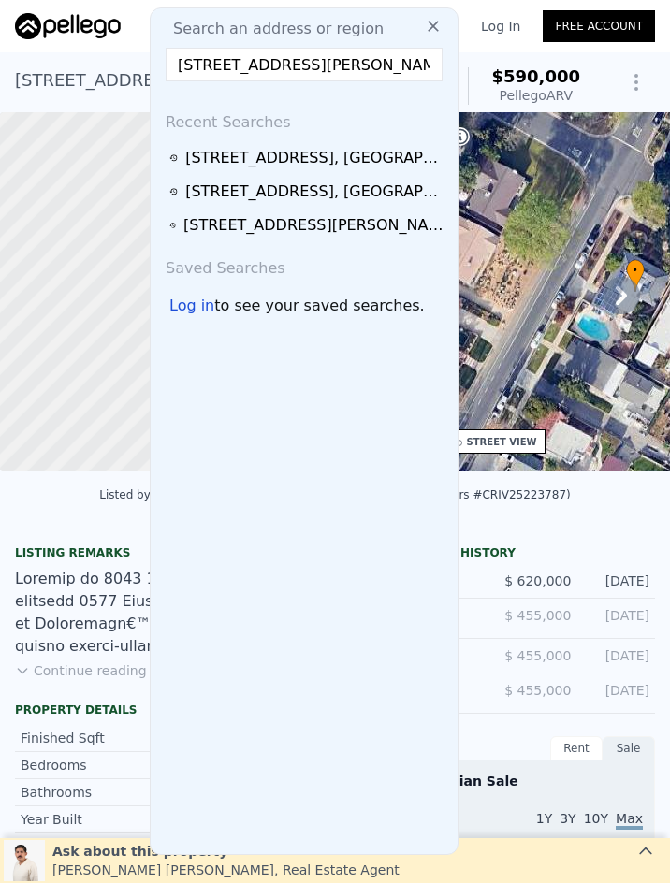
scroll to position [0, 7]
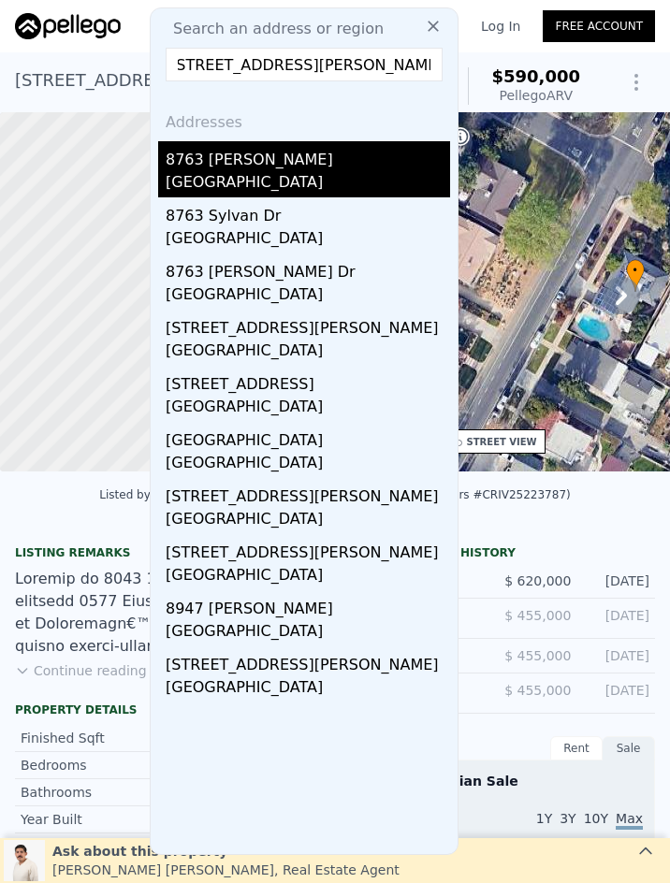
type input "8763 Holly Lane, Riverside, CA 92503"
click at [319, 177] on div "Riverside, CA 92503" at bounding box center [308, 184] width 284 height 26
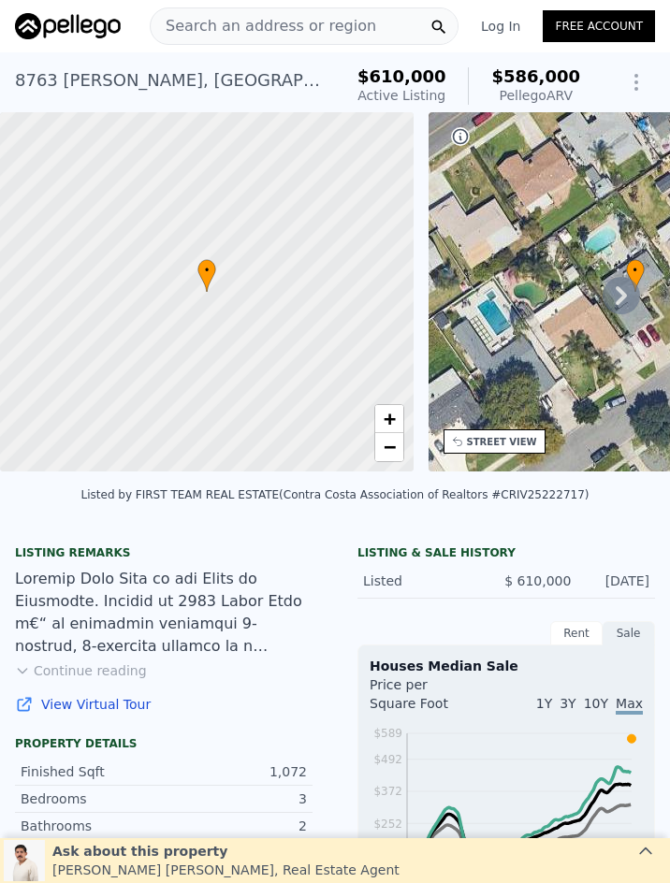
click at [295, 26] on span "Search an address or region" at bounding box center [263, 26] width 225 height 22
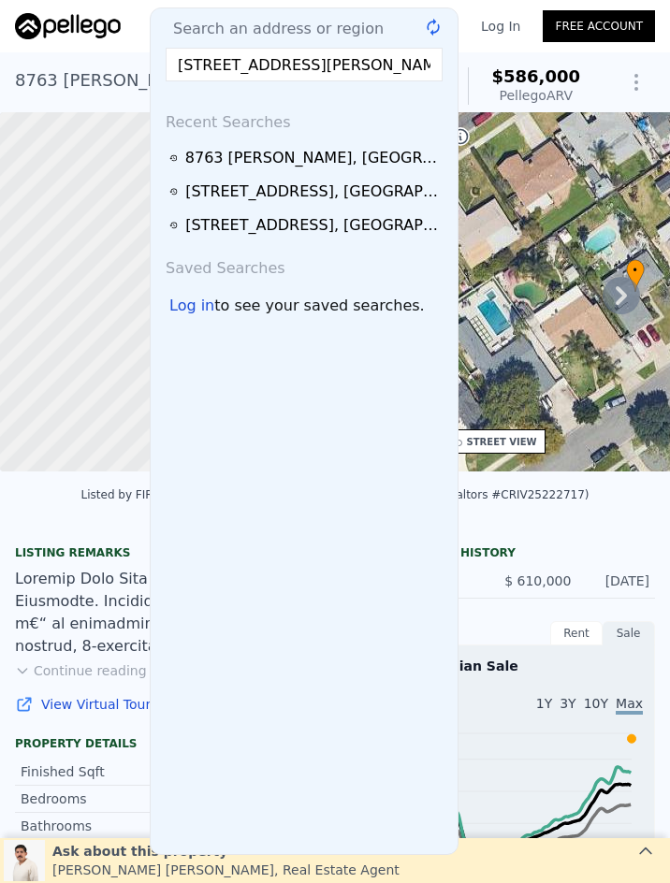
scroll to position [0, 59]
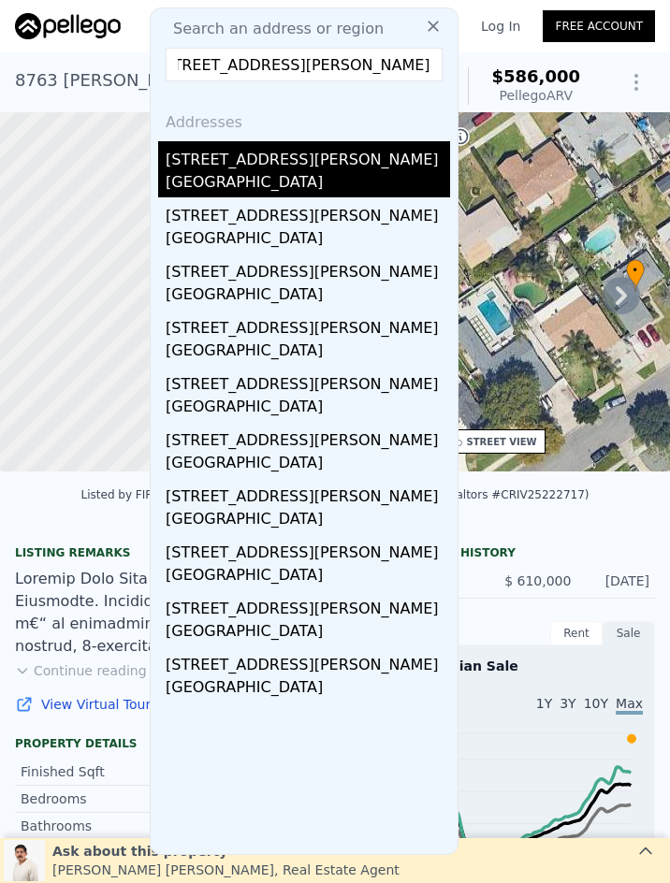
type input "7830 Casa Blanca Street, Riverside, CA 92504"
click at [316, 172] on div "Riverside, CA 92504" at bounding box center [308, 184] width 284 height 26
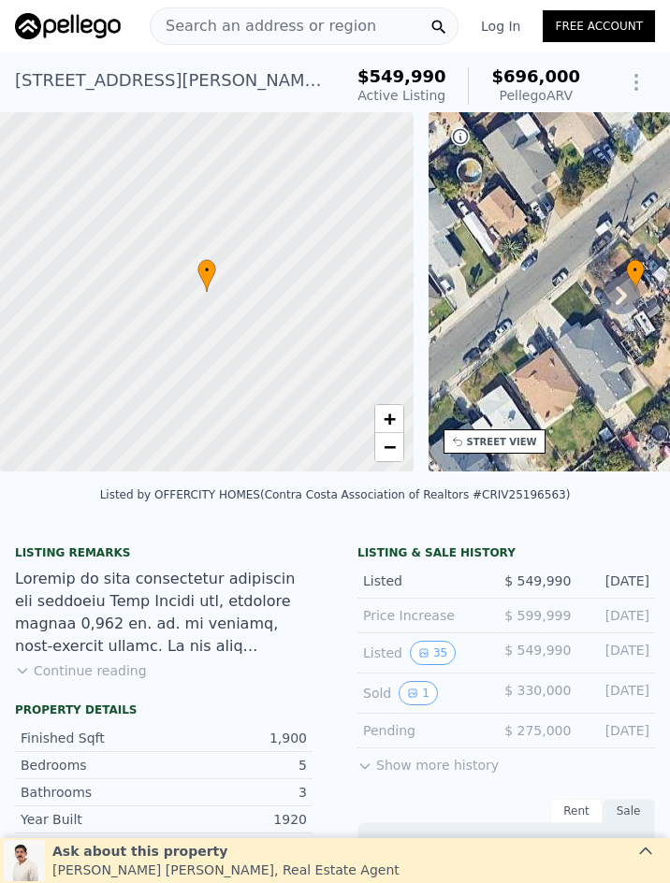
click at [225, 24] on span "Search an address or region" at bounding box center [263, 26] width 225 height 22
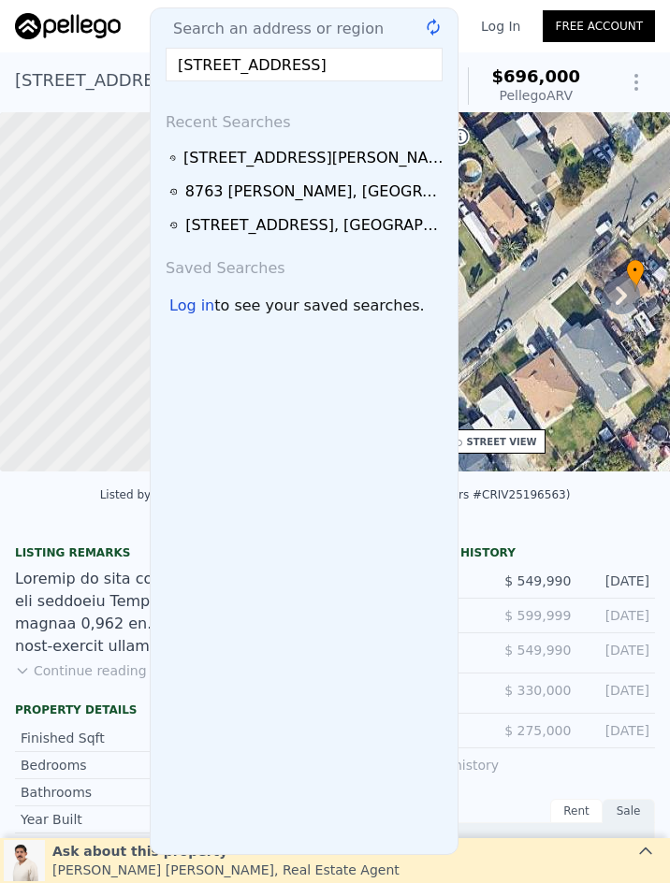
scroll to position [0, 79]
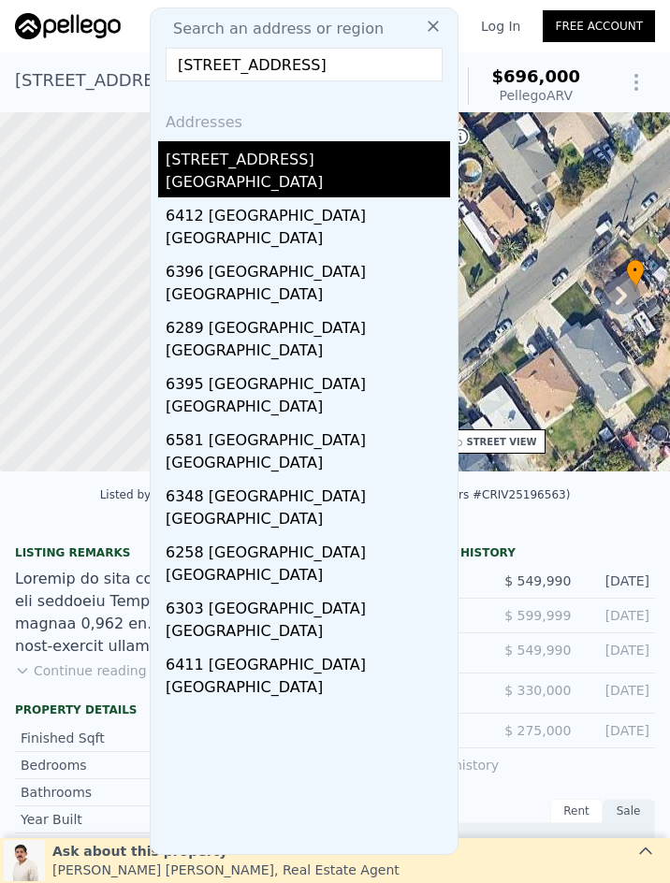
type input "6491 Thunder Bay Trail, Jurupa Valley, CA 92509"
click at [348, 176] on div "[GEOGRAPHIC_DATA]" at bounding box center [308, 184] width 284 height 26
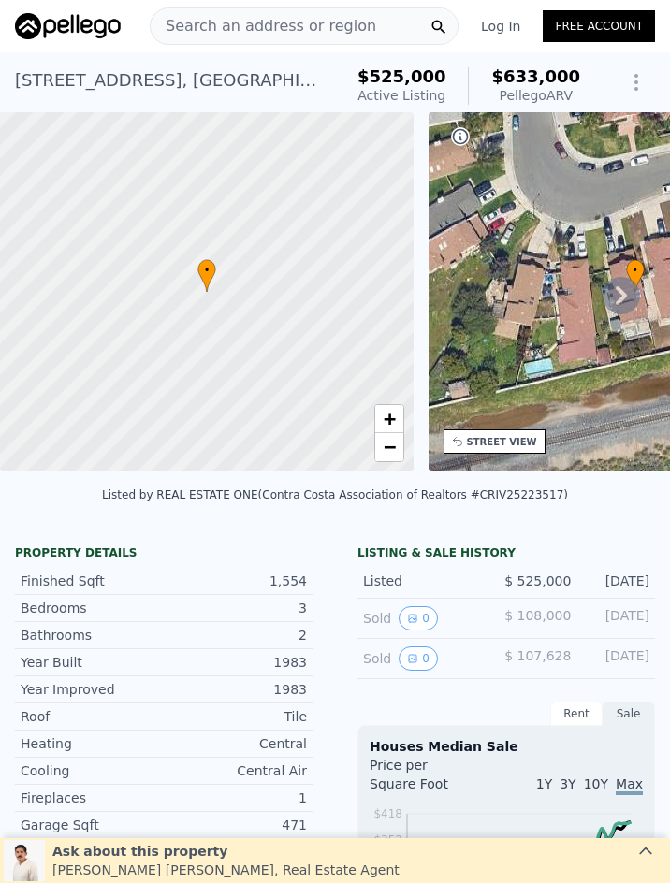
click at [307, 19] on span "Search an address or region" at bounding box center [263, 26] width 225 height 22
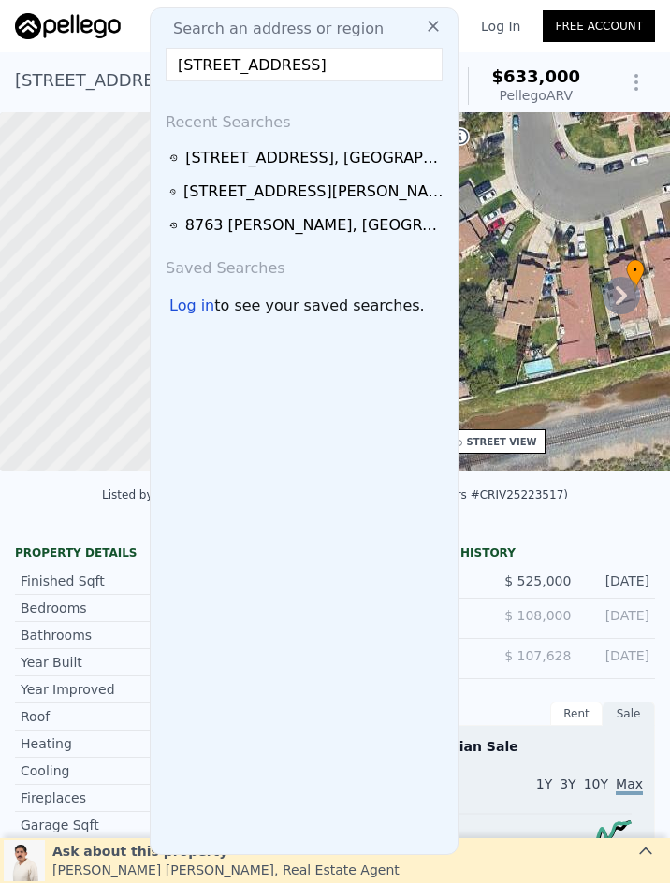
scroll to position [0, 21]
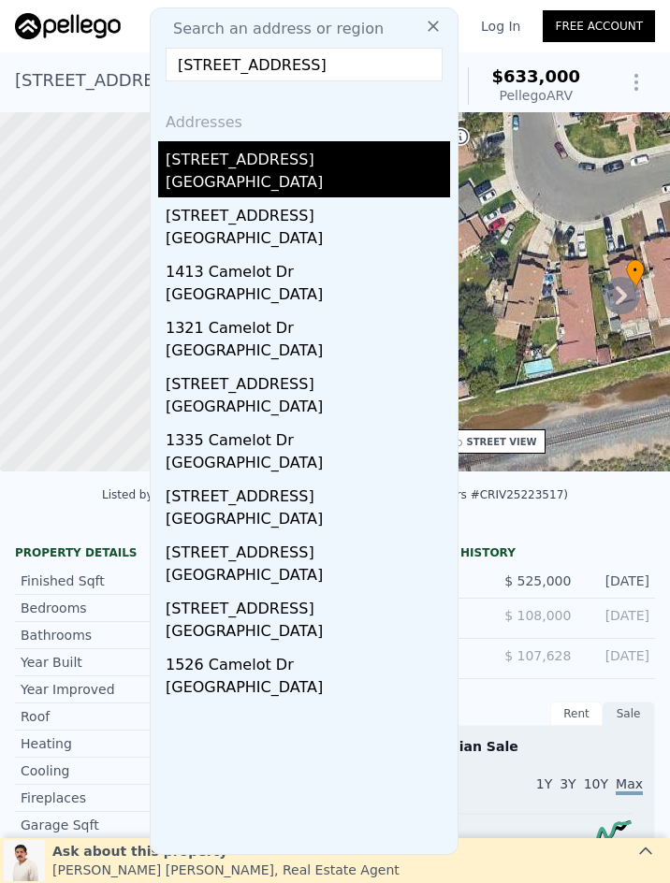
type input "1505 Camelot Drive, Corona, CA 92882"
click at [282, 170] on div "1505 Camelot Drive" at bounding box center [308, 156] width 284 height 30
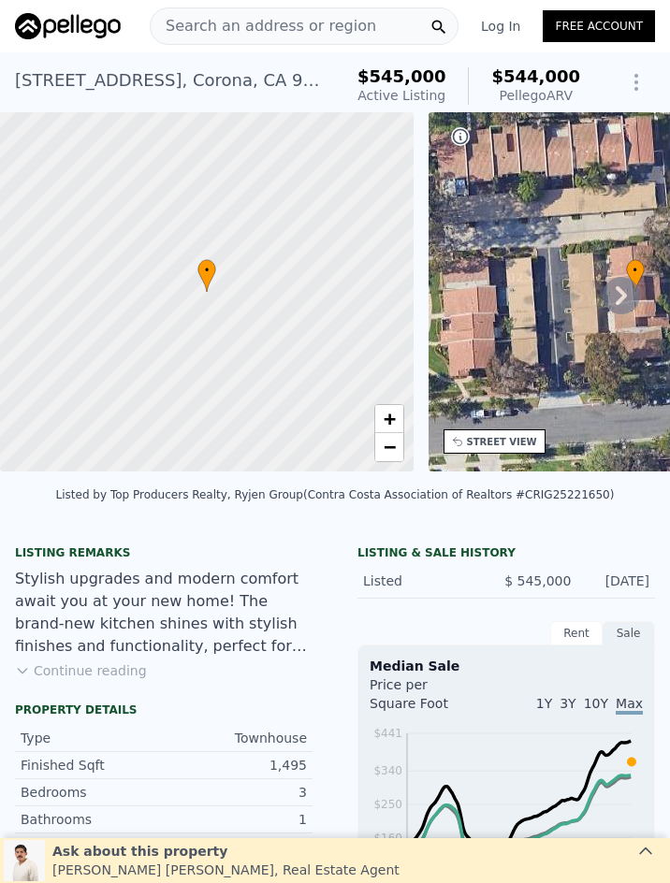
click at [276, 25] on span "Search an address or region" at bounding box center [263, 26] width 225 height 22
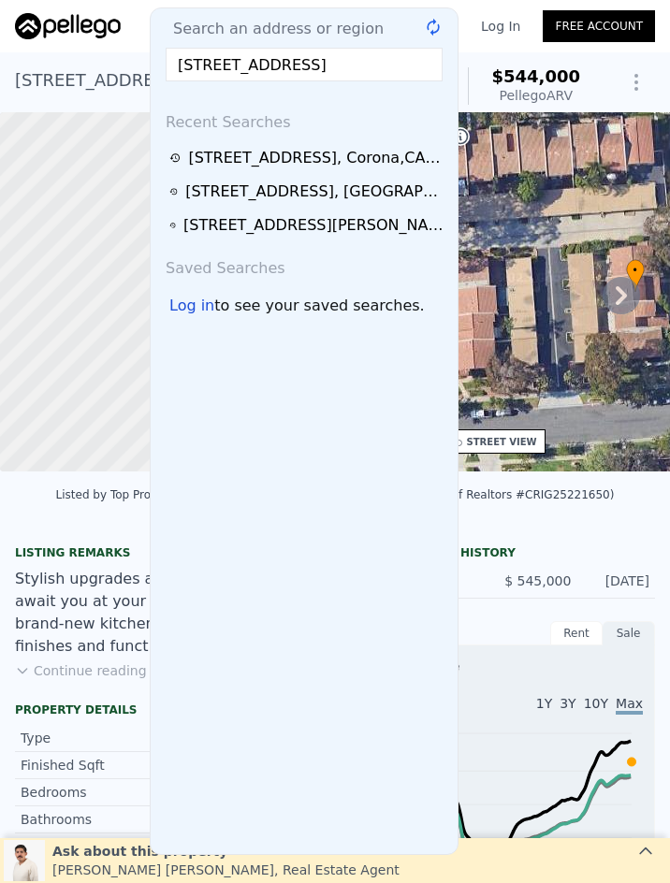
scroll to position [0, 80]
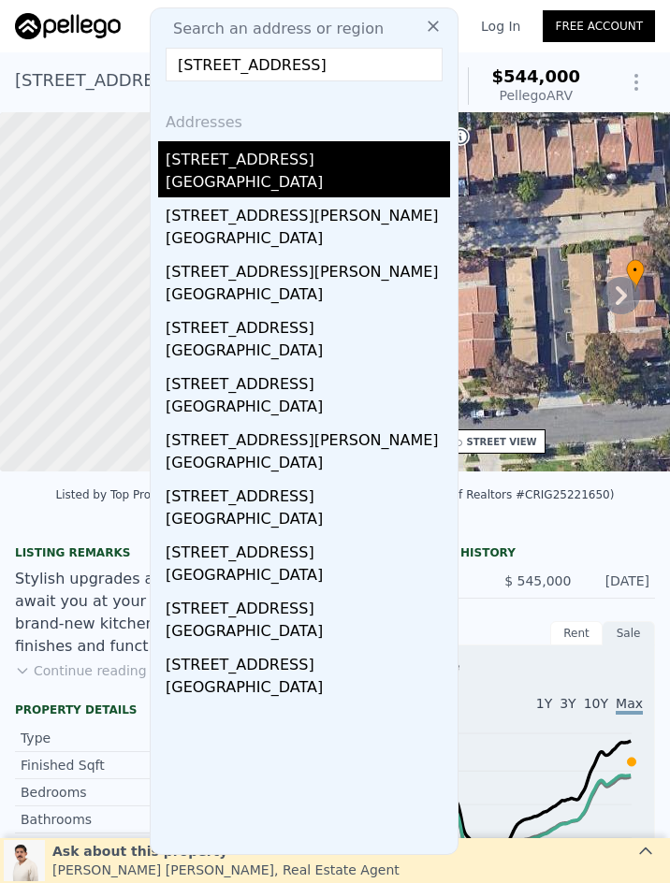
type input "25153 Hunter Avenue, Moreno Valley, CA 92551"
click at [341, 153] on div "25153 Hunter Ave" at bounding box center [308, 156] width 284 height 30
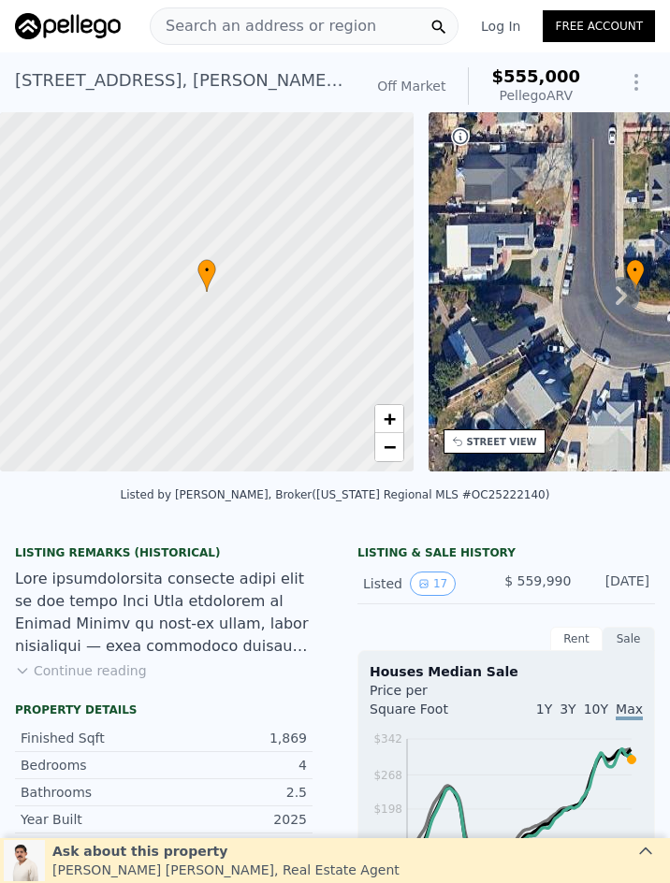
click at [342, 12] on div "Search an address or region" at bounding box center [263, 26] width 225 height 36
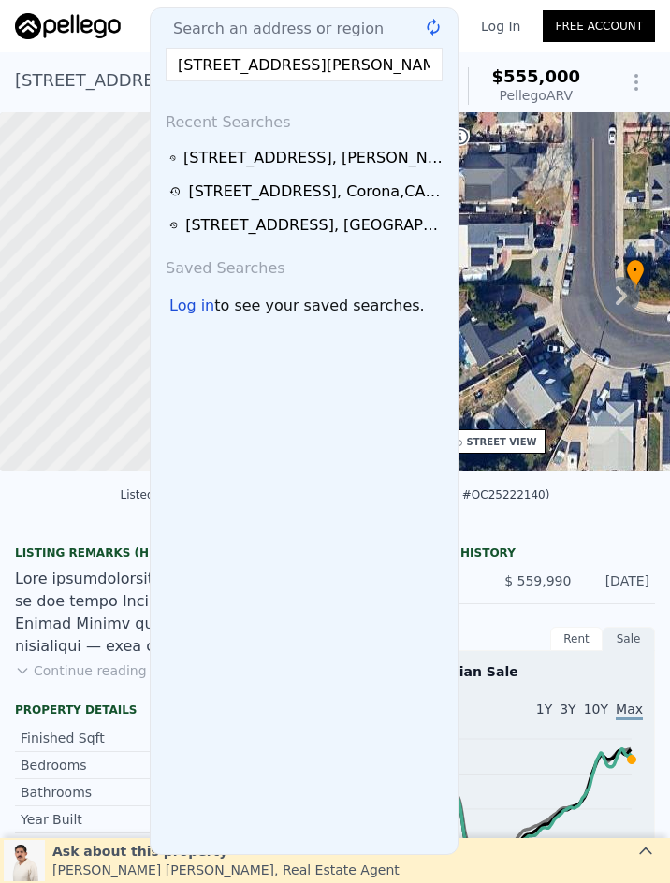
scroll to position [0, 97]
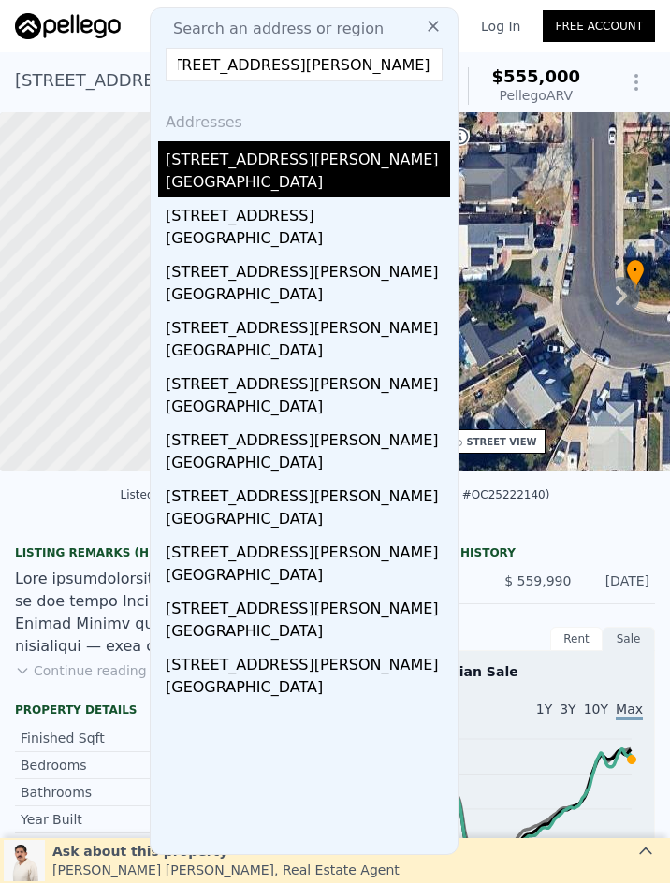
type input "16855 Arroyo Park Drive, Moreno Valley, CA 92551"
click at [333, 180] on div "Moreno Valley, CA 92551" at bounding box center [308, 184] width 284 height 26
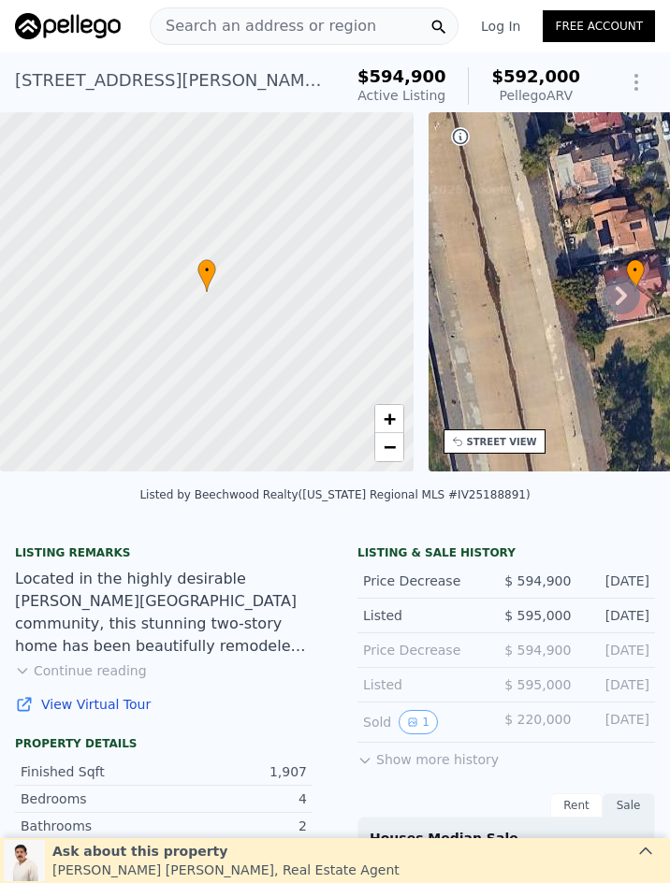
click at [263, 21] on span "Search an address or region" at bounding box center [263, 26] width 225 height 22
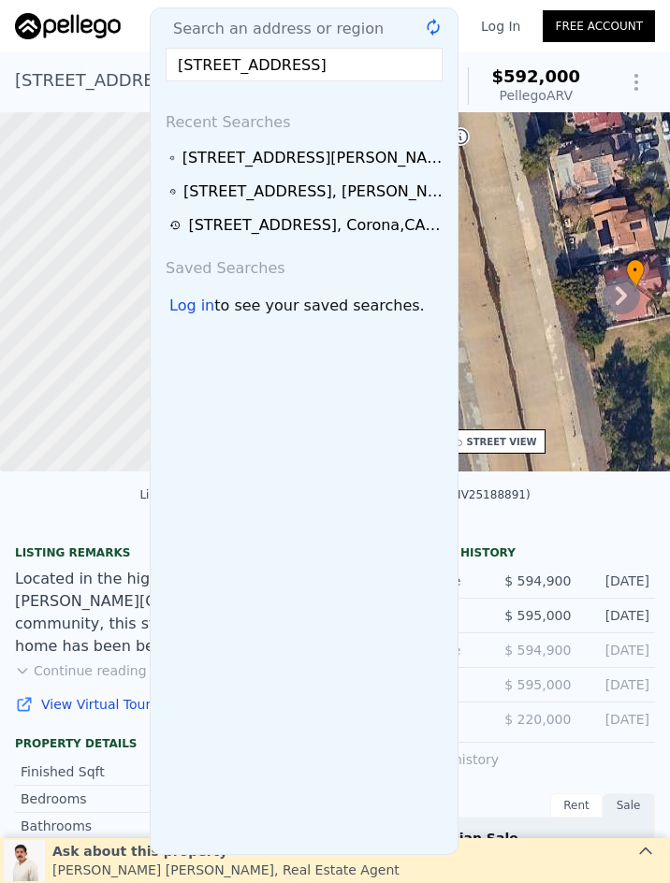
scroll to position [0, 76]
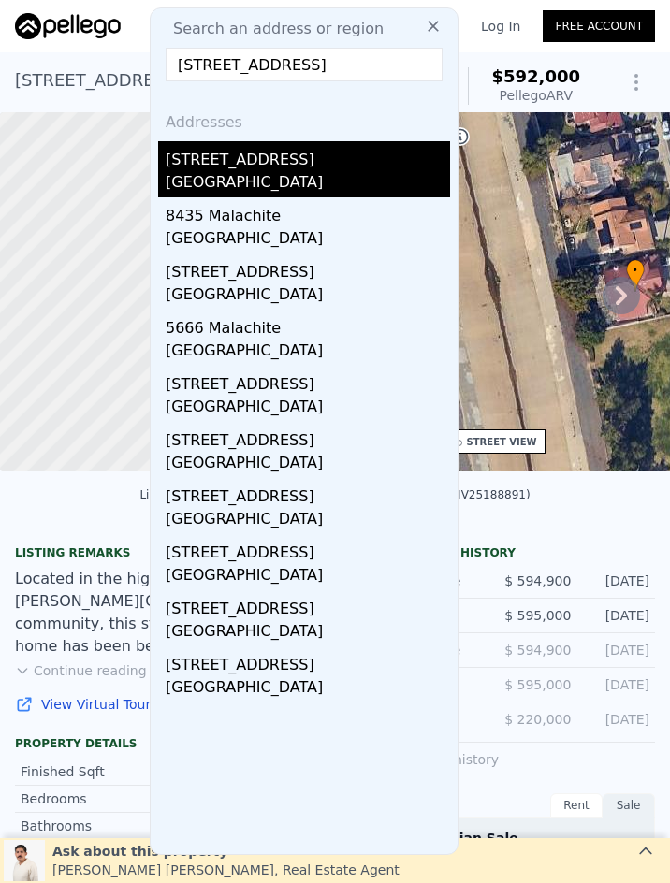
type input "8252 Malachite, Rancho Cucamonga, CA 91730"
click at [277, 182] on div "Rancho Cucamonga, CA 91730" at bounding box center [308, 184] width 284 height 26
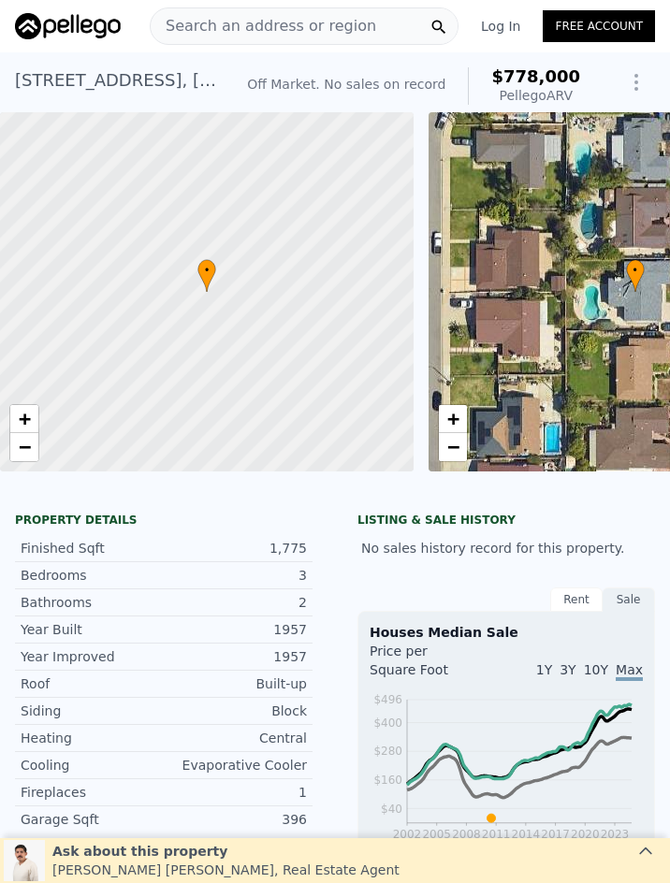
click at [216, 23] on span "Search an address or region" at bounding box center [263, 26] width 225 height 22
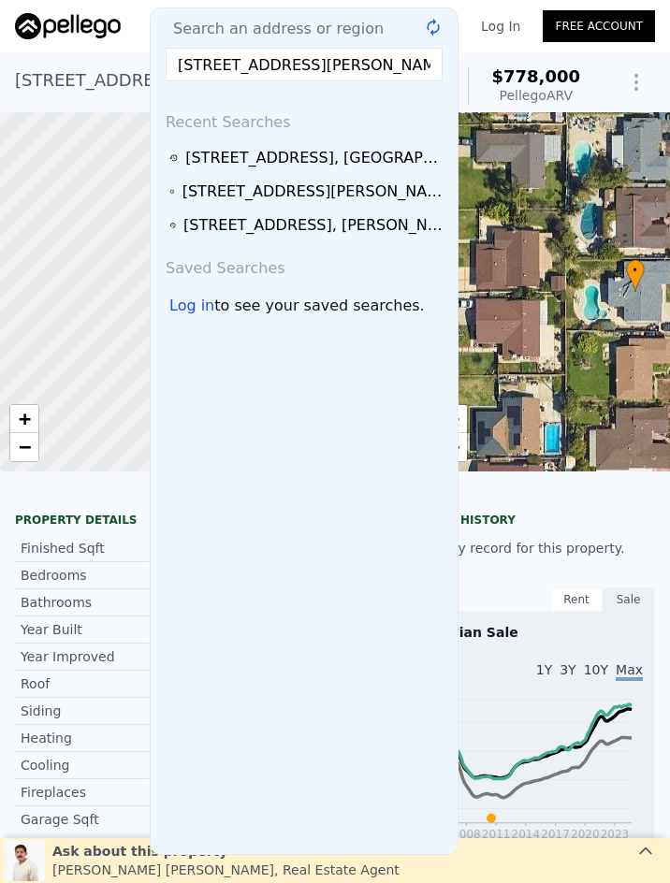
scroll to position [0, 44]
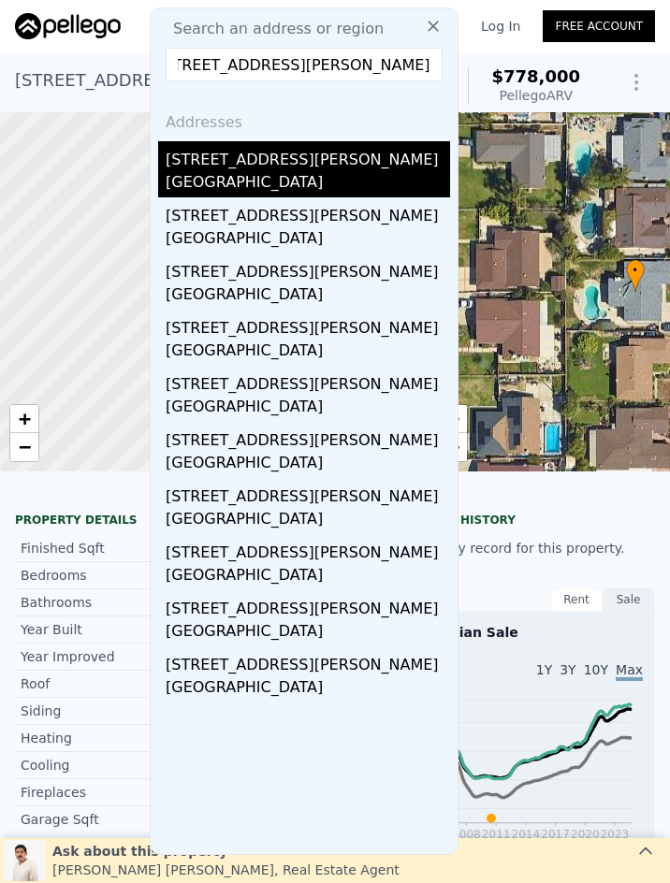
type input "3338 N Silver Berry Drive, Rialto, CA 92377"
click at [273, 153] on div "[STREET_ADDRESS][PERSON_NAME]" at bounding box center [308, 156] width 284 height 30
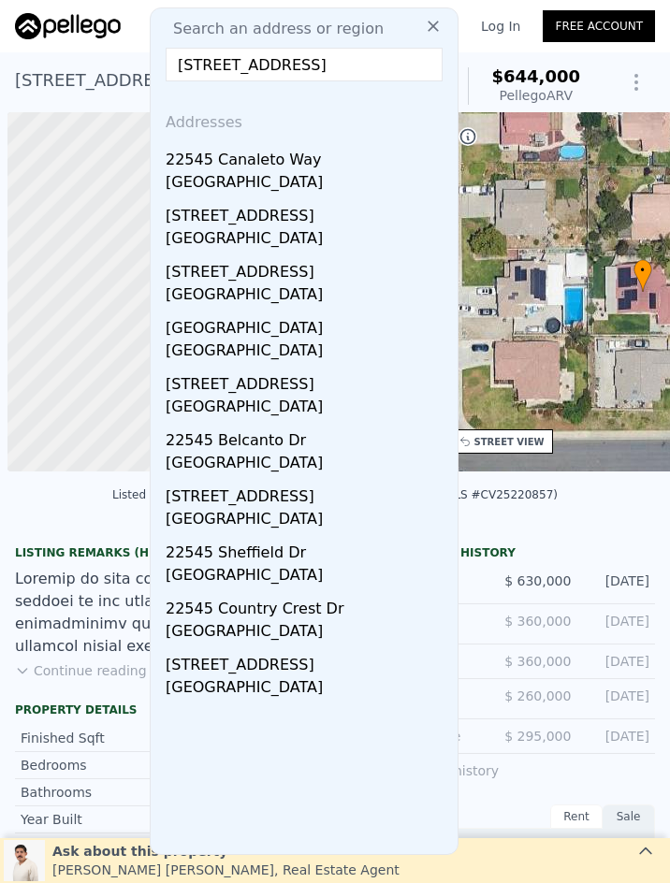
scroll to position [0, 7]
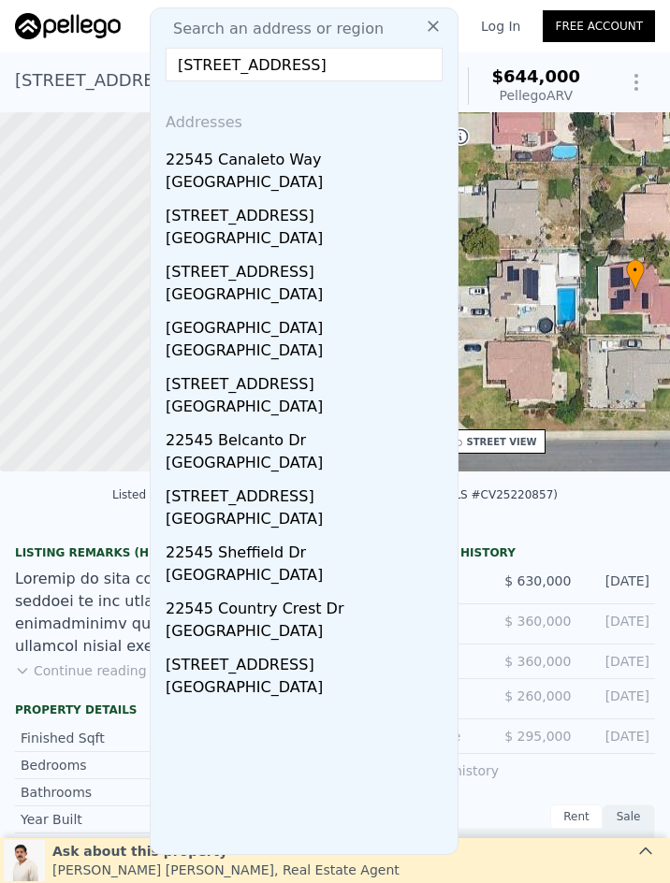
type input "[STREET_ADDRESS]"
click at [312, 164] on div "22545 Canaleto Way" at bounding box center [308, 156] width 284 height 30
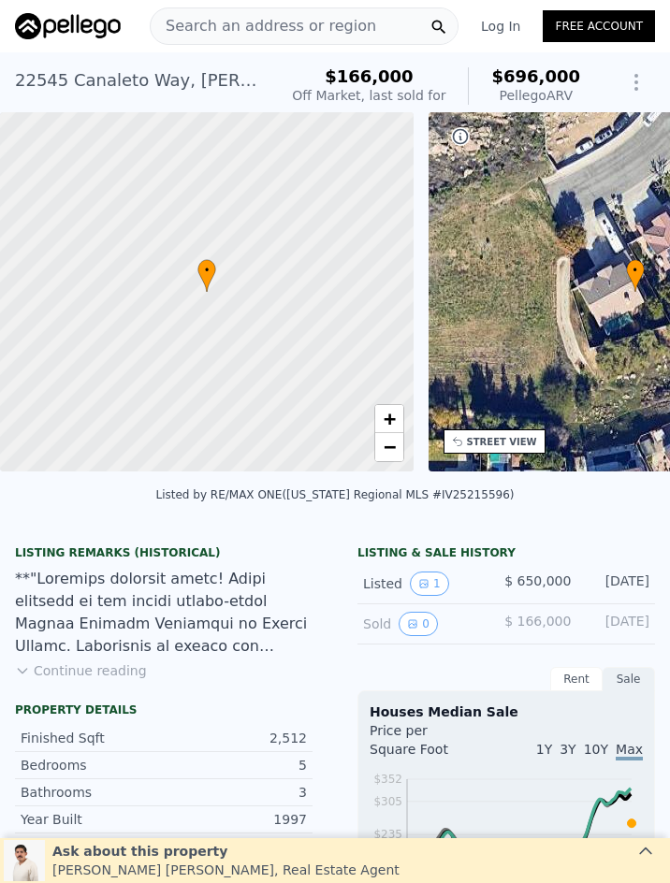
click at [274, 25] on span "Search an address or region" at bounding box center [263, 26] width 225 height 22
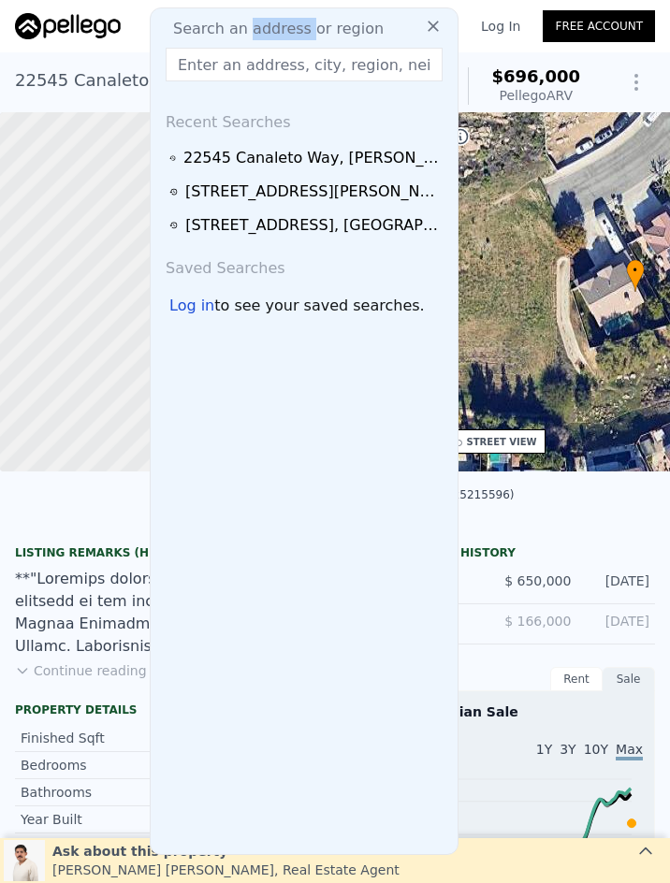
click at [274, 25] on span "Search an address or region" at bounding box center [270, 29] width 225 height 22
click at [238, 70] on input "text" at bounding box center [304, 65] width 277 height 34
paste input "[STREET_ADDRESS][PERSON_NAME]"
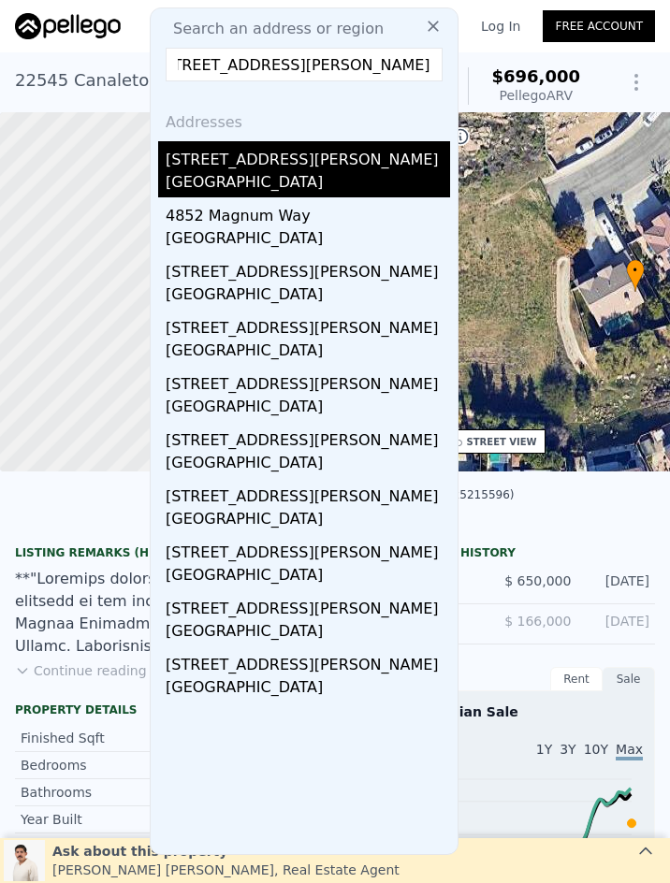
type input "[STREET_ADDRESS][PERSON_NAME]"
click at [293, 169] on div "[STREET_ADDRESS][PERSON_NAME]" at bounding box center [308, 156] width 284 height 30
